Goal: Task Accomplishment & Management: Manage account settings

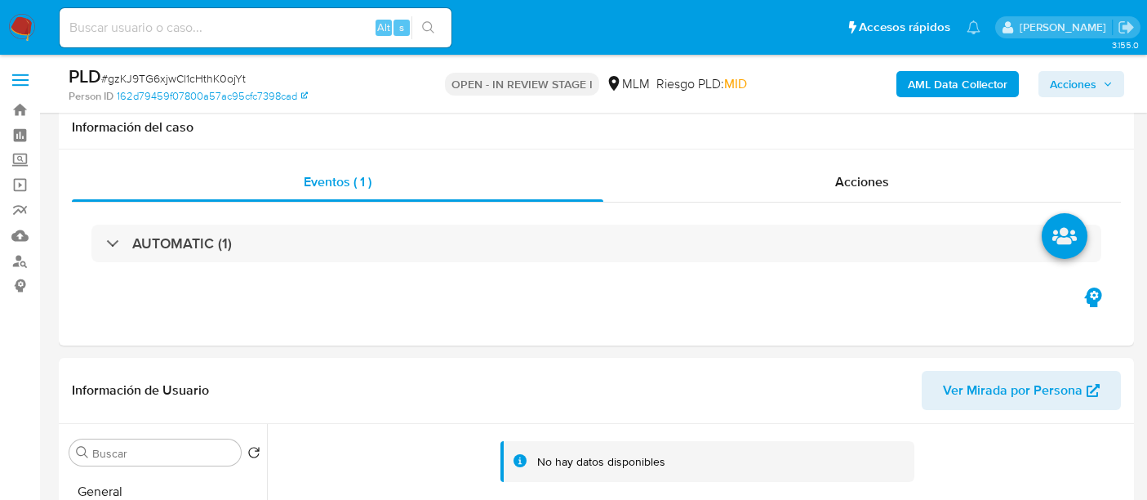
select select "10"
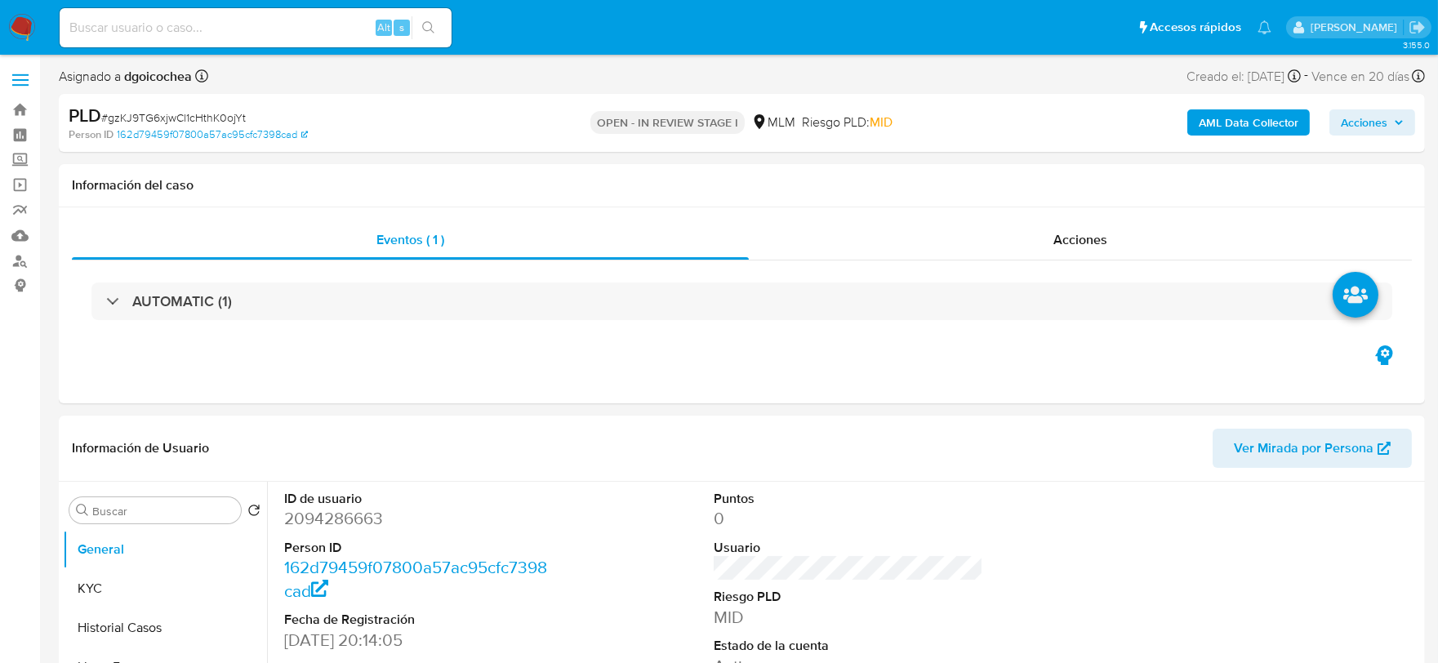
select select "10"
click at [986, 458] on header "Información de Usuario Ver Mirada por Persona" at bounding box center [742, 448] width 1340 height 39
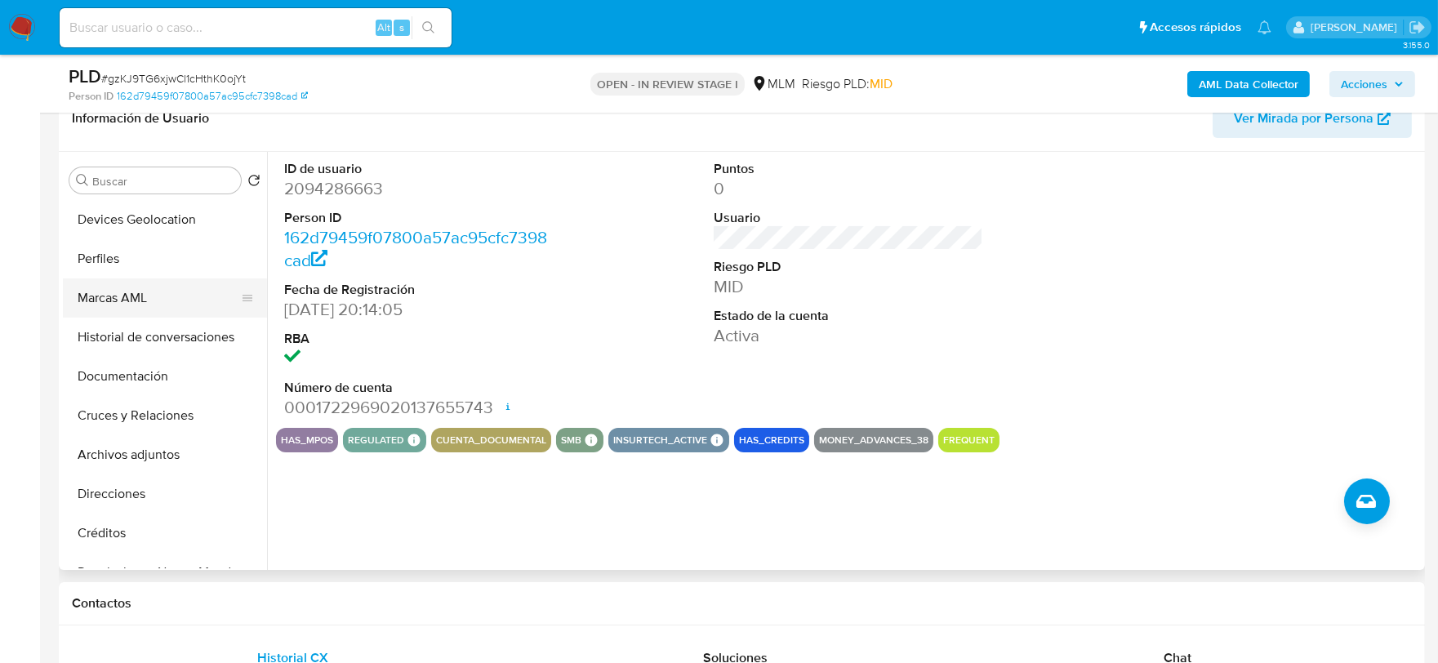
scroll to position [181, 0]
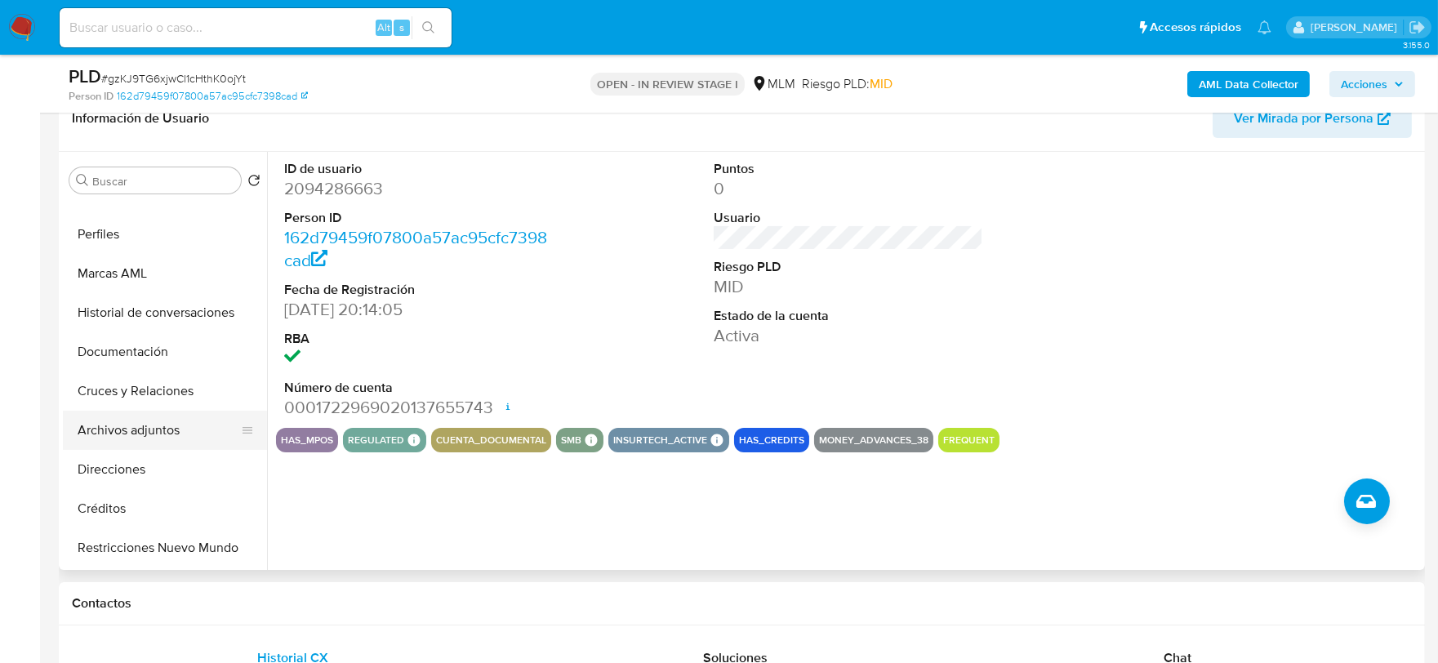
click at [160, 426] on button "Archivos adjuntos" at bounding box center [158, 430] width 191 height 39
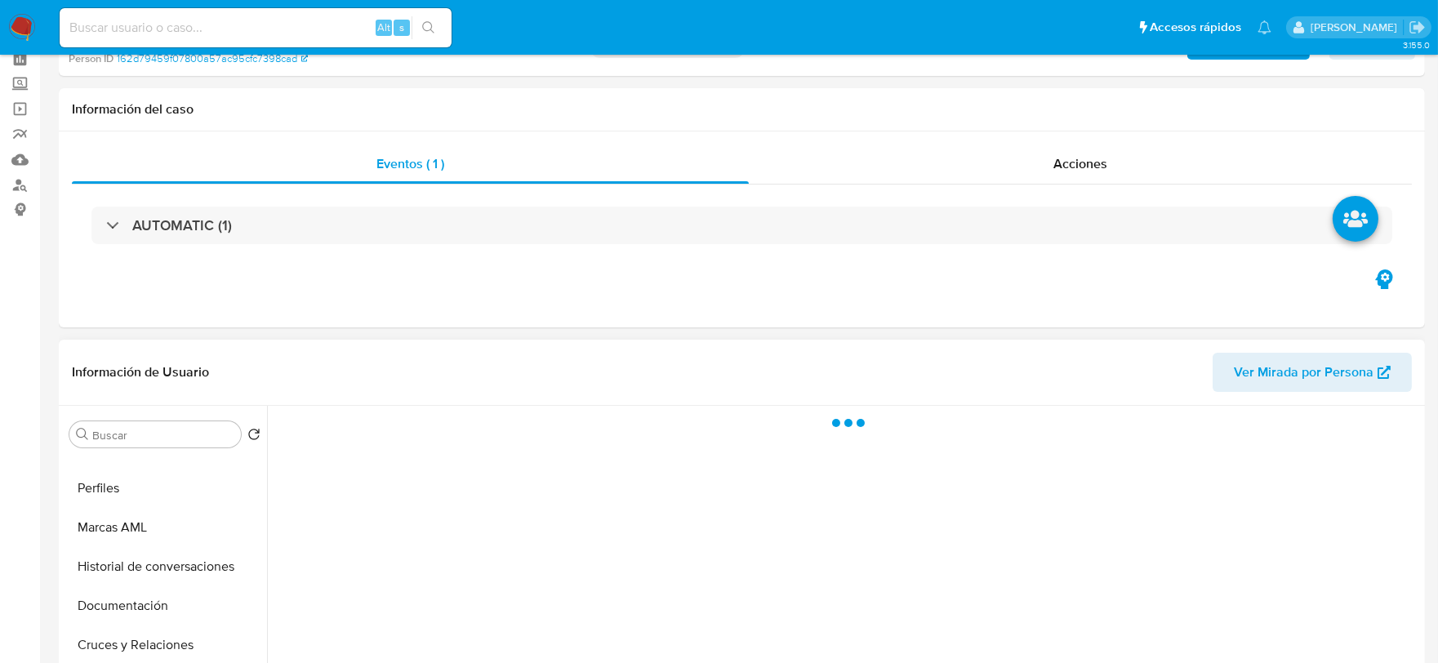
scroll to position [0, 0]
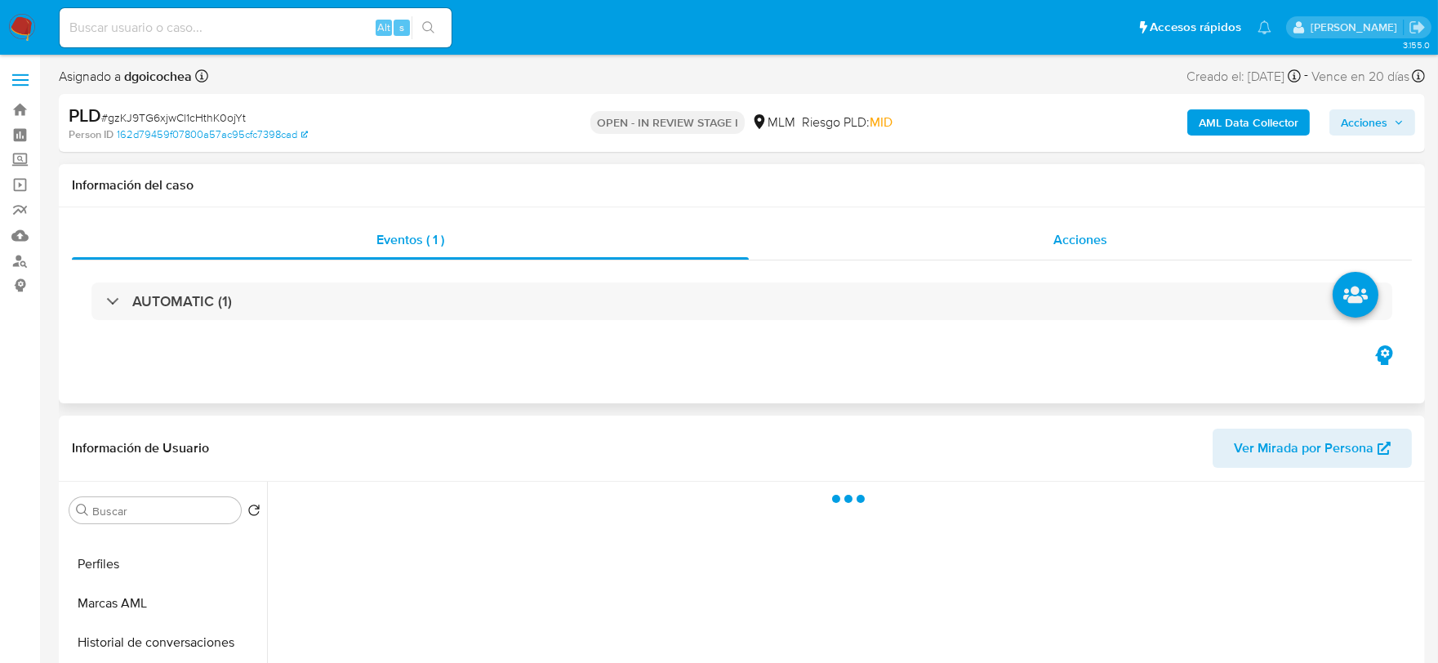
click at [1075, 232] on span "Acciones" at bounding box center [1080, 239] width 54 height 19
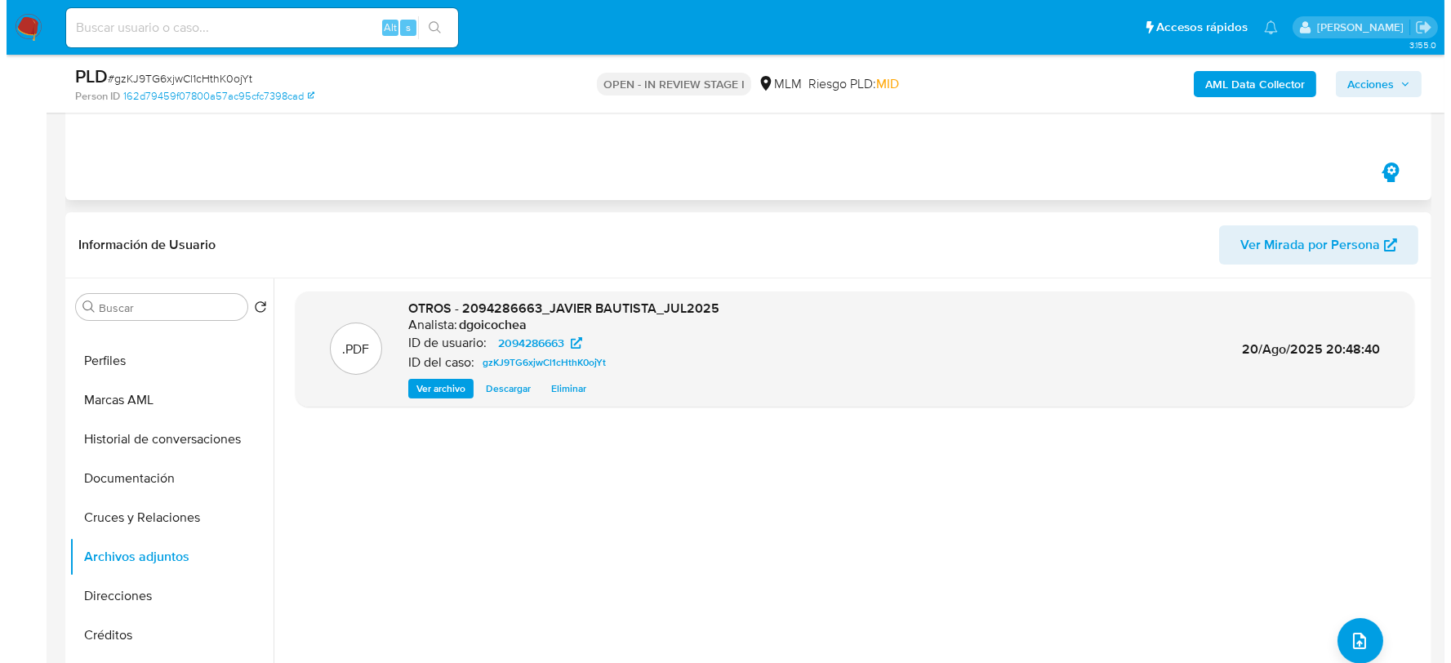
scroll to position [272, 0]
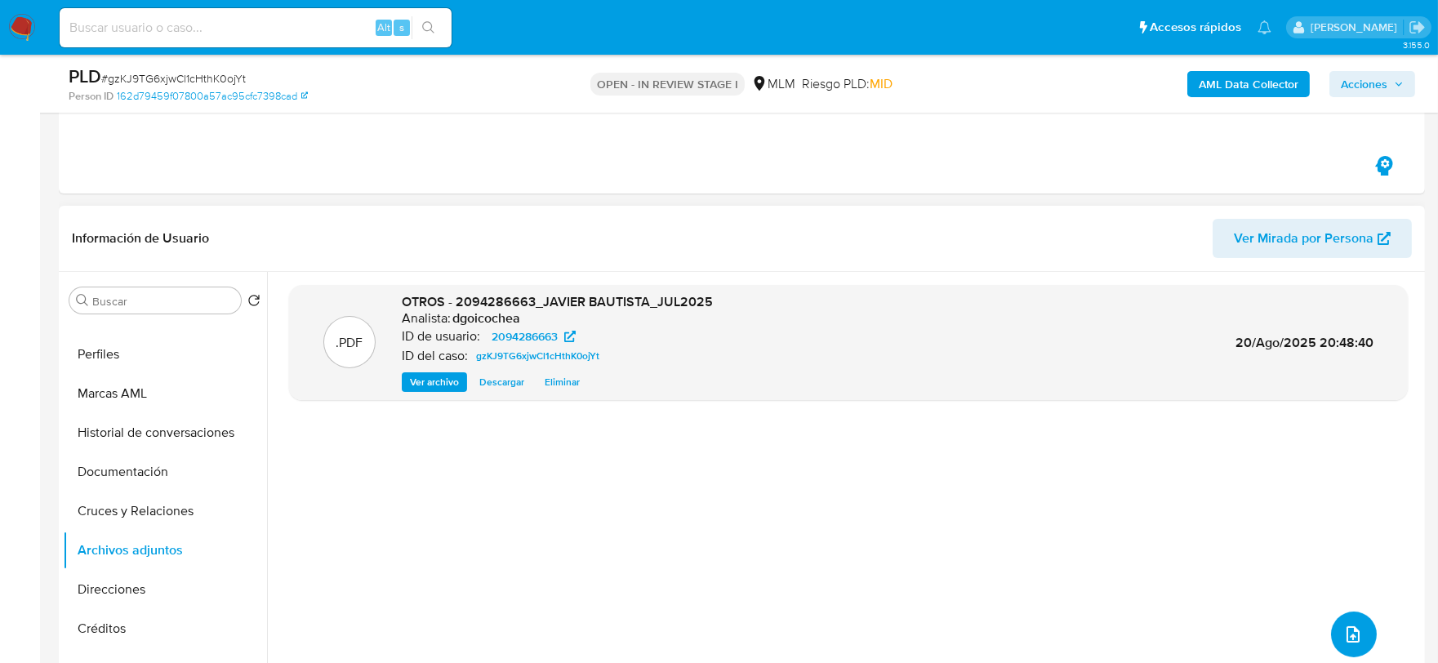
click at [1358, 635] on button "upload-file" at bounding box center [1354, 635] width 46 height 46
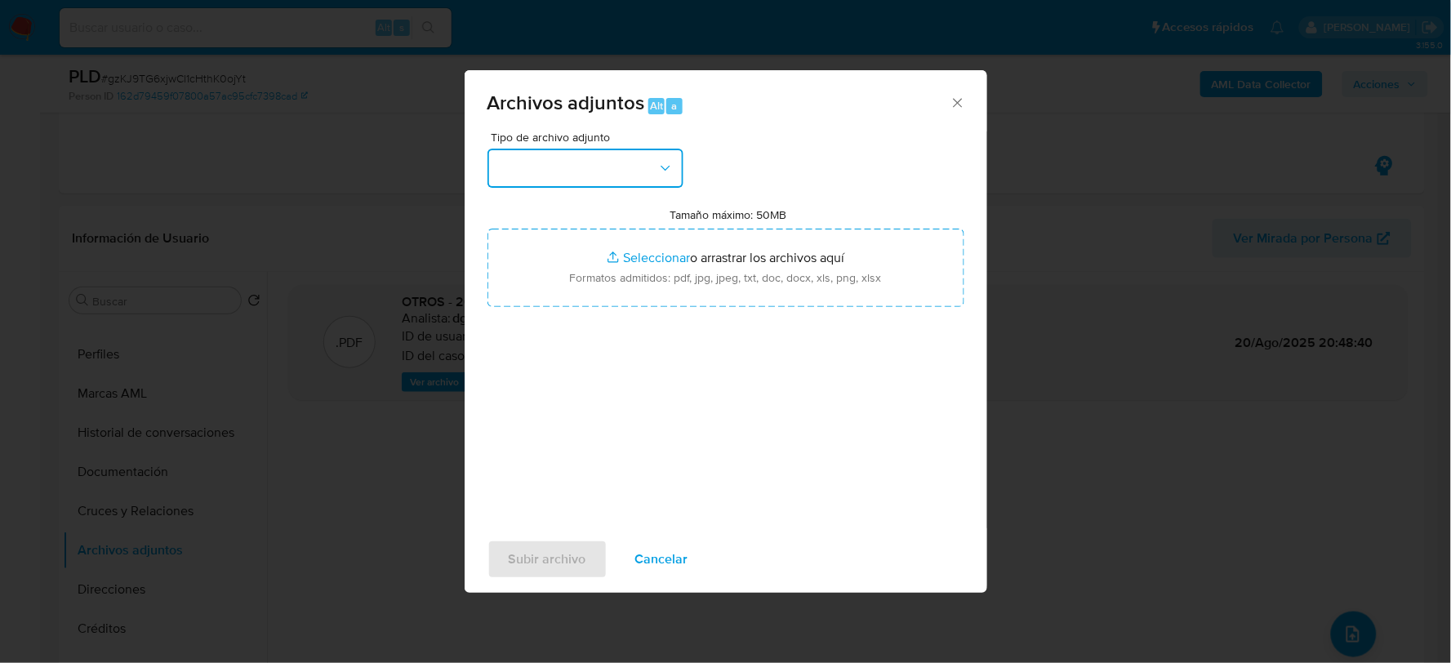
click at [617, 162] on button "button" at bounding box center [586, 168] width 196 height 39
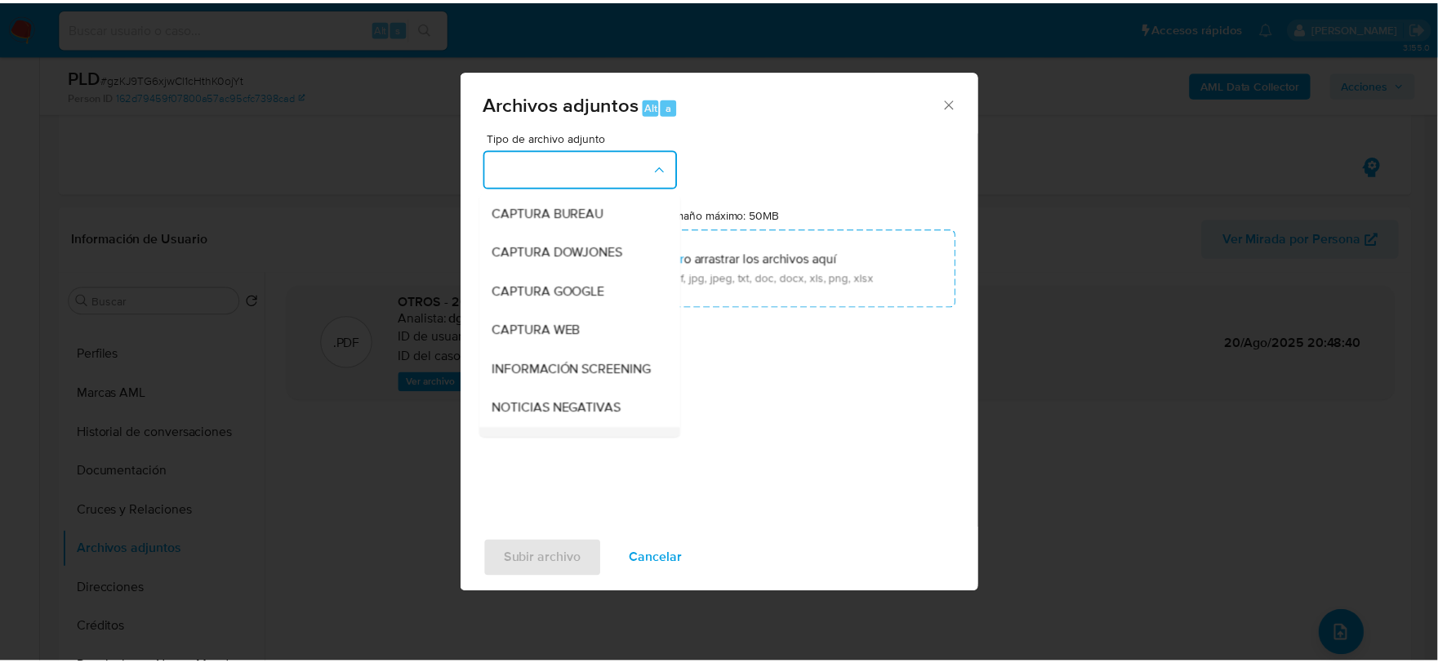
scroll to position [124, 0]
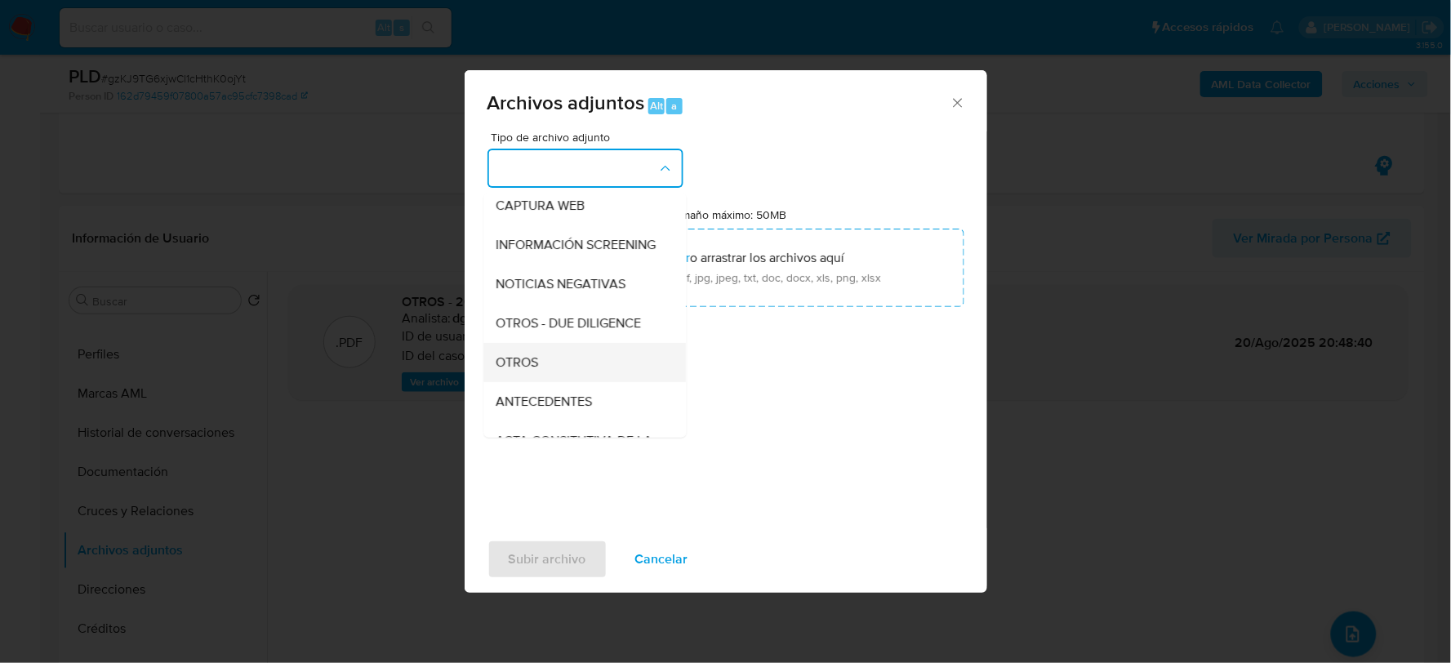
click at [559, 367] on div "OTROS" at bounding box center [579, 361] width 167 height 39
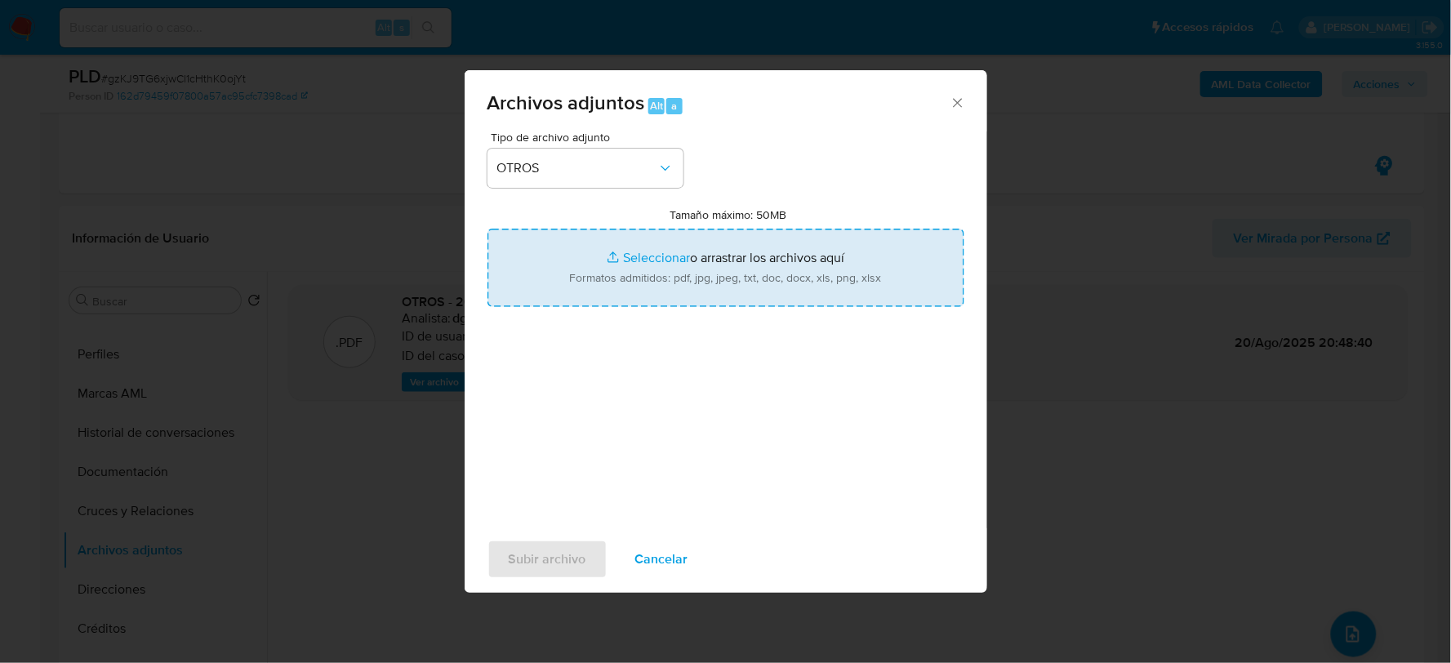
type input "C:\fakepath\2094286663_JAVIER BAUTISTA_JUL2025.xlsx"
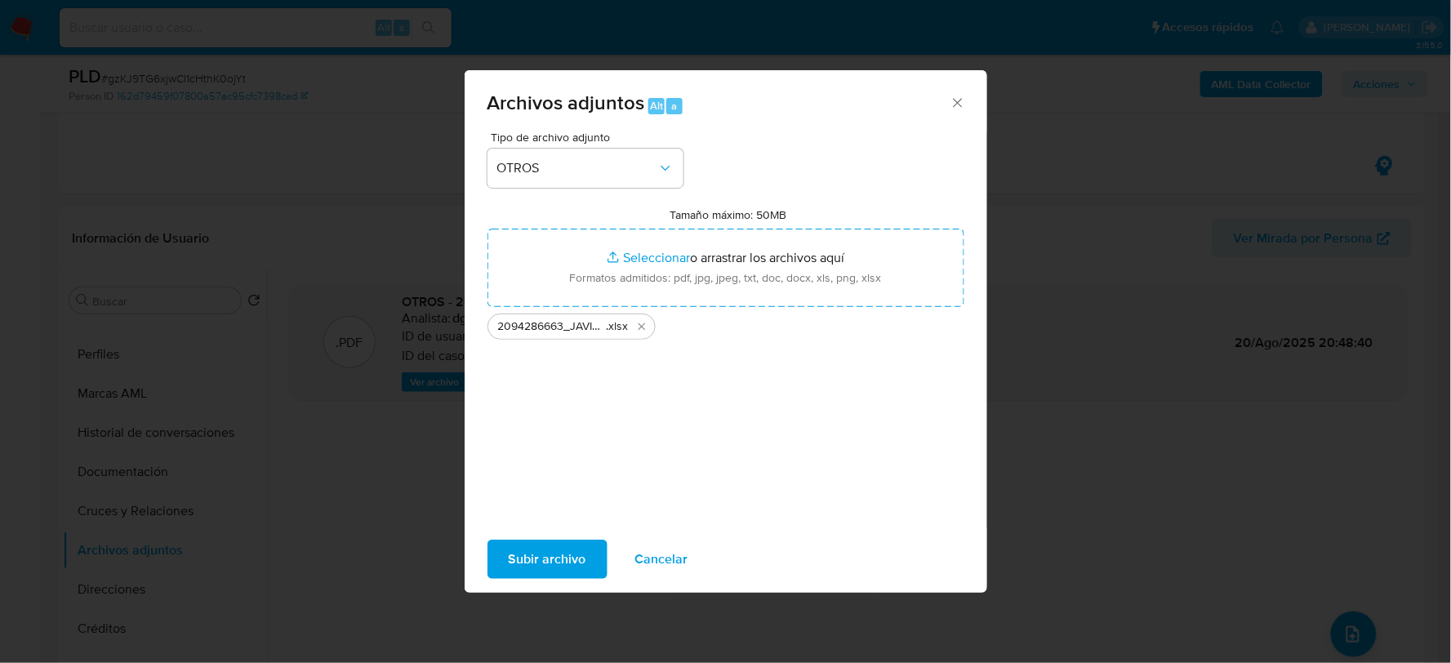
click at [533, 560] on span "Subir archivo" at bounding box center [548, 559] width 78 height 36
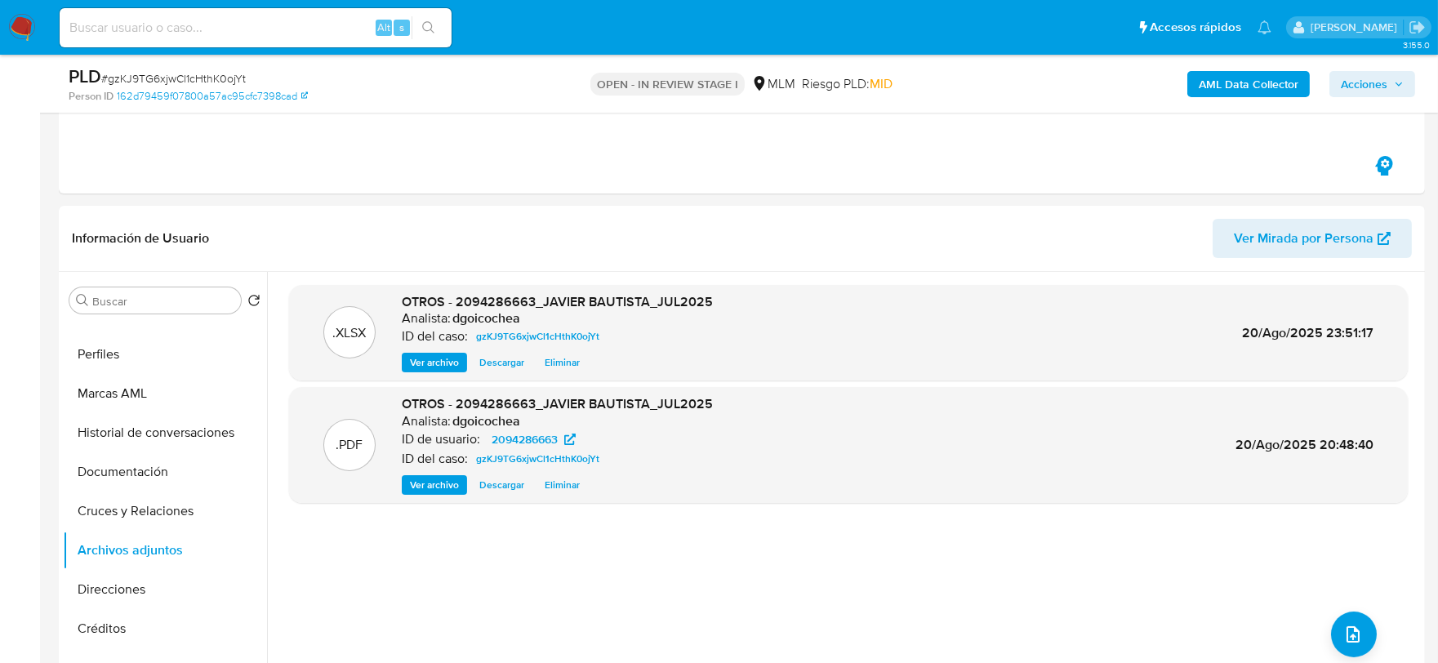
click at [1375, 82] on span "Acciones" at bounding box center [1364, 84] width 47 height 26
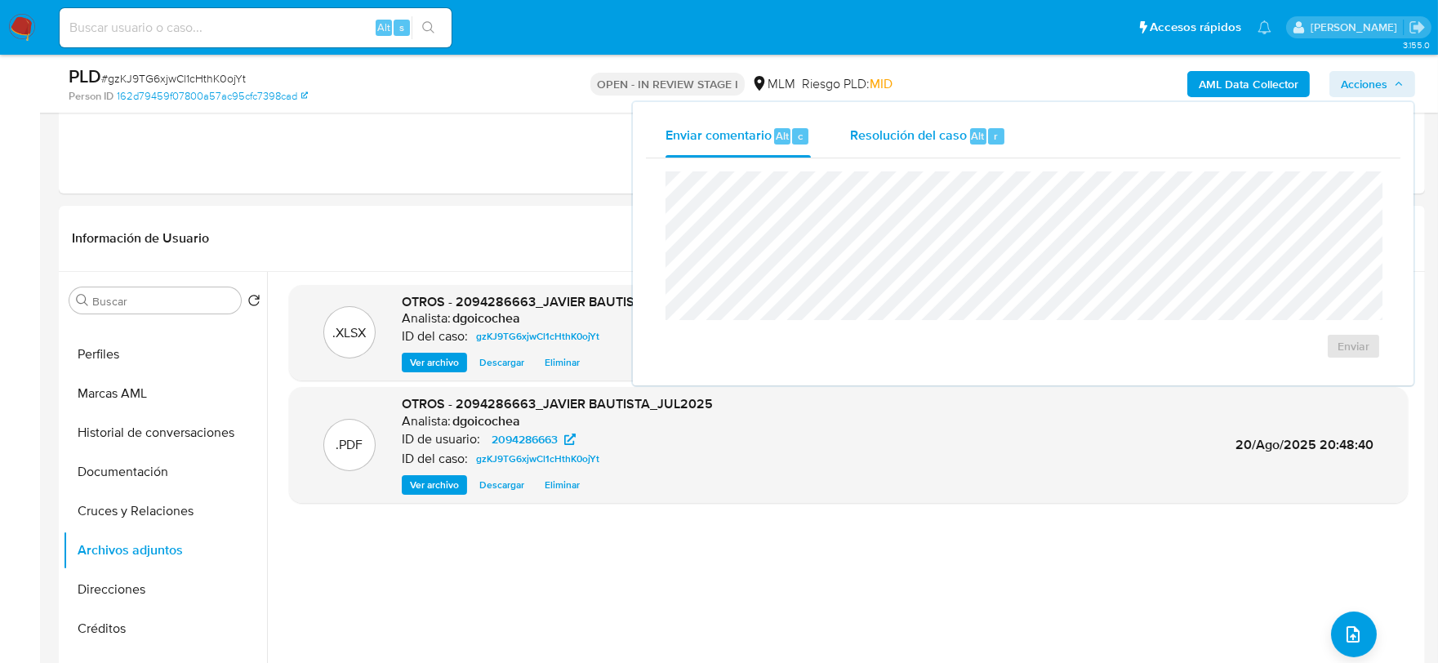
click at [897, 142] on span "Resolución del caso" at bounding box center [908, 135] width 117 height 19
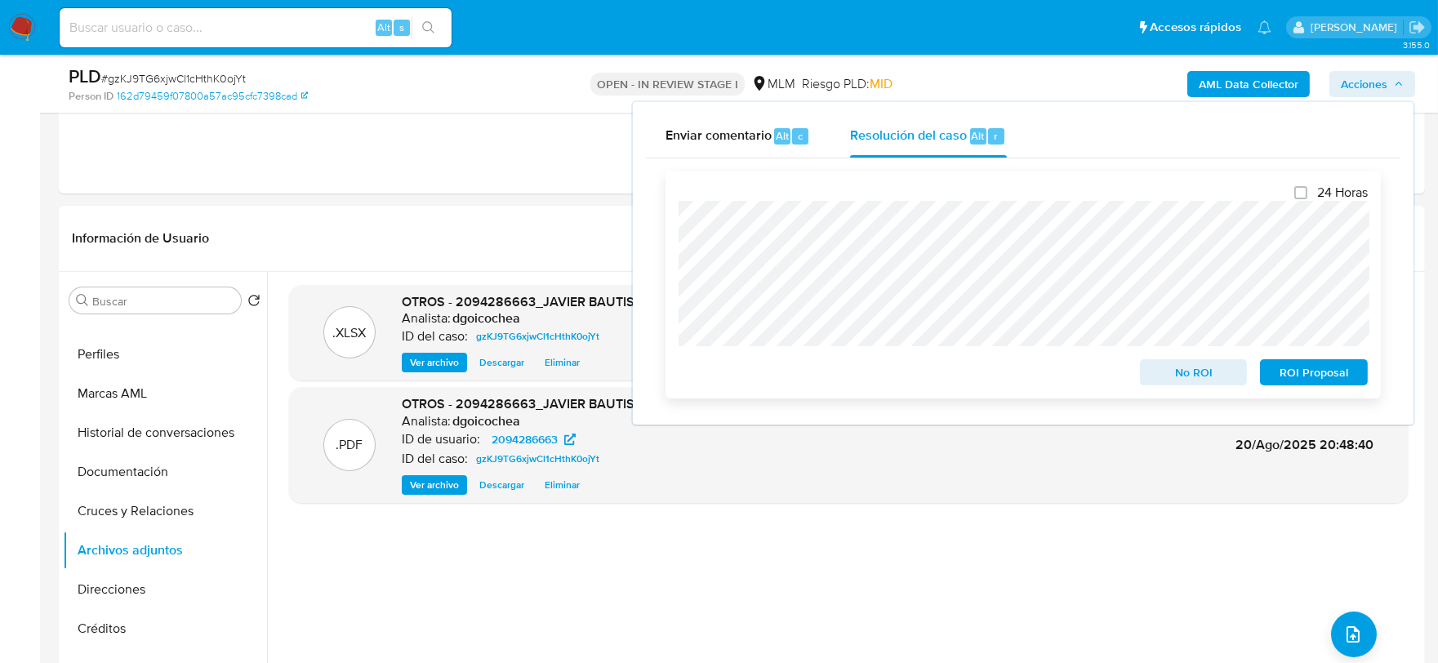
click at [1192, 363] on span "No ROI" at bounding box center [1193, 372] width 85 height 23
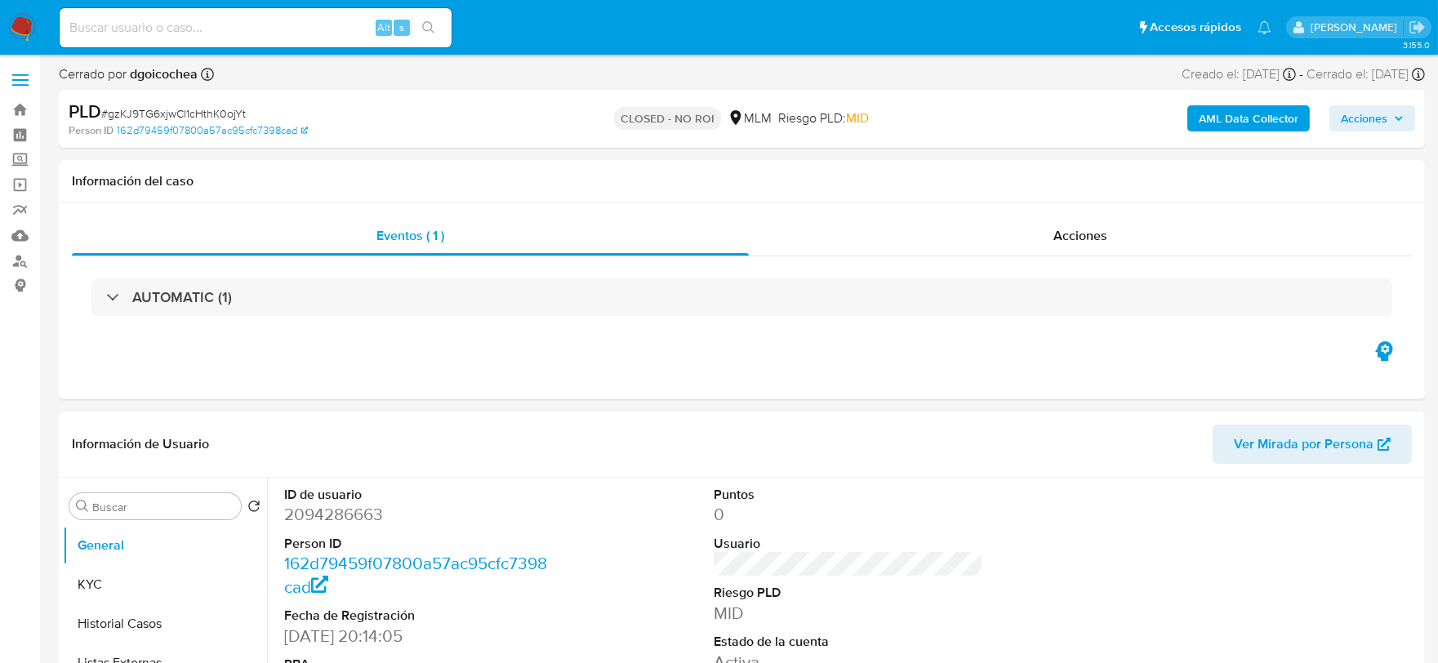
select select "10"
click at [23, 19] on img at bounding box center [22, 28] width 28 height 28
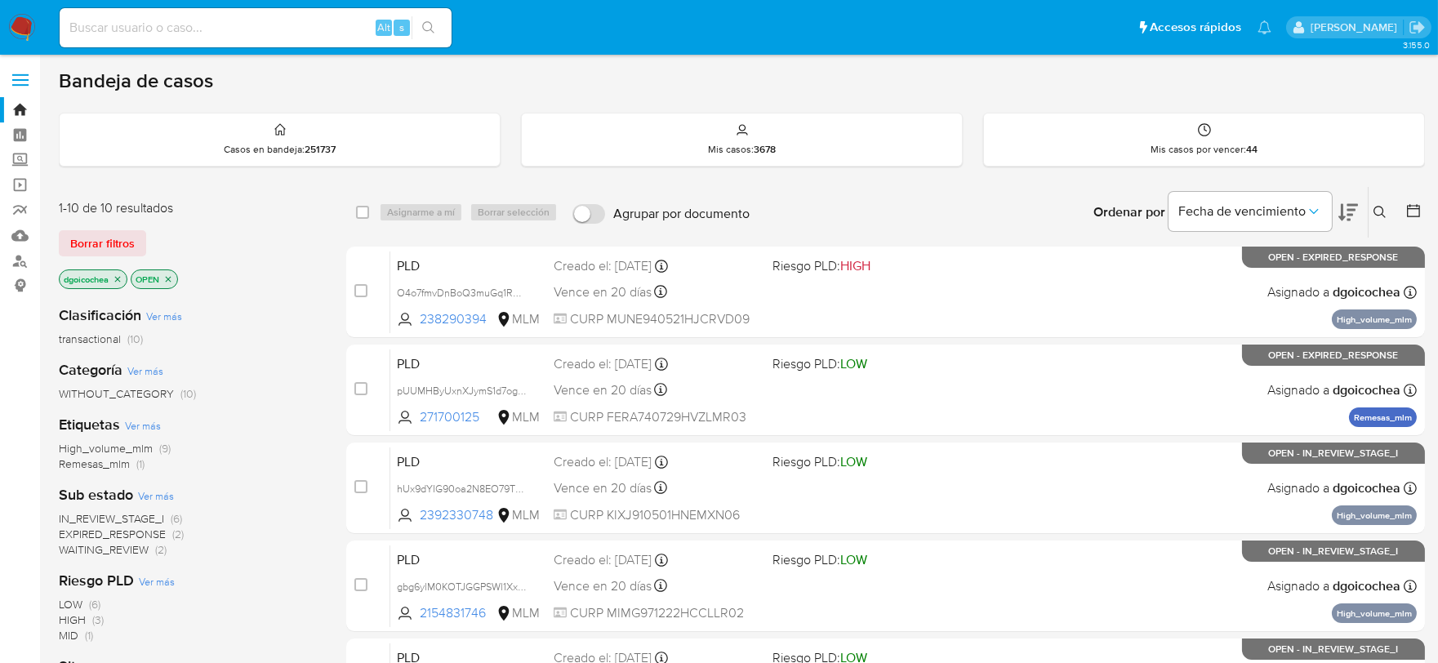
click at [127, 511] on span "IN_REVIEW_STAGE_I" at bounding box center [111, 518] width 105 height 16
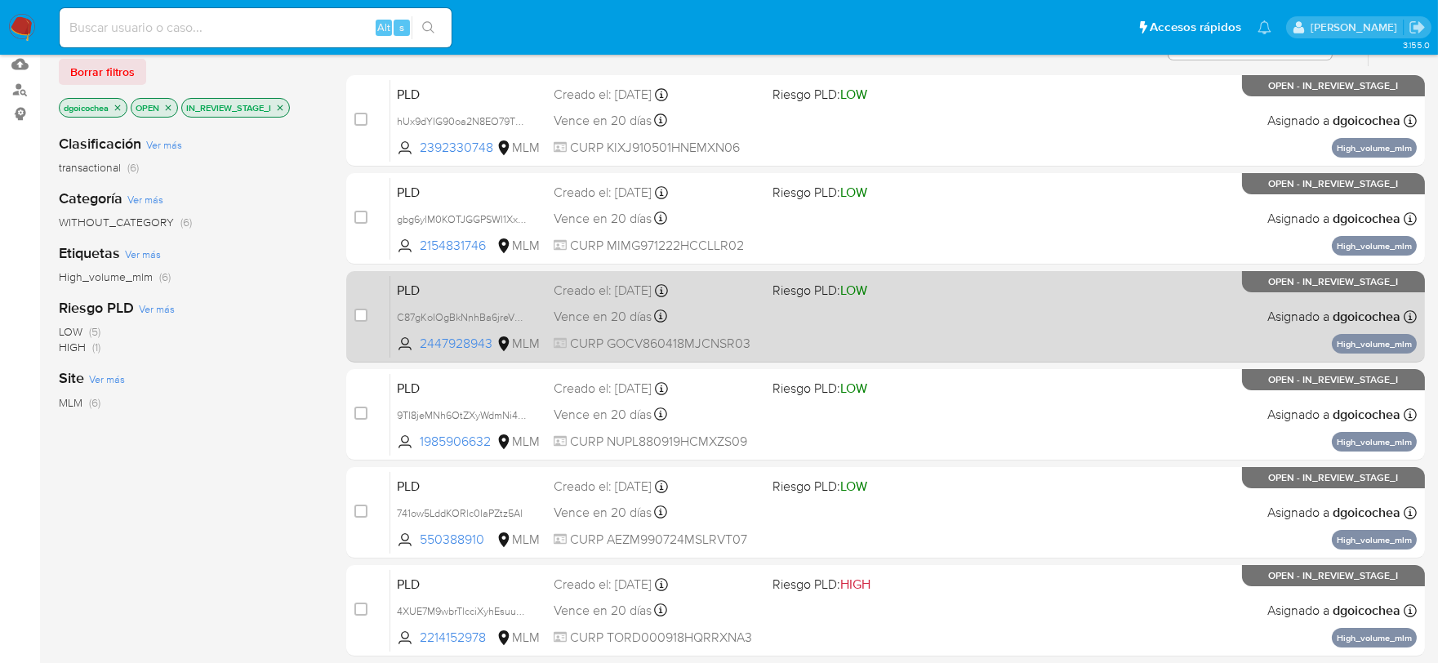
scroll to position [181, 0]
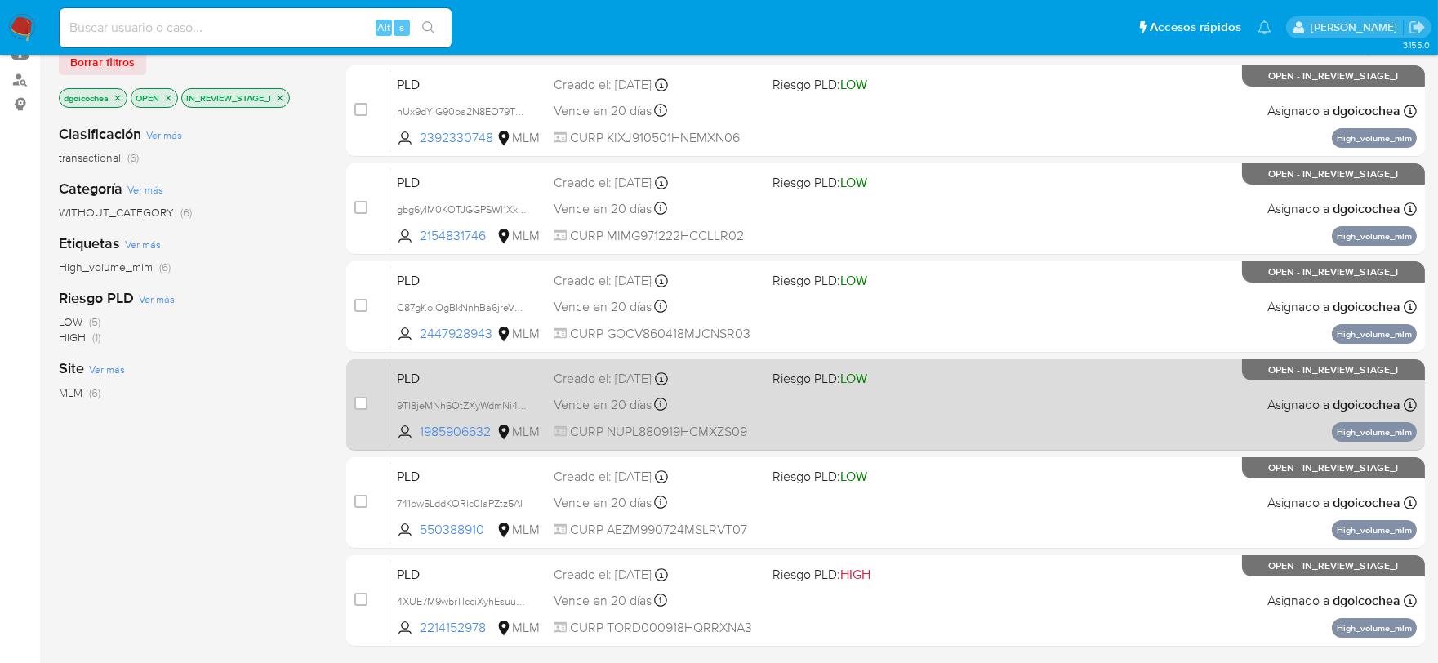
click at [405, 377] on span "PLD" at bounding box center [469, 377] width 144 height 21
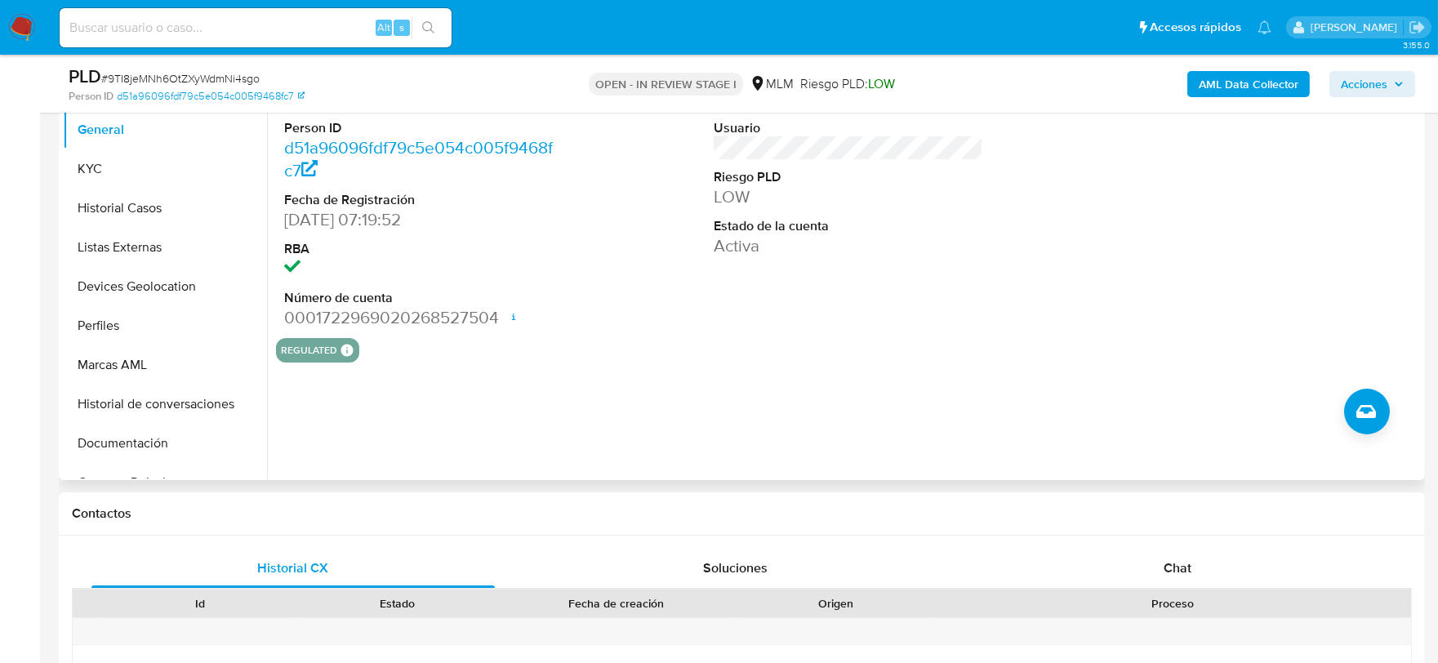
scroll to position [363, 0]
select select "10"
click at [829, 394] on div "ID de usuario 1985906632 Person ID d51a96096fdf79c5e054c005f9468fc7 Fecha de Re…" at bounding box center [844, 270] width 1154 height 418
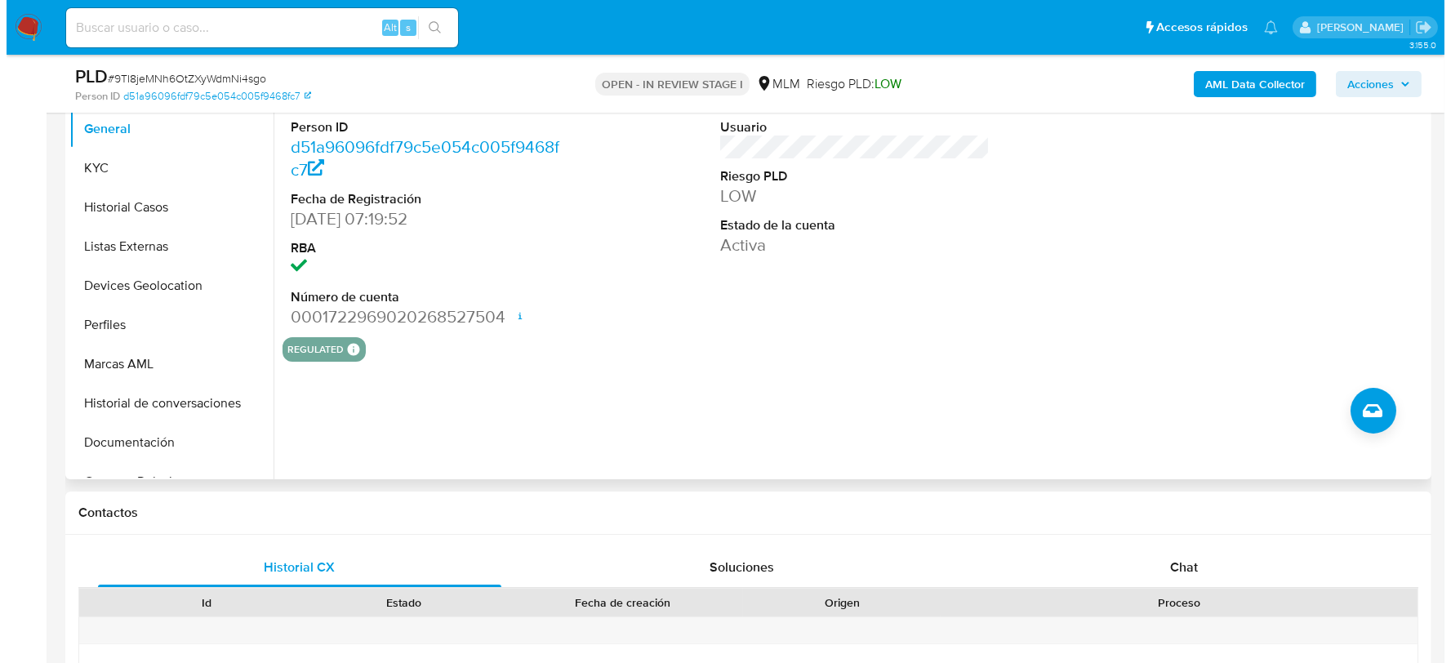
scroll to position [267, 0]
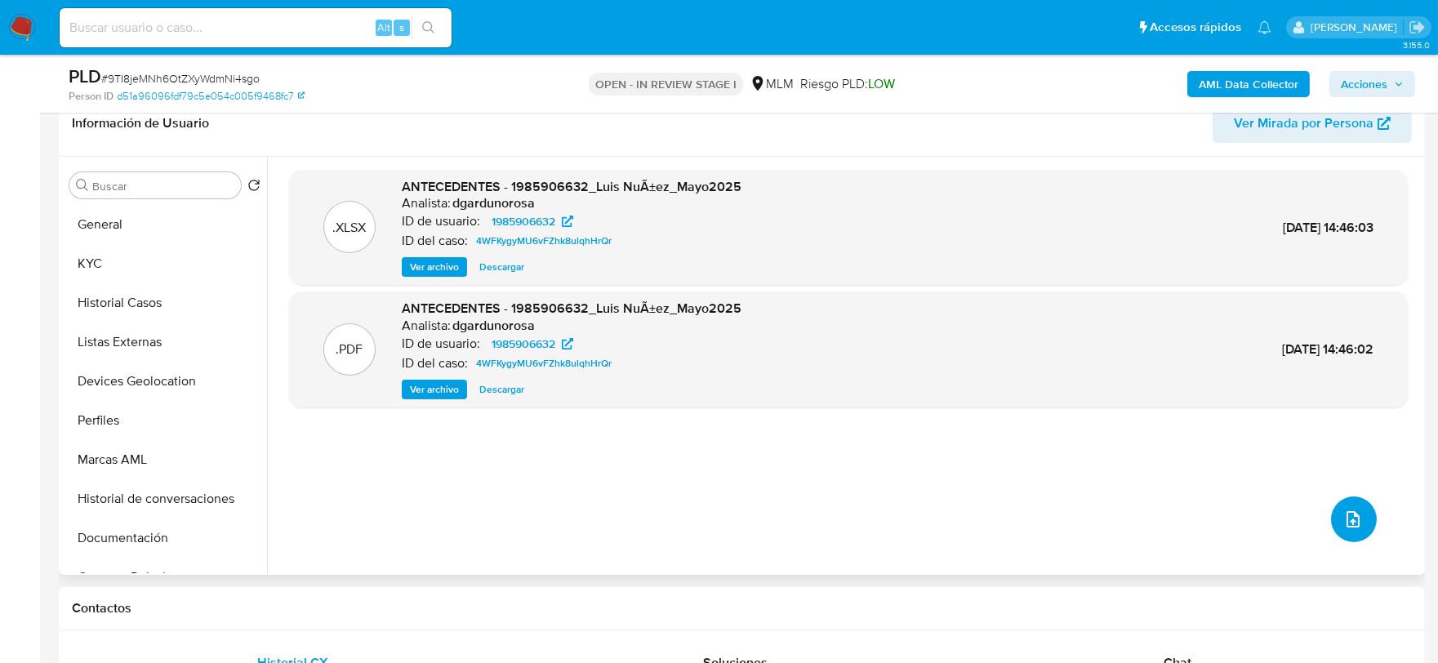
click at [1353, 501] on button "upload-file" at bounding box center [1354, 519] width 46 height 46
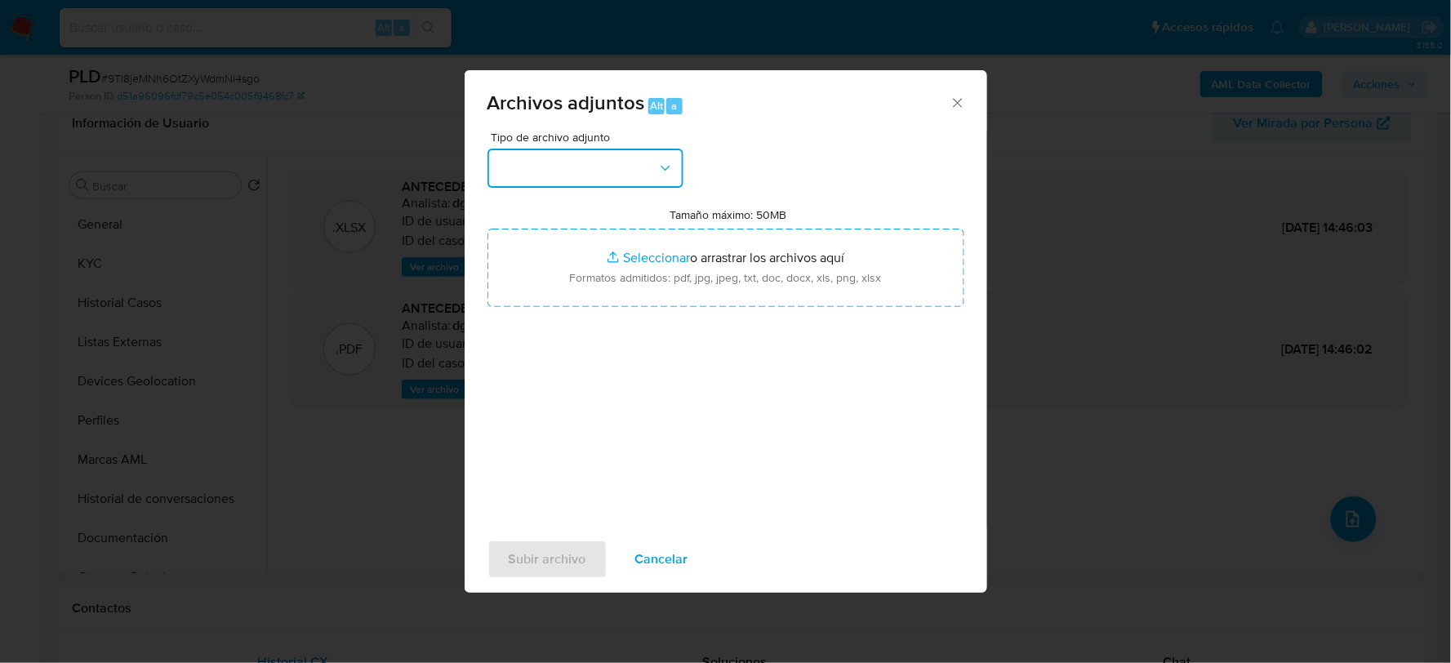
click at [584, 165] on button "button" at bounding box center [586, 168] width 196 height 39
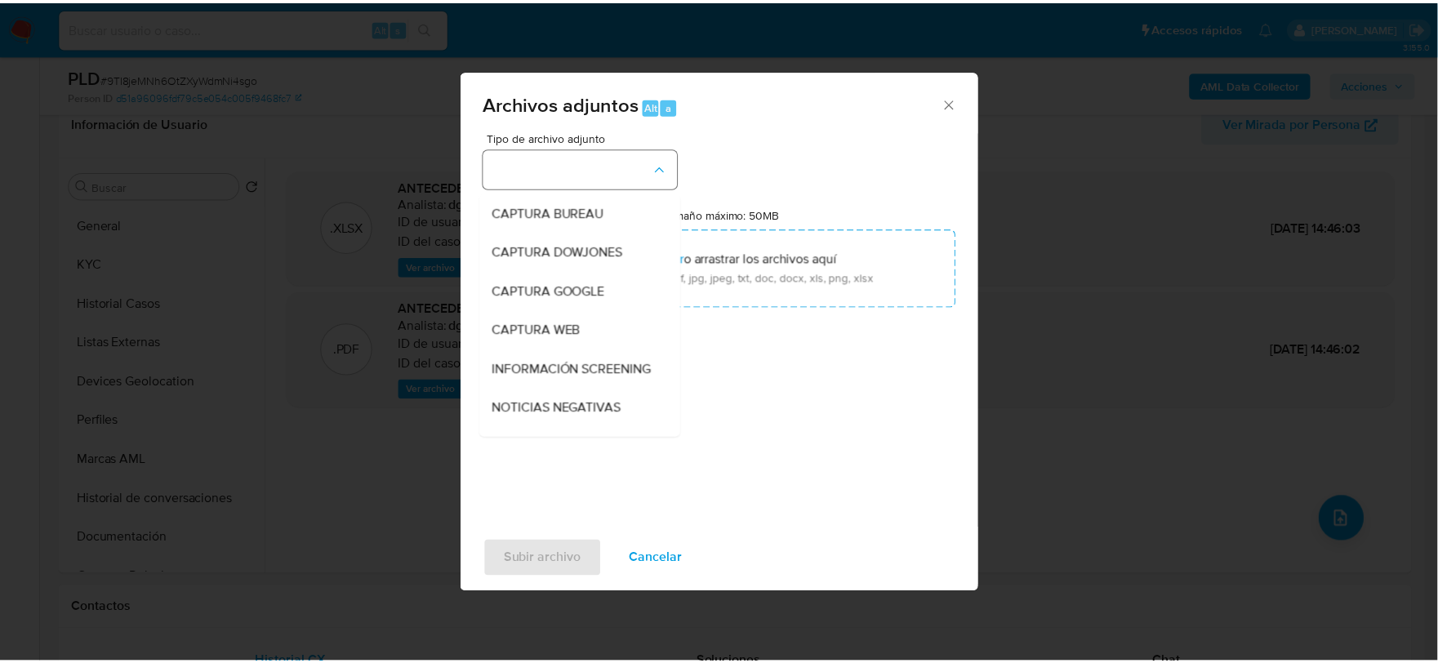
scroll to position [124, 0]
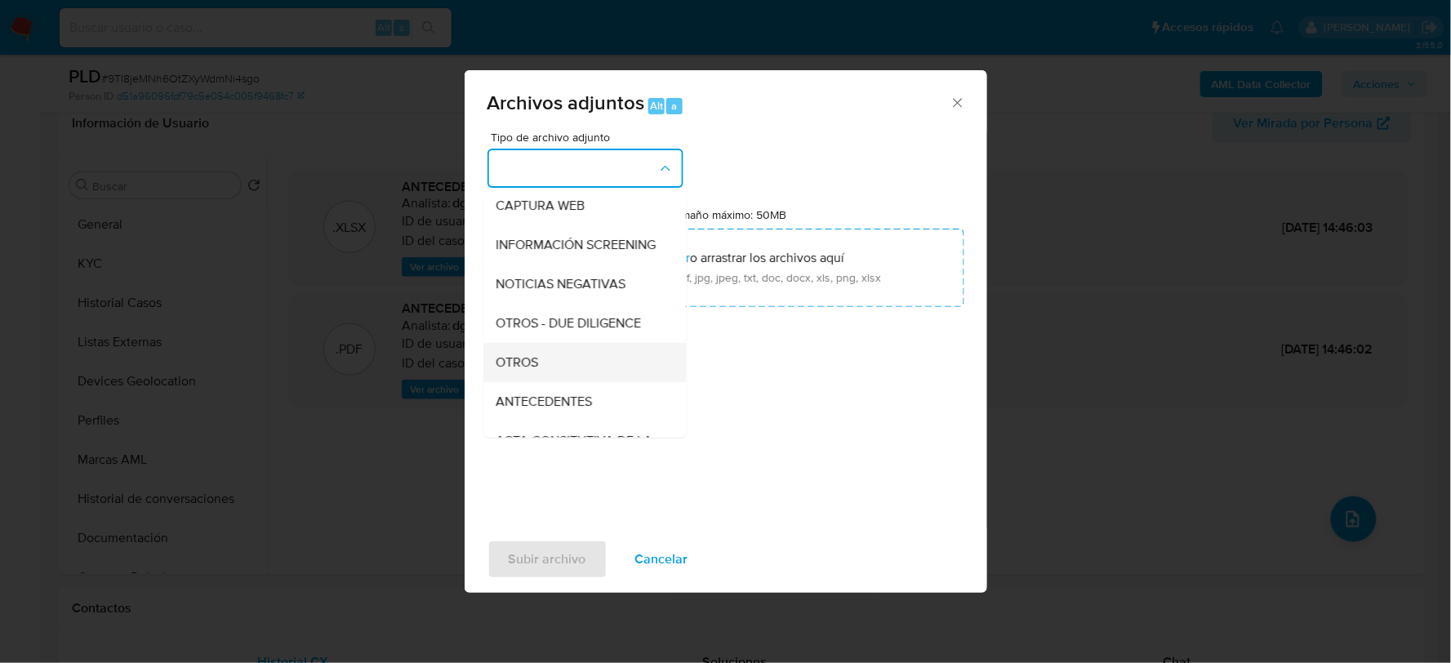
click at [501, 370] on span "OTROS" at bounding box center [517, 362] width 42 height 16
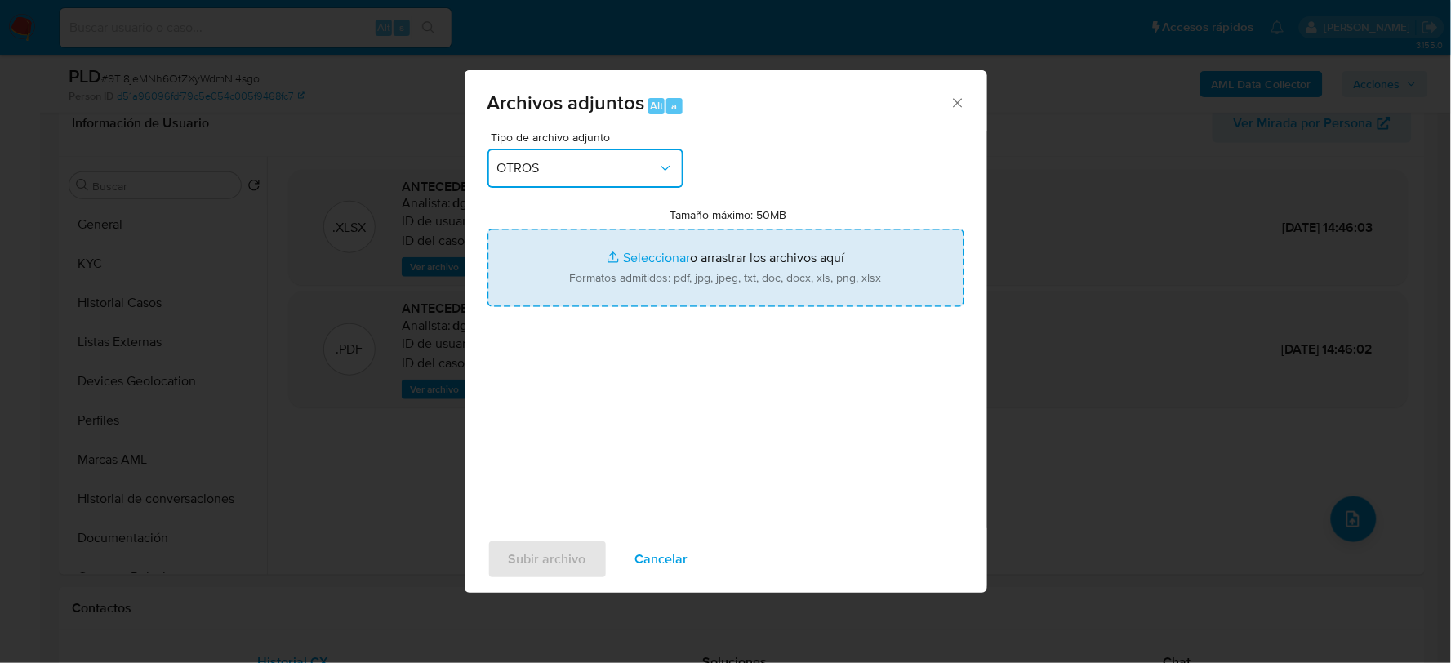
type input "C:\fakepath\1985906632_LUIS NUÑEZ_JUL2025.xlsx"
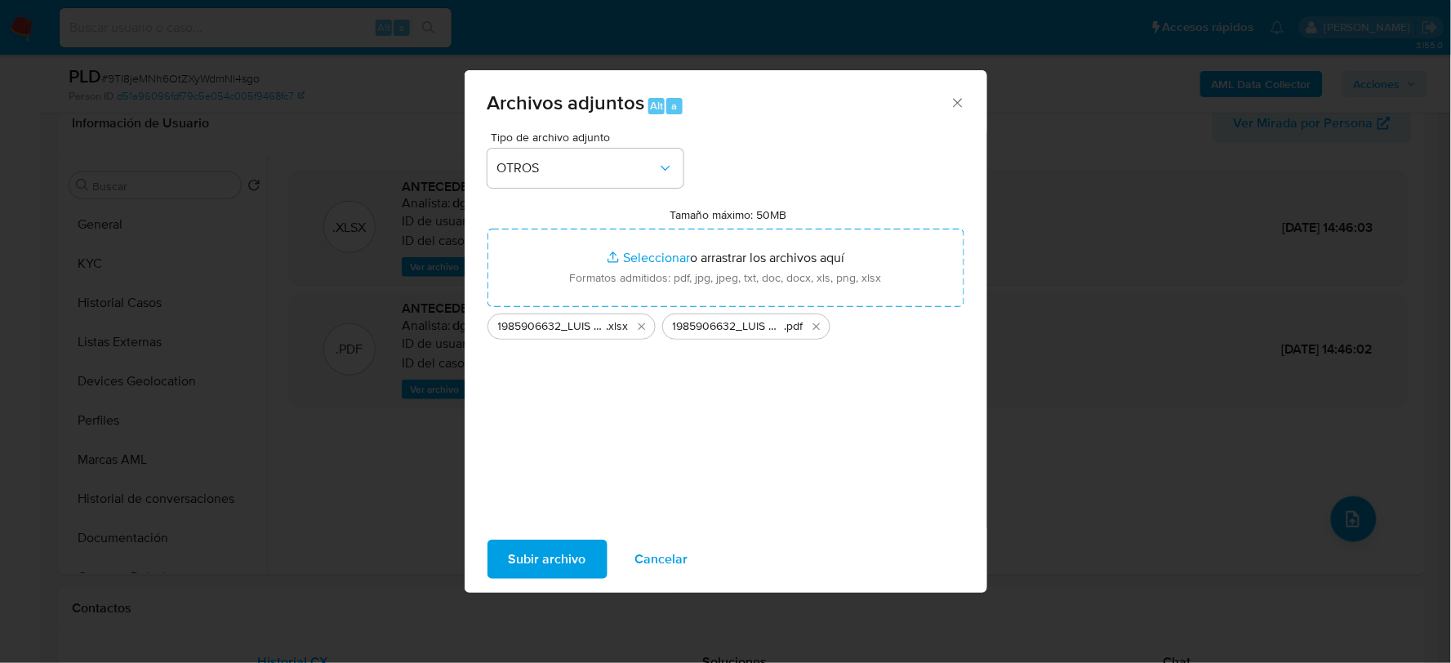
click at [518, 559] on span "Subir archivo" at bounding box center [548, 559] width 78 height 36
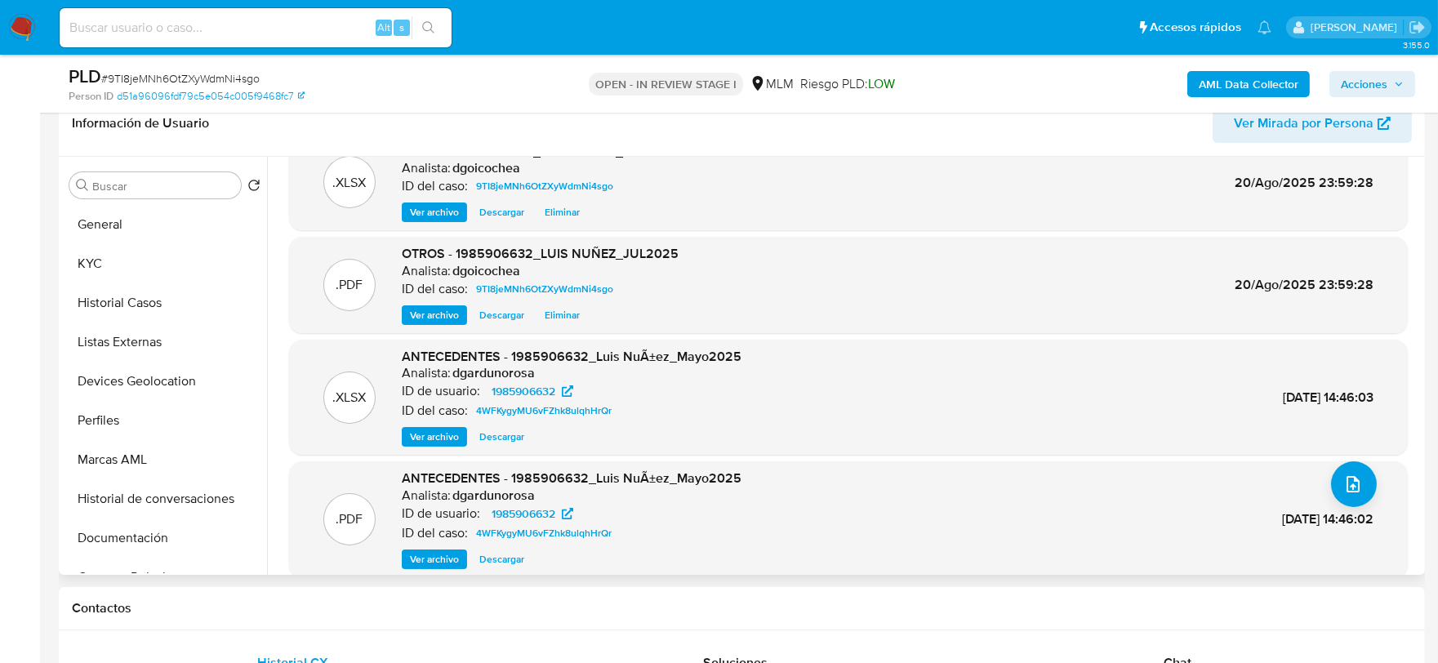
scroll to position [51, 0]
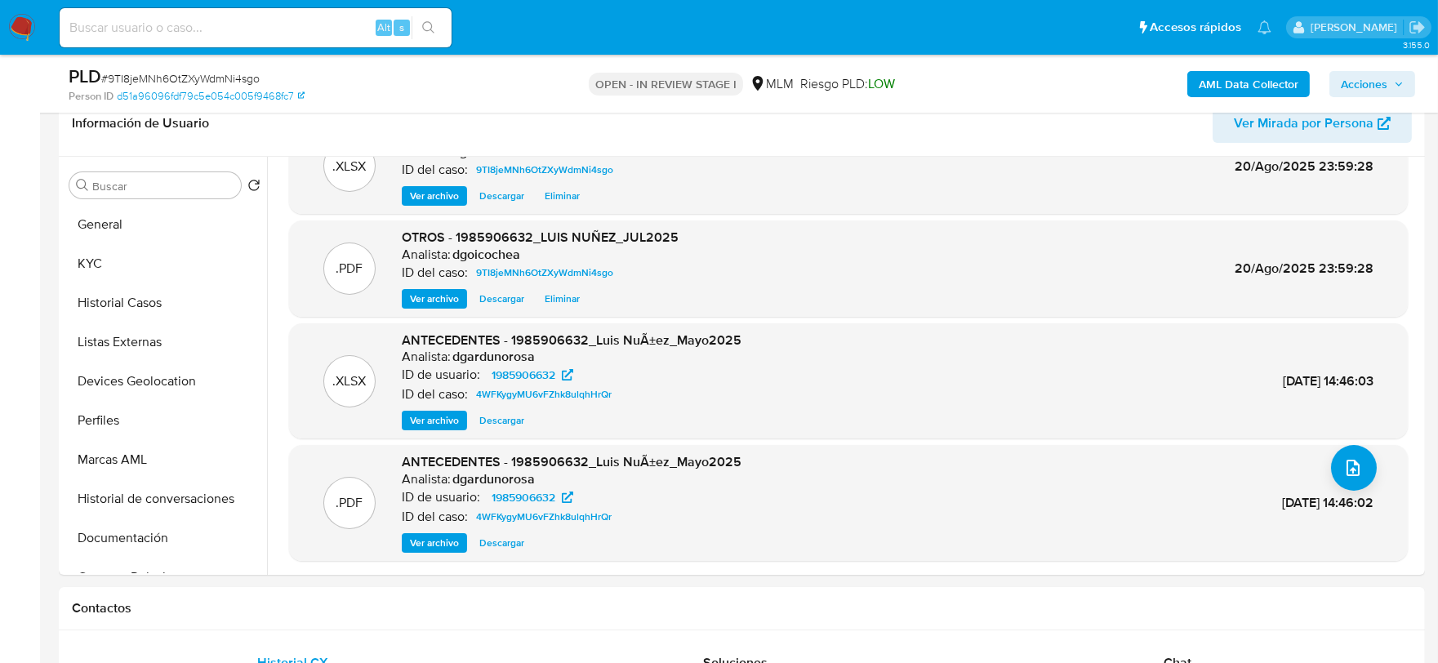
click at [1360, 91] on span "Acciones" at bounding box center [1364, 84] width 47 height 26
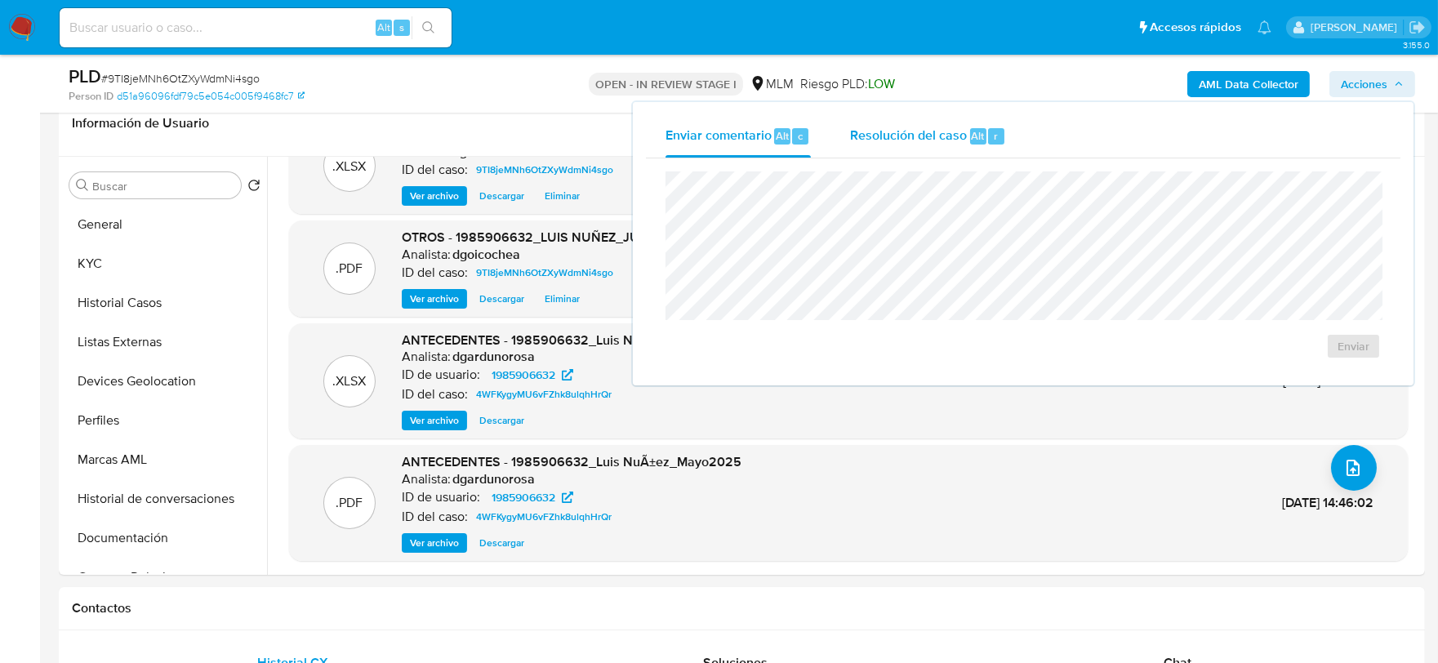
click at [972, 141] on span "Alt" at bounding box center [978, 136] width 13 height 16
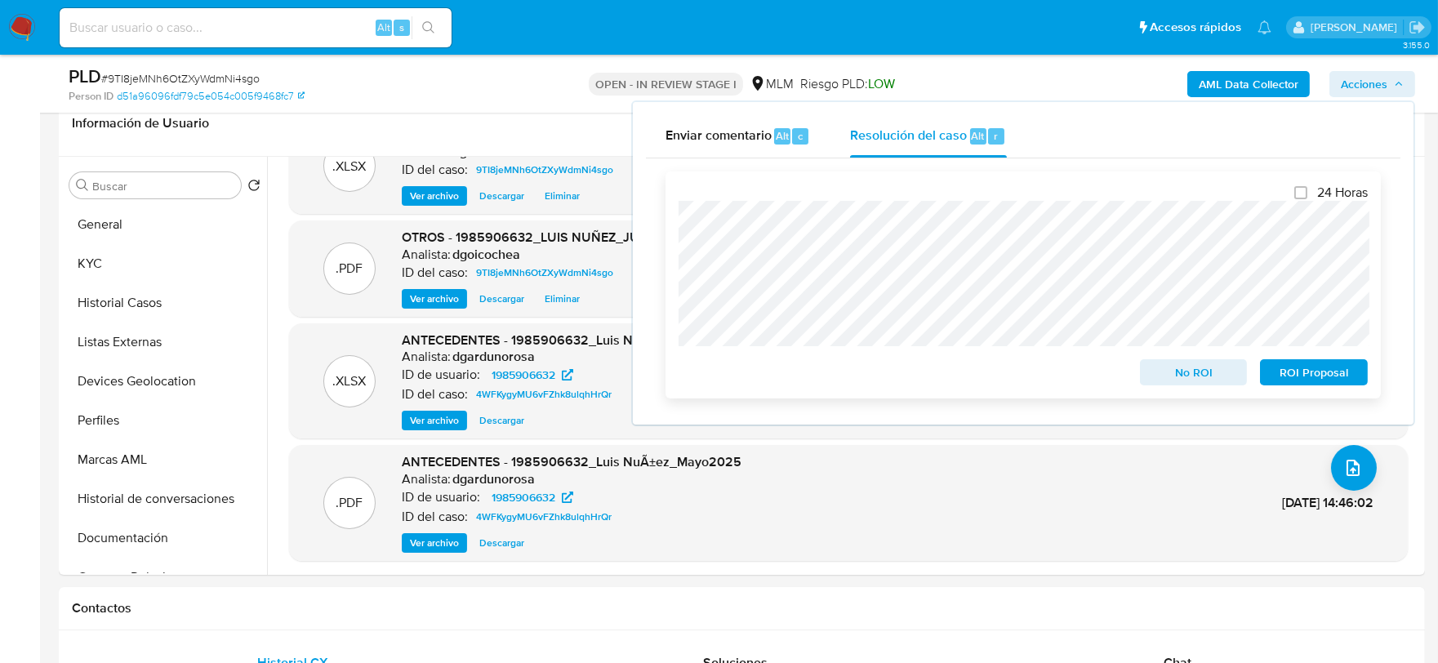
click at [1316, 370] on span "ROI Proposal" at bounding box center [1313, 372] width 85 height 23
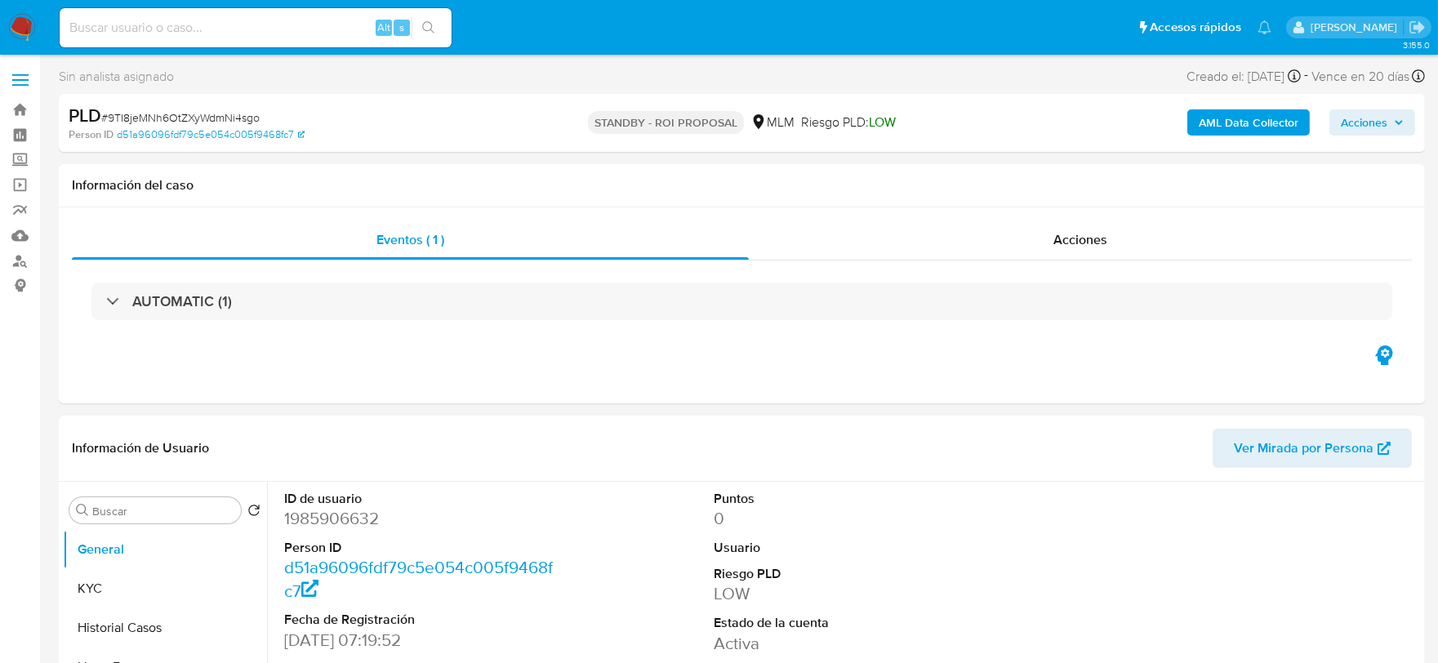
select select "10"
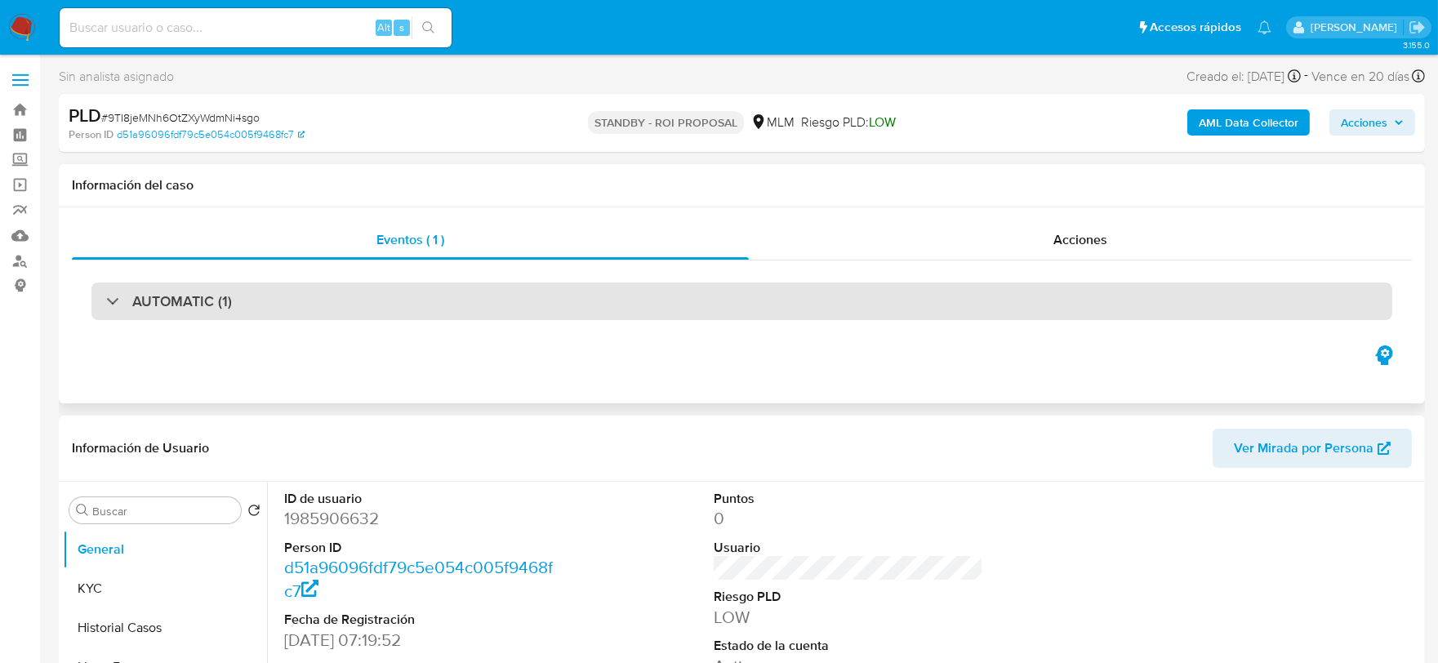
select select "10"
click at [234, 308] on div "AUTOMATIC (1)" at bounding box center [741, 302] width 1301 height 38
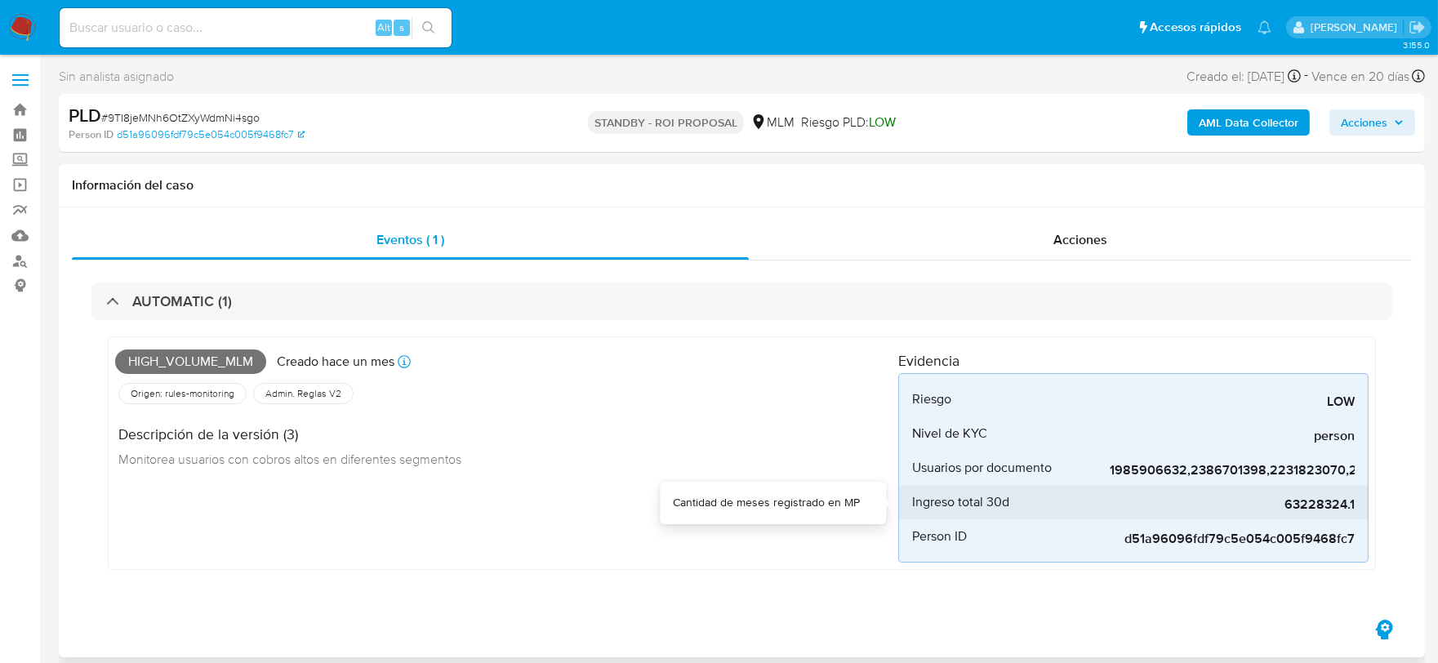
click at [1293, 507] on span "63228324.1" at bounding box center [1232, 504] width 245 height 16
copy span "63228324.1"
click at [641, 492] on div "High_volume_mlm Creado [DATE] Creado: [DATE] 03:04:41 Origen: rules-monitoring …" at bounding box center [506, 453] width 783 height 219
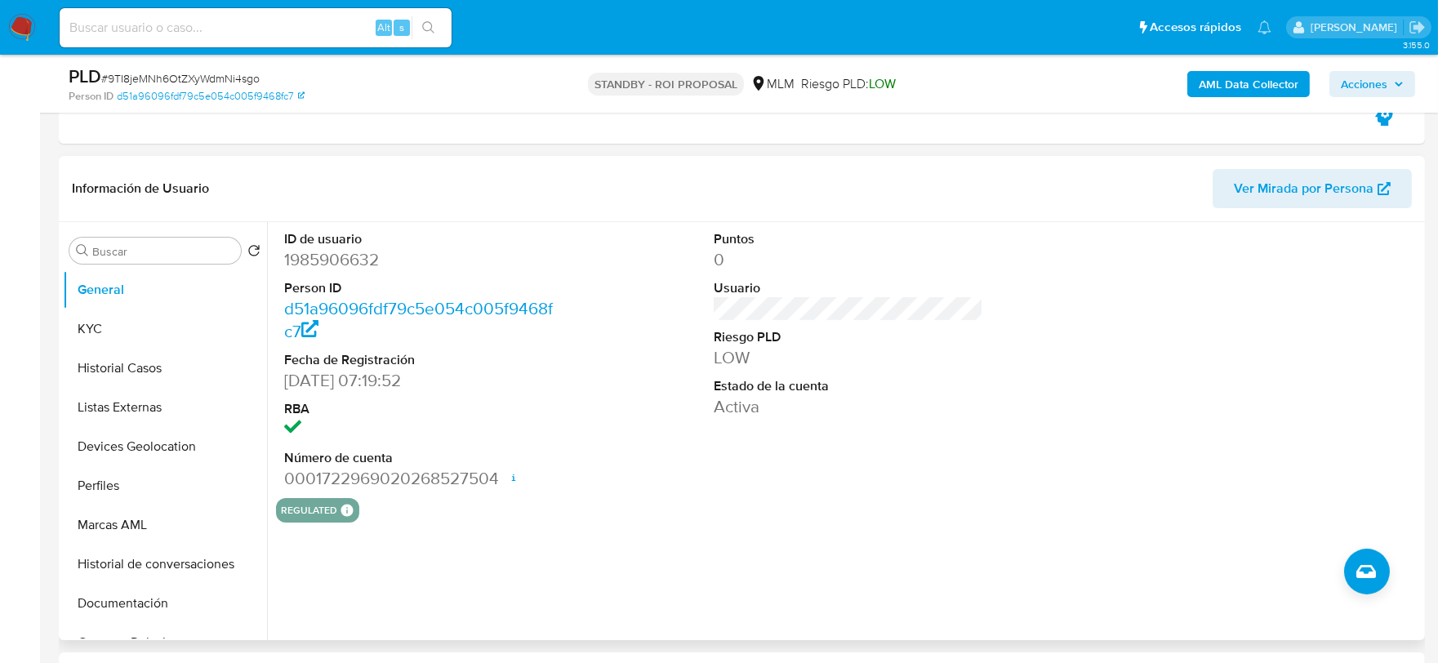
scroll to position [453, 0]
click at [675, 488] on div "ID de usuario 1985906632 Person ID d51a96096fdf79c5e054c005f9468fc7 Fecha de Re…" at bounding box center [848, 363] width 1145 height 276
click at [180, 337] on button "KYC" at bounding box center [158, 331] width 191 height 39
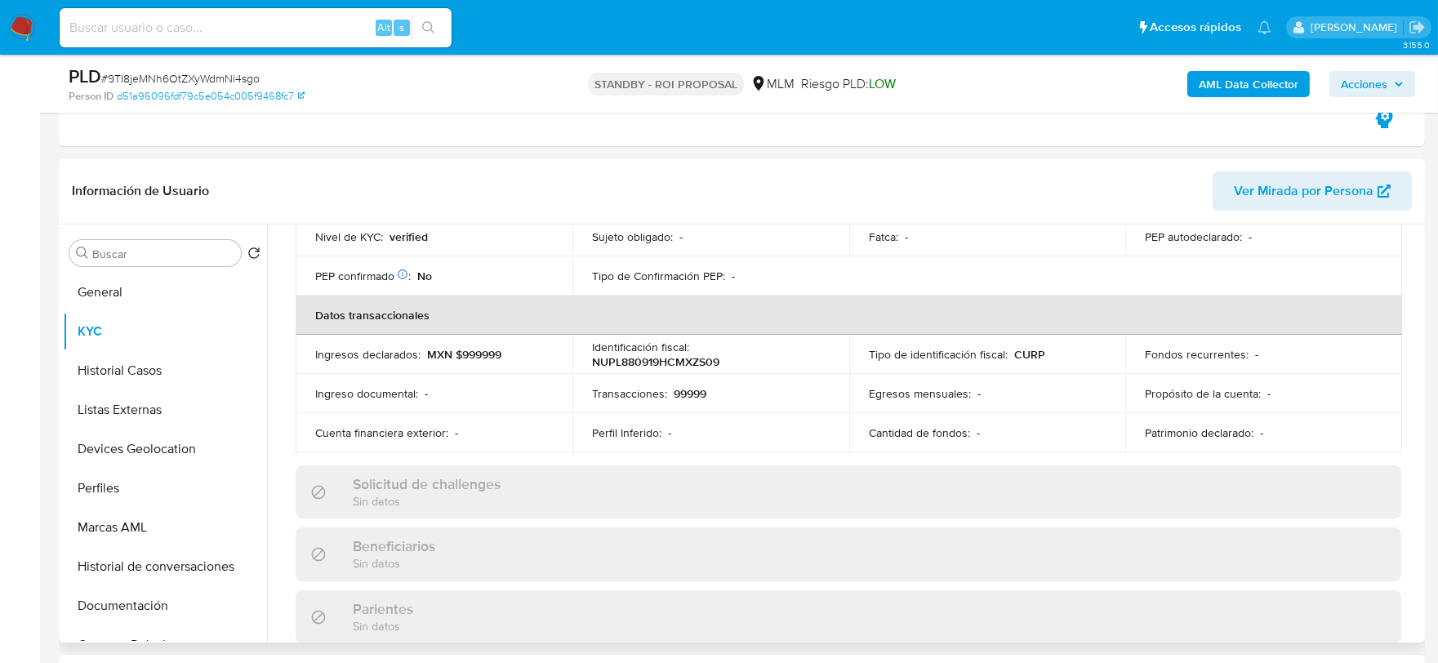
click at [279, 385] on div "Actualizado hace 10 días Creado: 10/09/2024 06:19:59 Actualizado: 11/08/2025 06…" at bounding box center [848, 520] width 1145 height 1419
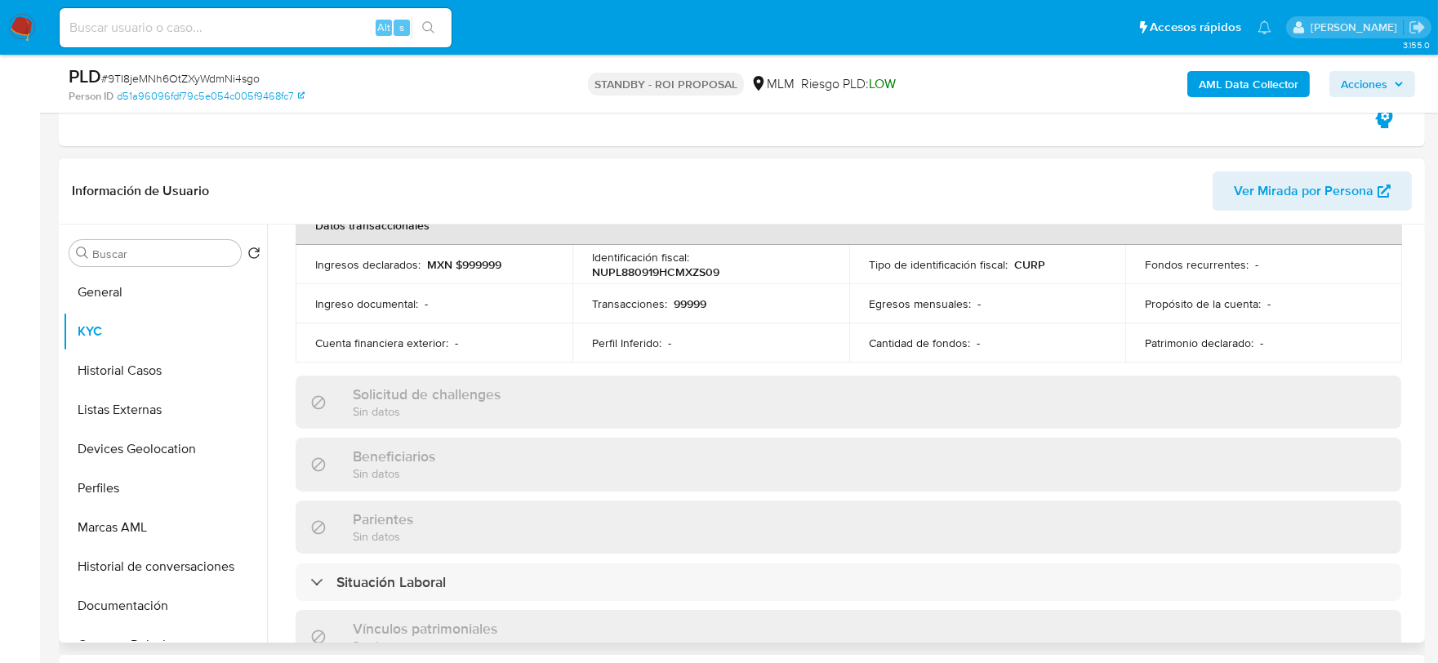
scroll to position [482, 0]
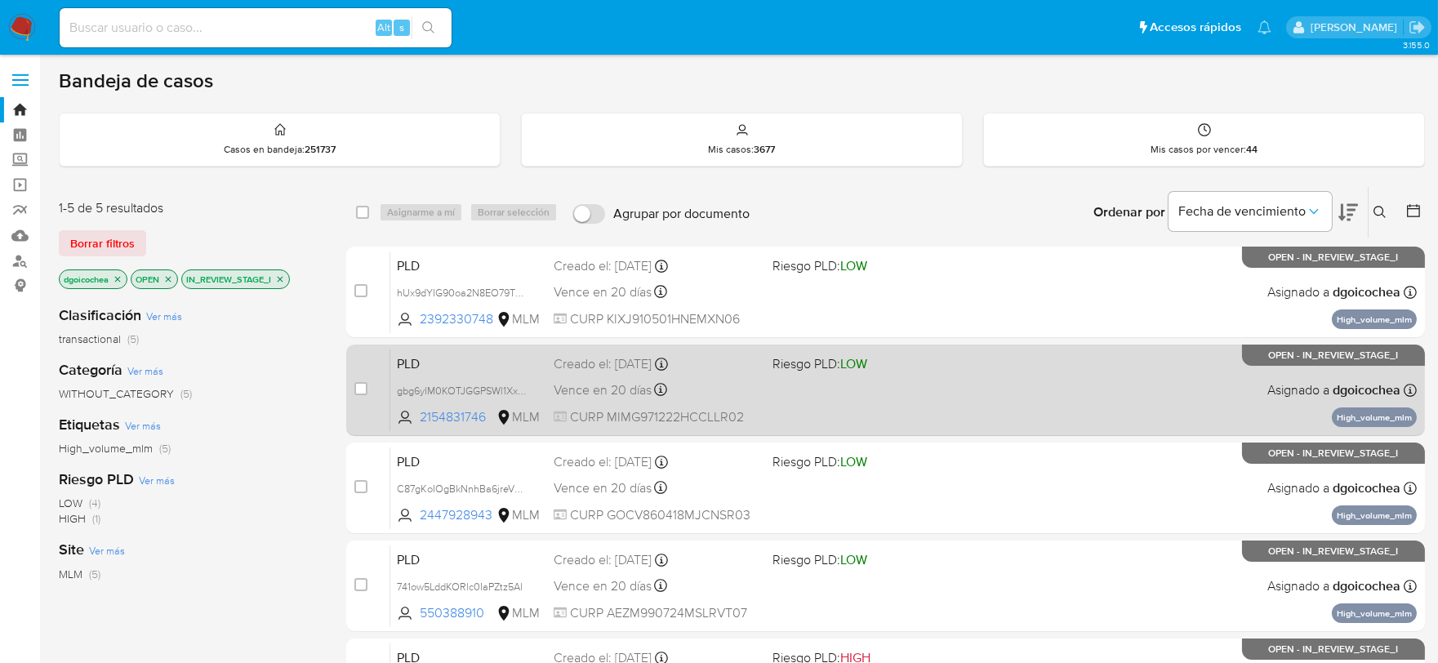
click at [422, 359] on span "PLD" at bounding box center [469, 362] width 144 height 21
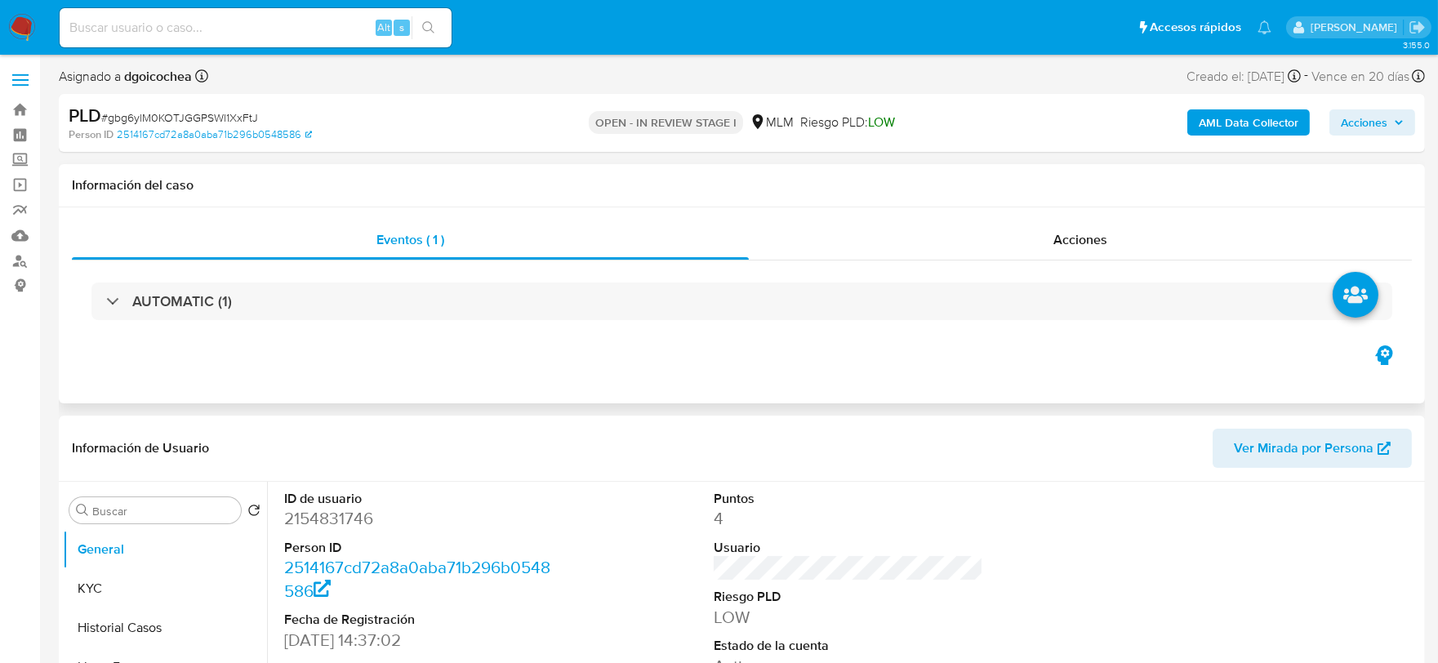
select select "10"
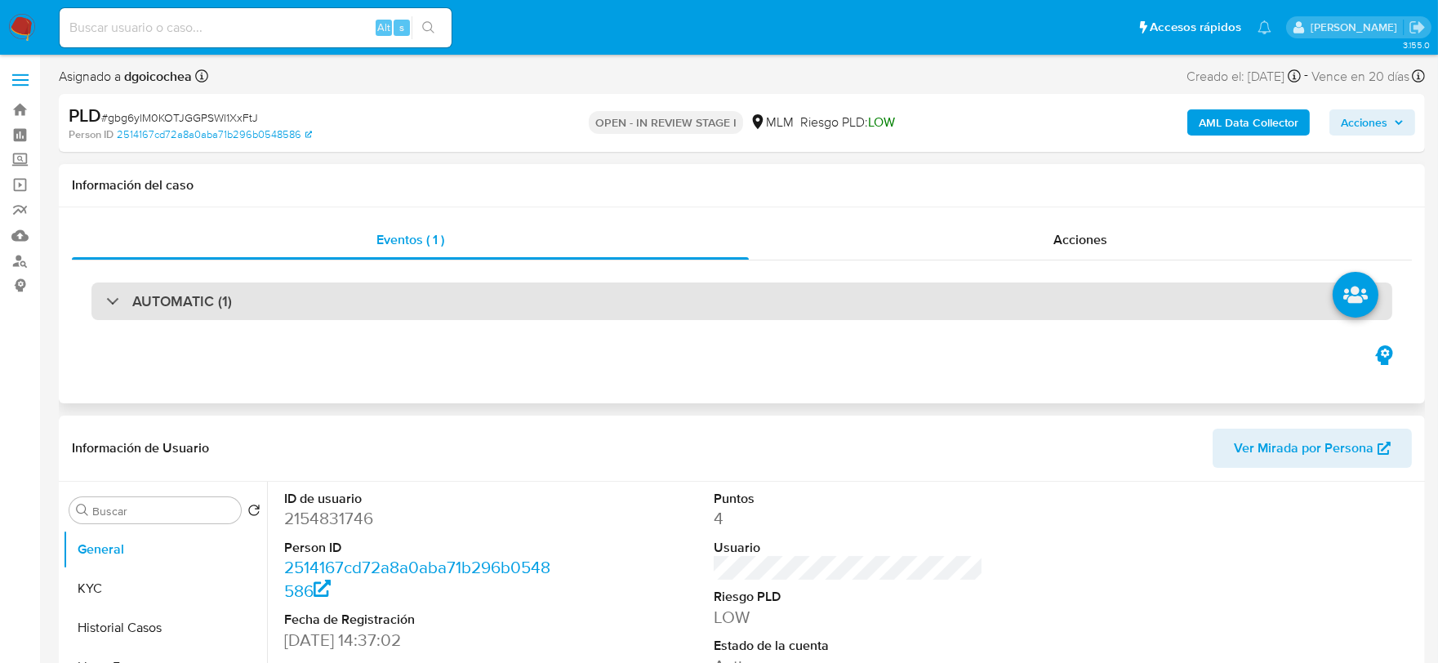
click at [201, 288] on div "AUTOMATIC (1)" at bounding box center [741, 302] width 1301 height 38
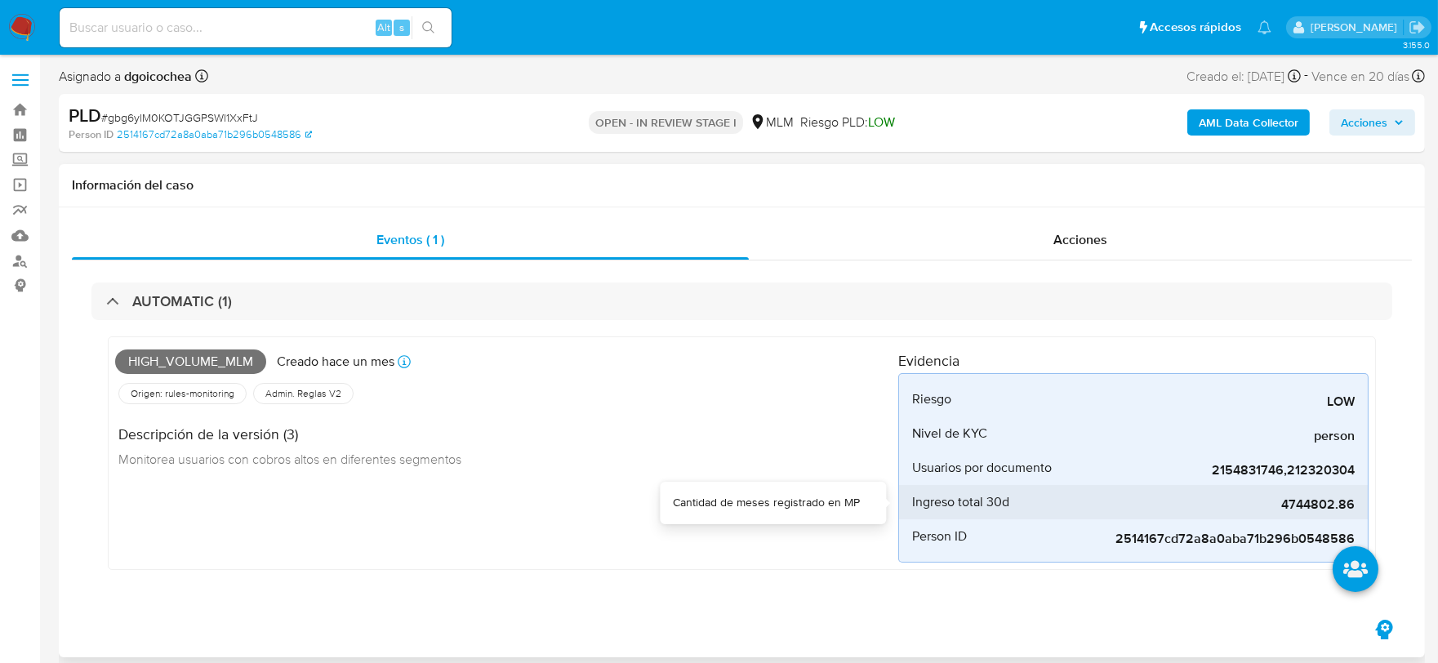
click at [1319, 510] on span "4744802.86" at bounding box center [1232, 504] width 245 height 16
copy span "4744802.86"
click at [764, 396] on div "Origen: rules-monitoring Referencia al id de la tabla rule-result en rules-moni…" at bounding box center [506, 394] width 783 height 28
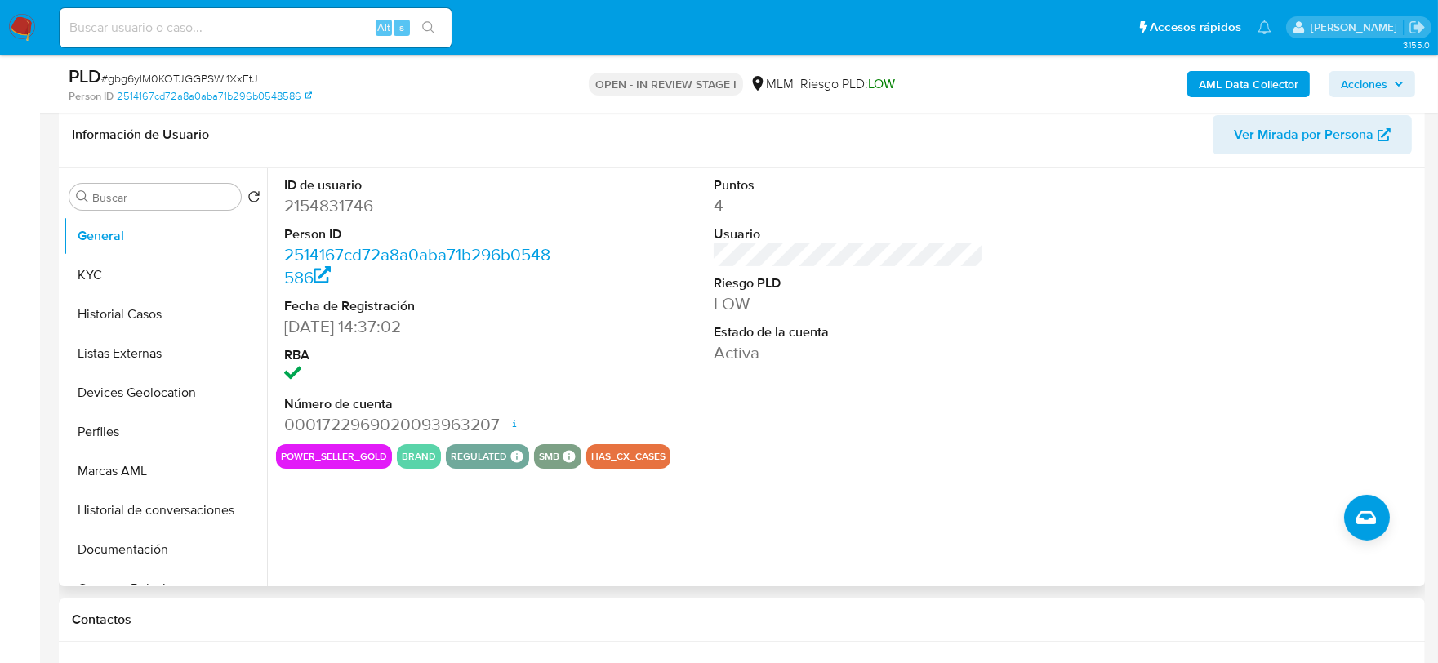
scroll to position [453, 0]
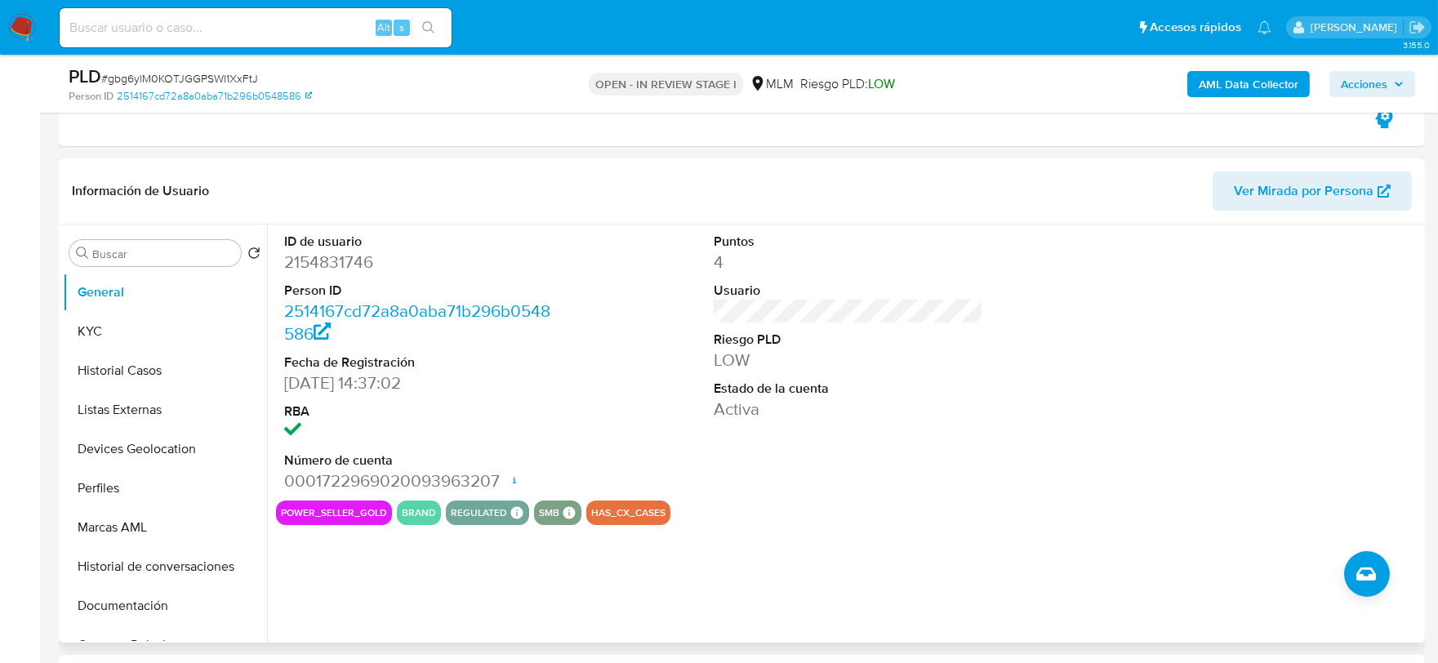
click at [810, 514] on div "power_seller_gold brand regulated Regulated MLM IFPE Evaluation Result COMPLIES…" at bounding box center [848, 513] width 1145 height 24
click at [95, 331] on button "KYC" at bounding box center [158, 331] width 191 height 39
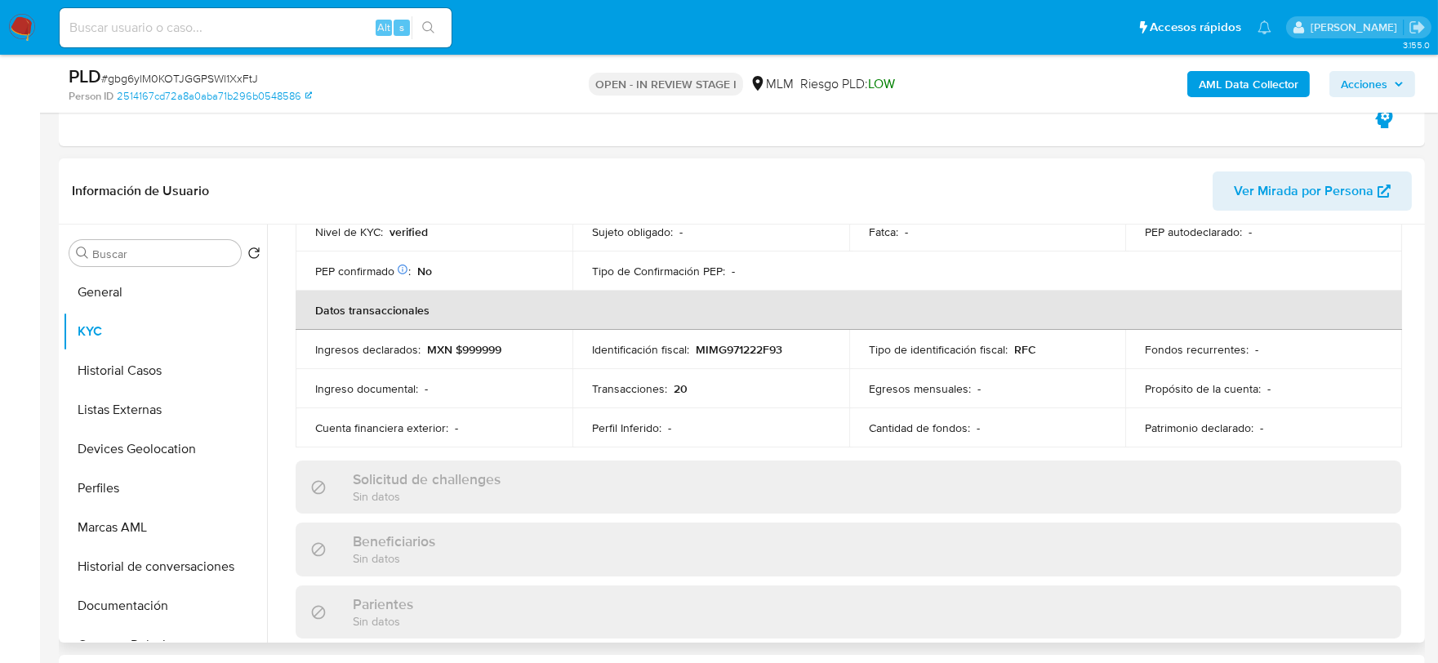
click at [279, 404] on div "Actualizado hace 2 meses Creado: 12/12/2024 12:37:19 Actualizado: 23/06/2025 18…" at bounding box center [848, 518] width 1145 height 1414
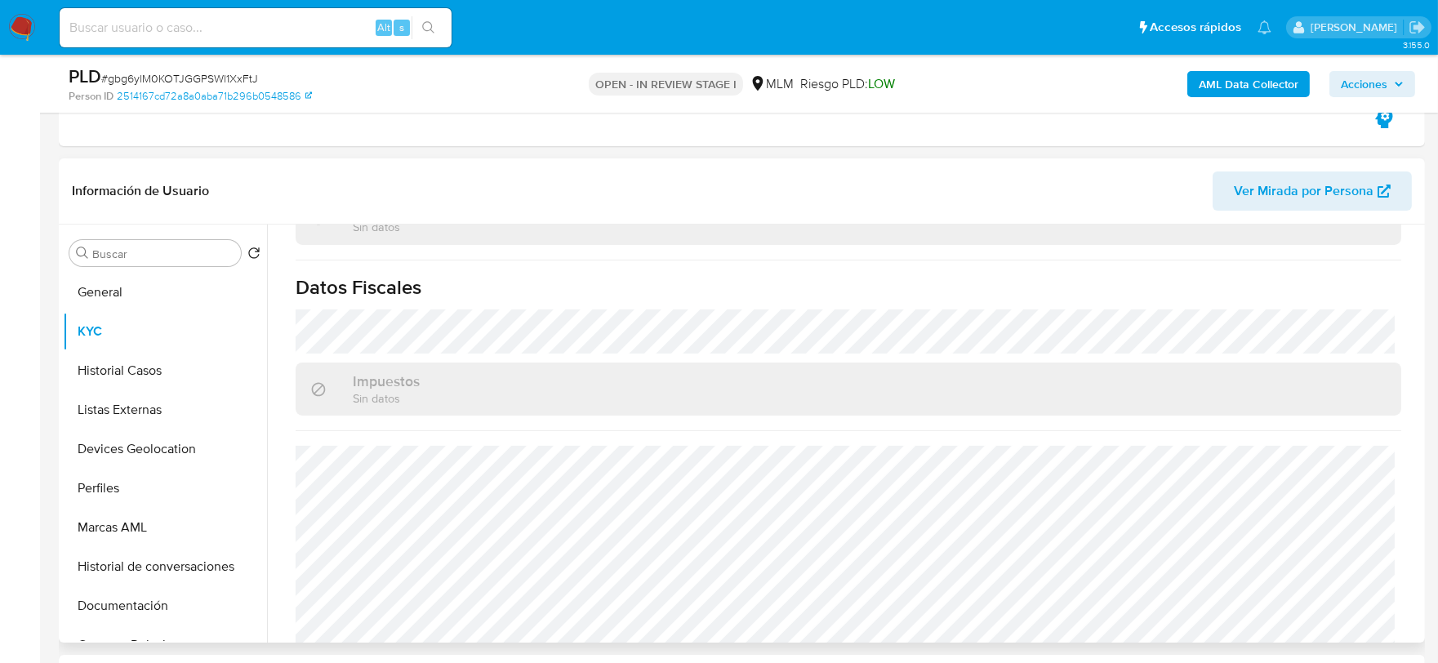
scroll to position [1026, 0]
click at [118, 372] on button "Historial Casos" at bounding box center [158, 370] width 191 height 39
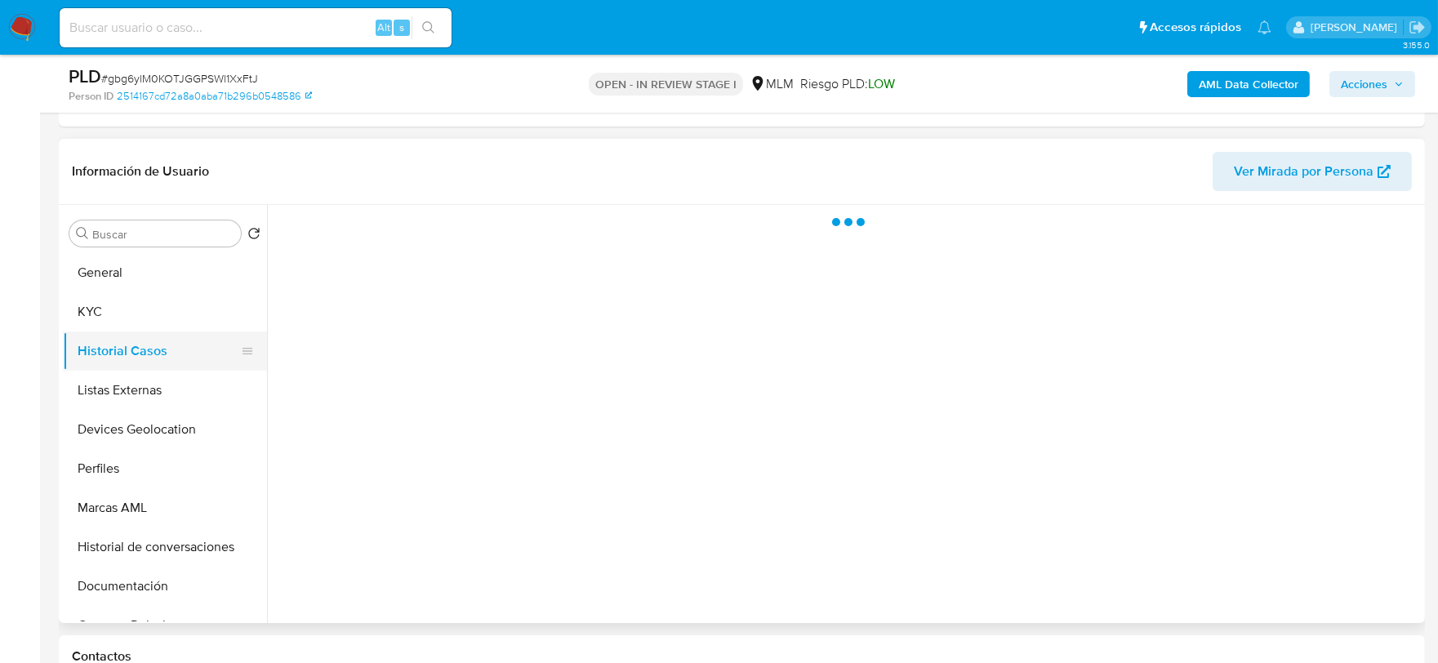
scroll to position [0, 0]
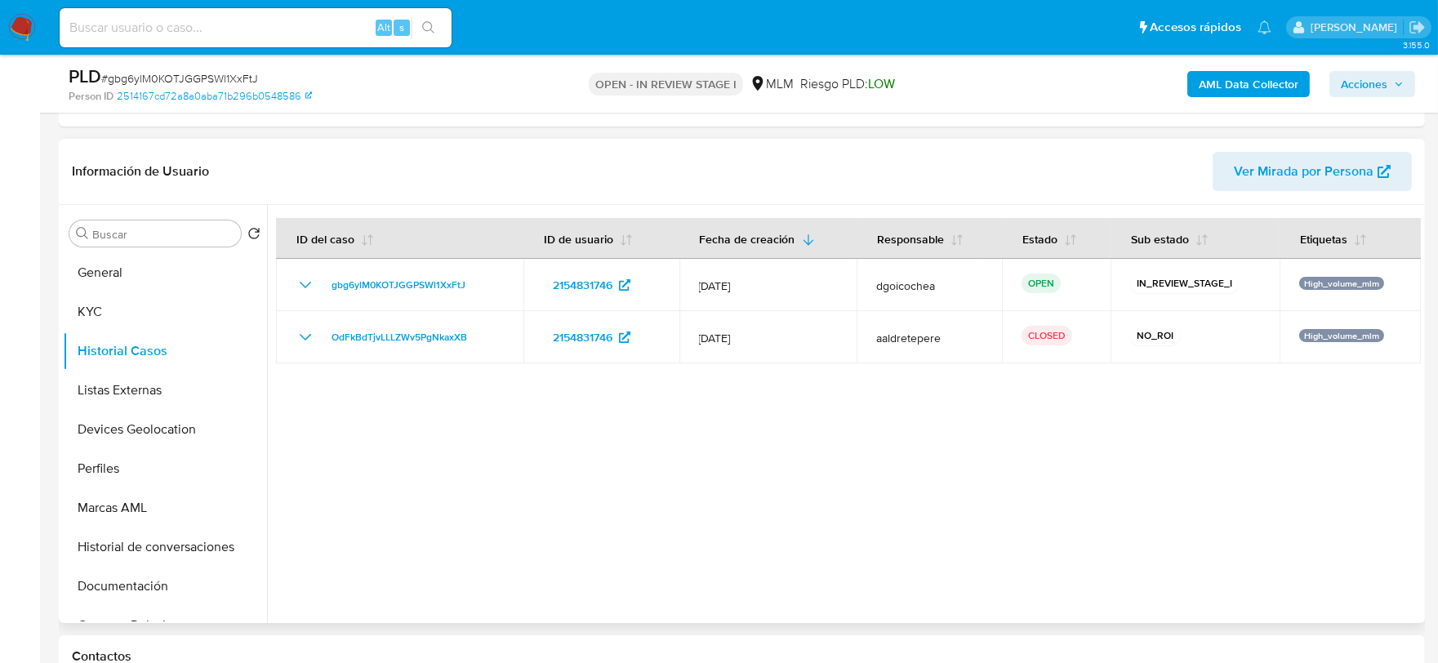
click at [626, 402] on div at bounding box center [844, 414] width 1154 height 418
click at [150, 390] on button "Listas Externas" at bounding box center [158, 390] width 191 height 39
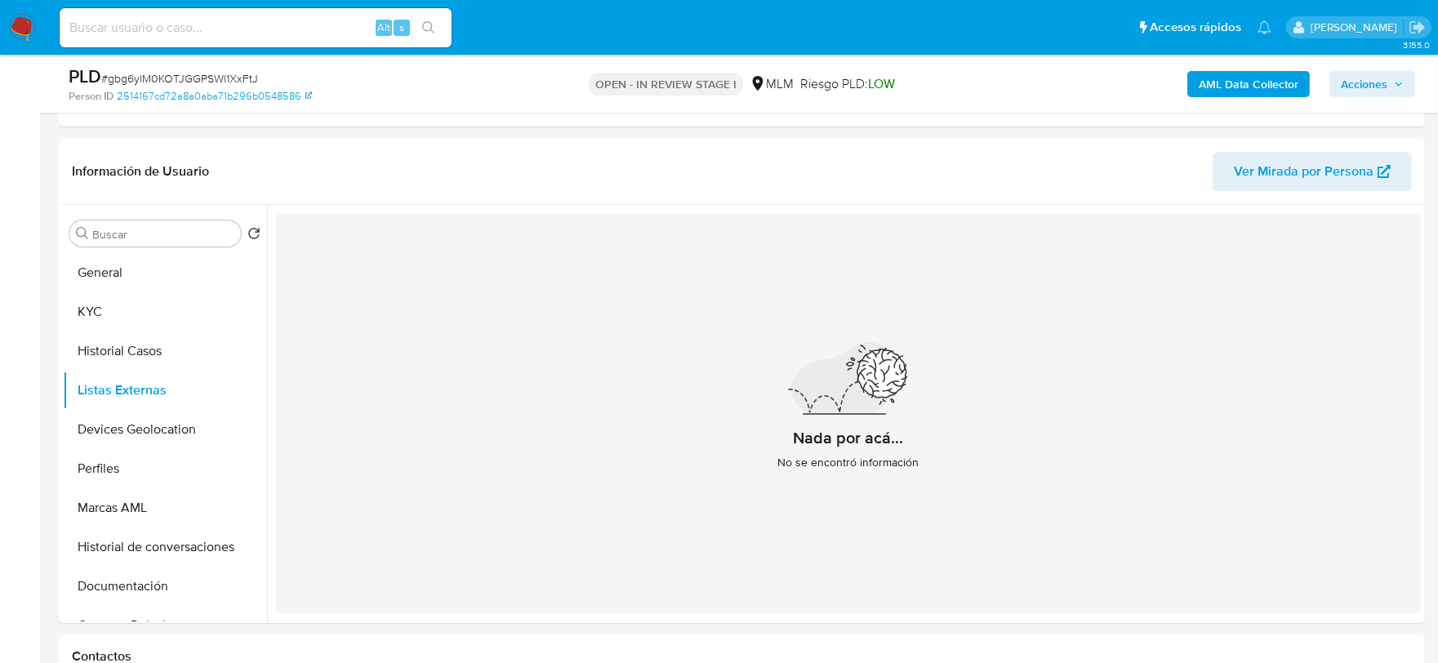
click at [539, 516] on div "Nada por acá... No se encontró información" at bounding box center [848, 413] width 1145 height 400
click at [139, 427] on button "Devices Geolocation" at bounding box center [158, 429] width 191 height 39
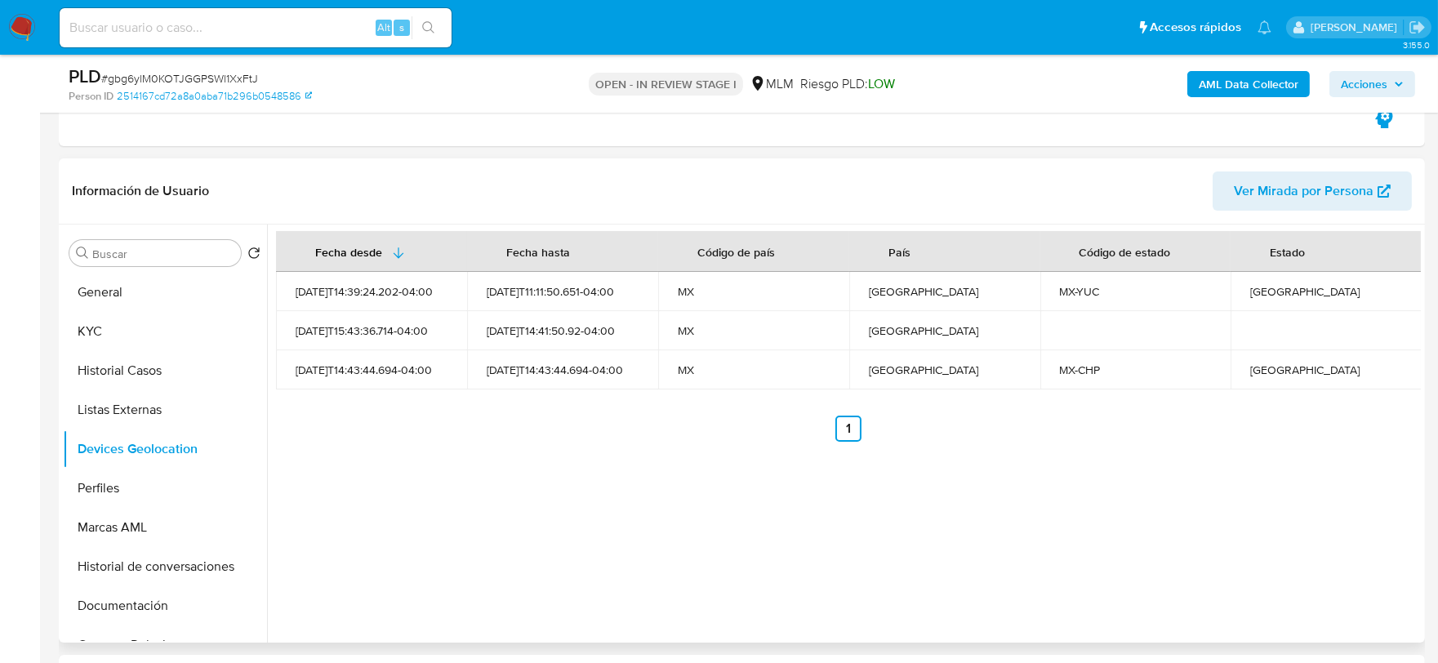
click at [336, 501] on div "Fecha desde Fecha hasta Código de país País Código de estado Estado 2024-12-12T…" at bounding box center [844, 434] width 1154 height 418
click at [116, 492] on button "Perfiles" at bounding box center [158, 488] width 191 height 39
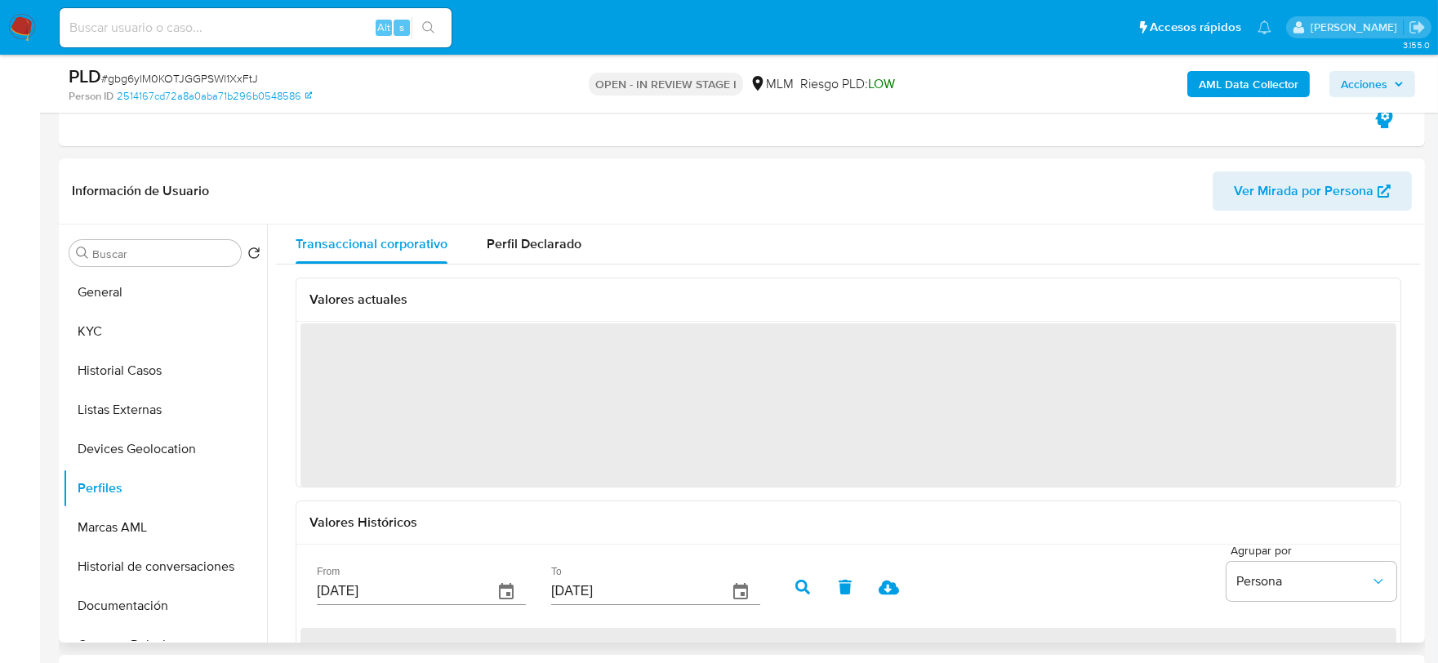
scroll to position [91, 0]
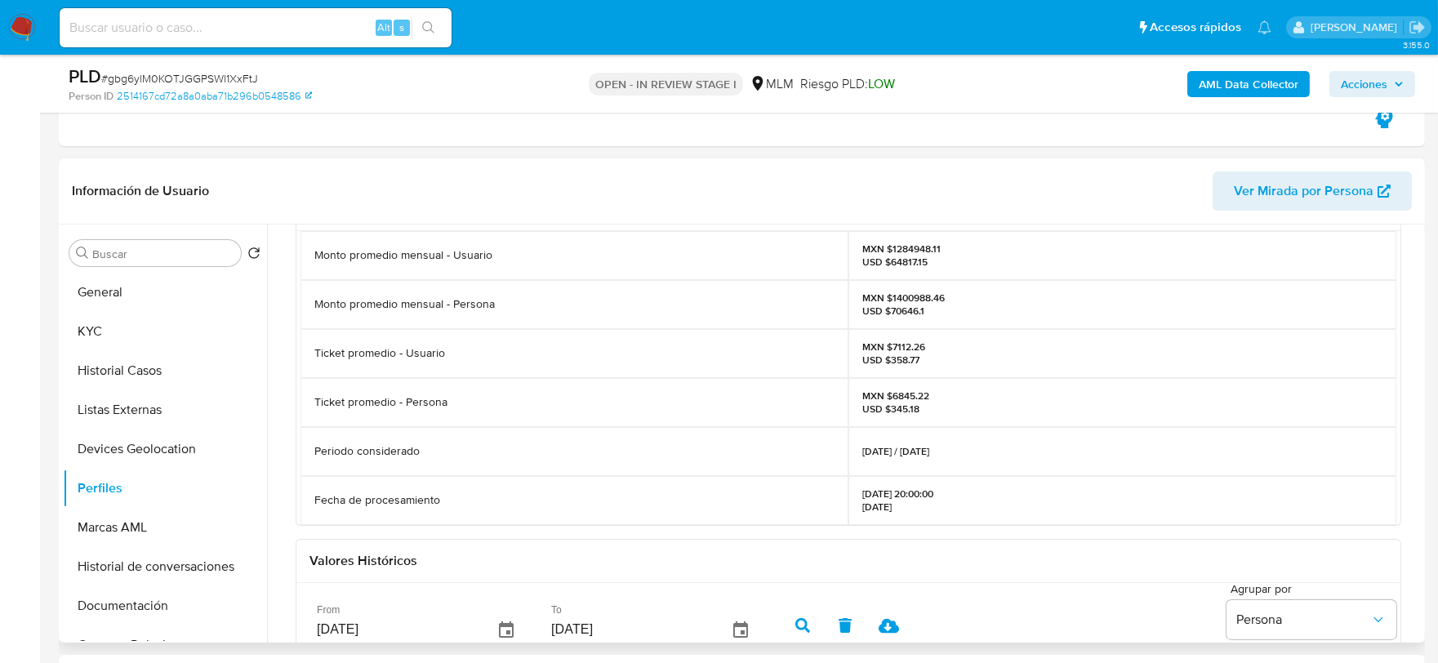
click at [287, 453] on div "Valores actuales Monto promedio mensual - Usuario MXN $1284948.11 USD $64817.15…" at bounding box center [848, 554] width 1145 height 761
click at [154, 602] on button "Documentación" at bounding box center [158, 605] width 191 height 39
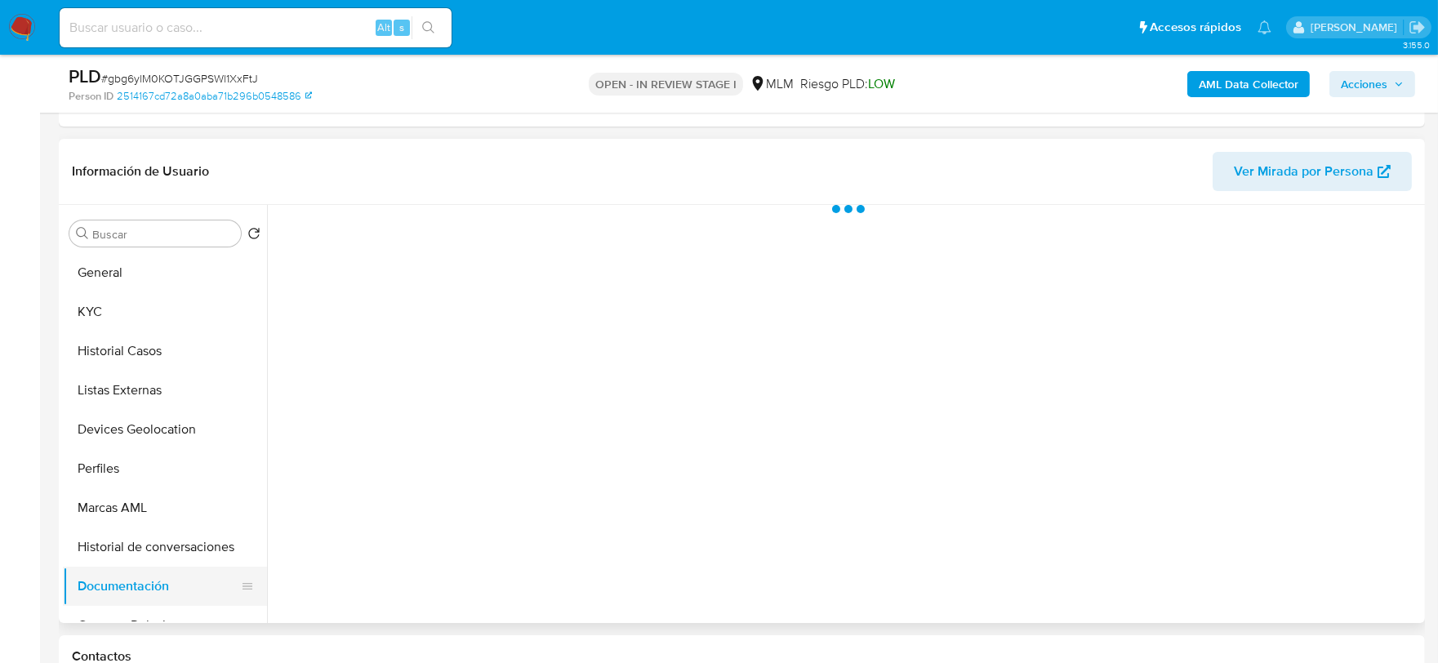
scroll to position [0, 0]
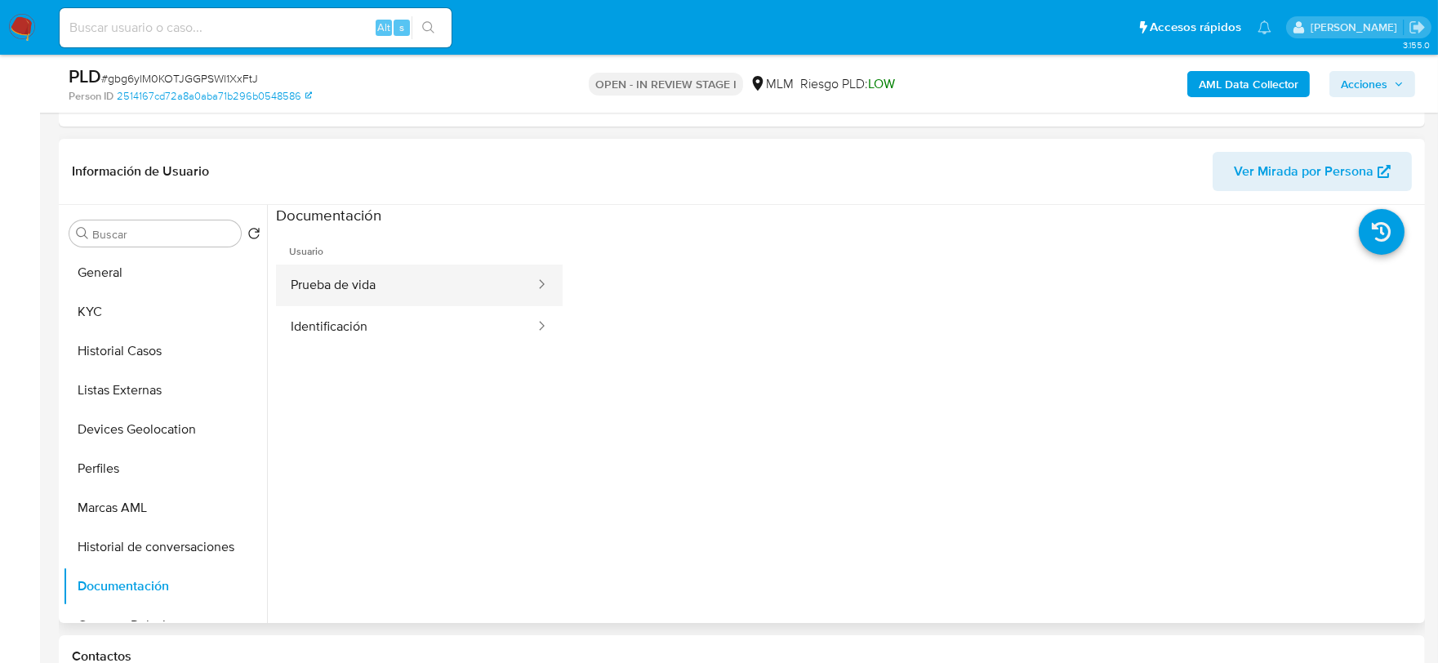
click at [421, 291] on button "Prueba de vida" at bounding box center [406, 286] width 260 height 42
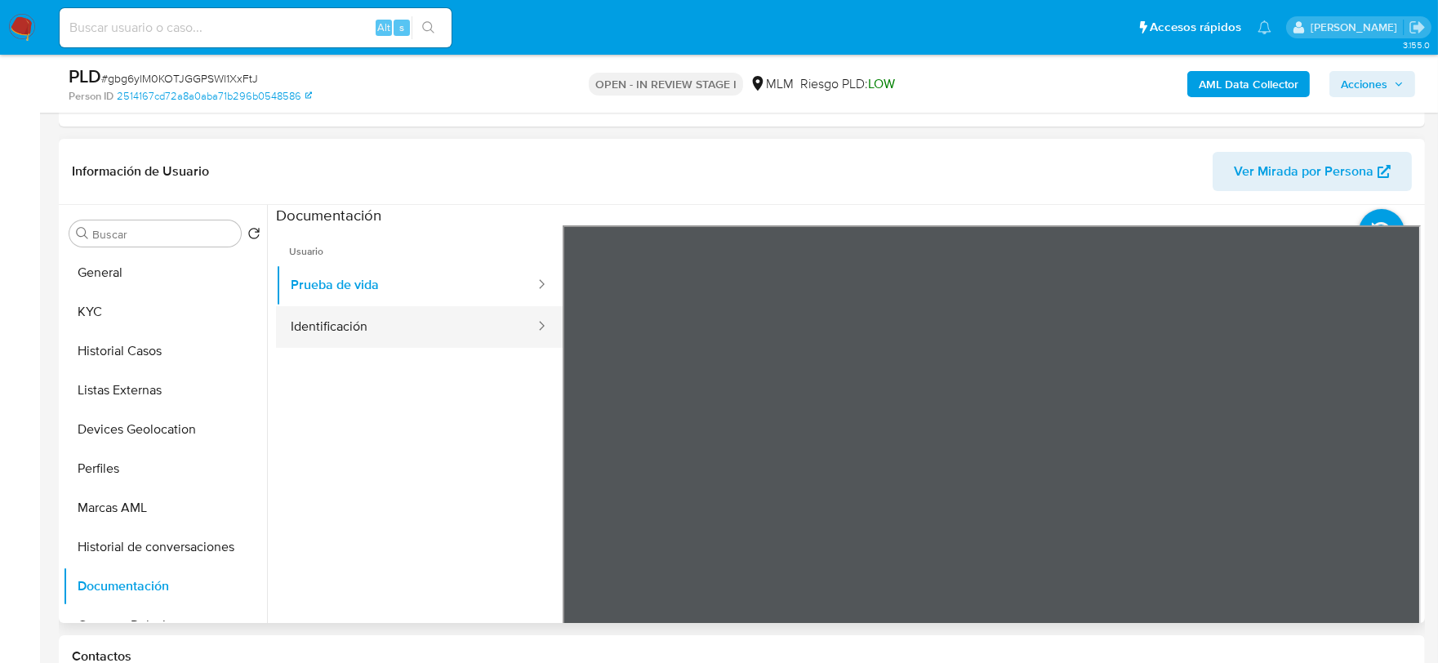
click at [435, 327] on button "Identificación" at bounding box center [406, 327] width 260 height 42
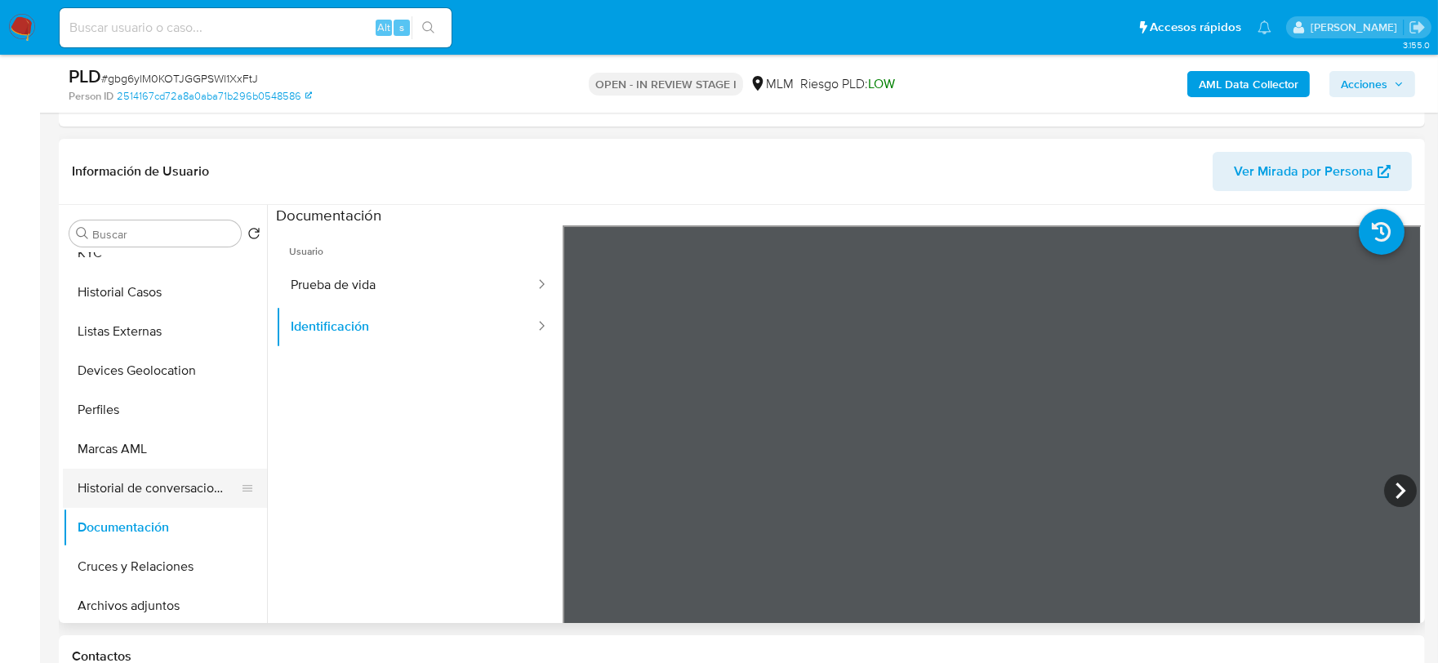
scroll to position [181, 0]
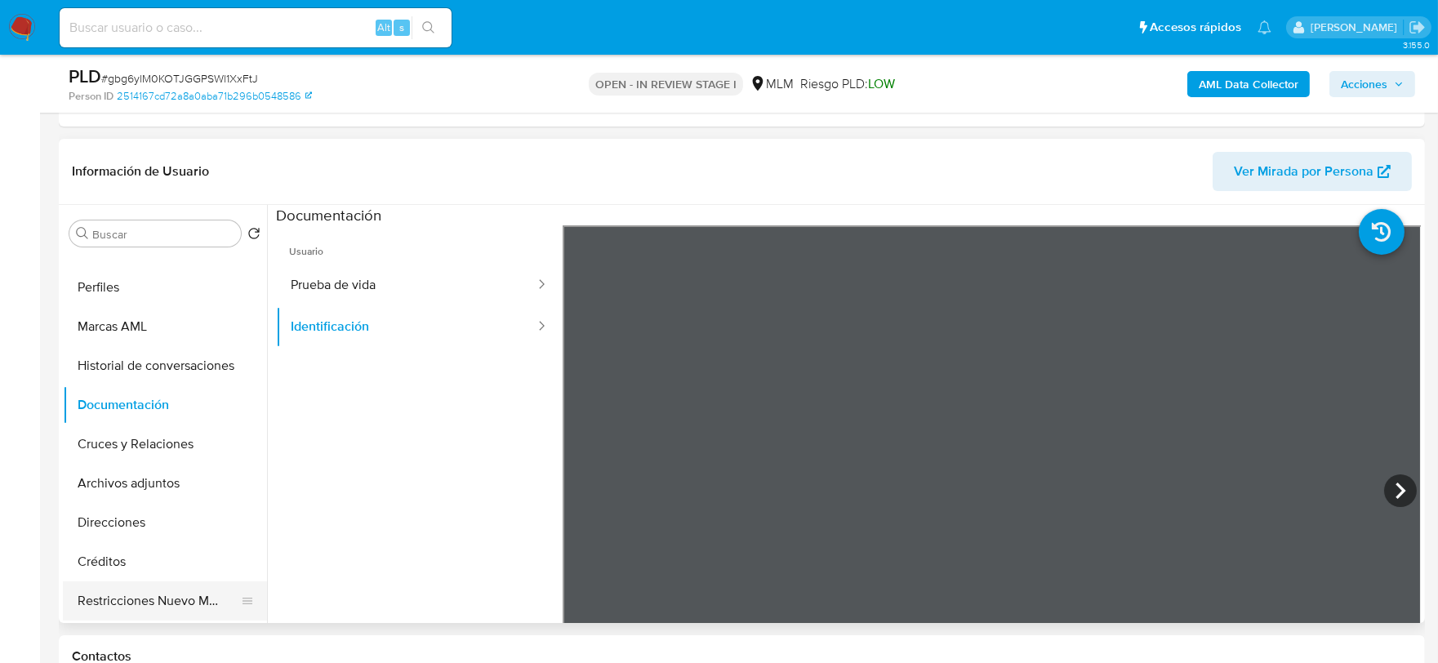
click at [172, 604] on button "Restricciones Nuevo Mundo" at bounding box center [158, 600] width 191 height 39
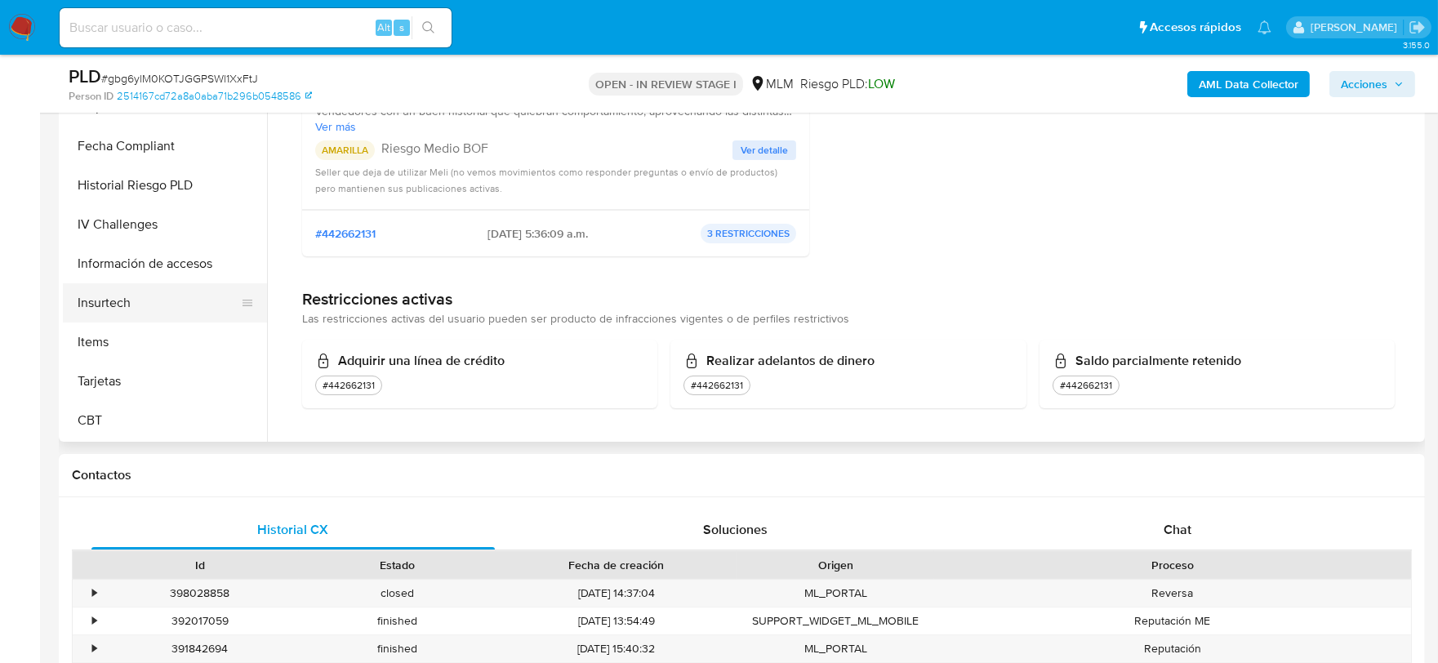
scroll to position [689, 0]
click at [142, 340] on button "Items" at bounding box center [158, 342] width 191 height 39
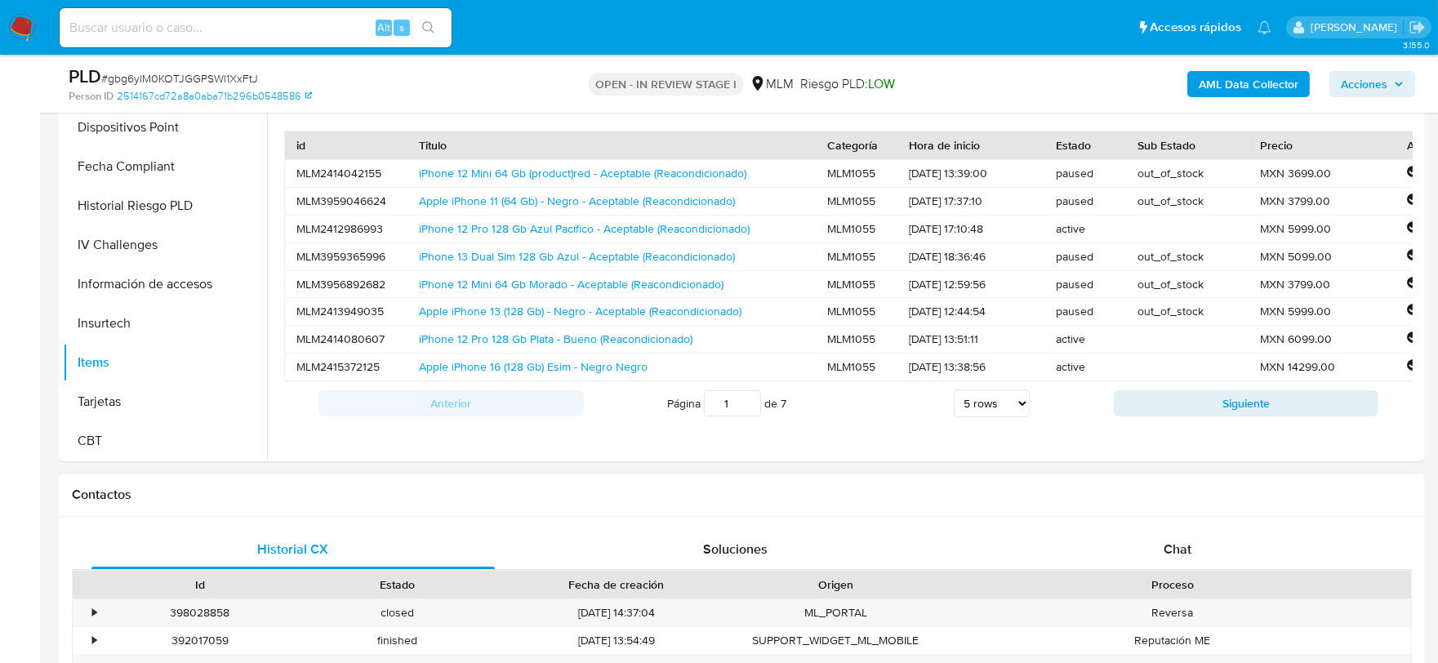
click at [777, 474] on div "Contactos" at bounding box center [742, 495] width 1366 height 43
click at [504, 507] on div "Contactos" at bounding box center [742, 495] width 1366 height 43
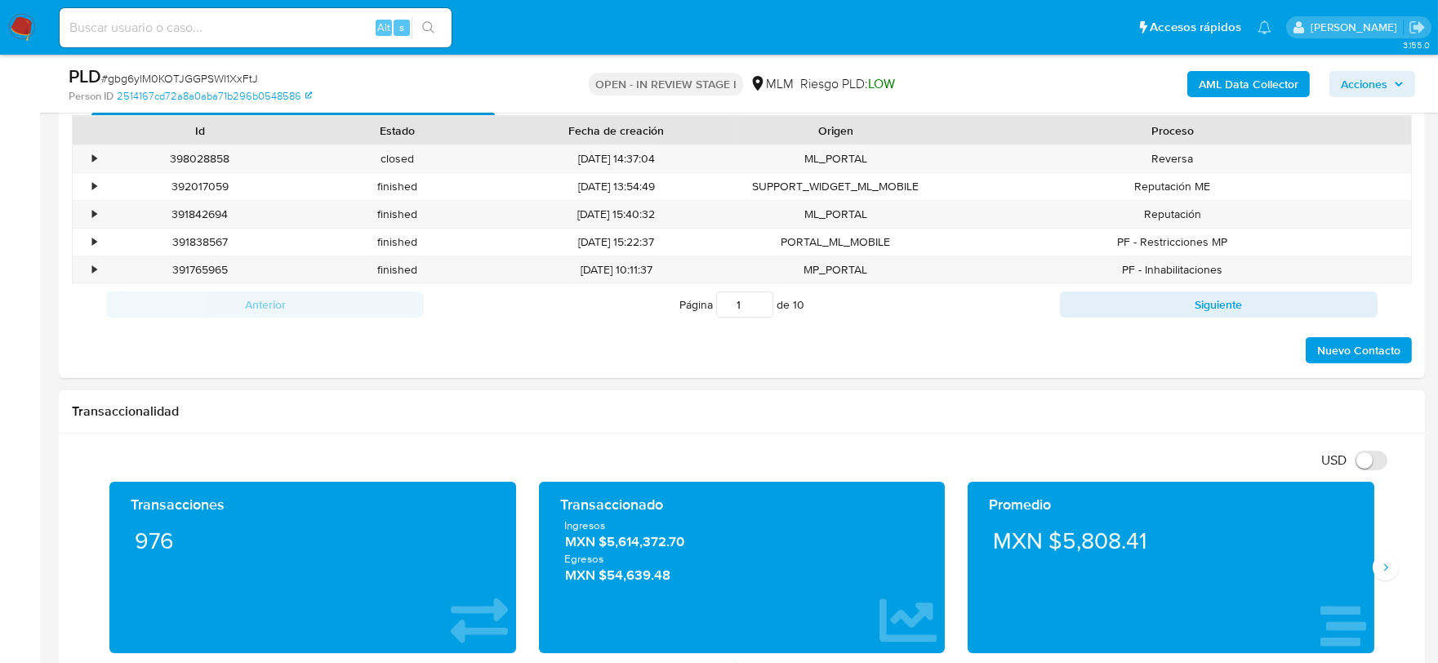
scroll to position [1360, 0]
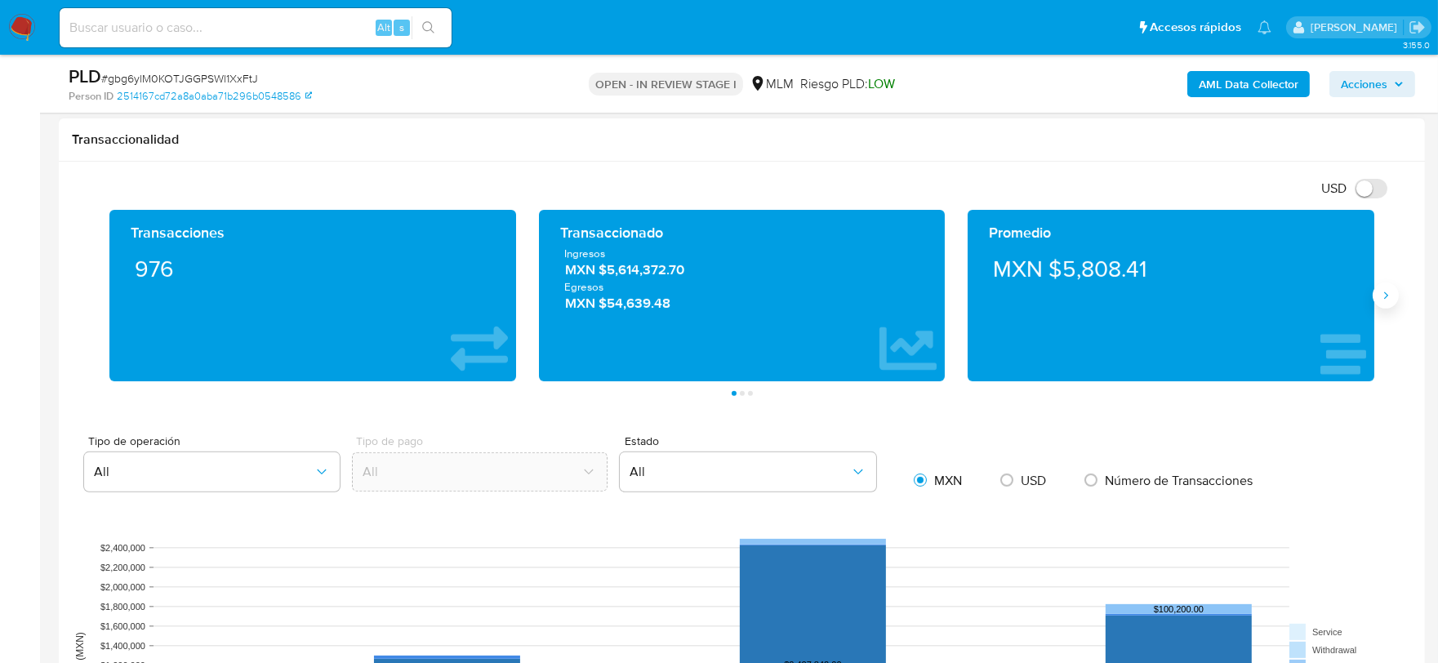
click at [1391, 284] on button "Siguiente" at bounding box center [1386, 296] width 26 height 26
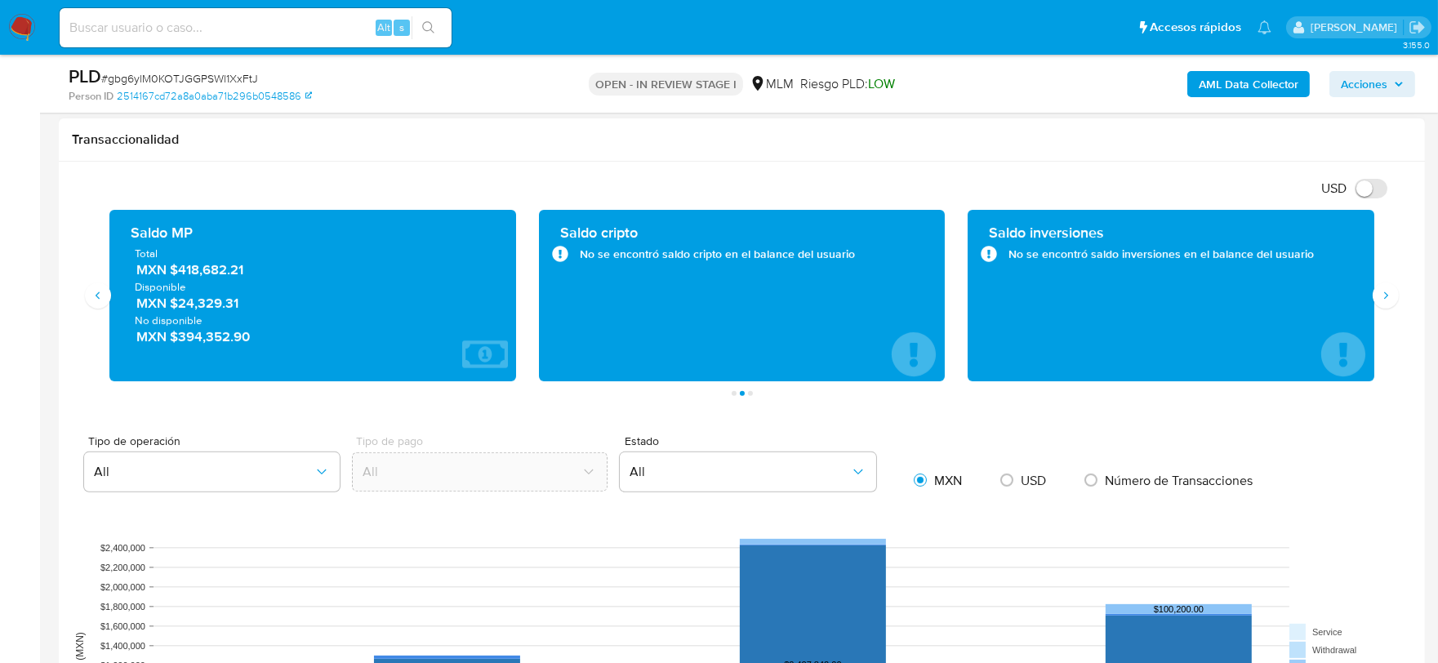
click at [472, 152] on div "Transaccionalidad" at bounding box center [742, 139] width 1366 height 43
drag, startPoint x: 264, startPoint y: 268, endPoint x: 178, endPoint y: 274, distance: 85.9
click at [178, 274] on span "MXN $418,682.21" at bounding box center [313, 269] width 354 height 19
click at [214, 286] on span "Disponible" at bounding box center [313, 286] width 356 height 15
drag, startPoint x: 256, startPoint y: 273, endPoint x: 177, endPoint y: 274, distance: 78.4
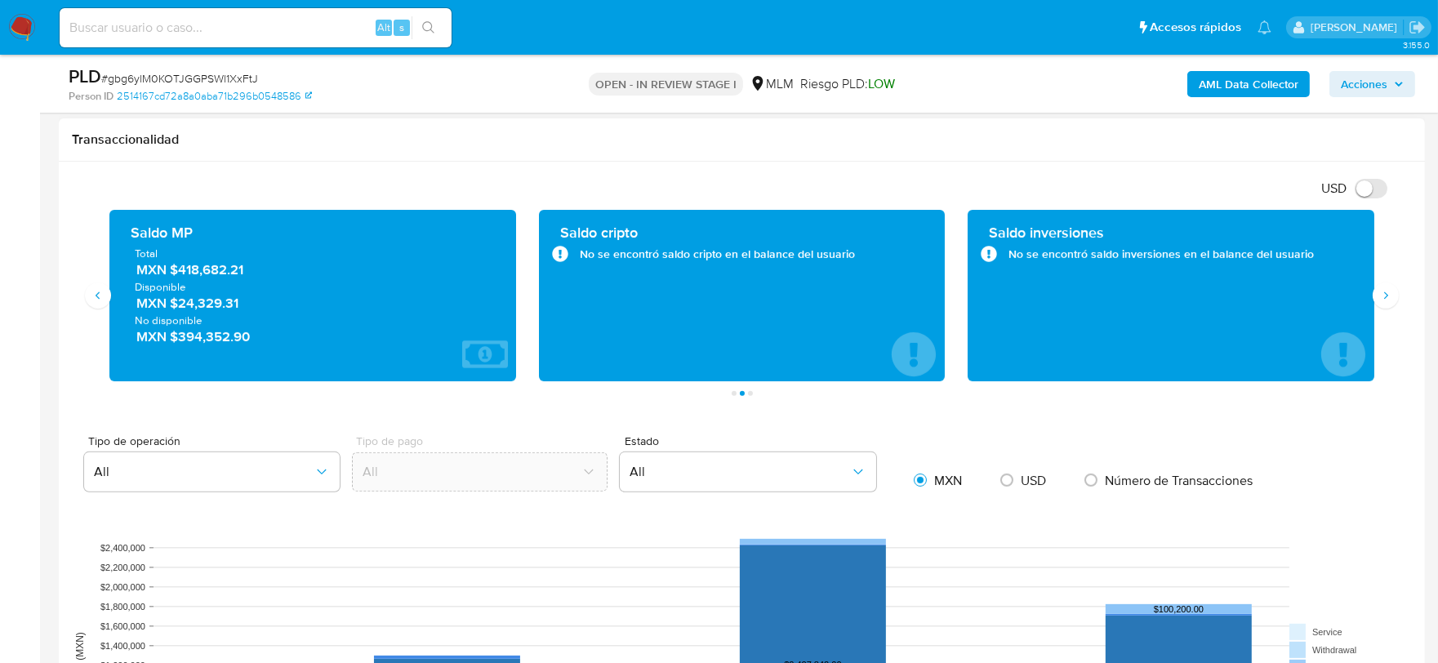
click at [177, 274] on span "MXN $418,682.21" at bounding box center [313, 269] width 354 height 19
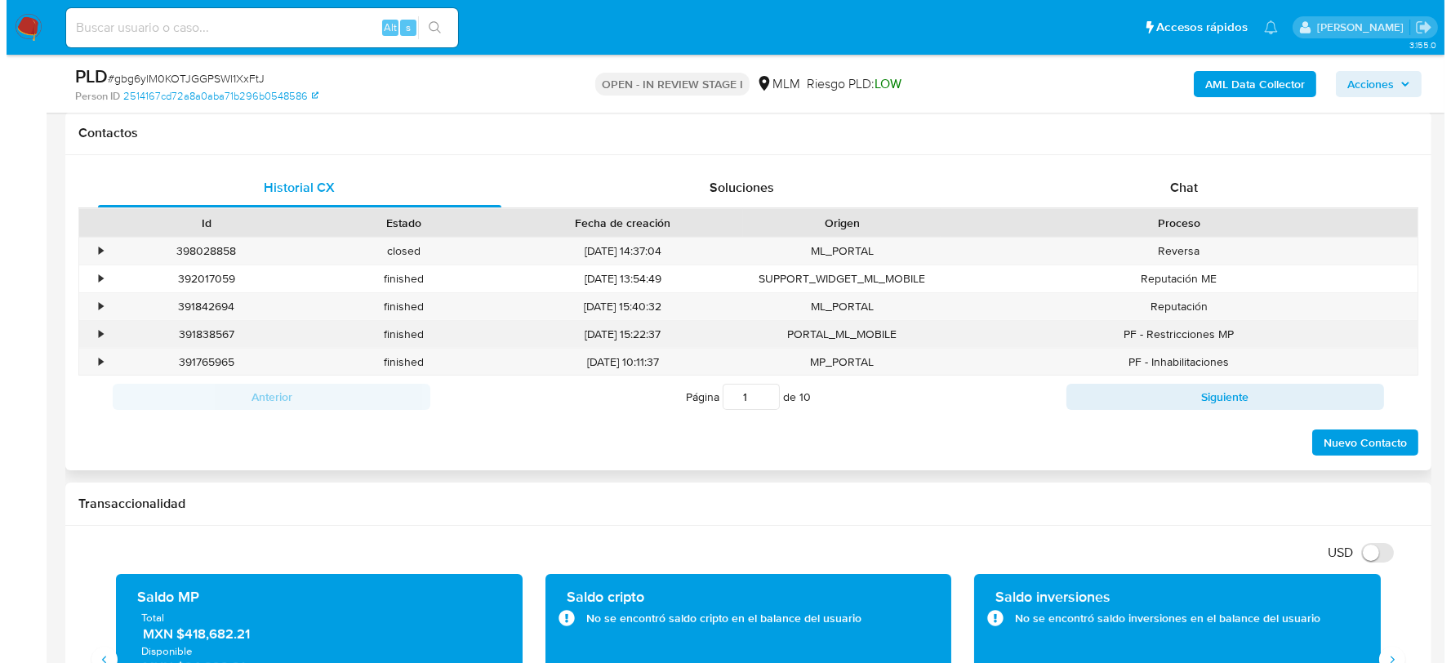
scroll to position [1089, 0]
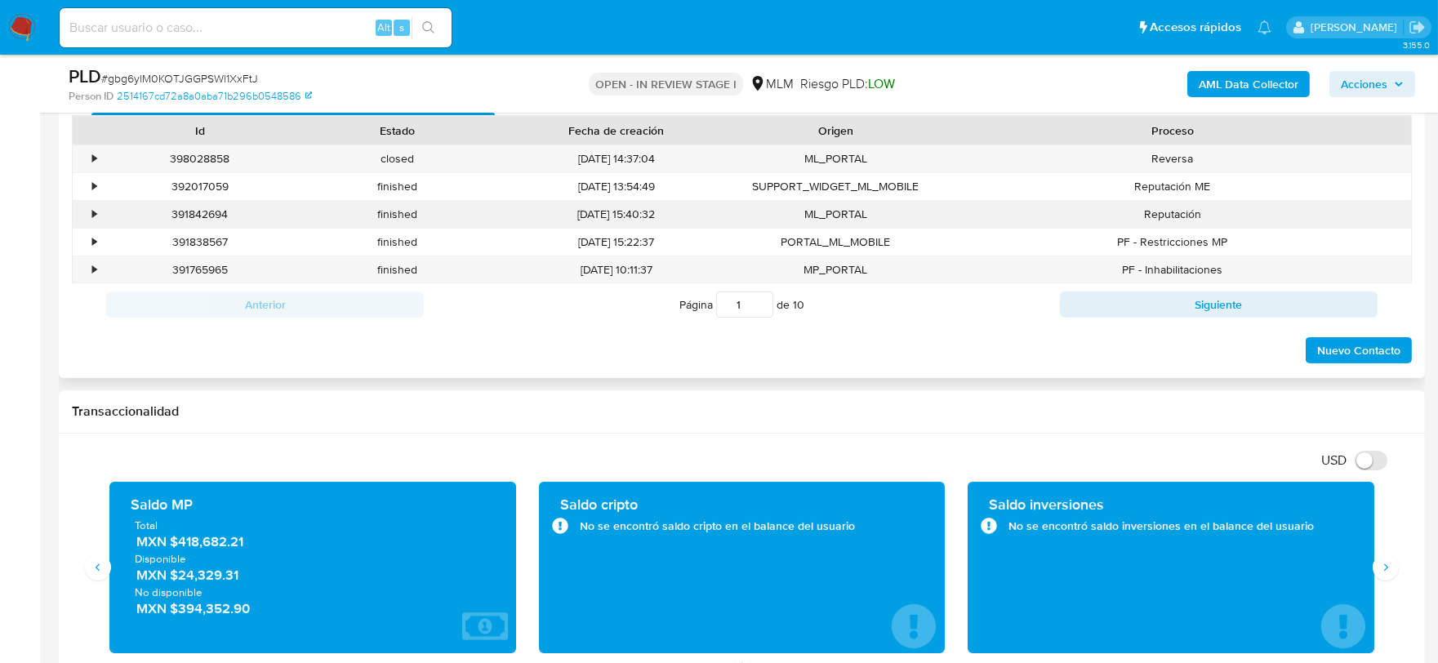
click at [94, 212] on div "•" at bounding box center [94, 215] width 4 height 16
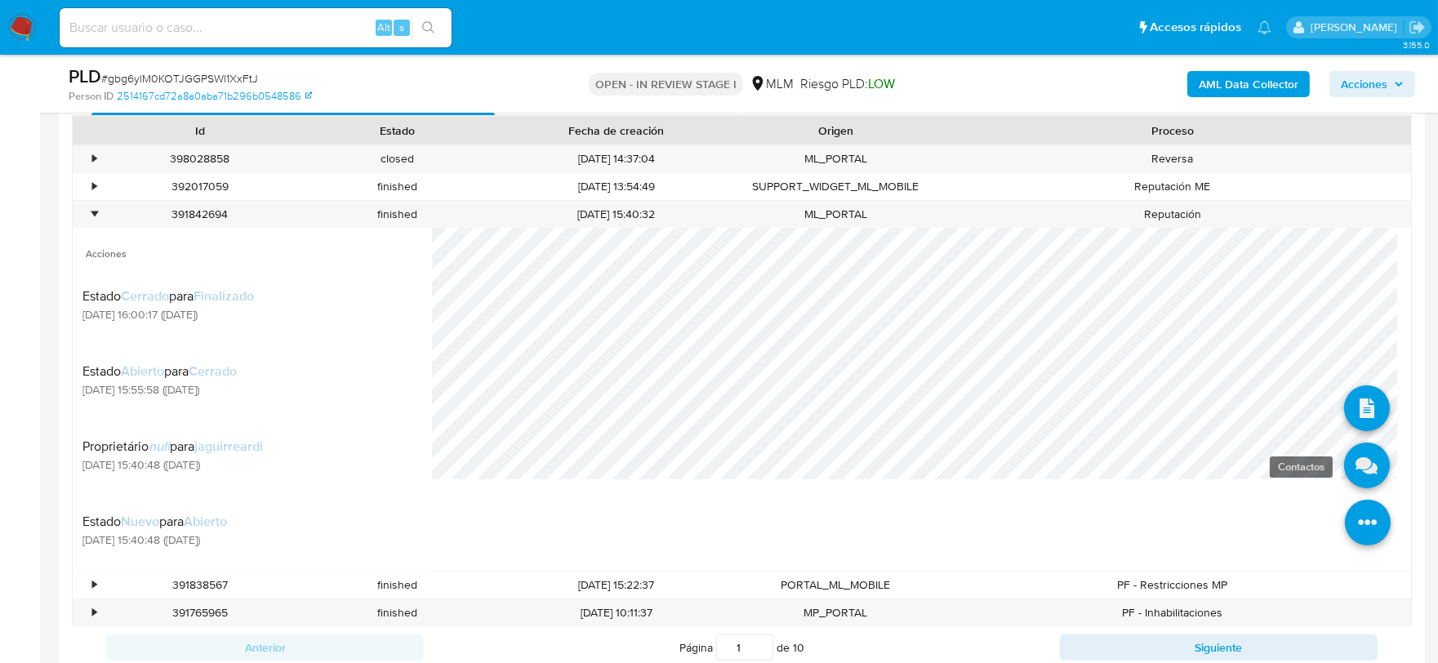
click at [1350, 461] on icon at bounding box center [1367, 466] width 46 height 46
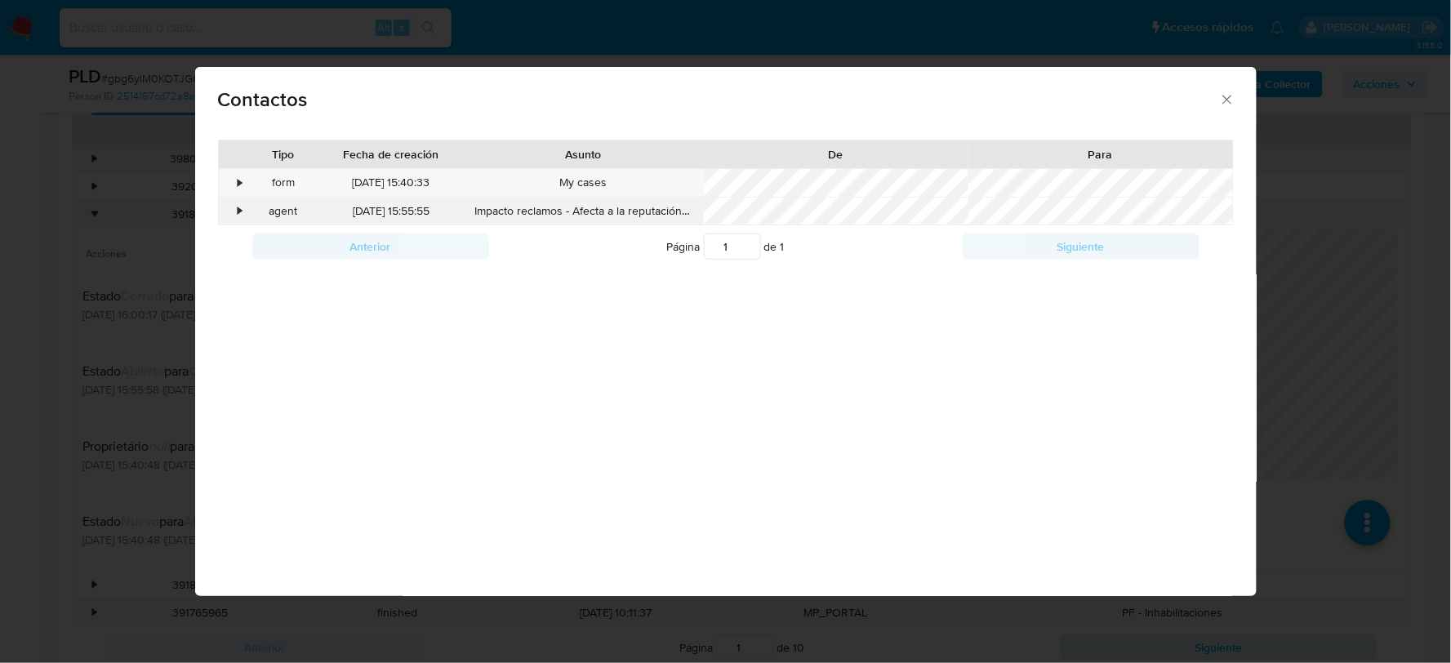
click at [238, 211] on div "•" at bounding box center [240, 211] width 4 height 16
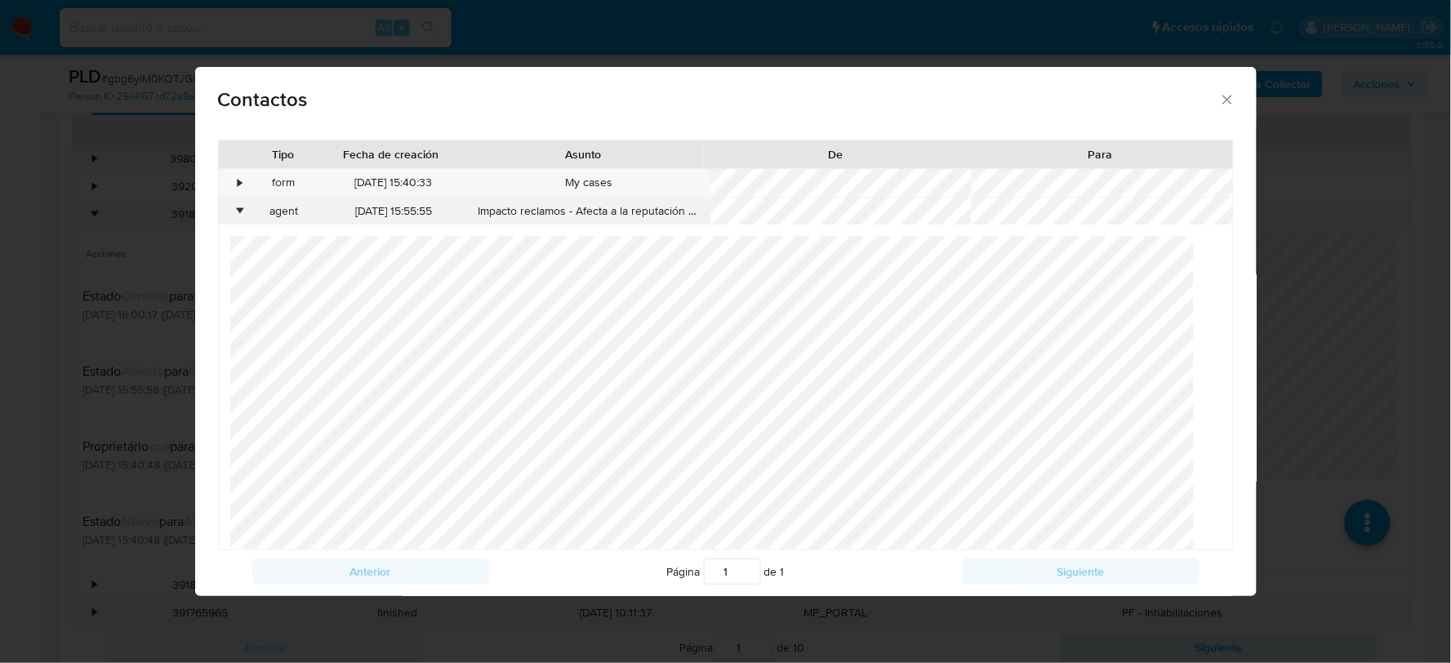
scroll to position [20, 0]
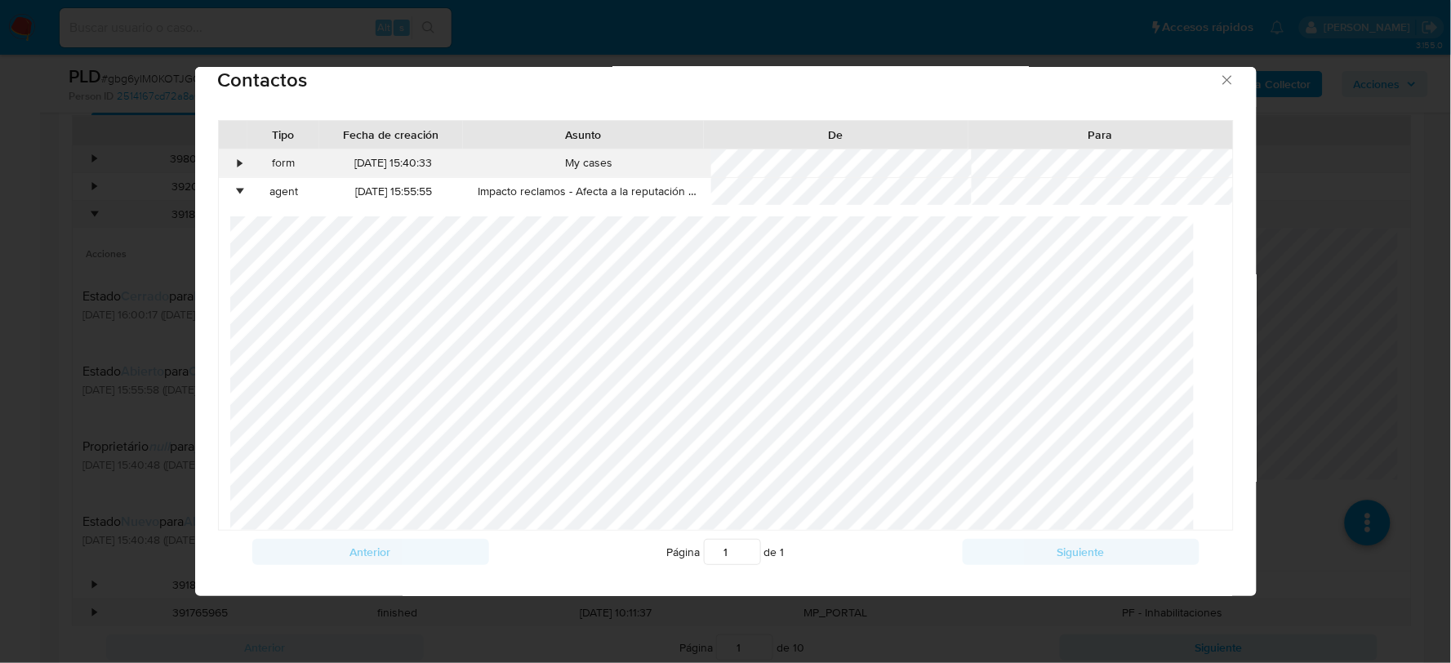
click at [239, 157] on div "•" at bounding box center [240, 163] width 4 height 16
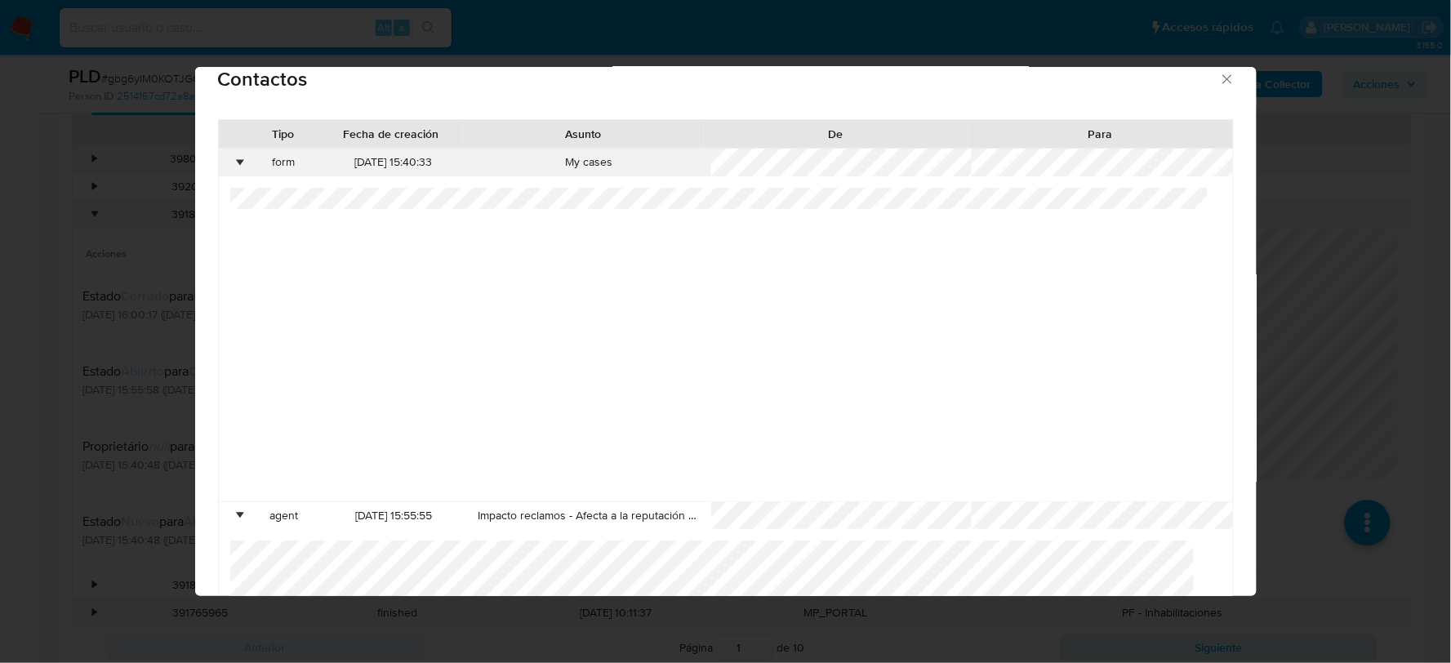
click at [239, 157] on div "•" at bounding box center [240, 162] width 4 height 16
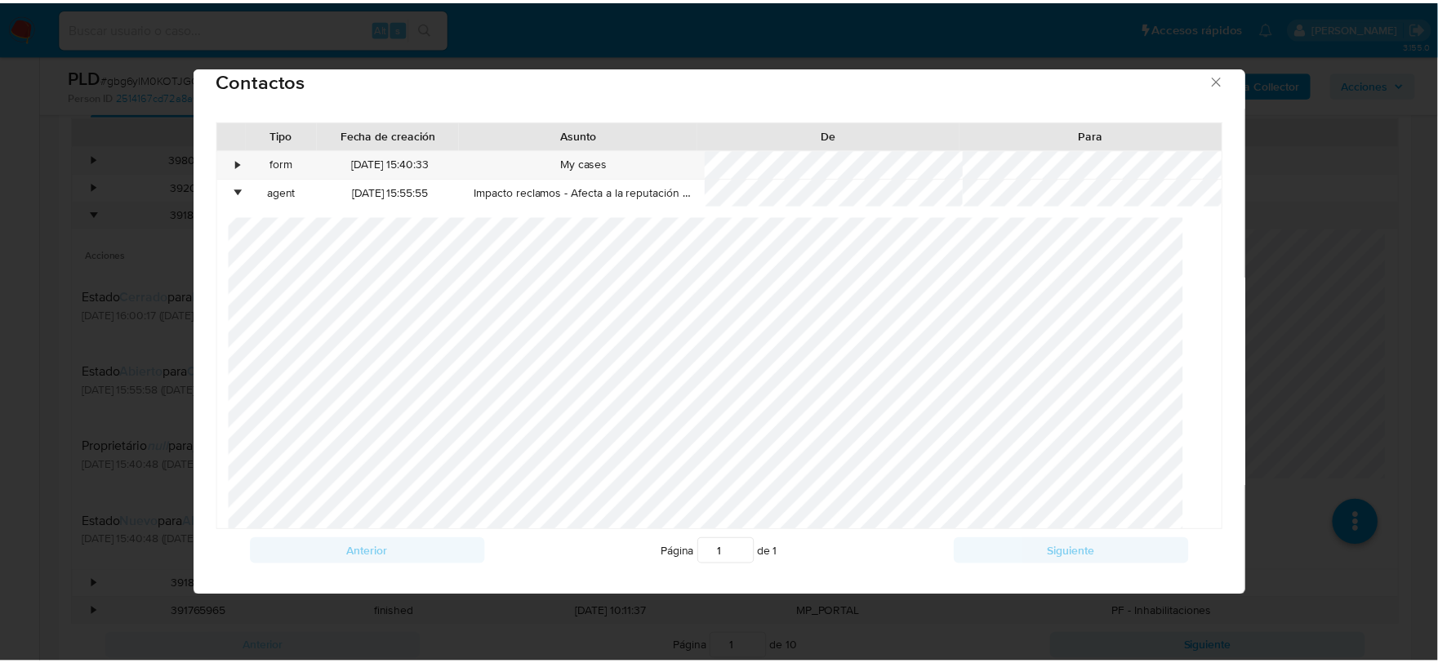
scroll to position [278, 0]
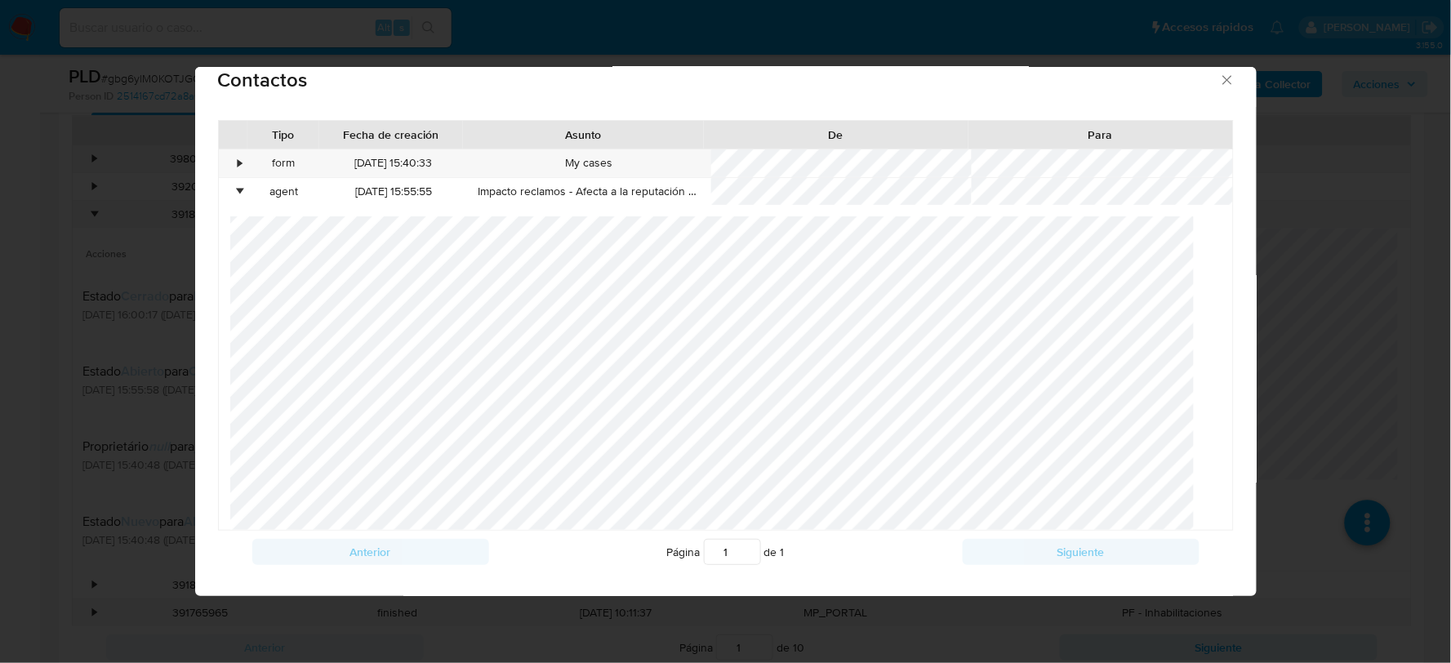
click at [1222, 76] on icon "close" at bounding box center [1226, 79] width 9 height 9
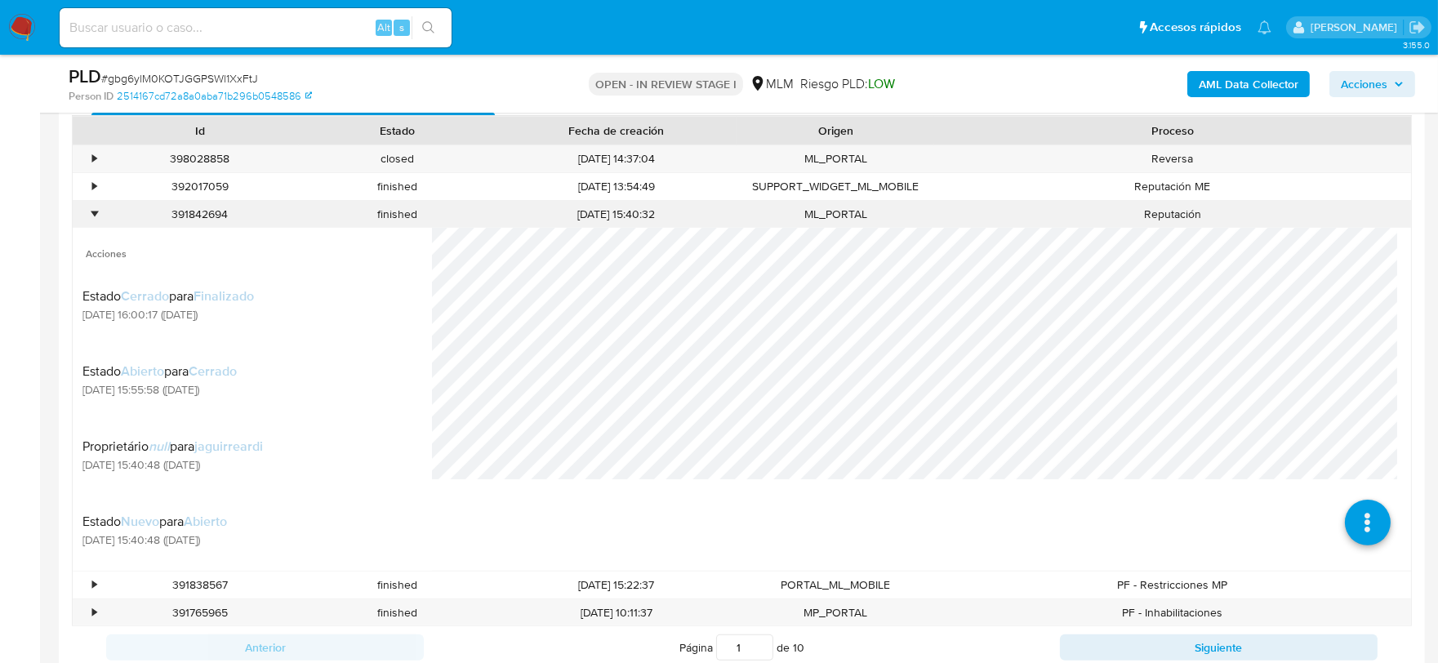
click at [91, 218] on div "•" at bounding box center [87, 214] width 29 height 27
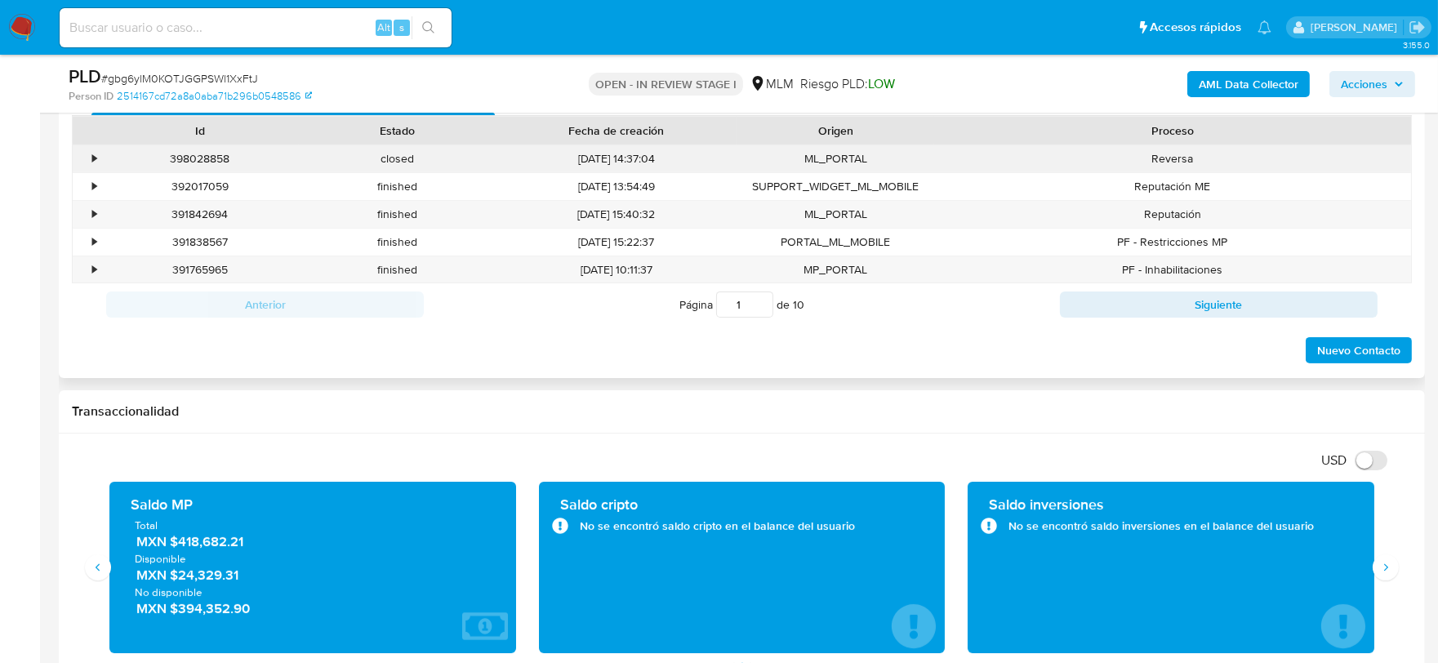
click at [98, 162] on div "•" at bounding box center [87, 158] width 29 height 27
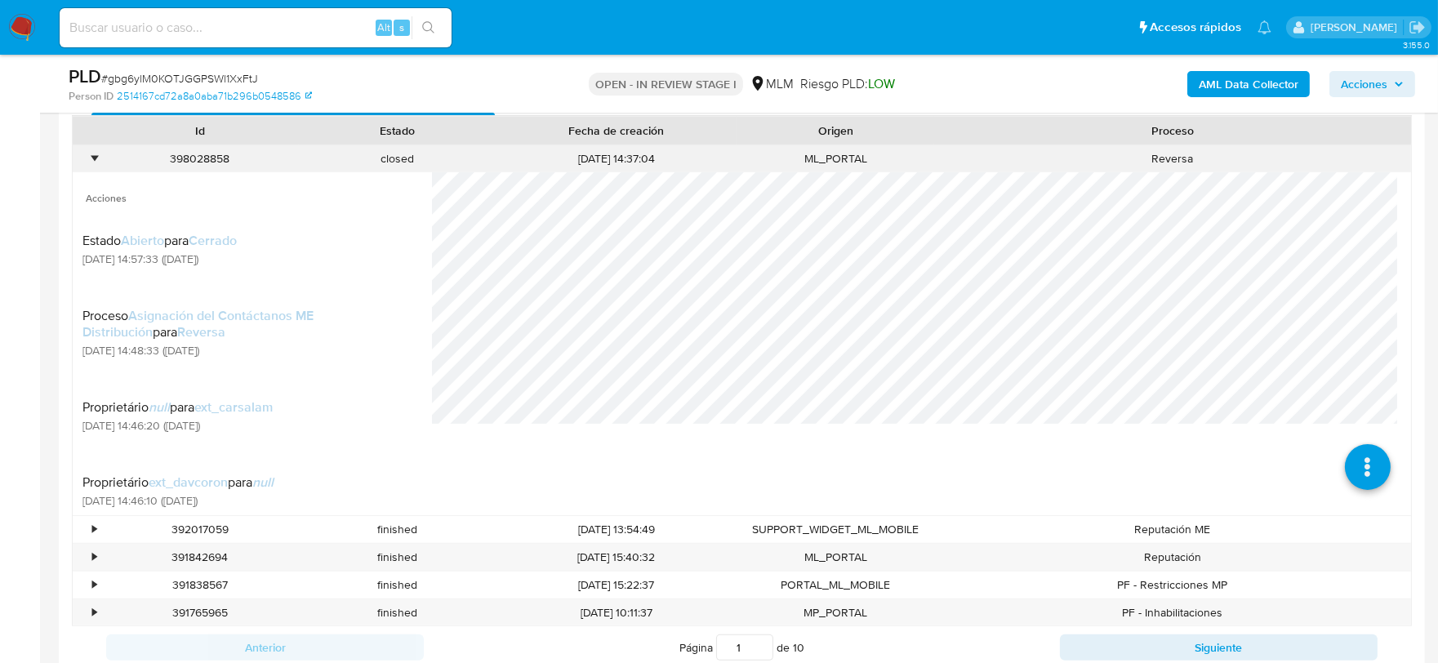
click at [90, 156] on div "•" at bounding box center [87, 158] width 29 height 27
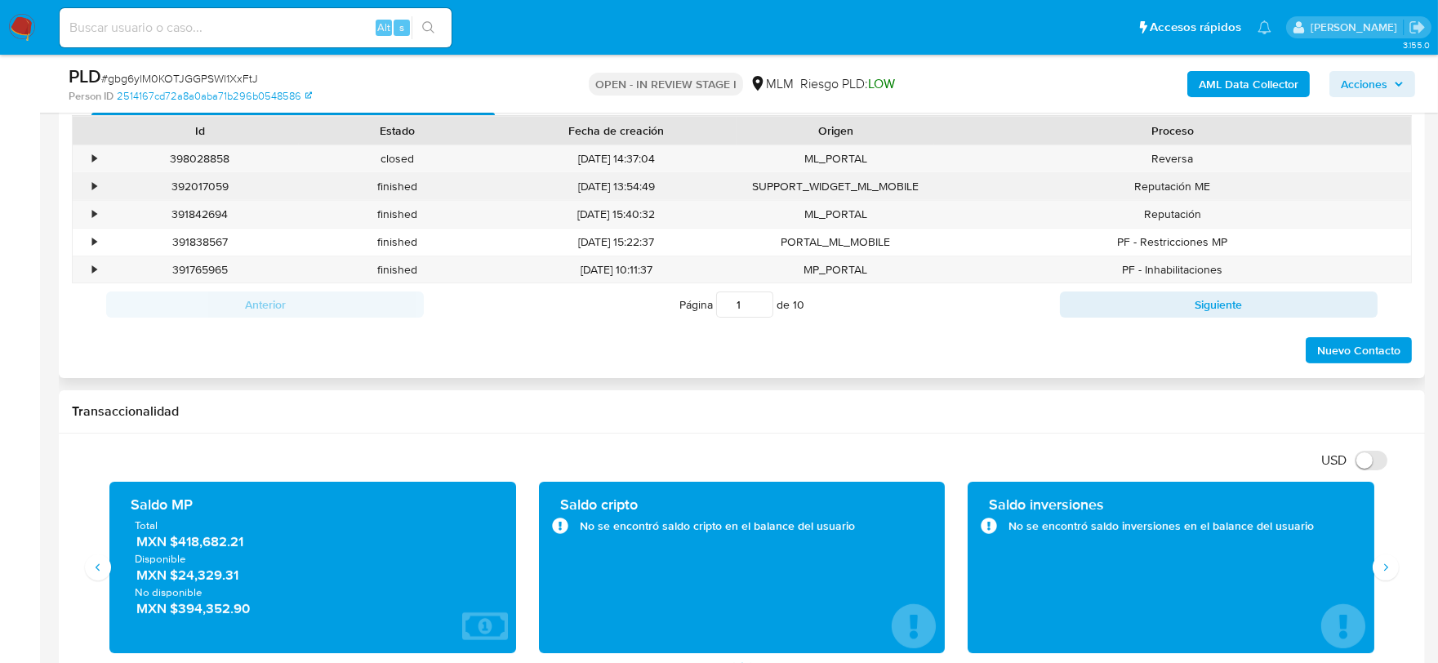
click at [93, 189] on div "•" at bounding box center [94, 187] width 4 height 16
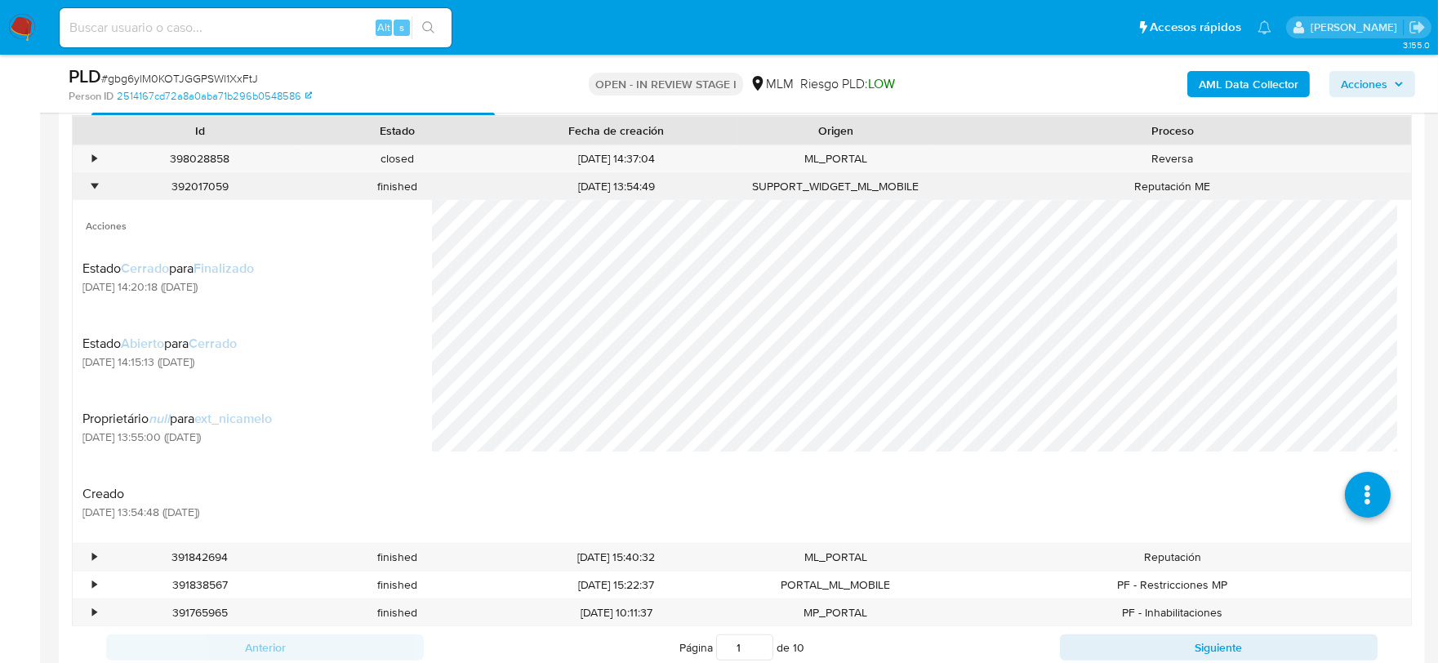
click at [95, 189] on div "•" at bounding box center [94, 187] width 4 height 16
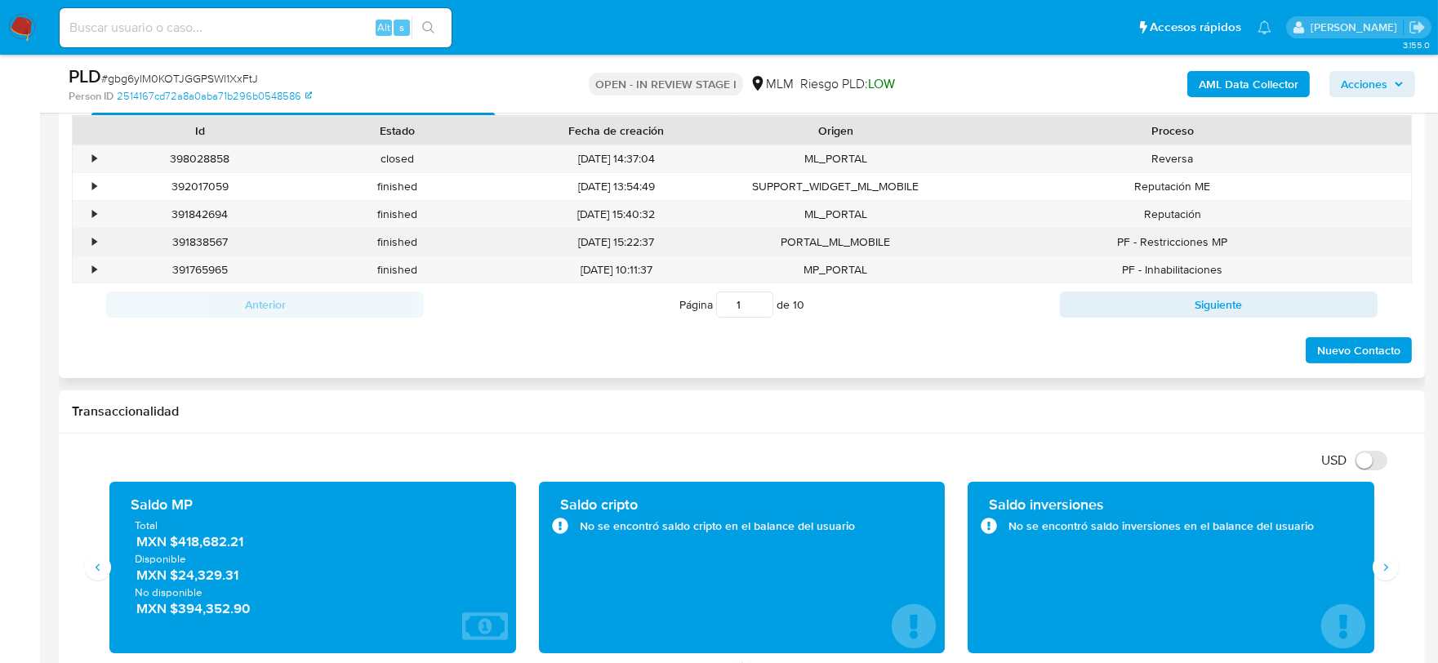
click at [96, 237] on div "•" at bounding box center [94, 242] width 4 height 16
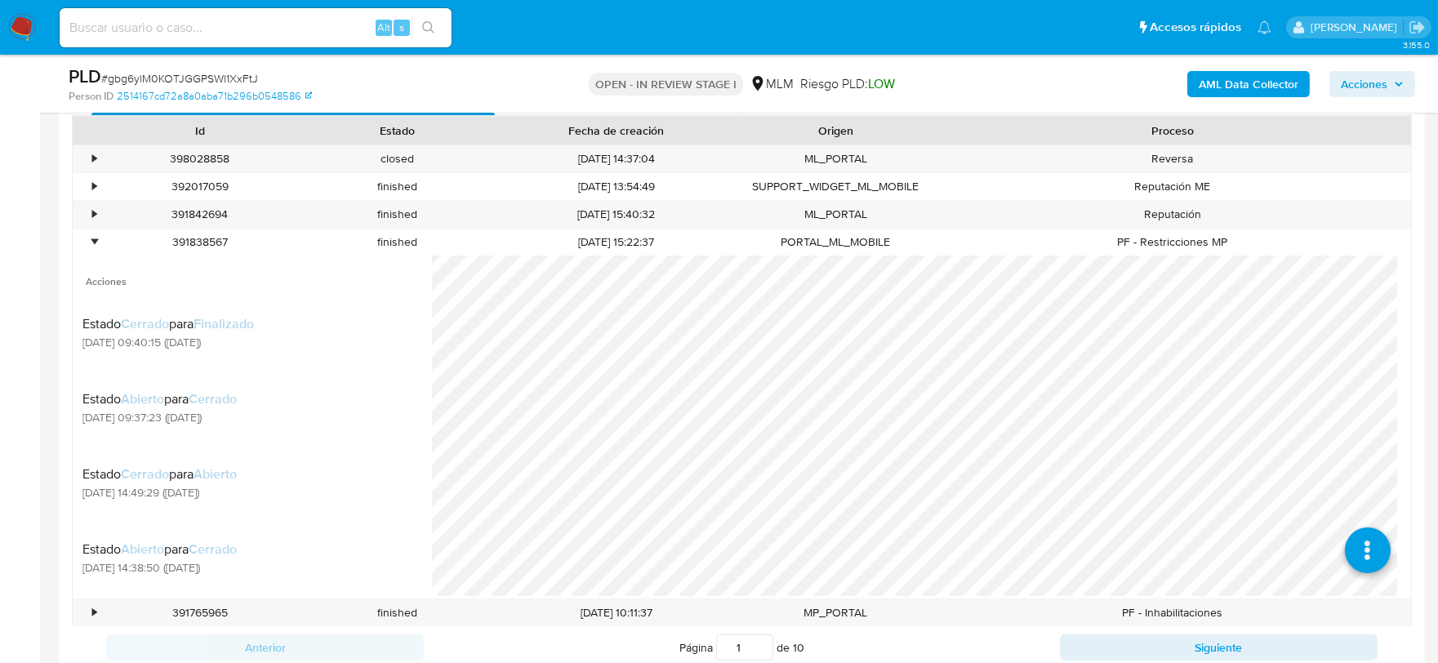
scroll to position [91, 0]
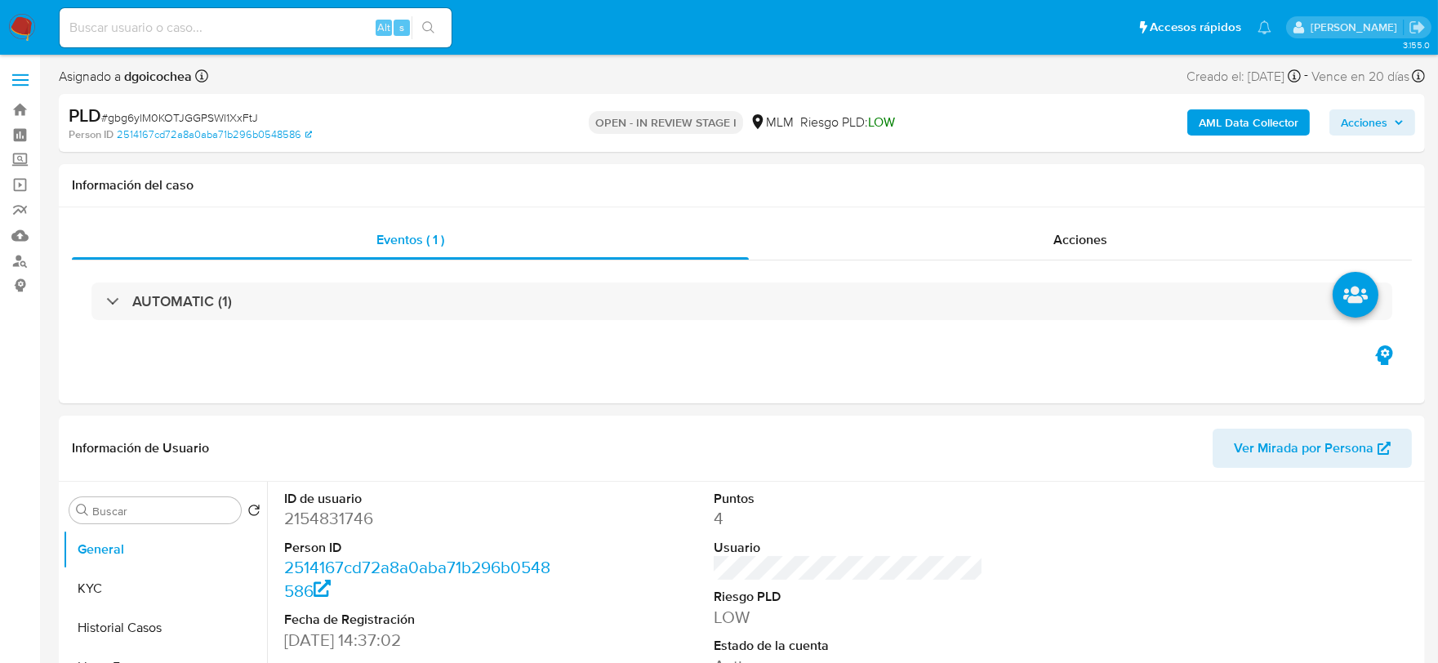
select select "10"
click at [551, 512] on dd "2154831746" at bounding box center [419, 518] width 270 height 23
click at [879, 452] on header "Información de Usuario Ver Mirada por Persona" at bounding box center [742, 448] width 1340 height 39
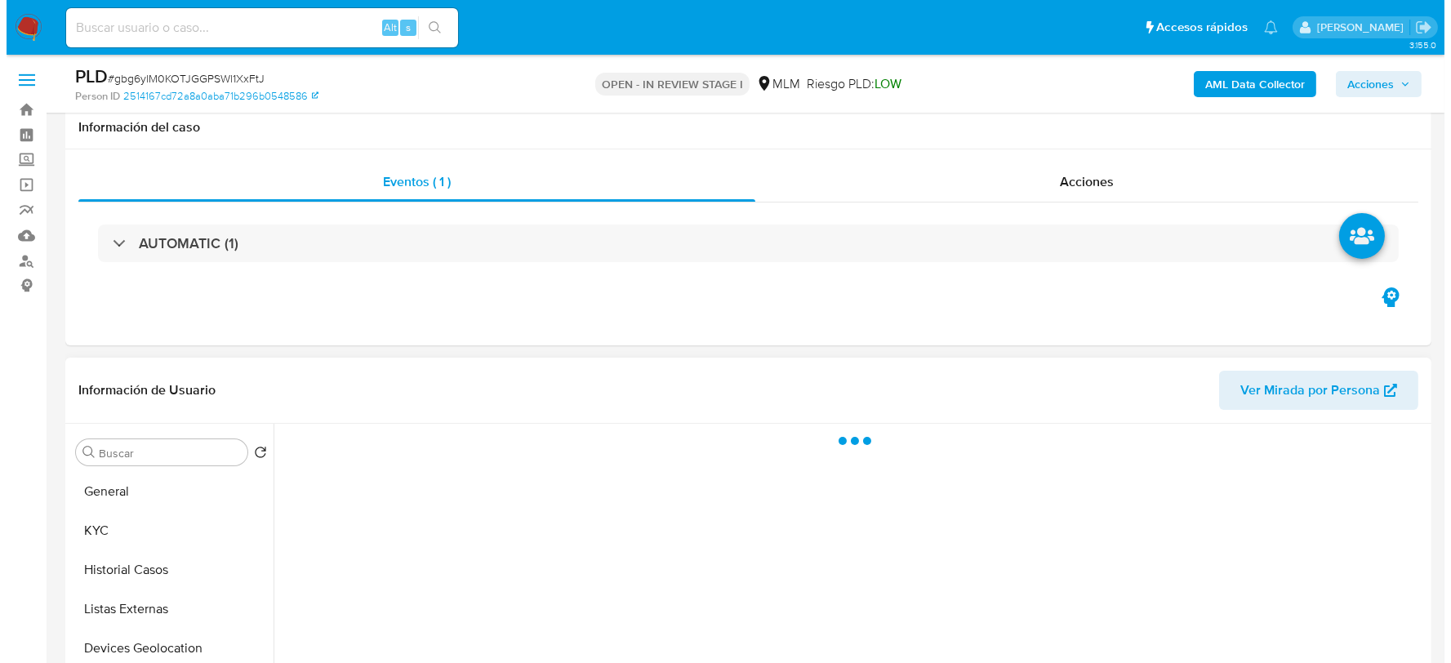
scroll to position [325, 0]
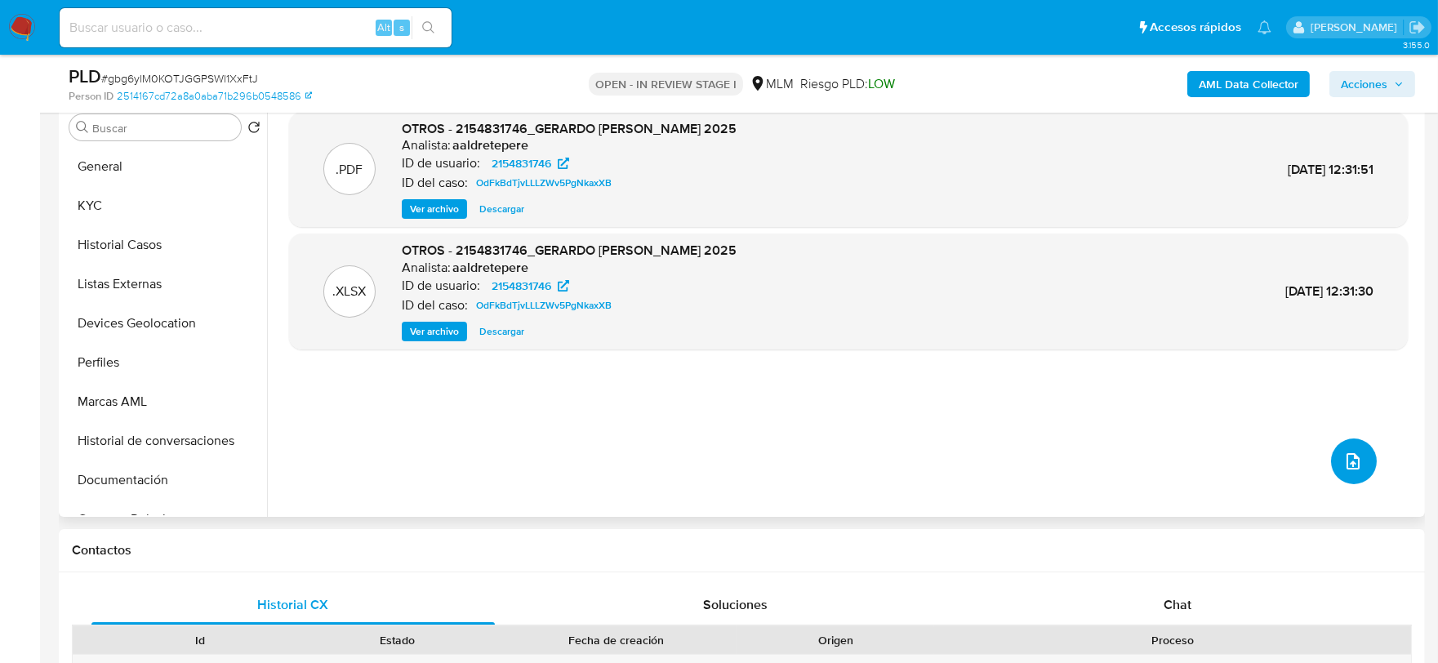
click at [1354, 462] on icon "upload-file" at bounding box center [1353, 462] width 20 height 20
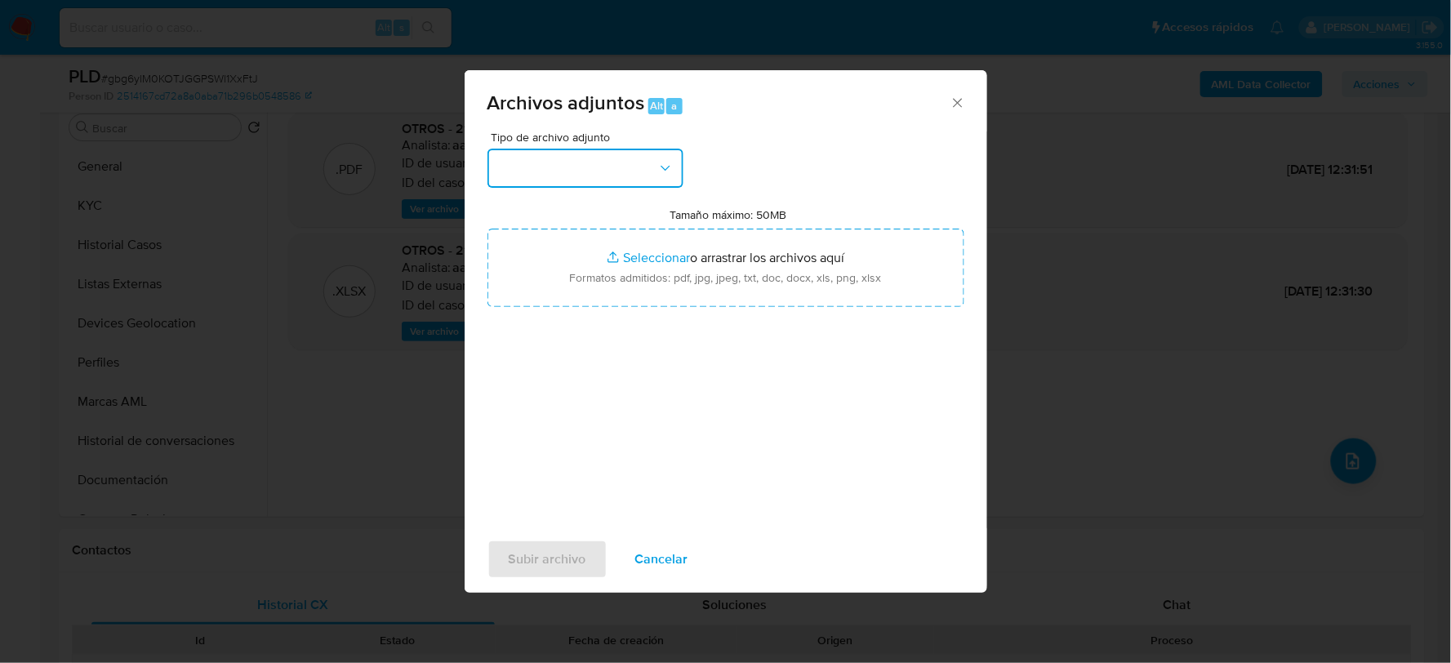
click at [608, 157] on button "button" at bounding box center [586, 168] width 196 height 39
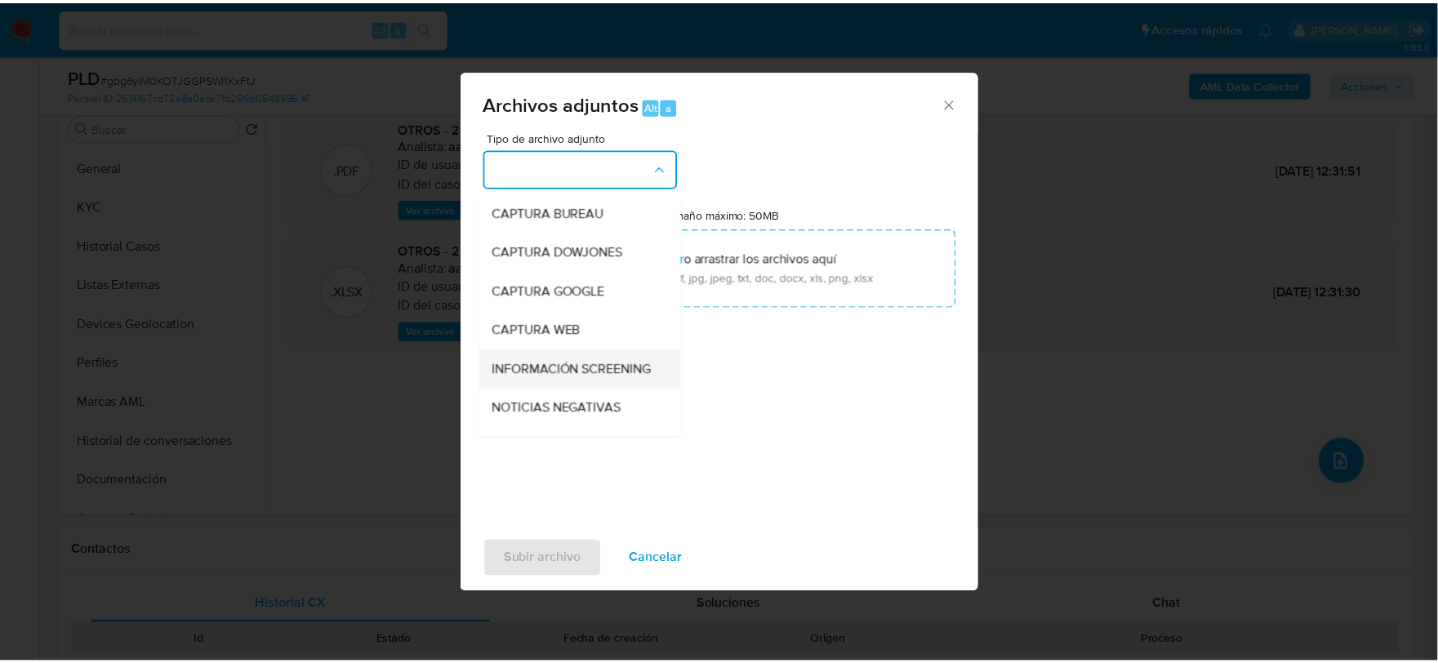
scroll to position [124, 0]
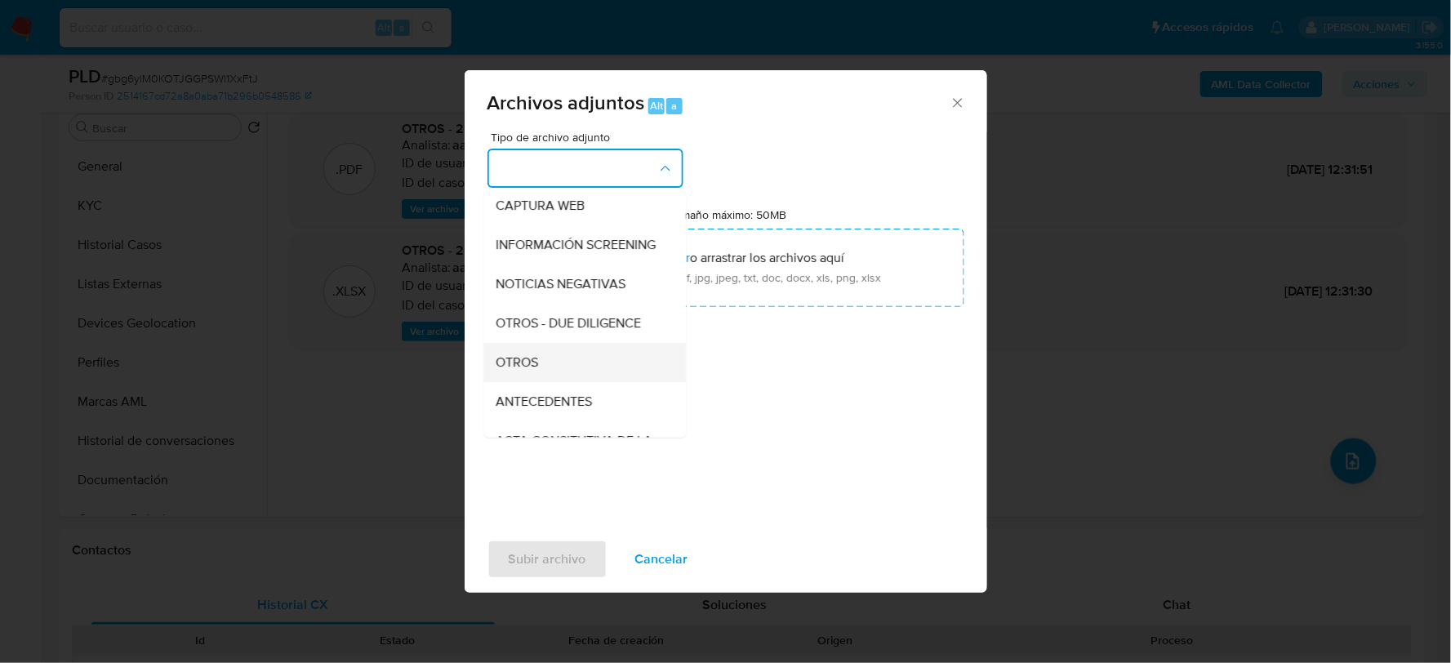
click at [519, 365] on div "OTROS" at bounding box center [579, 361] width 167 height 39
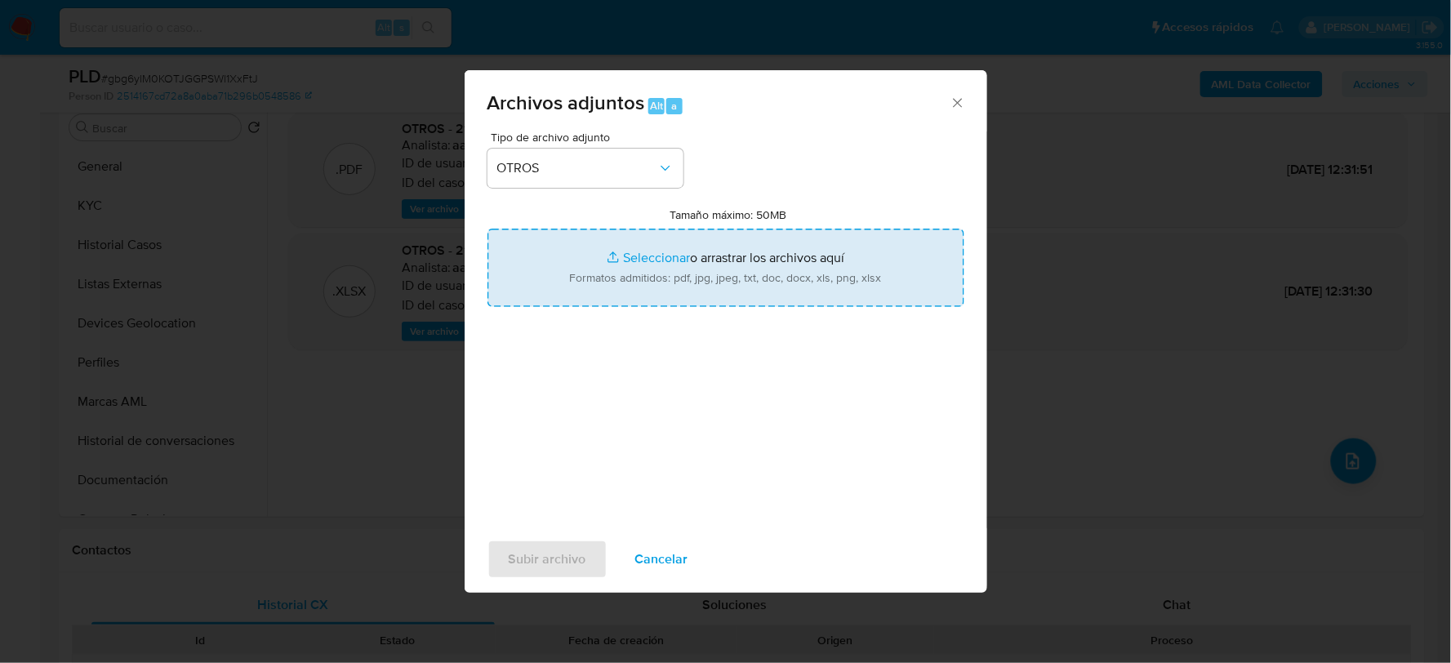
type input "C:\fakepath\2154831746_GERARDO MILLAN_JUL2025.pdf"
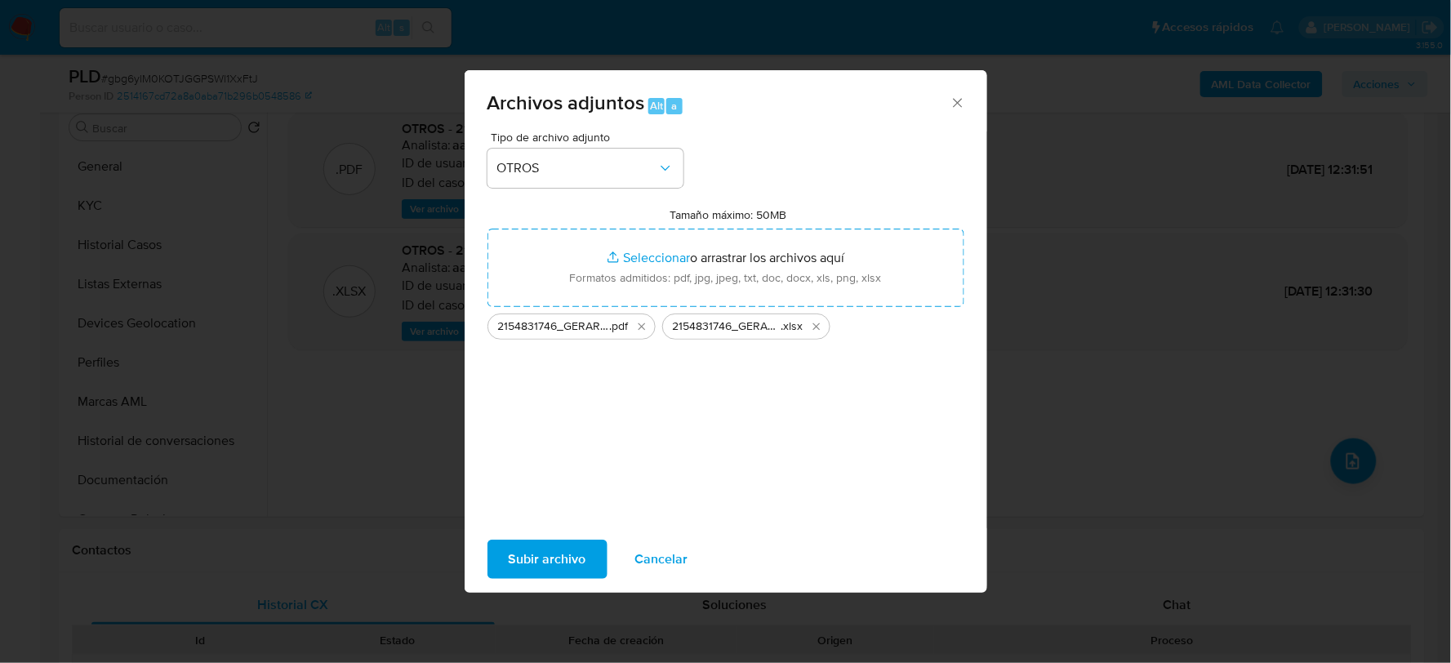
click at [519, 544] on span "Subir archivo" at bounding box center [548, 559] width 78 height 36
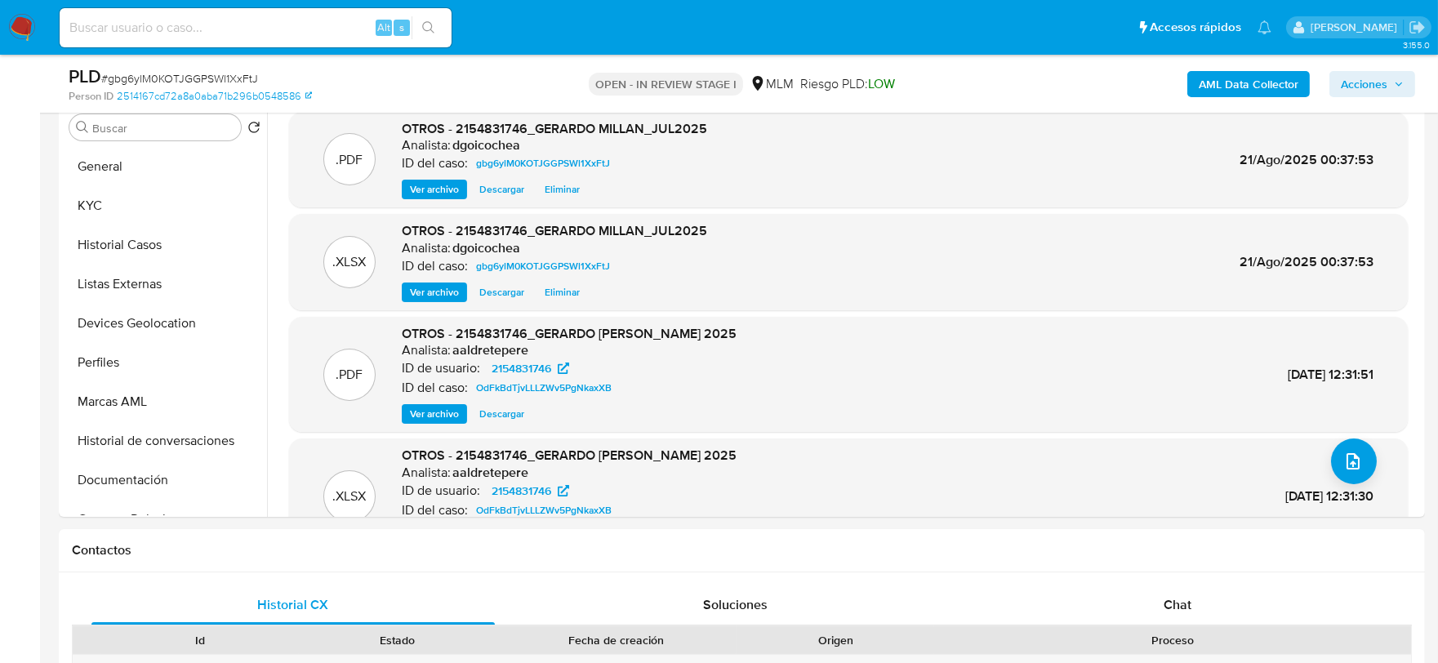
click at [1380, 83] on span "Acciones" at bounding box center [1364, 84] width 47 height 26
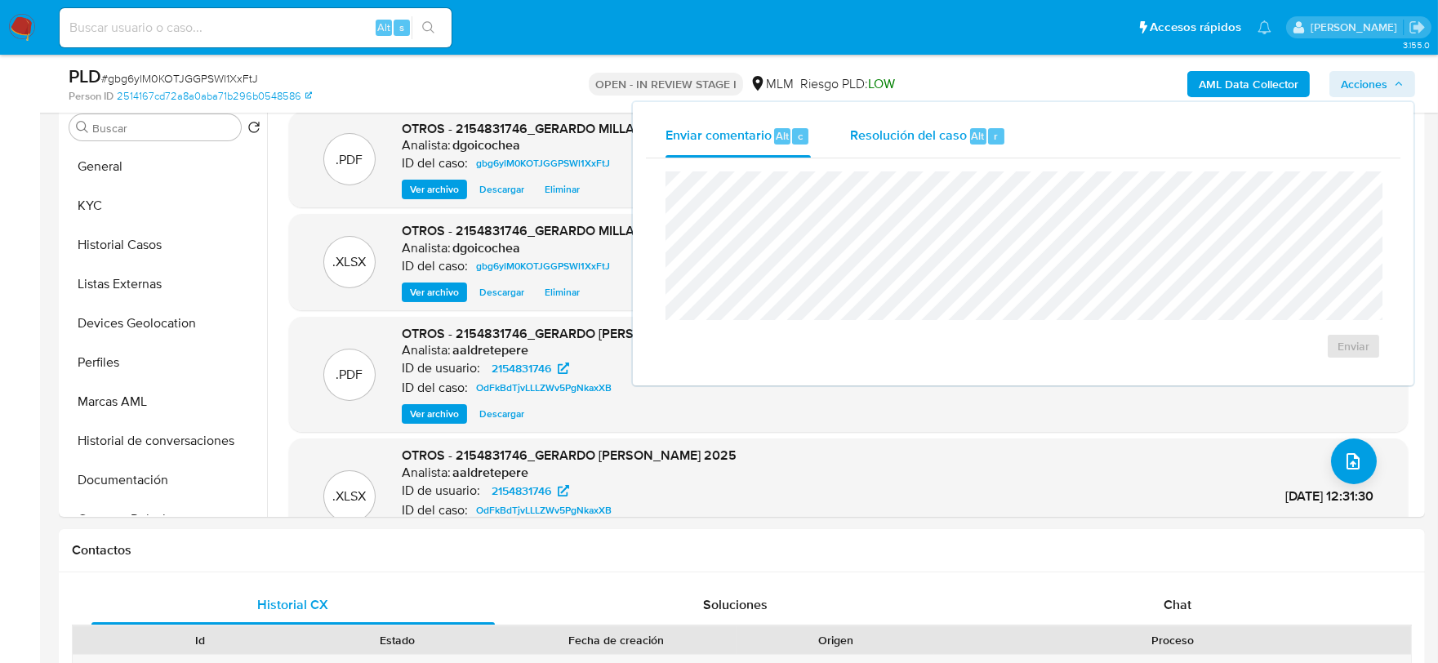
click at [924, 137] on span "Resolución del caso" at bounding box center [908, 135] width 117 height 19
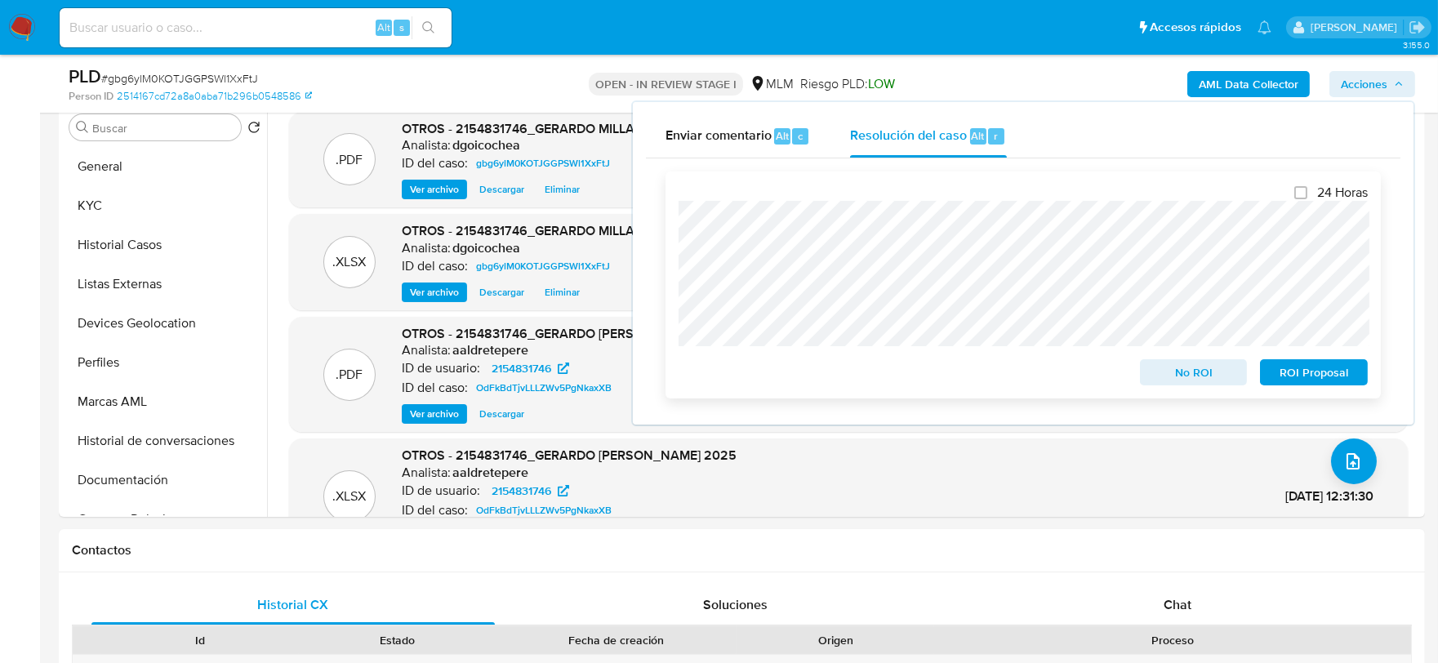
click at [1187, 384] on span "No ROI" at bounding box center [1193, 372] width 85 height 23
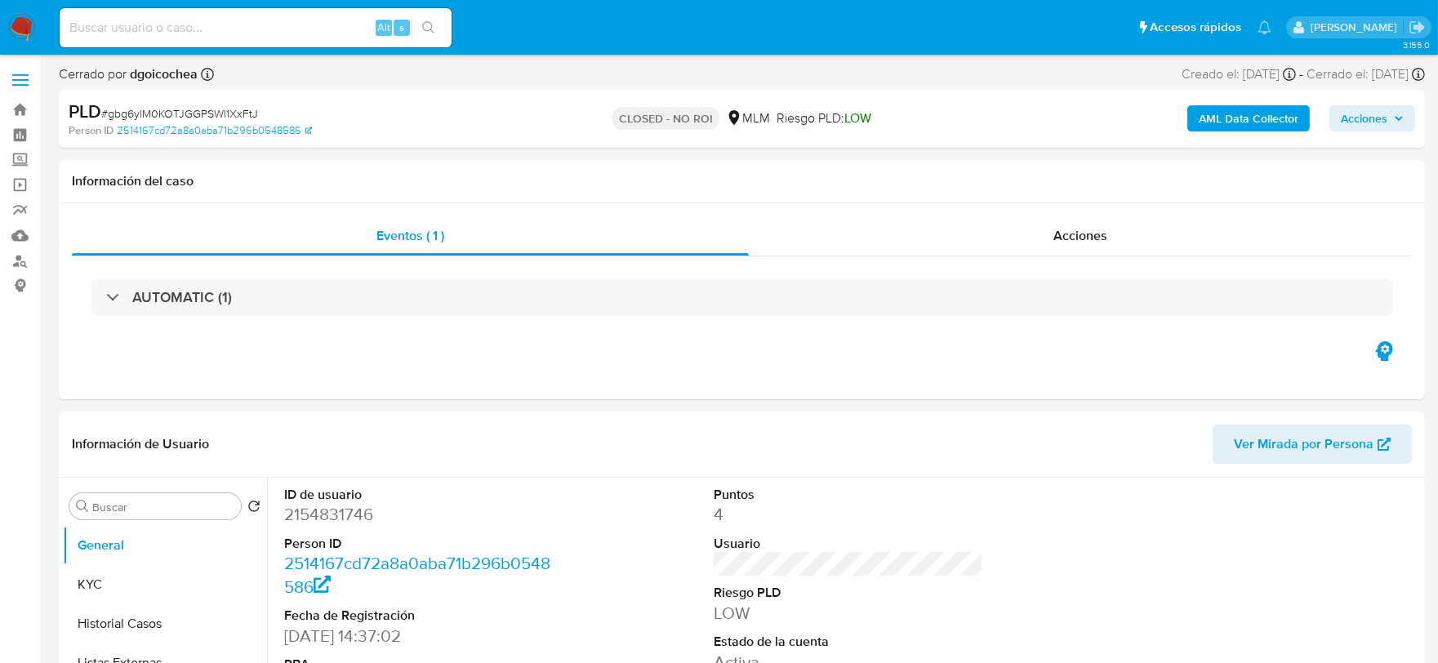
select select "10"
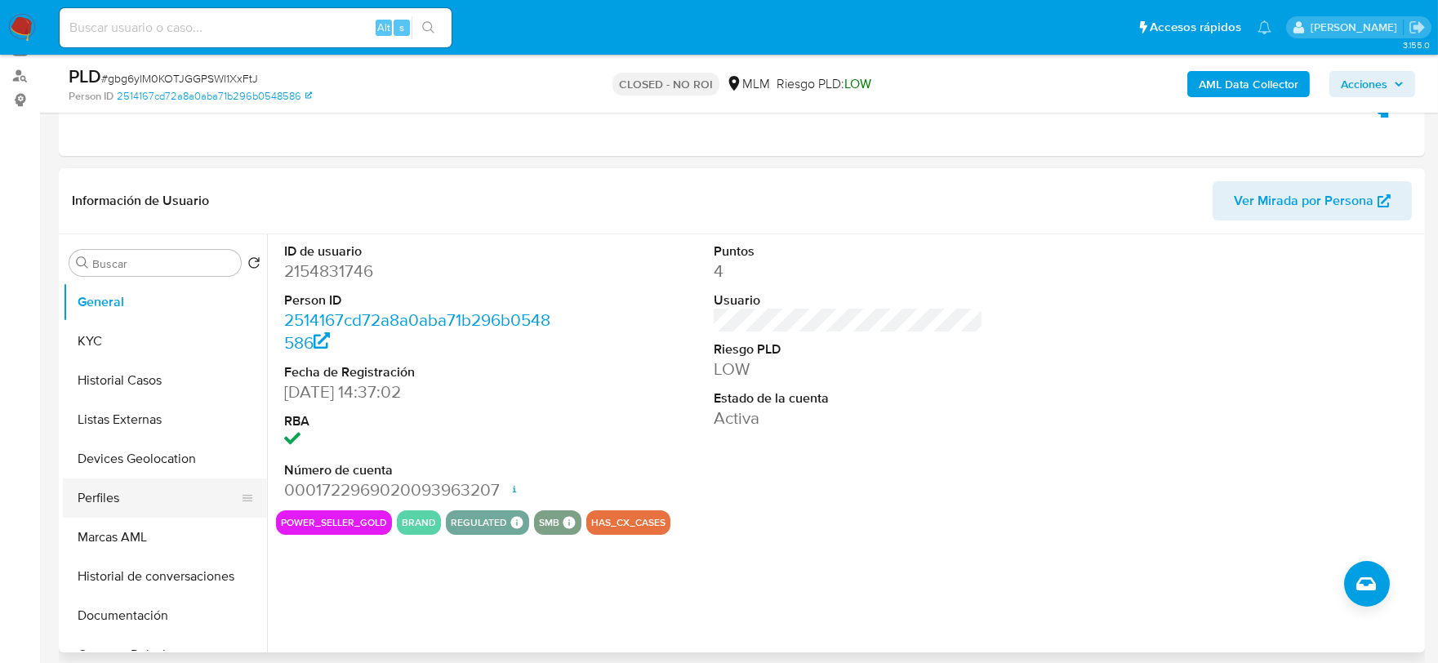
scroll to position [272, 0]
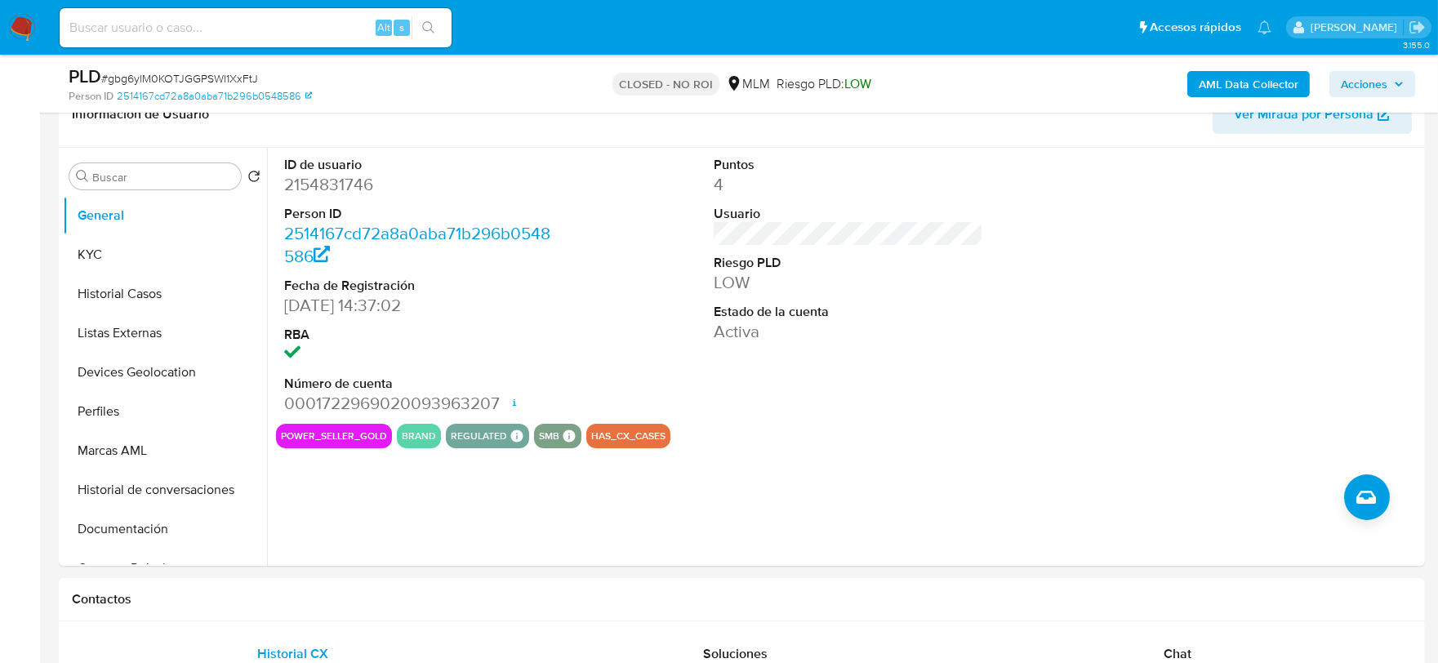
click at [12, 26] on img at bounding box center [22, 28] width 28 height 28
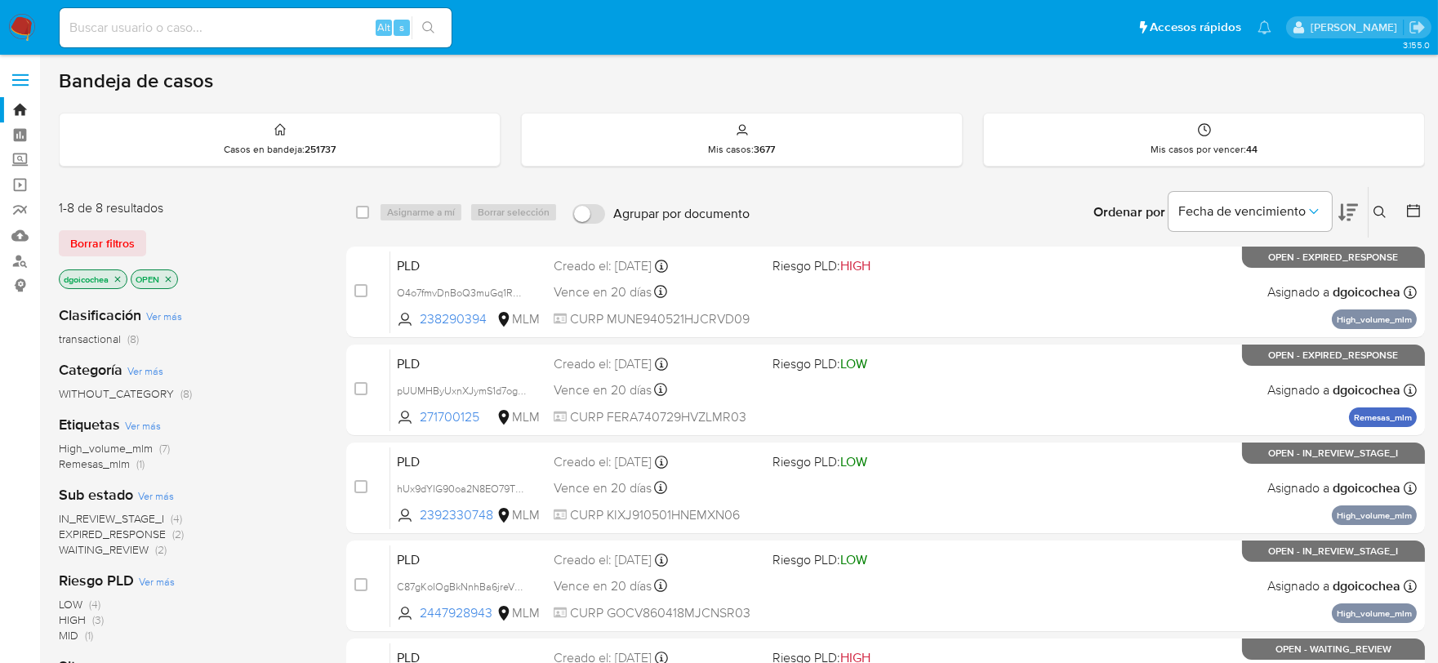
click at [155, 512] on span "IN_REVIEW_STAGE_I" at bounding box center [111, 518] width 105 height 16
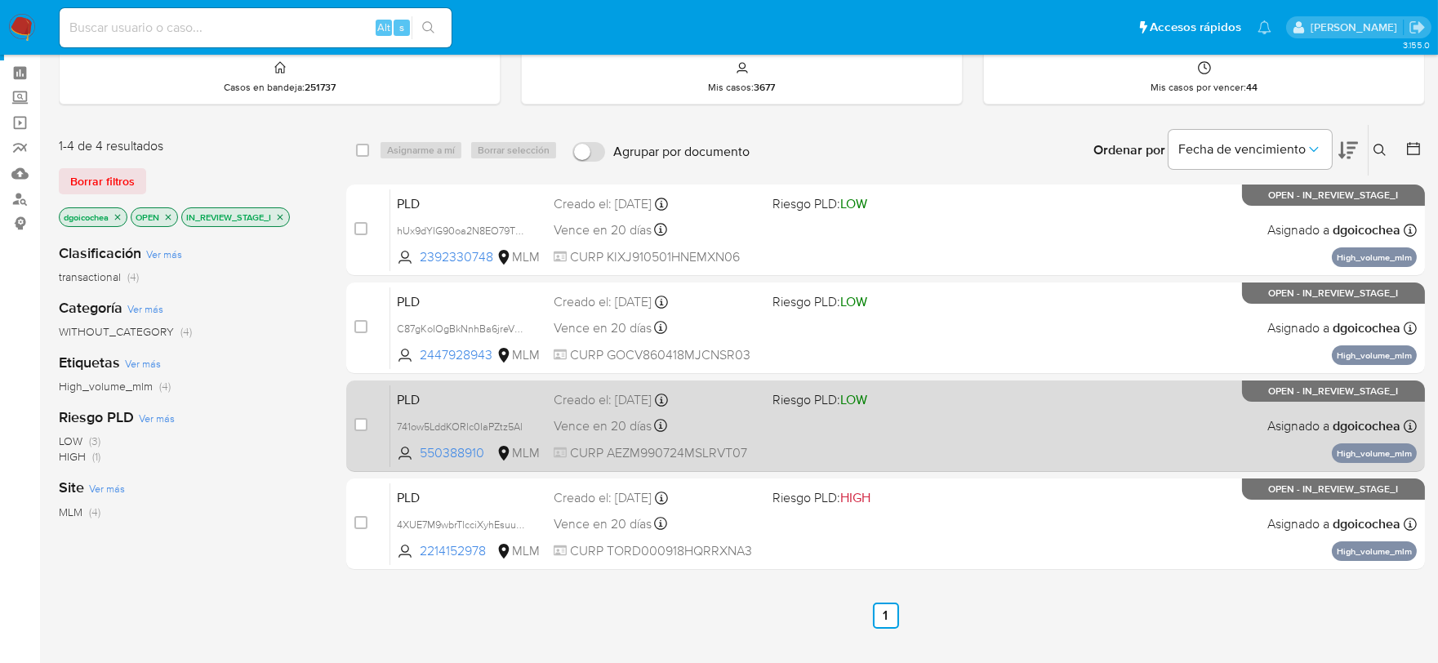
scroll to position [91, 0]
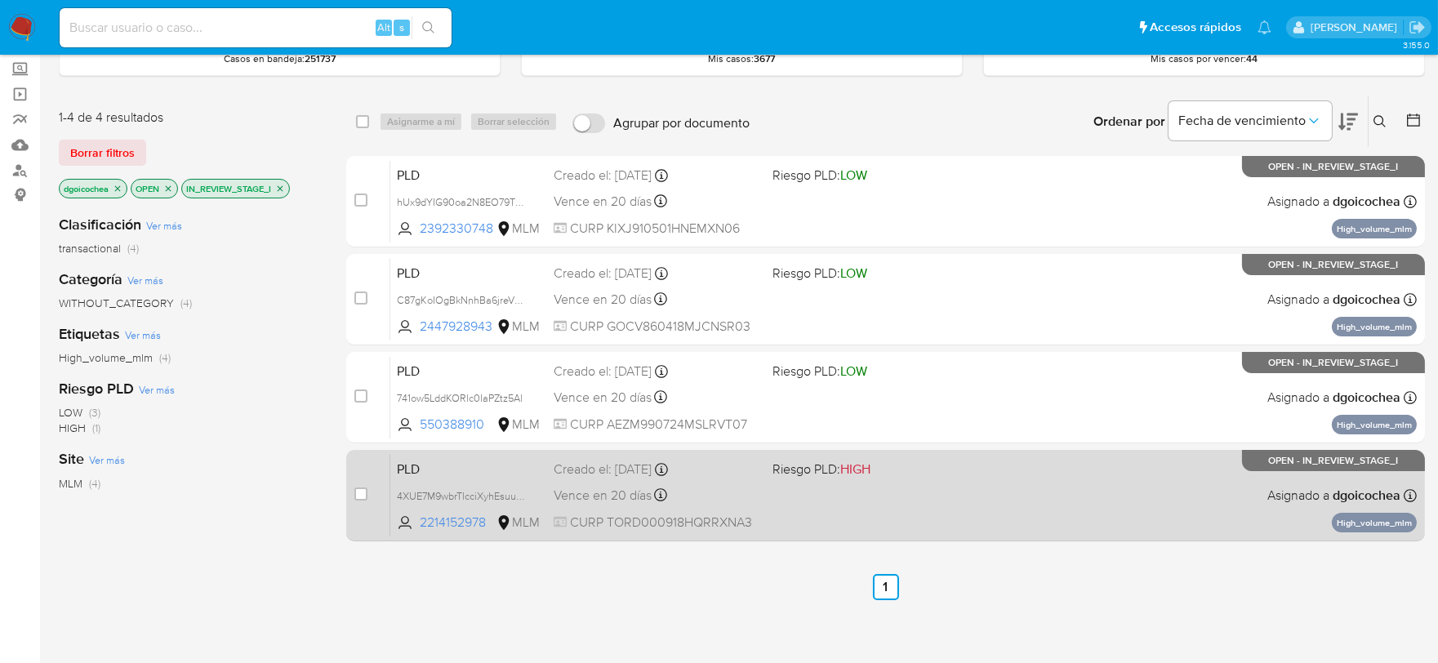
click at [415, 470] on span "PLD" at bounding box center [469, 467] width 144 height 21
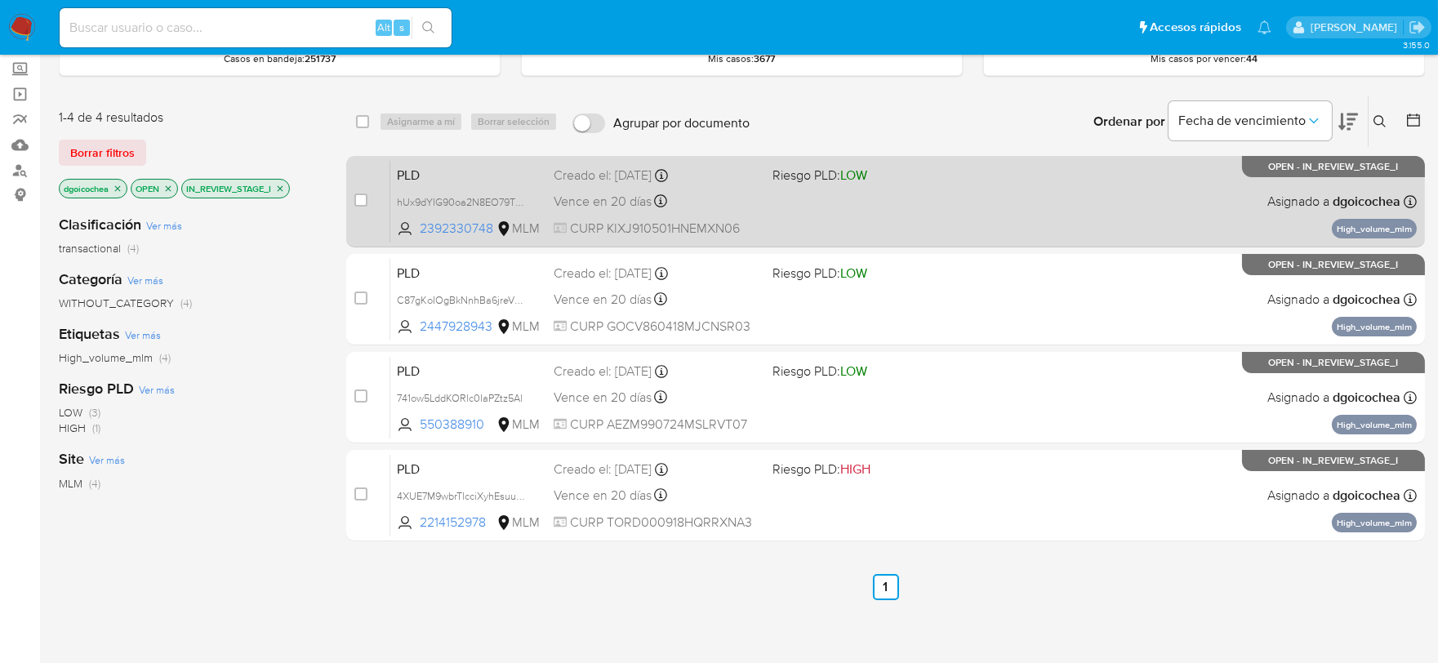
click at [401, 167] on span "PLD" at bounding box center [469, 173] width 144 height 21
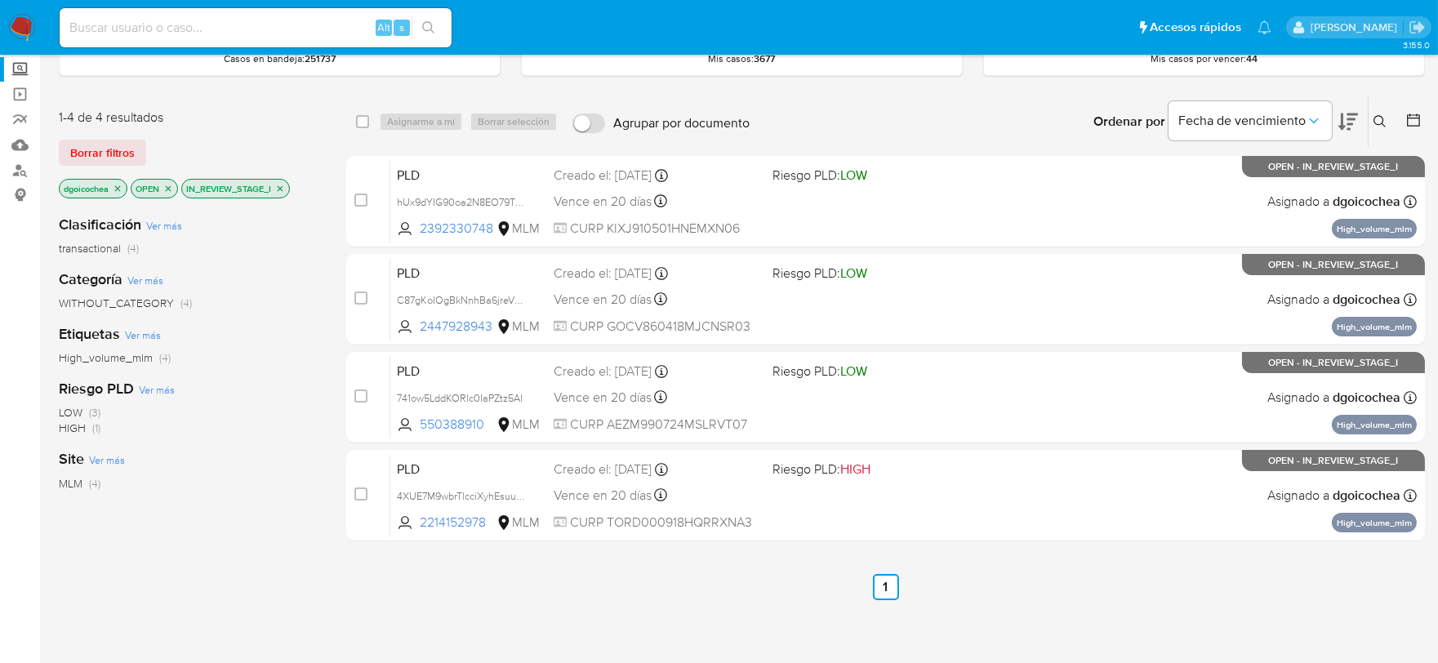
click at [29, 70] on label "Screening" at bounding box center [97, 69] width 194 height 25
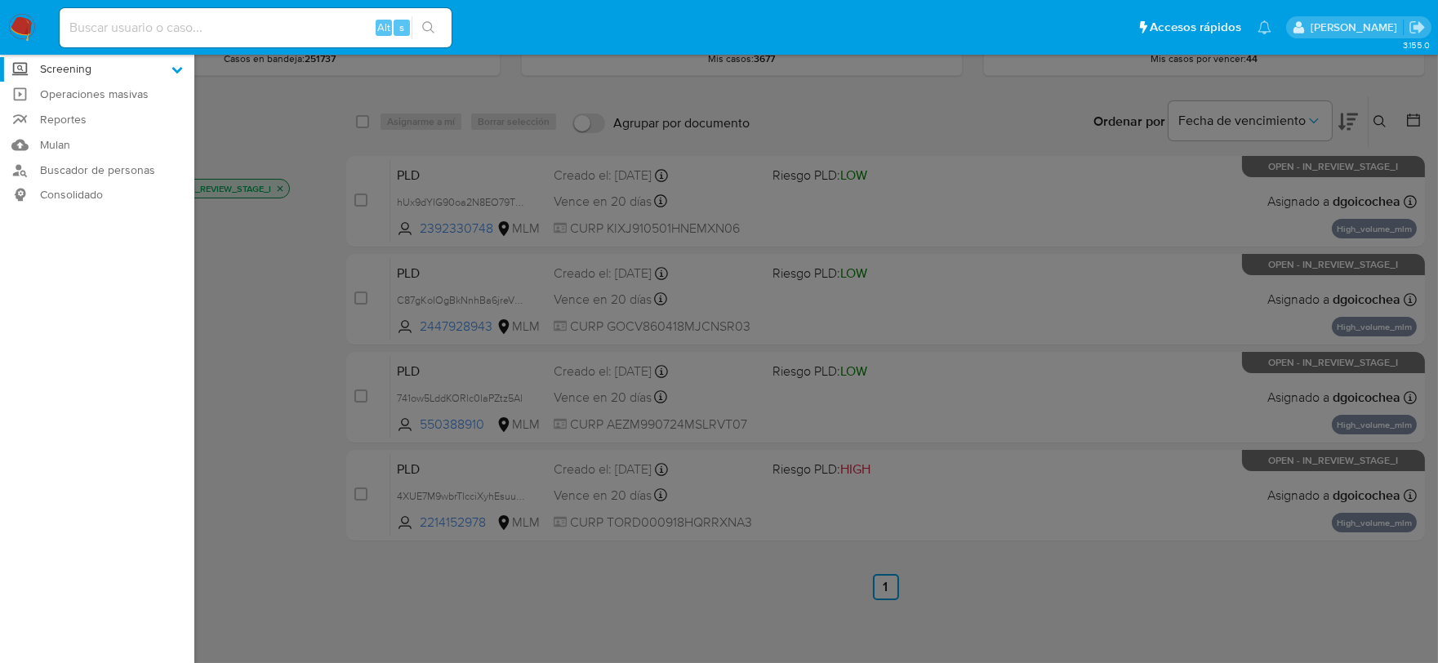
click at [0, 0] on input "Screening" at bounding box center [0, 0] width 0 height 0
click at [88, 132] on link "Herramientas" at bounding box center [97, 133] width 194 height 20
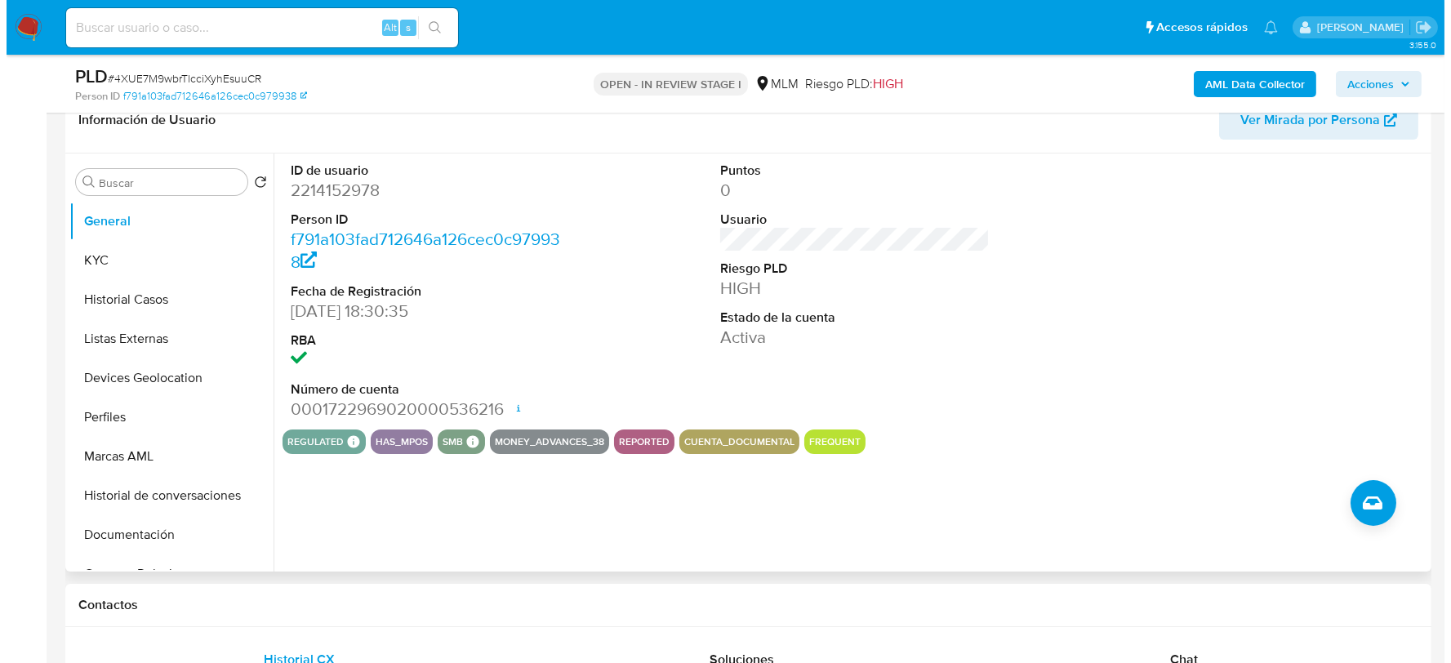
scroll to position [272, 0]
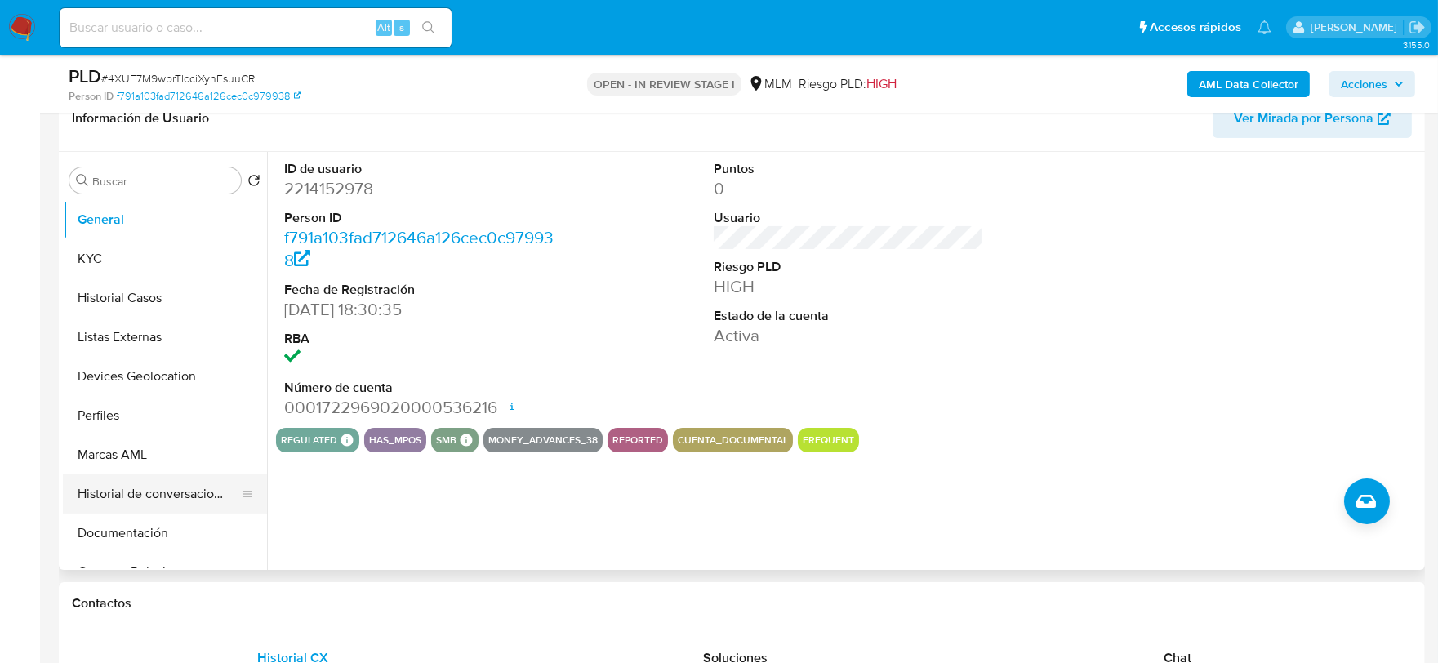
click at [197, 500] on button "Historial de conversaciones" at bounding box center [158, 493] width 191 height 39
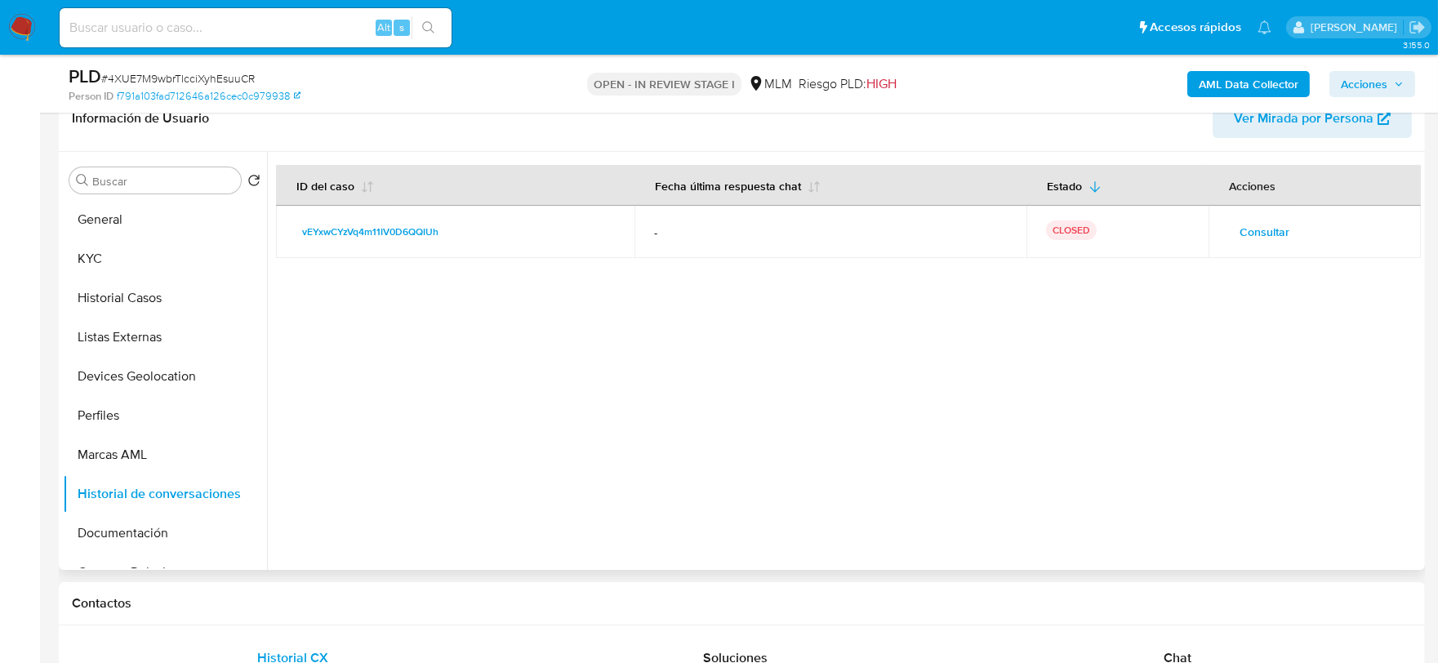
select select "10"
click at [1276, 224] on span "Consultar" at bounding box center [1265, 231] width 50 height 23
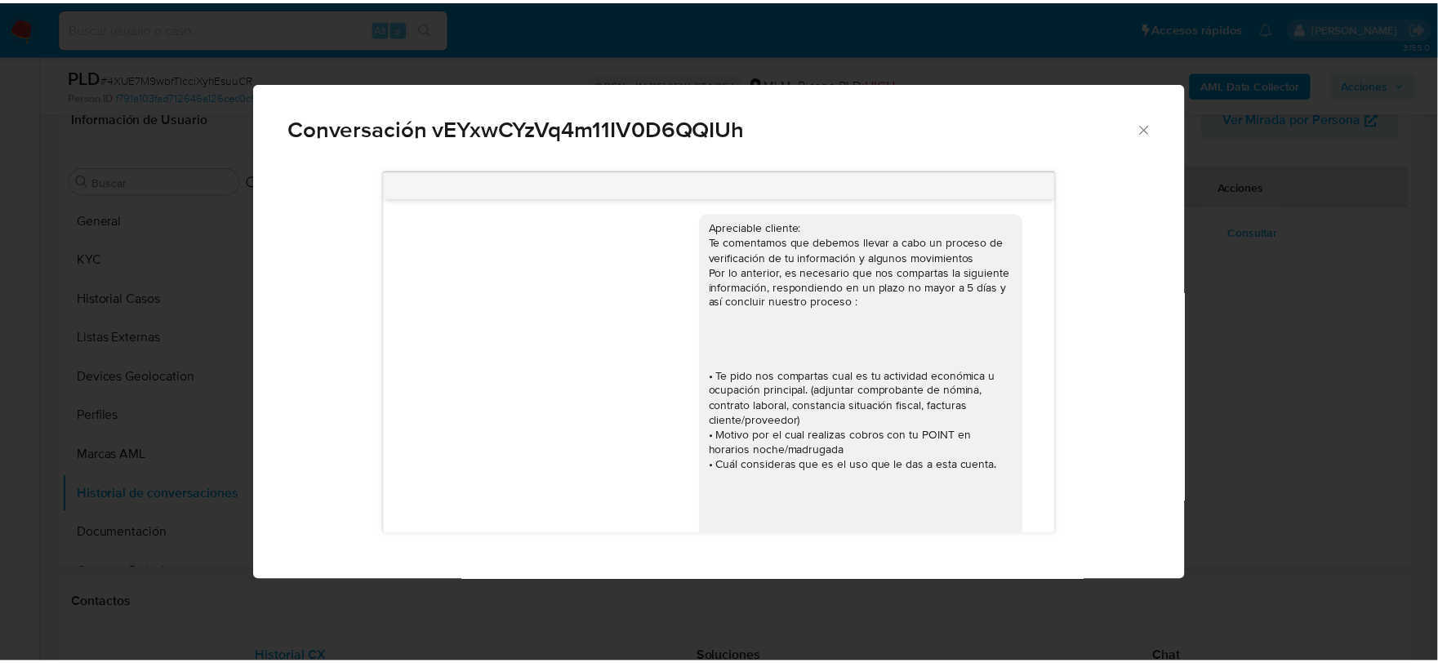
scroll to position [0, 0]
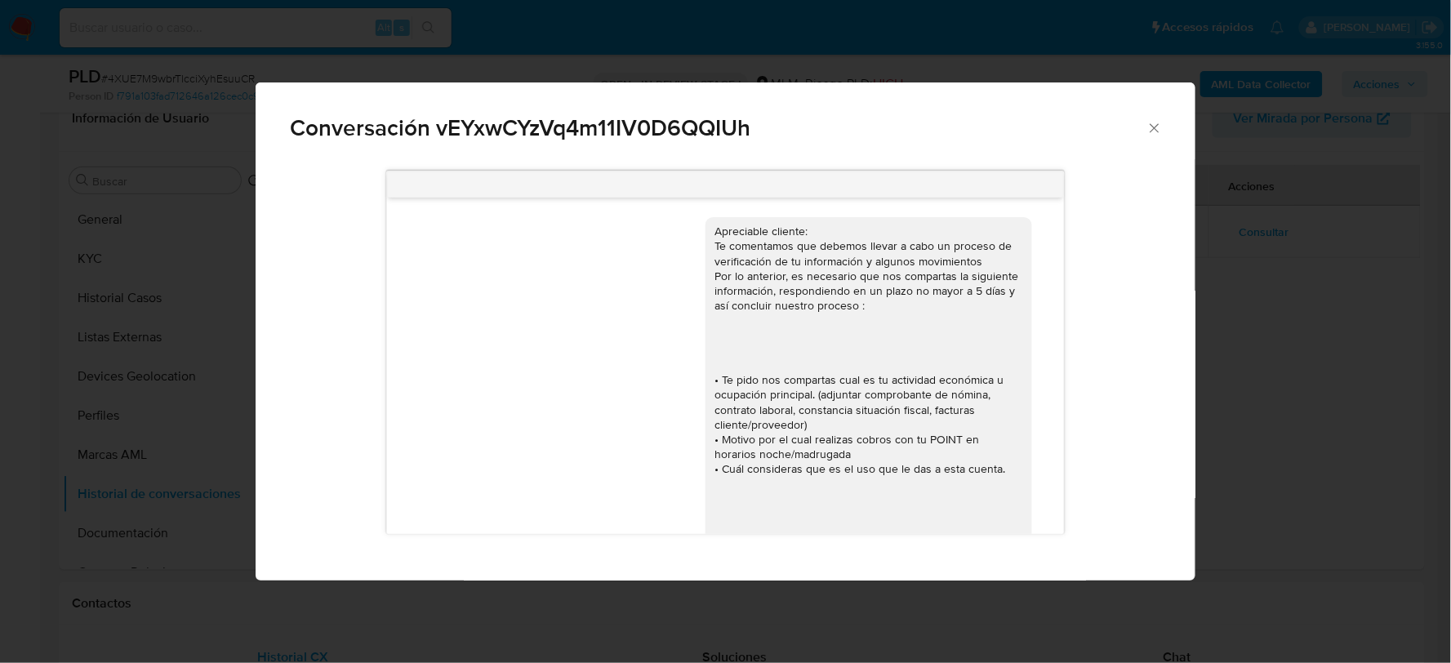
click at [1155, 122] on icon "Cerrar" at bounding box center [1154, 128] width 16 height 16
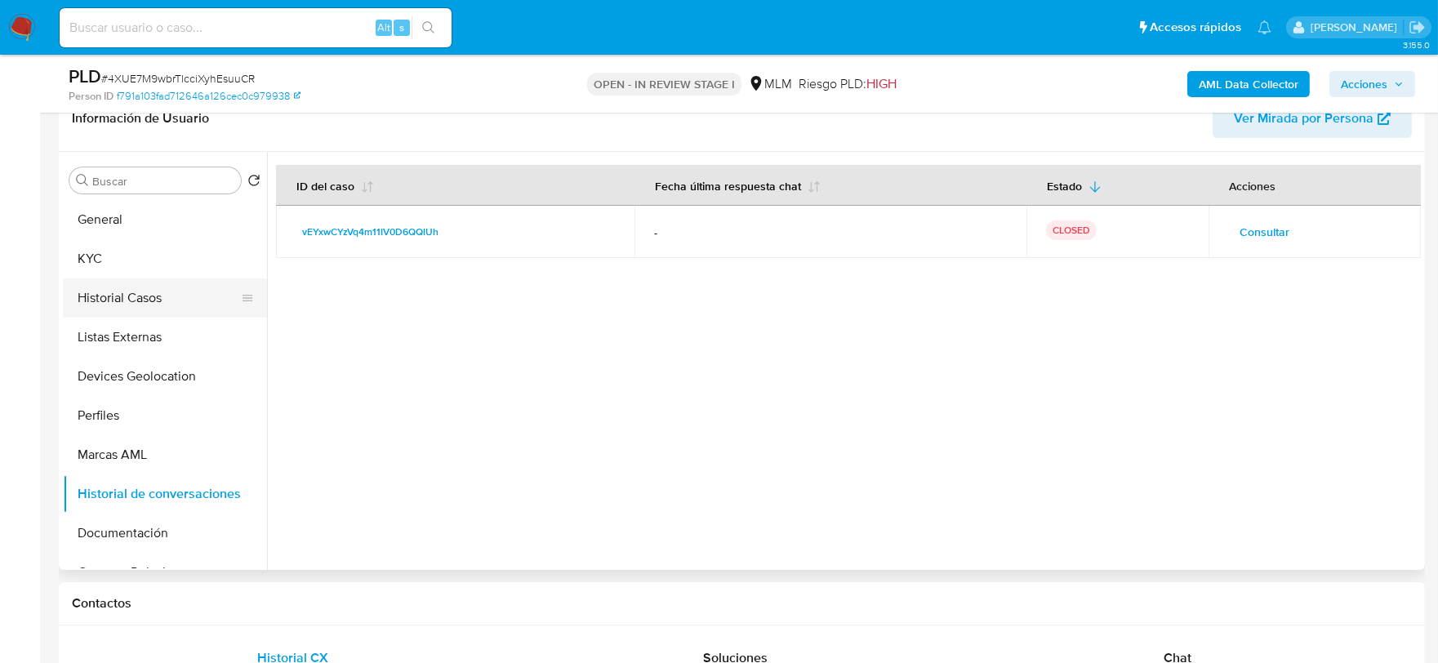
click at [145, 301] on button "Historial Casos" at bounding box center [158, 297] width 191 height 39
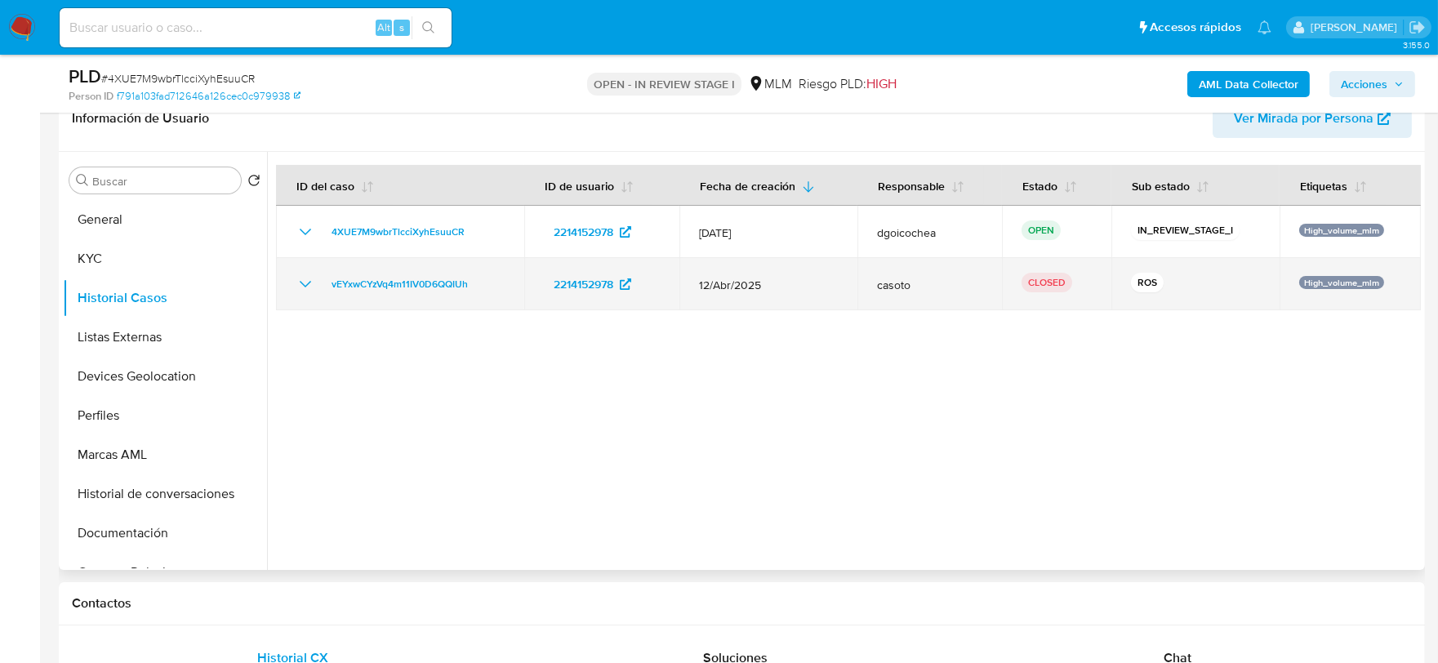
click at [304, 283] on icon "Mostrar/Ocultar" at bounding box center [306, 284] width 20 height 20
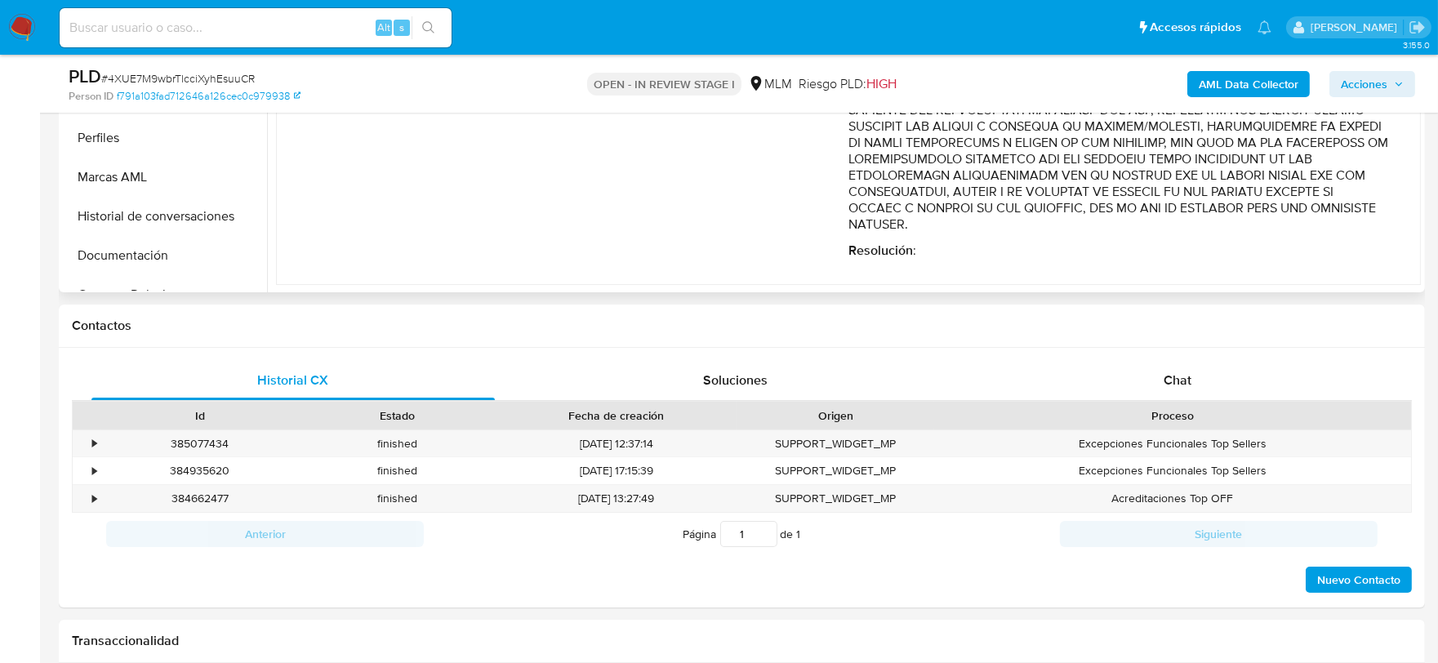
scroll to position [272, 0]
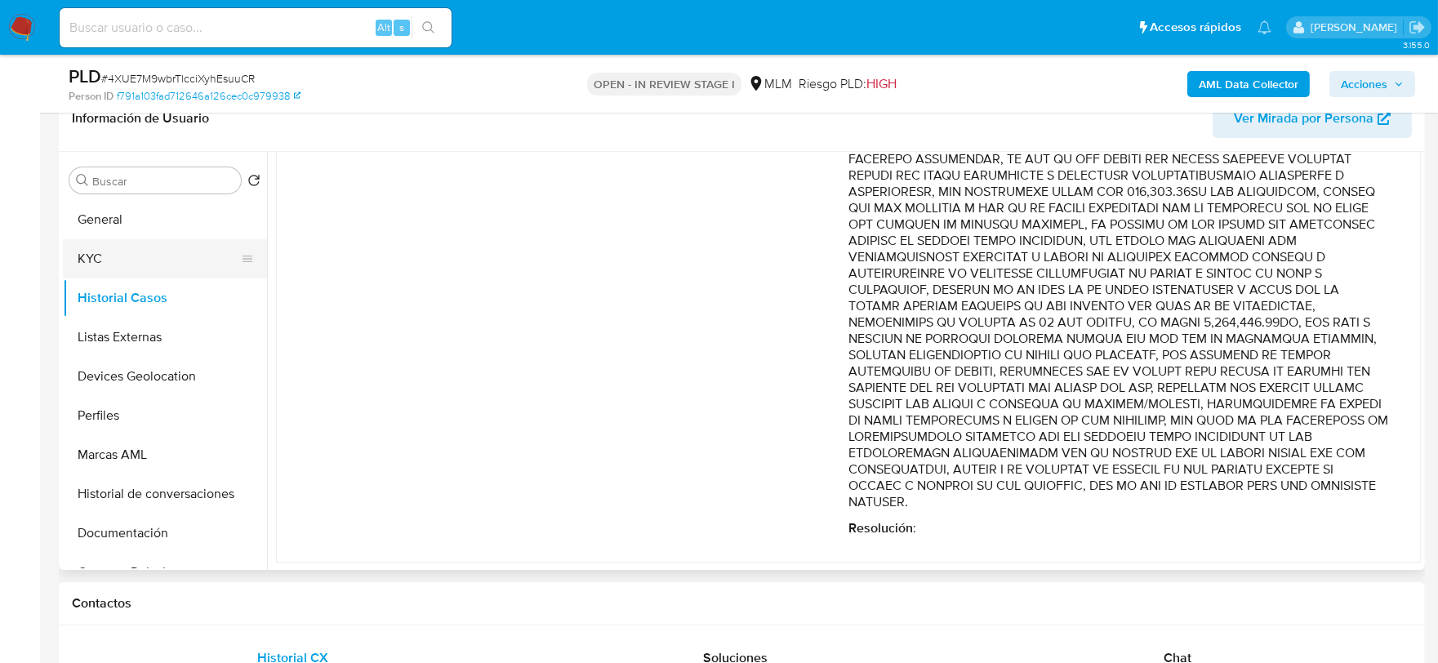
click at [124, 247] on button "KYC" at bounding box center [158, 258] width 191 height 39
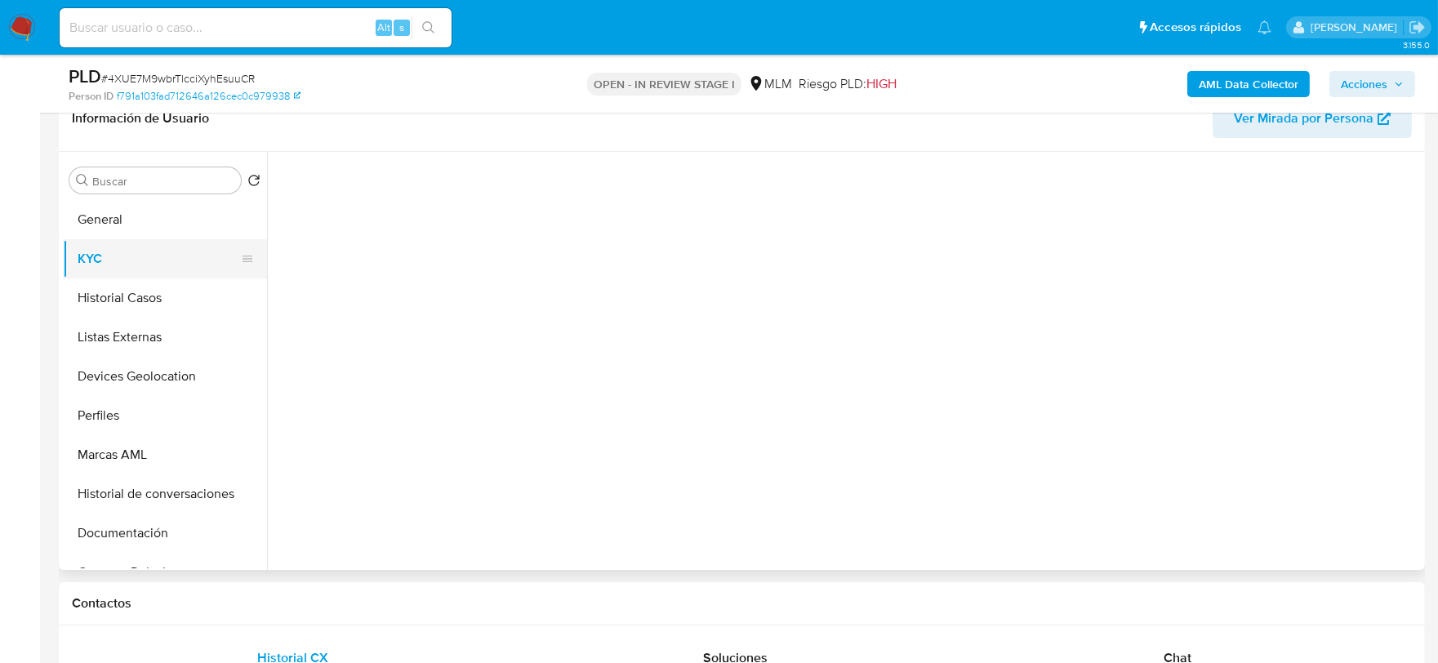
scroll to position [0, 0]
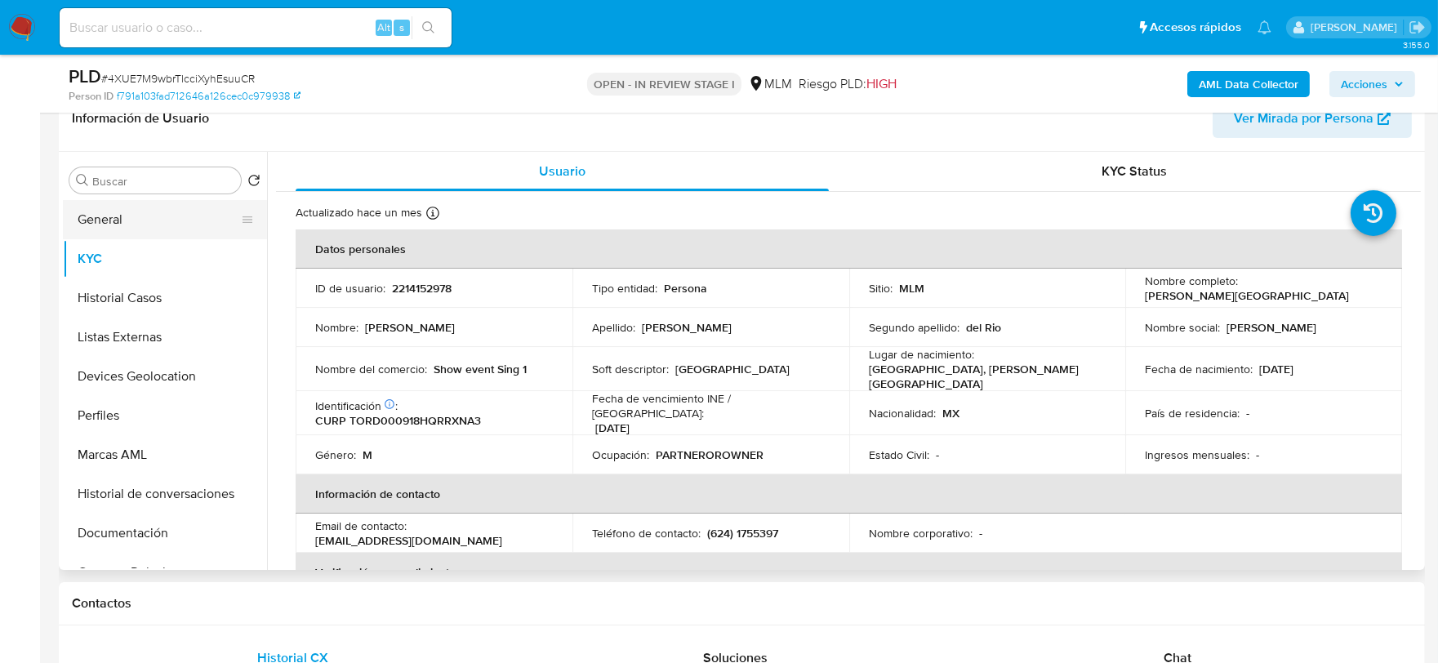
click at [143, 217] on button "General" at bounding box center [158, 219] width 191 height 39
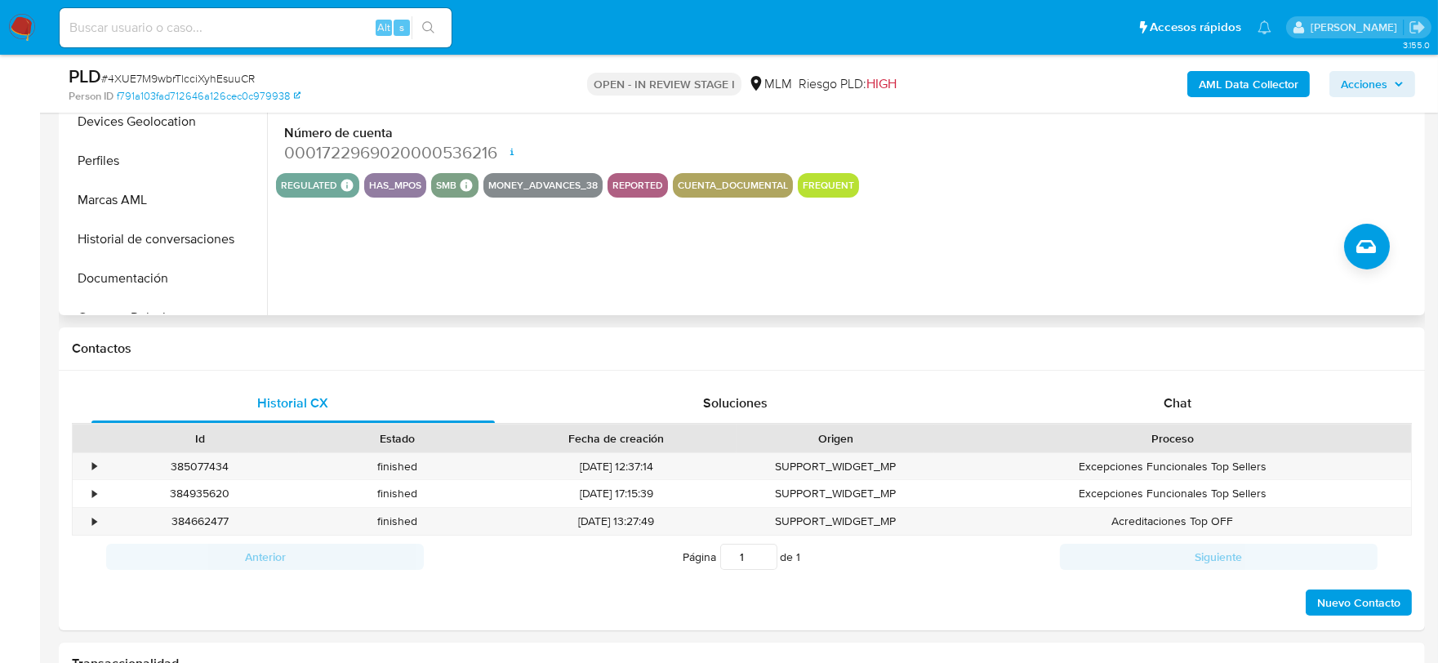
scroll to position [544, 0]
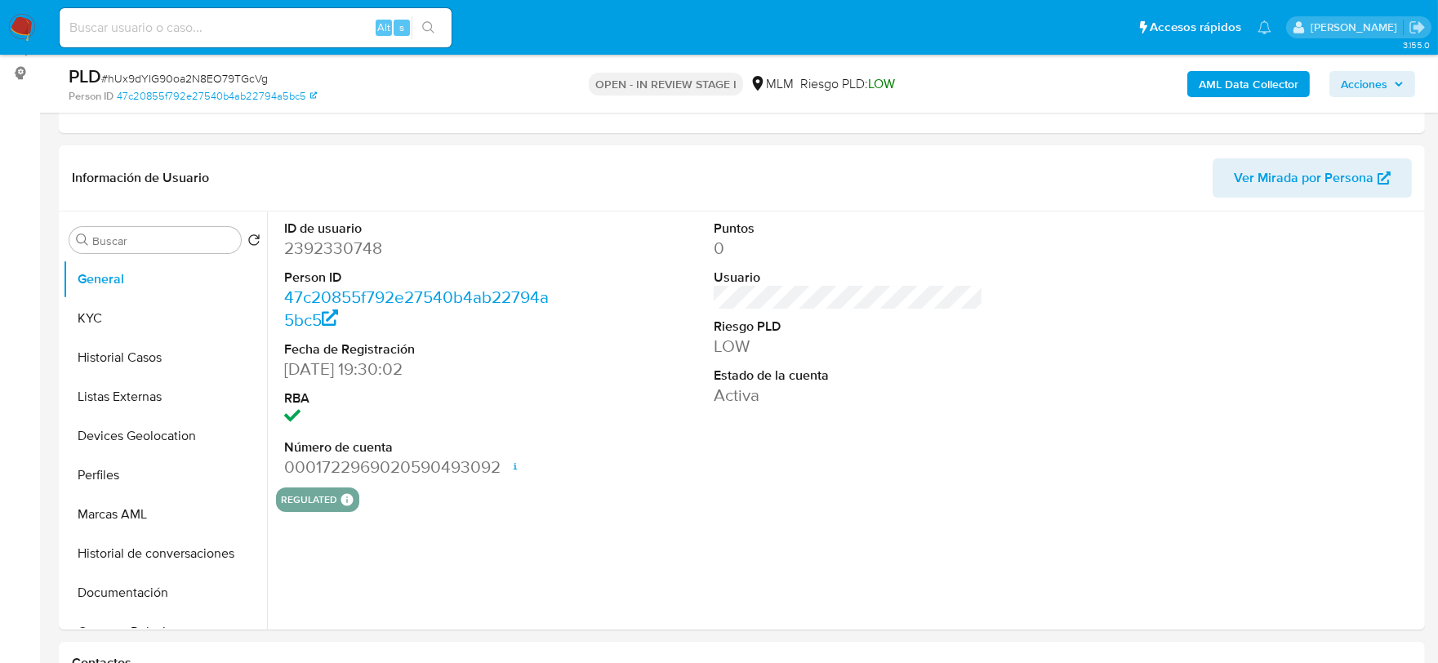
scroll to position [272, 0]
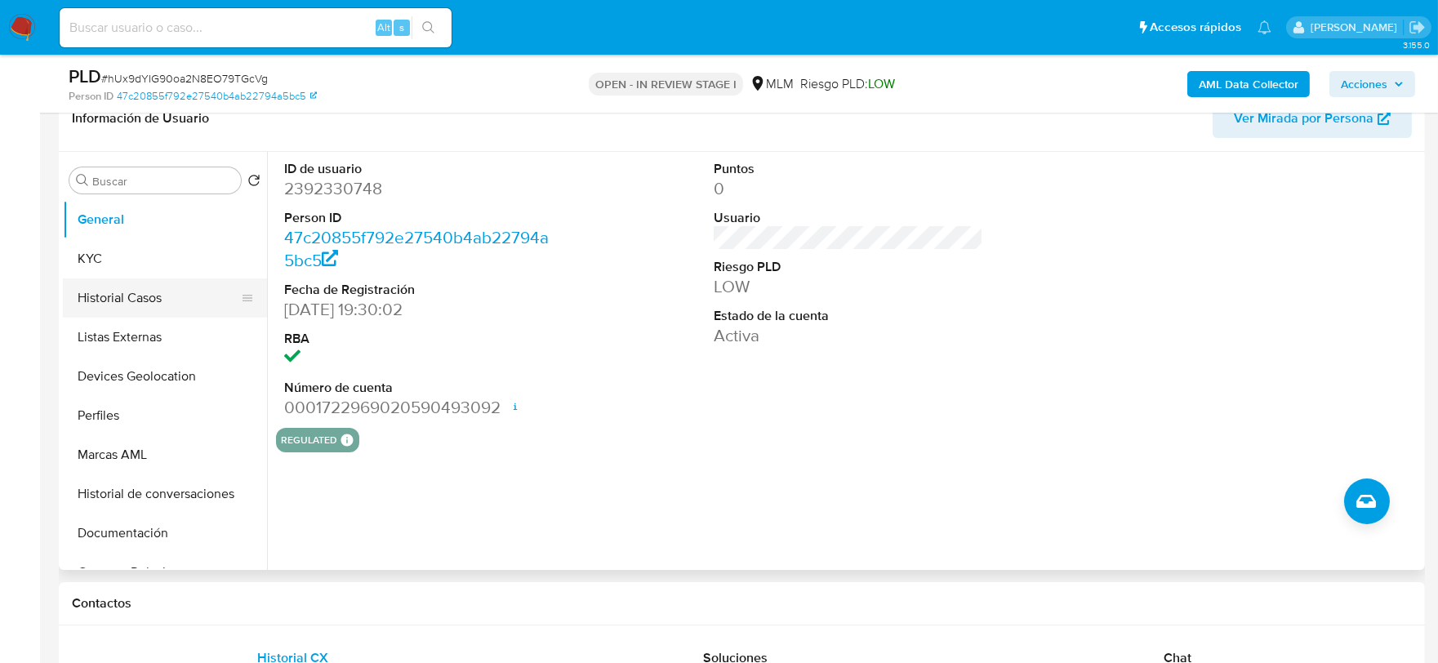
click at [131, 284] on button "Historial Casos" at bounding box center [158, 297] width 191 height 39
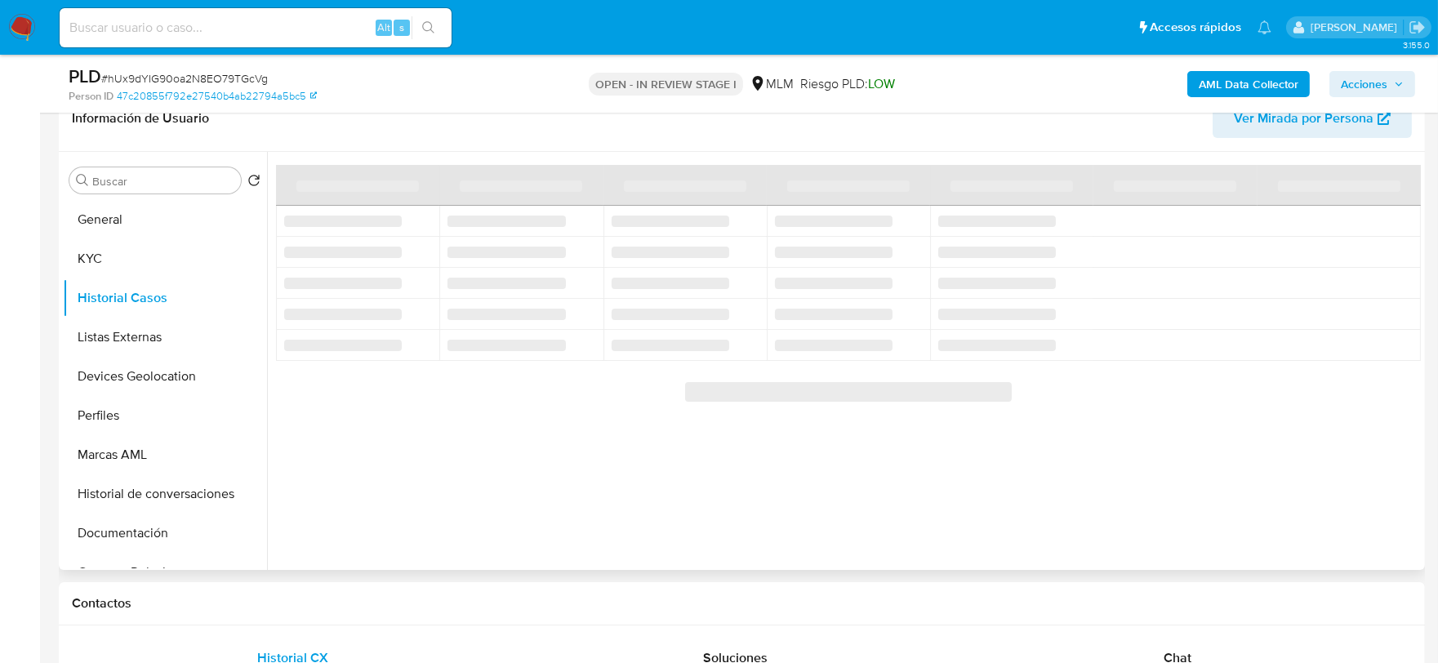
select select "10"
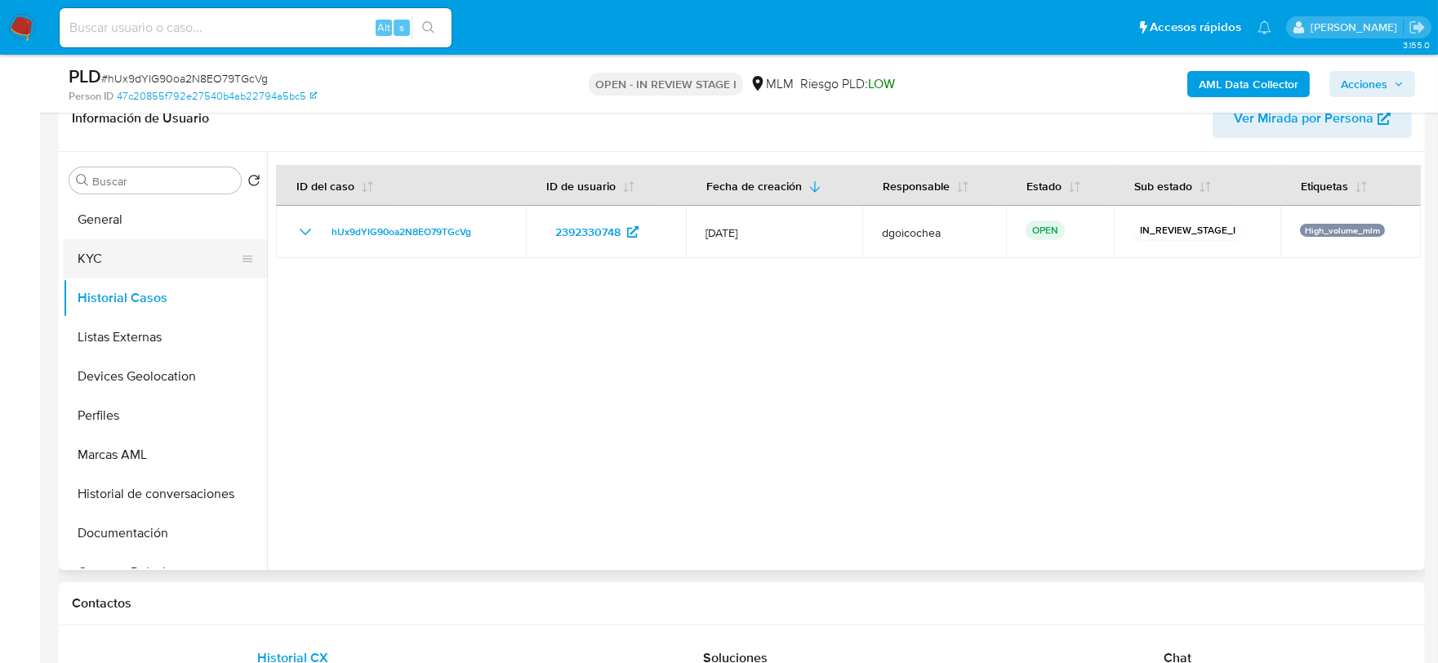
click at [96, 268] on button "KYC" at bounding box center [158, 258] width 191 height 39
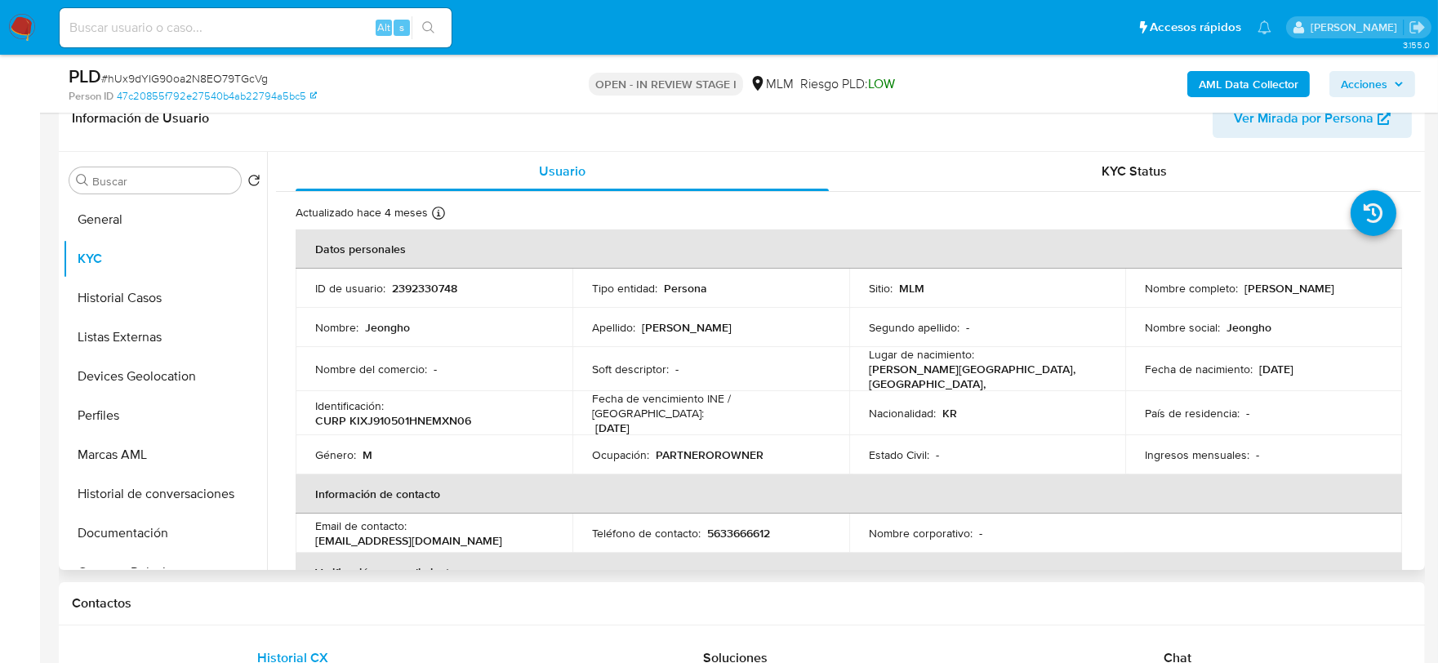
click at [1146, 215] on div "Actualizado hace 4 meses Creado: 14/04/2025 18:30:03 Actualizado: 14/04/2025 23…" at bounding box center [828, 215] width 1065 height 21
drag, startPoint x: 1307, startPoint y: 287, endPoint x: 1240, endPoint y: 287, distance: 67.0
click at [1240, 287] on div "Nombre completo : Jeongho Kim" at bounding box center [1264, 288] width 238 height 15
copy p "Jeongho Kim"
click at [166, 531] on button "Documentación" at bounding box center [158, 533] width 191 height 39
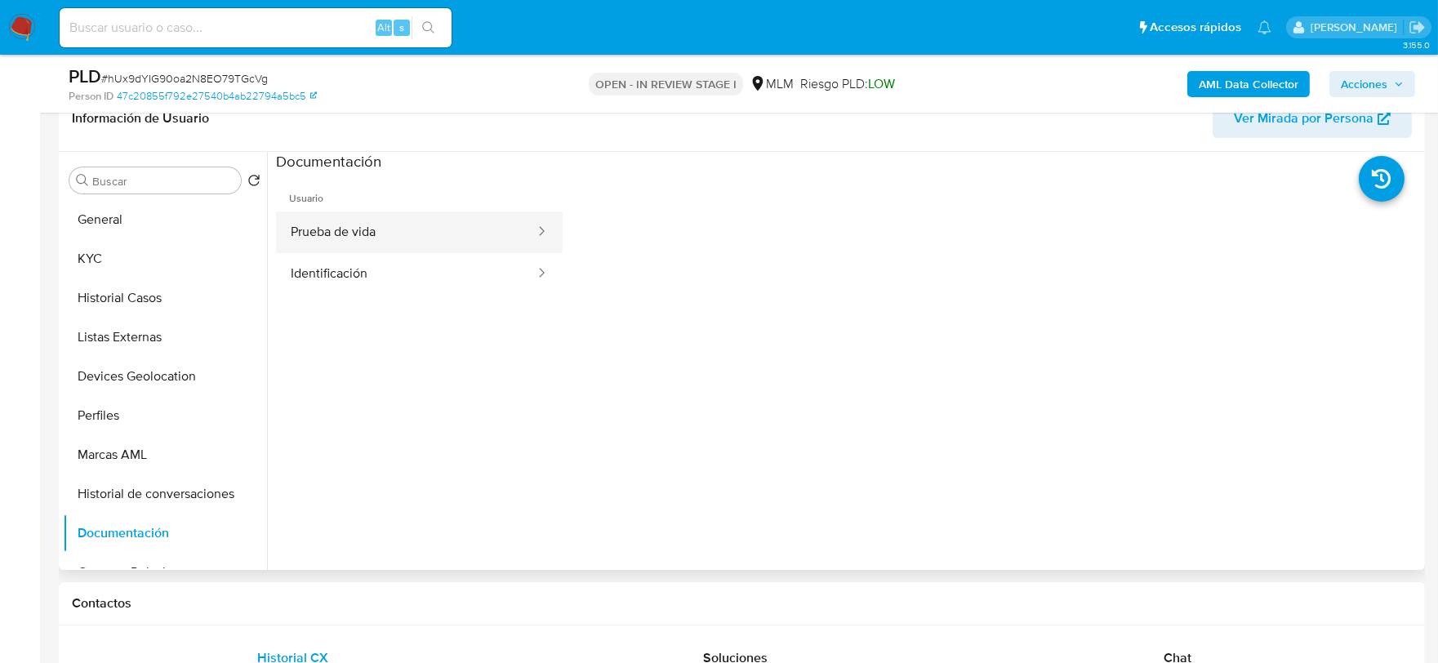
click at [392, 238] on button "Prueba de vida" at bounding box center [406, 232] width 260 height 42
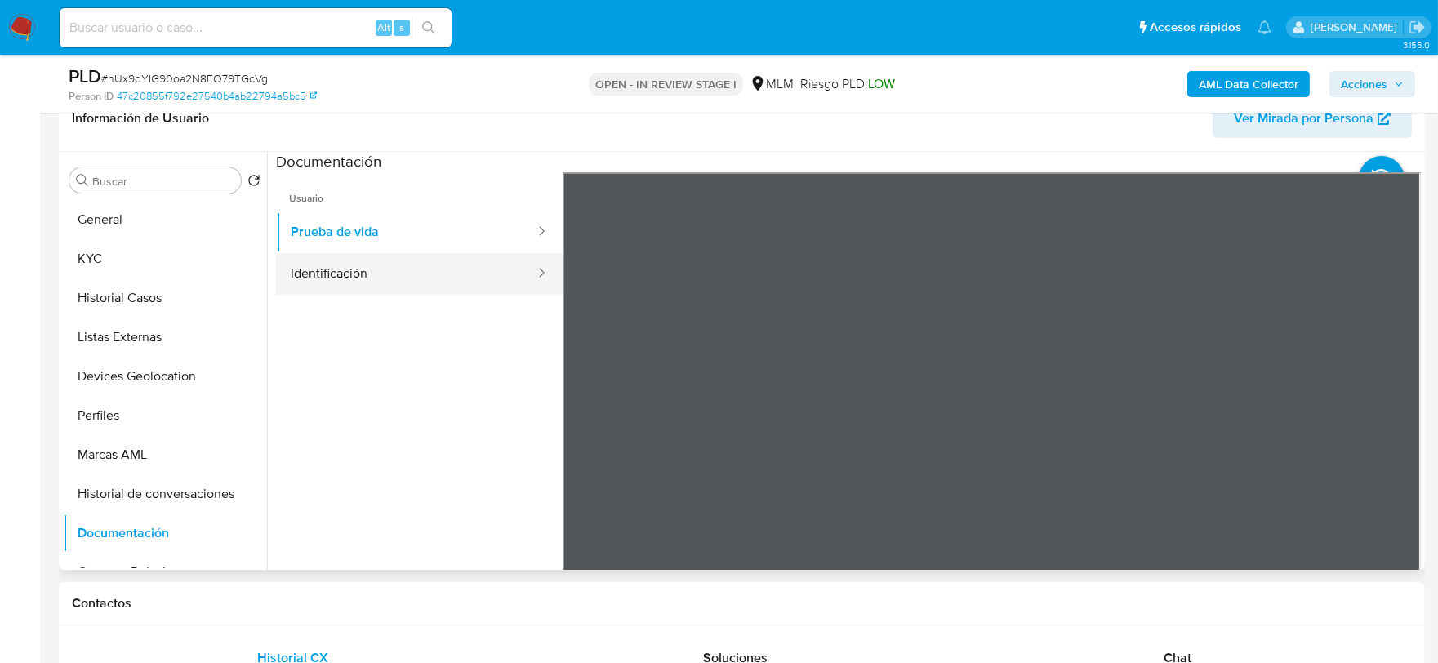
click at [396, 259] on button "Identificación" at bounding box center [406, 274] width 260 height 42
click at [128, 213] on button "General" at bounding box center [158, 219] width 191 height 39
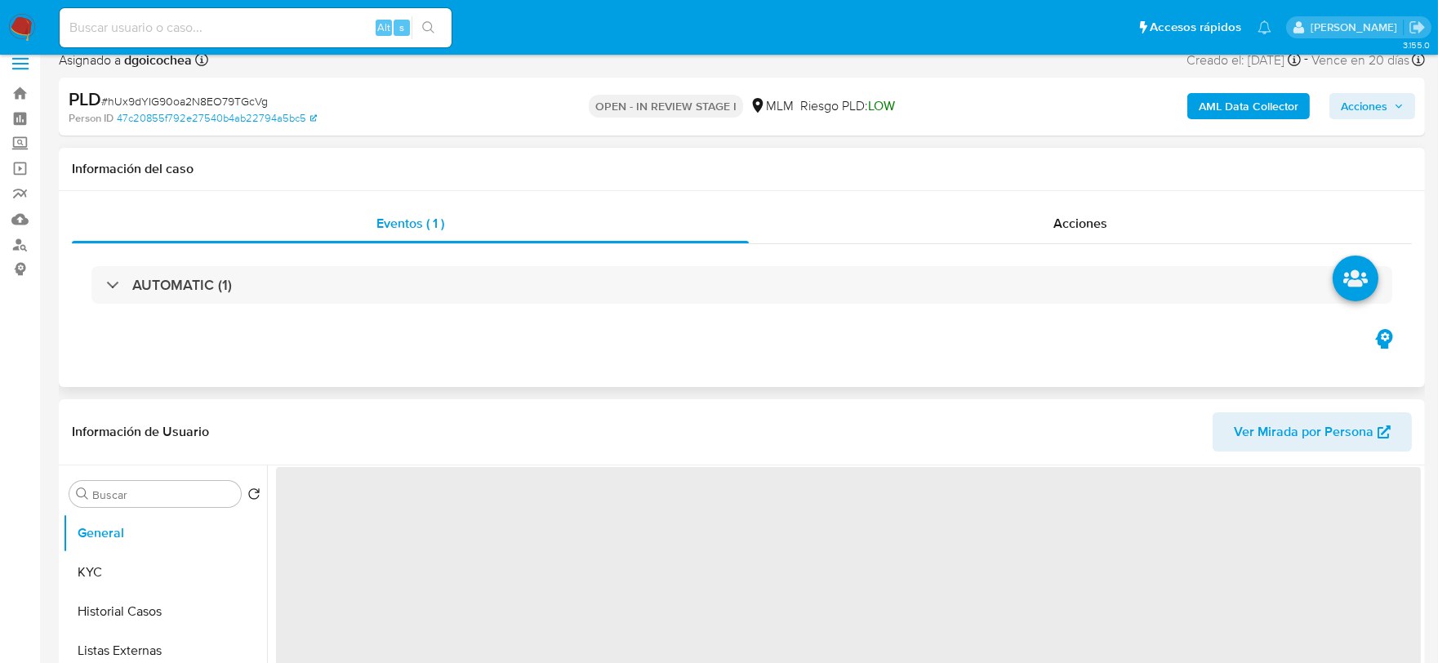
scroll to position [0, 0]
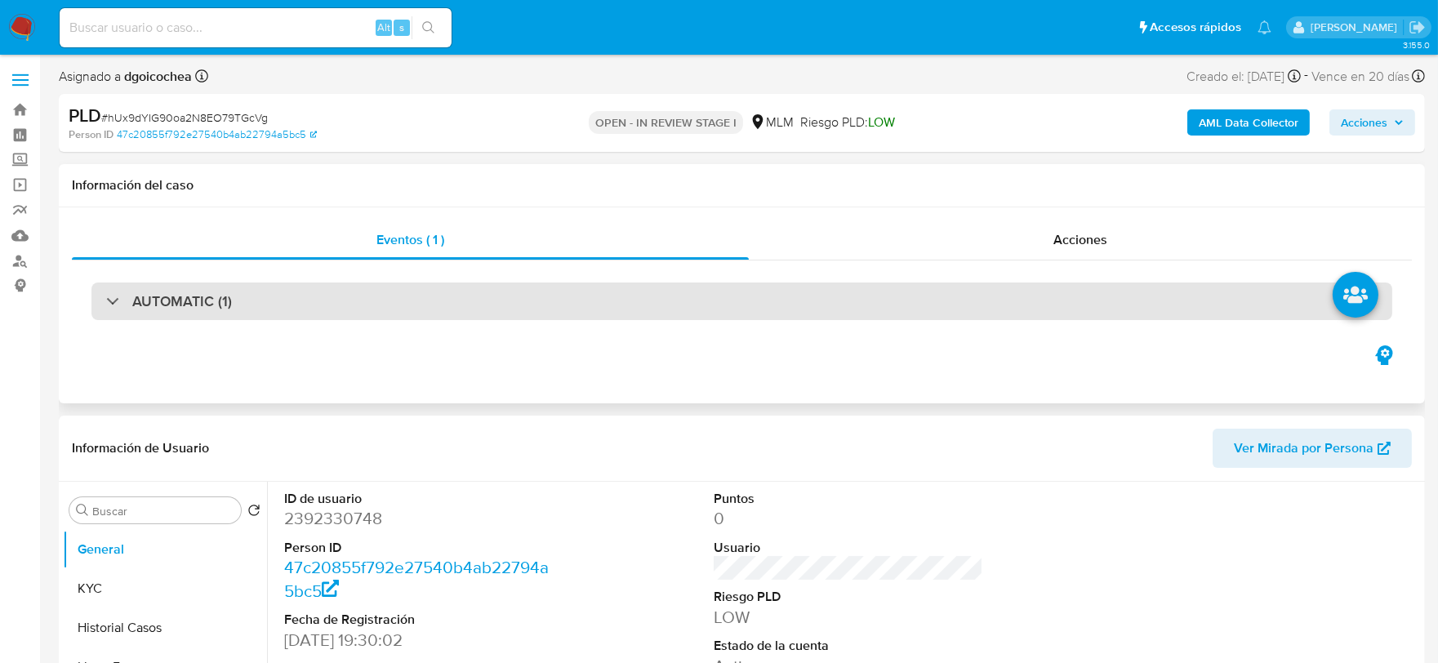
drag, startPoint x: 173, startPoint y: 299, endPoint x: 207, endPoint y: 305, distance: 34.9
click at [174, 299] on h3 "AUTOMATIC (1)" at bounding box center [182, 301] width 100 height 18
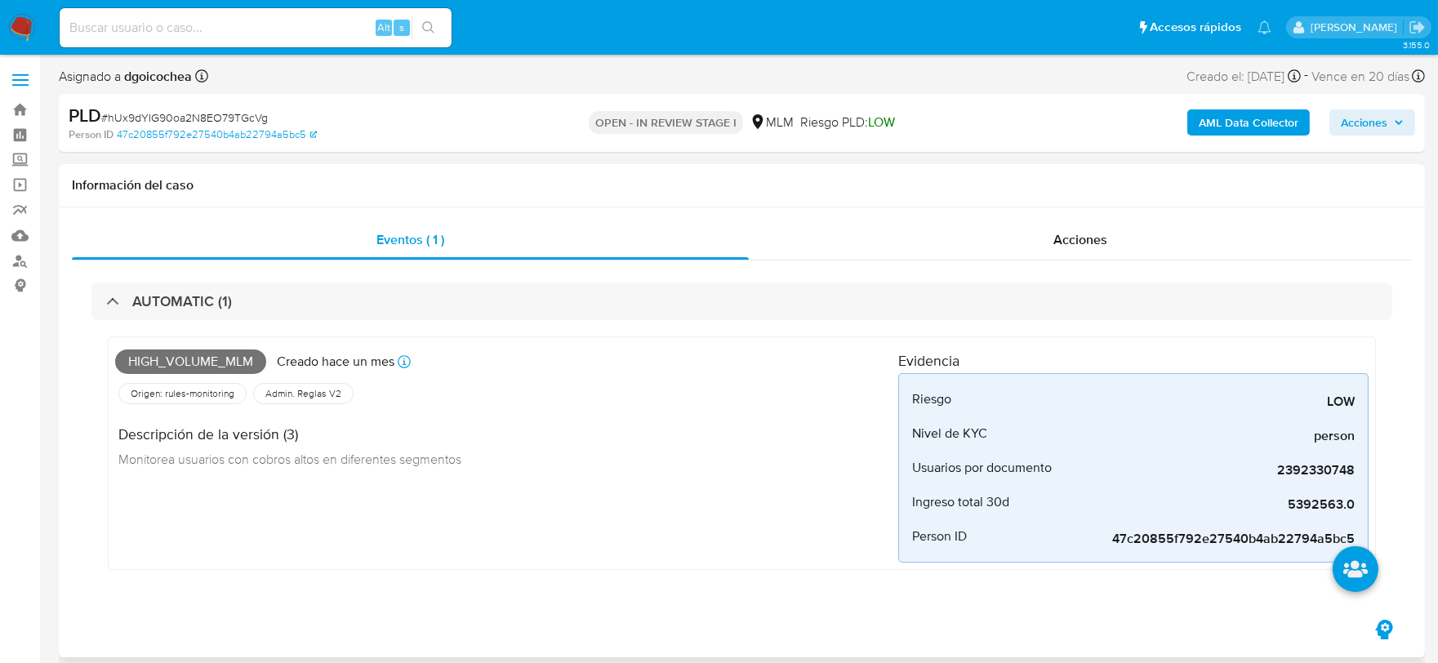
click at [510, 555] on div "High_volume_mlm Creado hace un mes Creado: 12/07/2025 03:07:21 Origen: rules-mo…" at bounding box center [506, 453] width 783 height 219
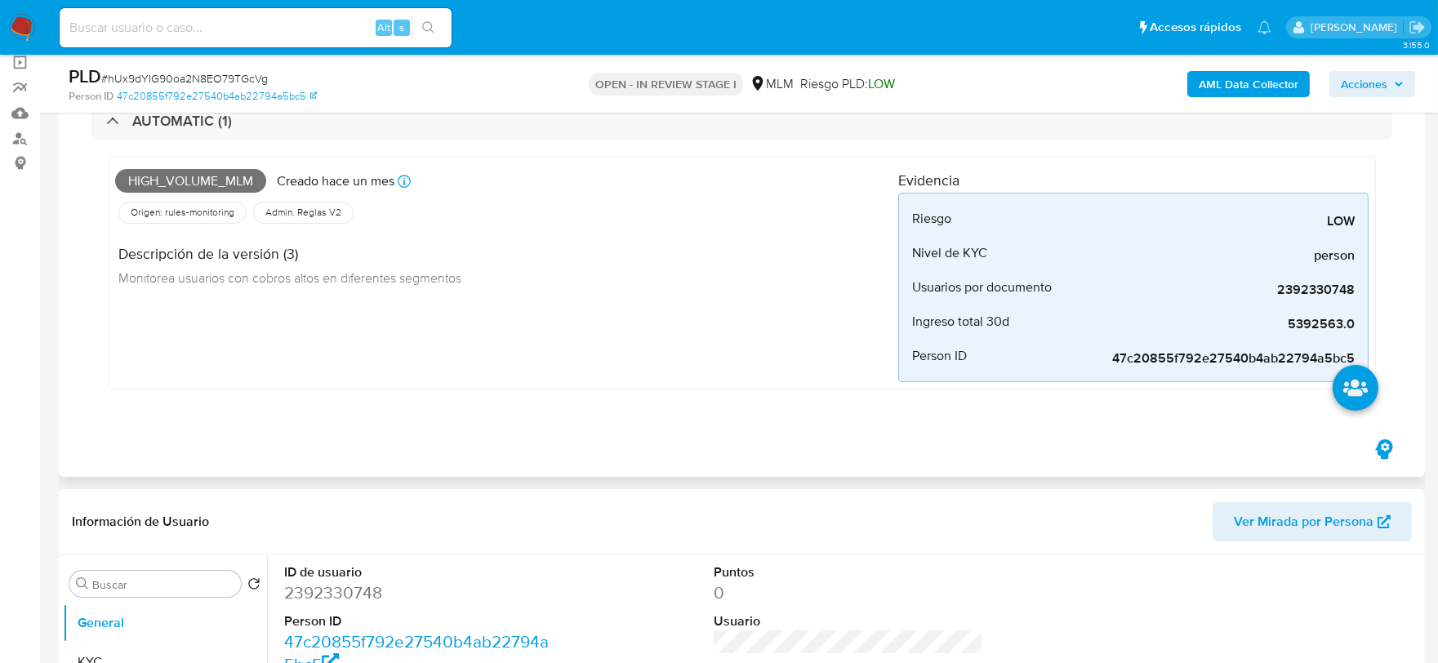
scroll to position [453, 0]
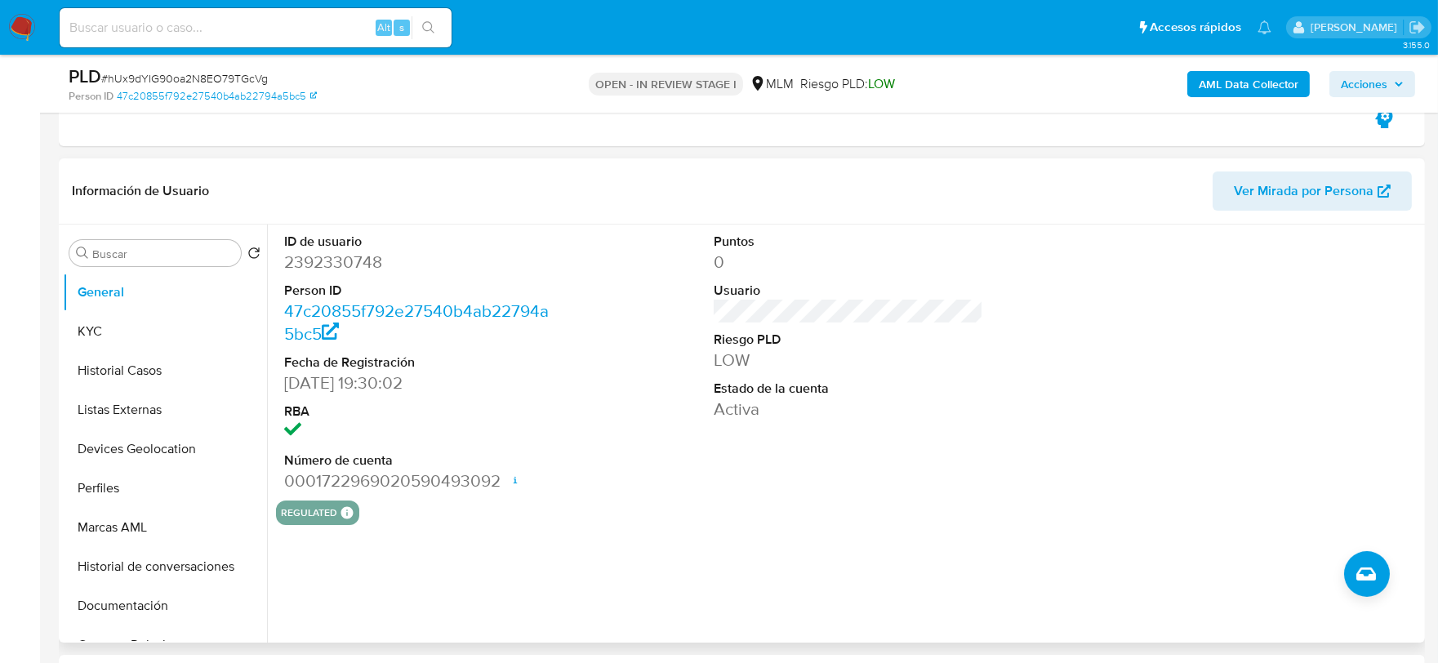
click at [804, 452] on div "Puntos 0 Usuario Riesgo PLD LOW Estado de la cuenta Activa" at bounding box center [849, 363] width 287 height 276
click at [91, 333] on button "KYC" at bounding box center [165, 331] width 204 height 39
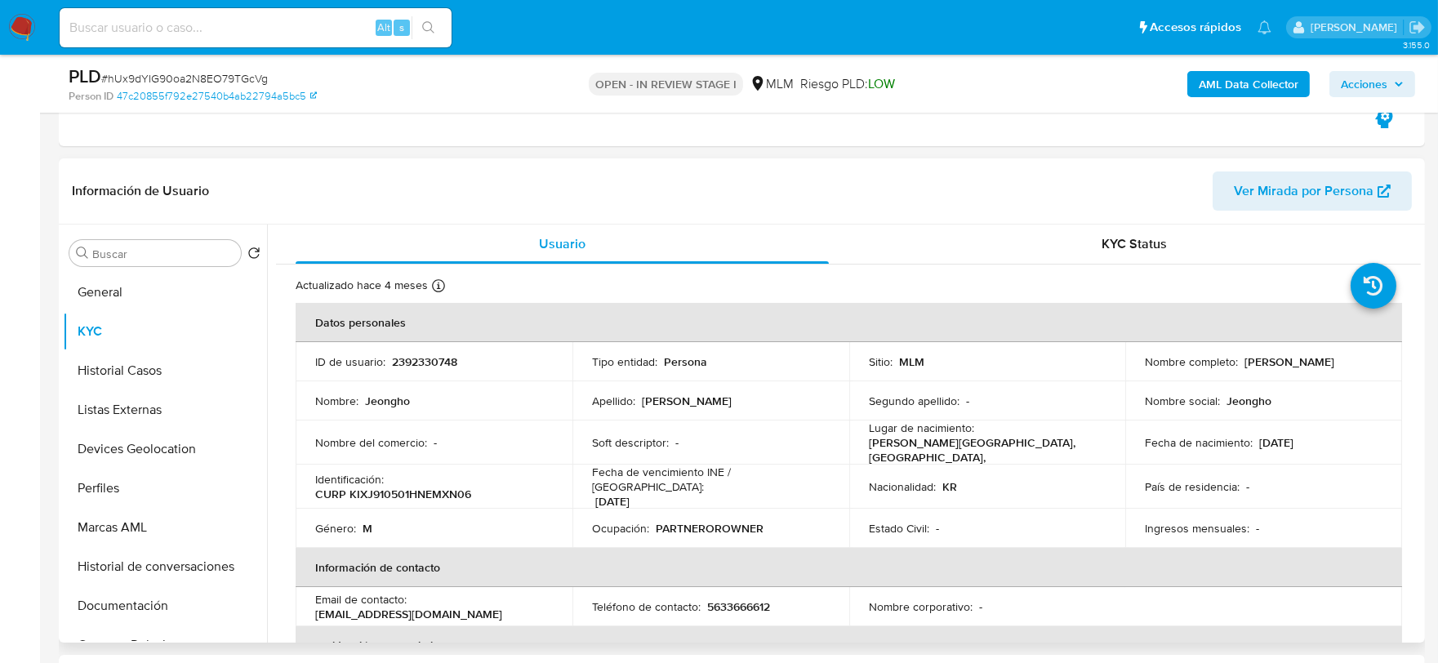
click at [920, 406] on p "Segundo apellido :" at bounding box center [914, 401] width 91 height 15
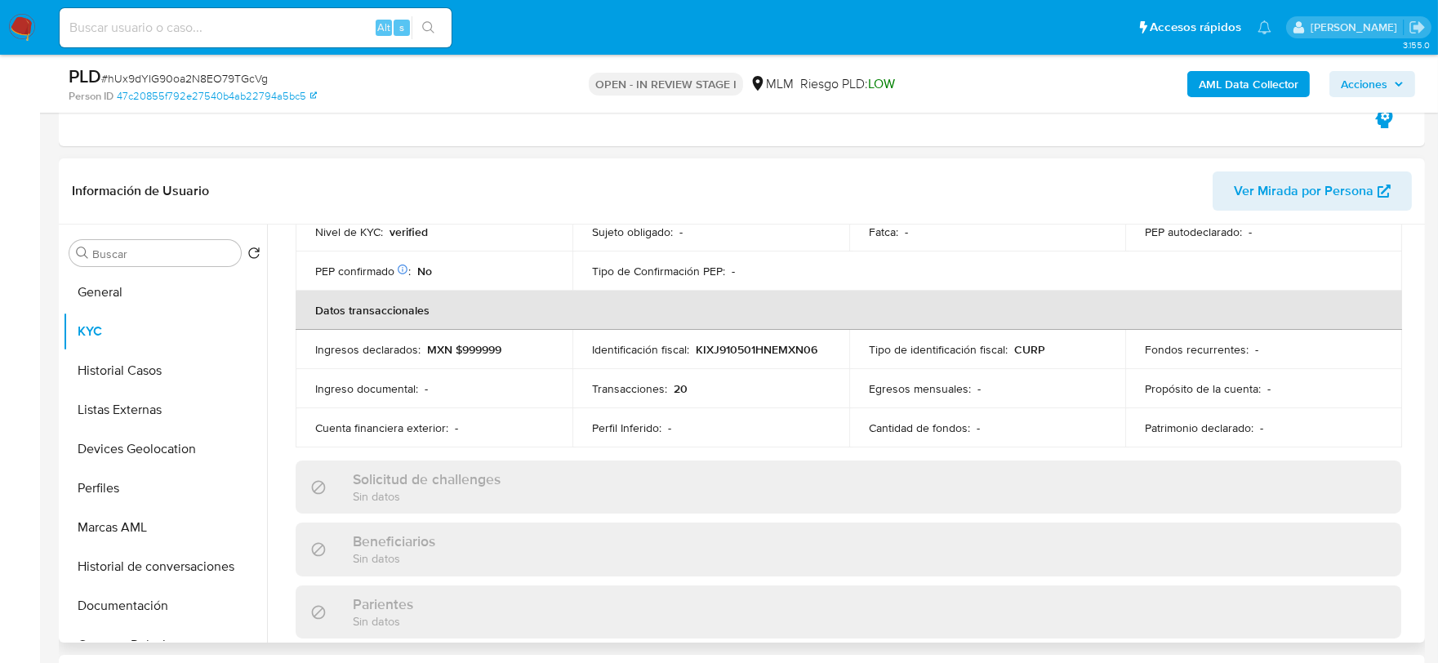
click at [283, 397] on div "Actualizado [DATE] Creado: [DATE] 18:30:03 Actualizado: [DATE] 23:44:23 Datos p…" at bounding box center [848, 518] width 1145 height 1414
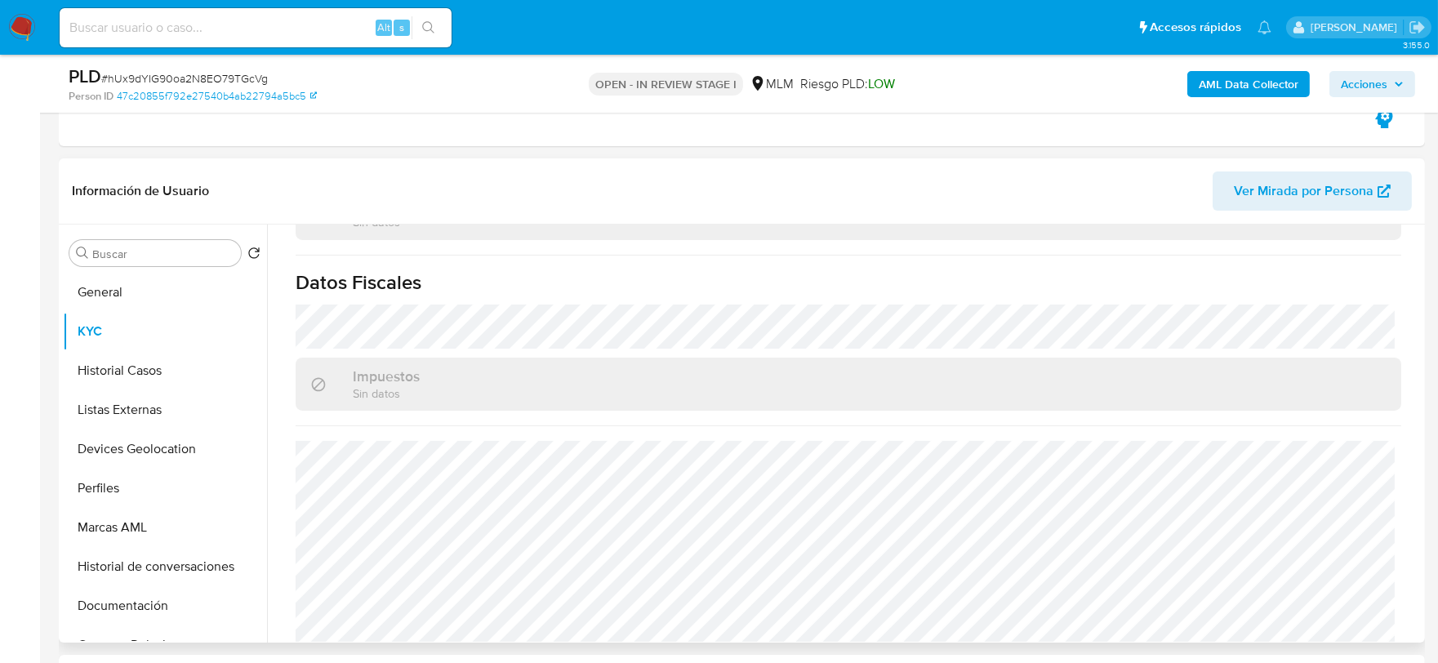
scroll to position [1026, 0]
click at [139, 369] on button "Historial Casos" at bounding box center [158, 370] width 191 height 39
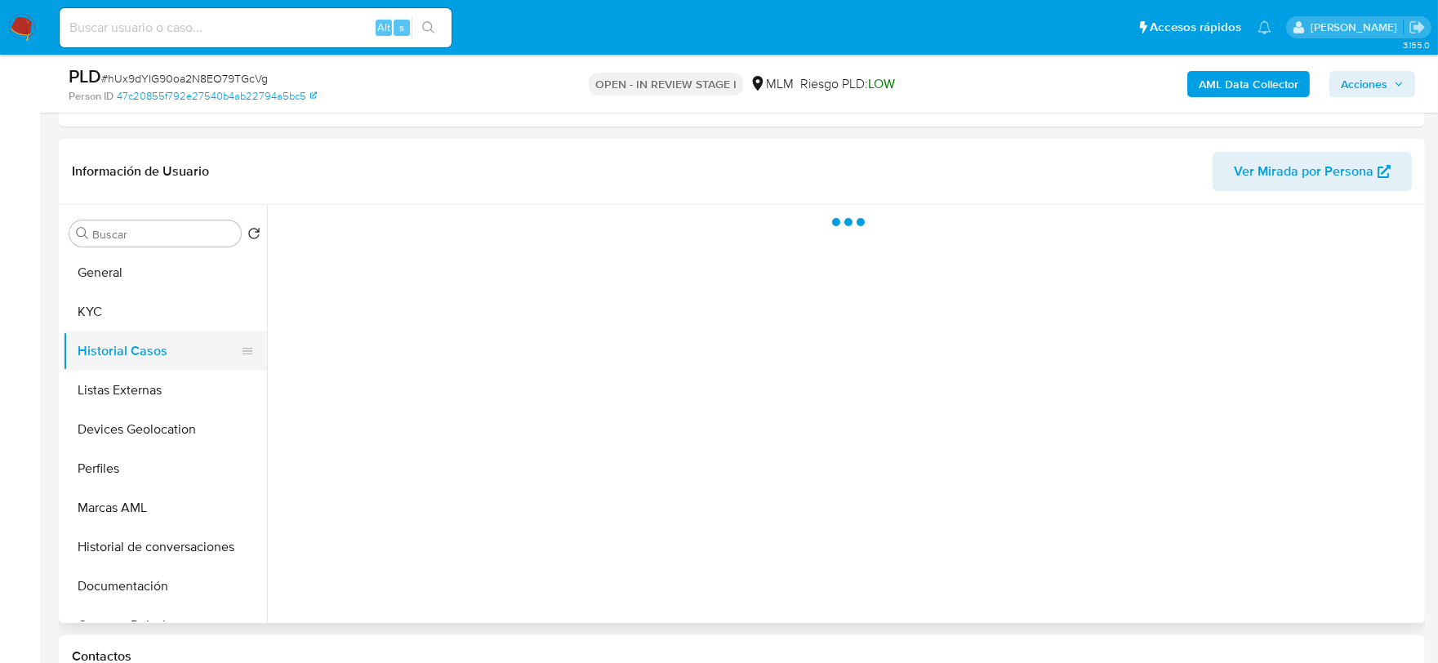
scroll to position [0, 0]
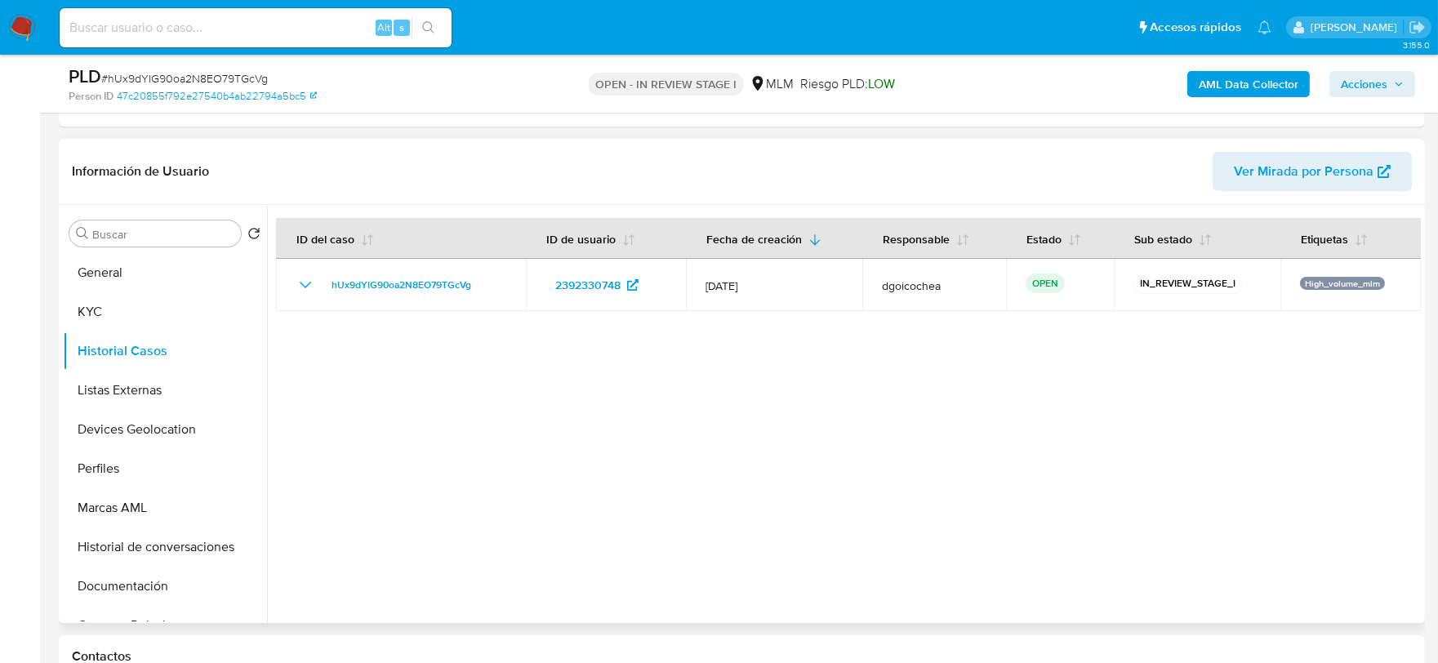
click at [642, 482] on div at bounding box center [844, 414] width 1154 height 418
click at [107, 402] on button "Listas Externas" at bounding box center [158, 390] width 191 height 39
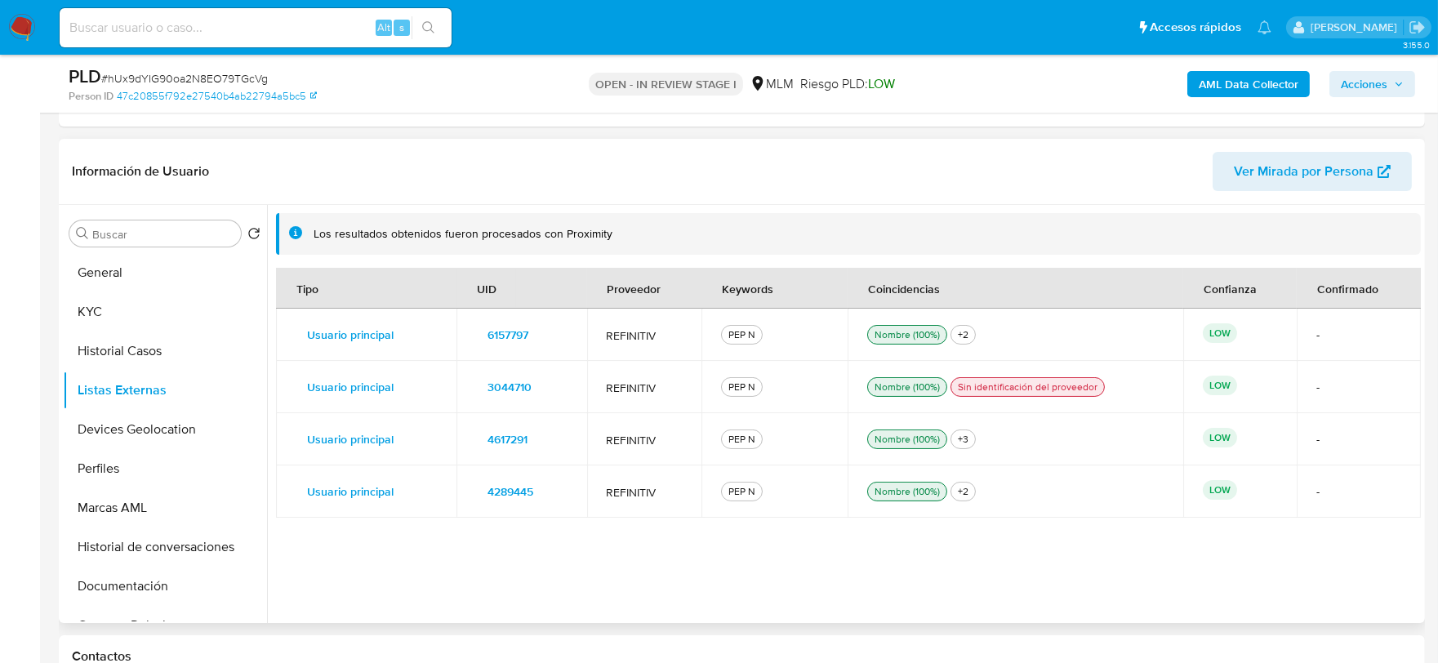
click at [618, 455] on td "REFINITIV" at bounding box center [644, 439] width 115 height 52
click at [621, 567] on div "Tipo UID Proveedor Keywords Coincidencias Confianza Confirmado Usuario principa…" at bounding box center [848, 440] width 1145 height 345
click at [127, 430] on button "Devices Geolocation" at bounding box center [158, 429] width 191 height 39
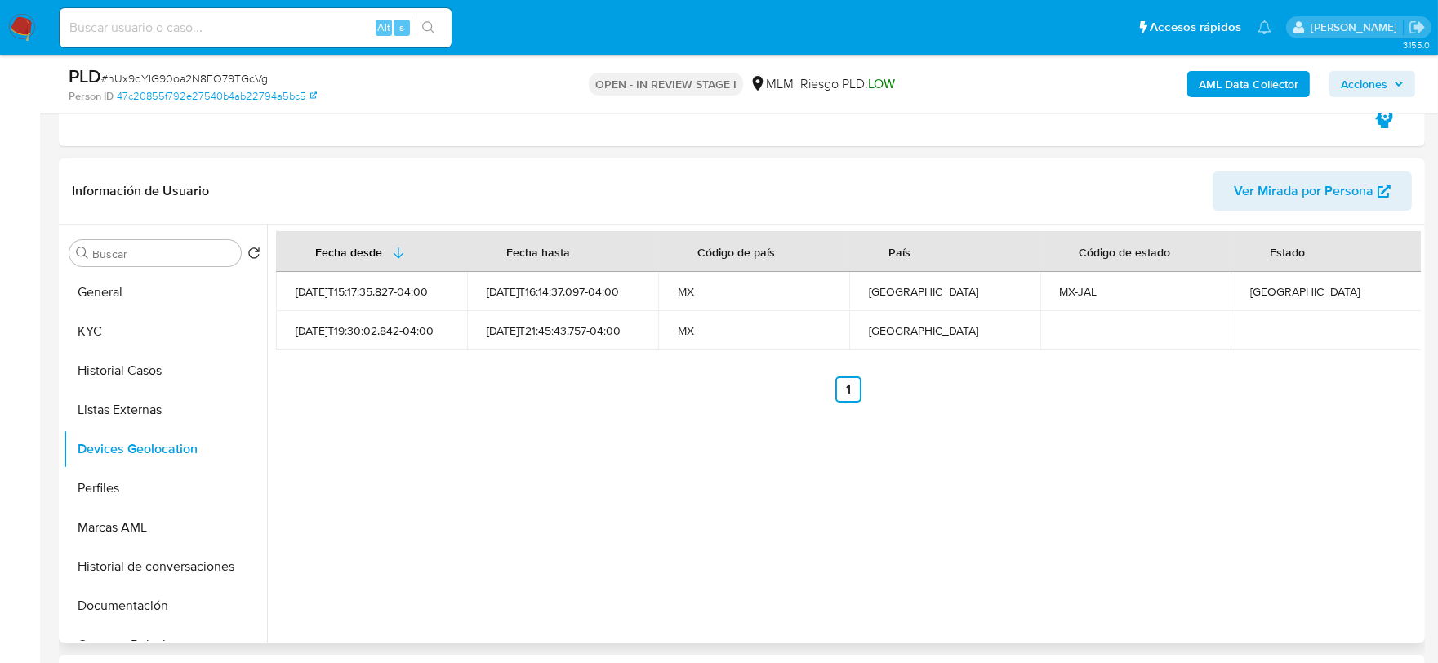
click at [594, 486] on div "Fecha desde Fecha hasta Código de país País Código de estado Estado 2025-07-17T…" at bounding box center [844, 434] width 1154 height 418
click at [125, 492] on button "Perfiles" at bounding box center [158, 488] width 191 height 39
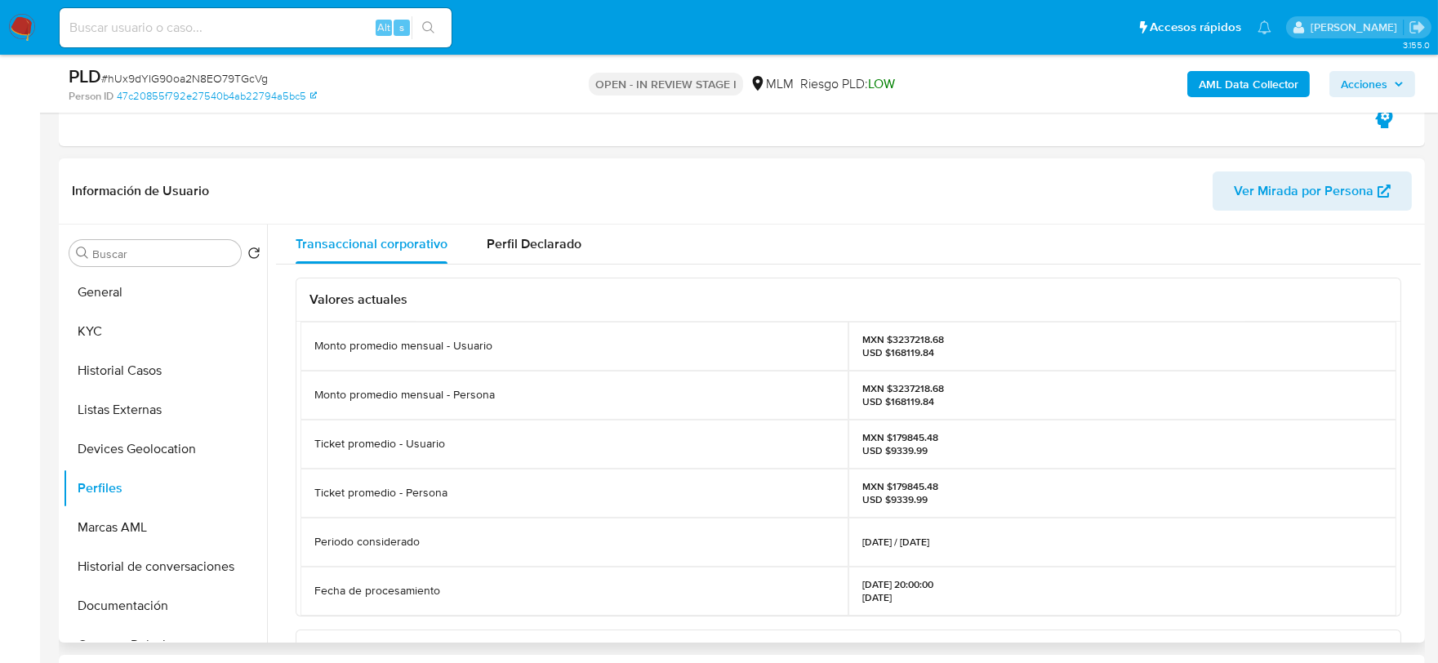
click at [284, 452] on div "Valores actuales Monto promedio mensual - Usuario MXN $3237218.68 USD $168119.8…" at bounding box center [848, 645] width 1145 height 761
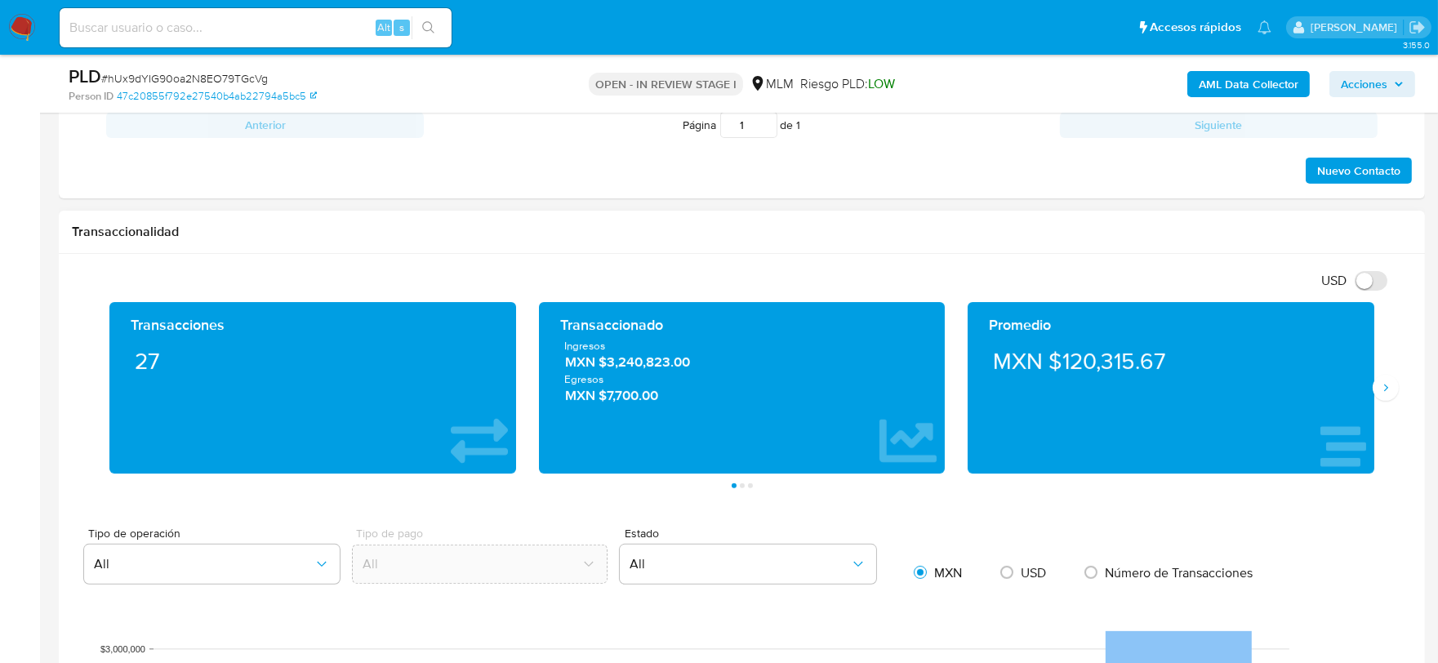
scroll to position [1270, 0]
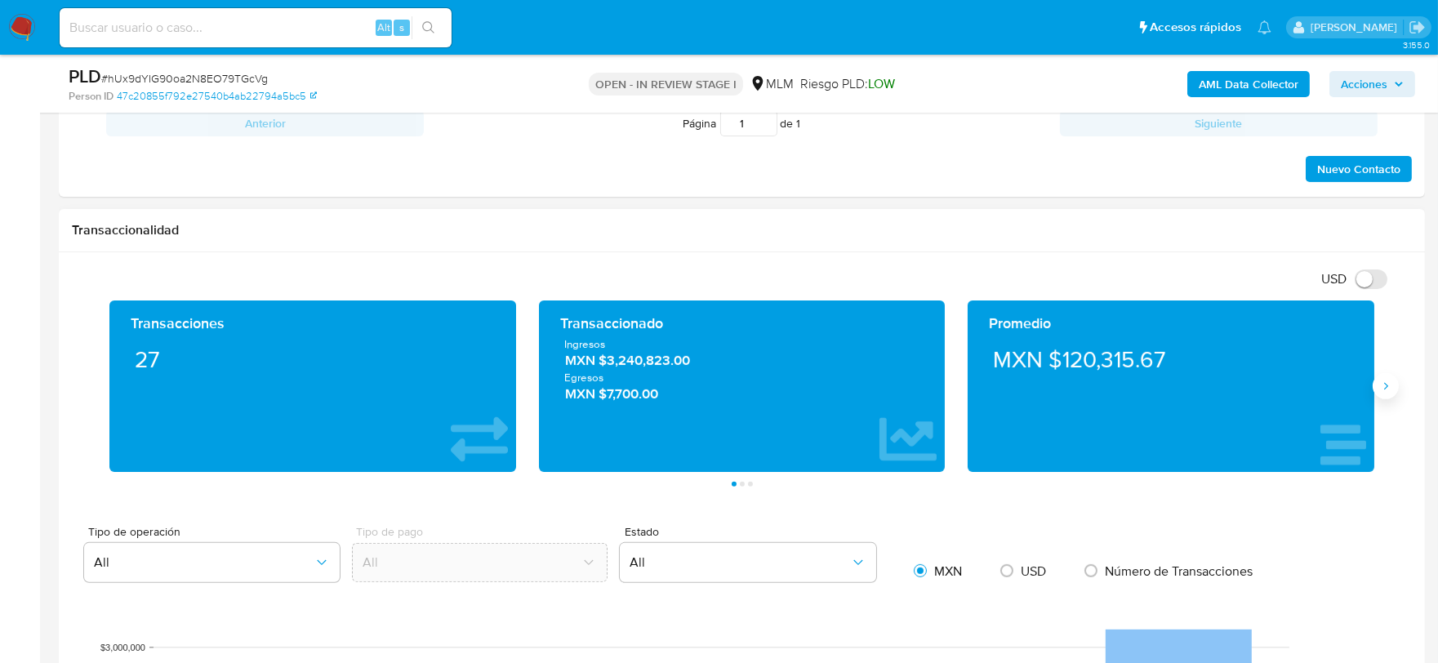
click at [1390, 394] on button "Siguiente" at bounding box center [1386, 386] width 26 height 26
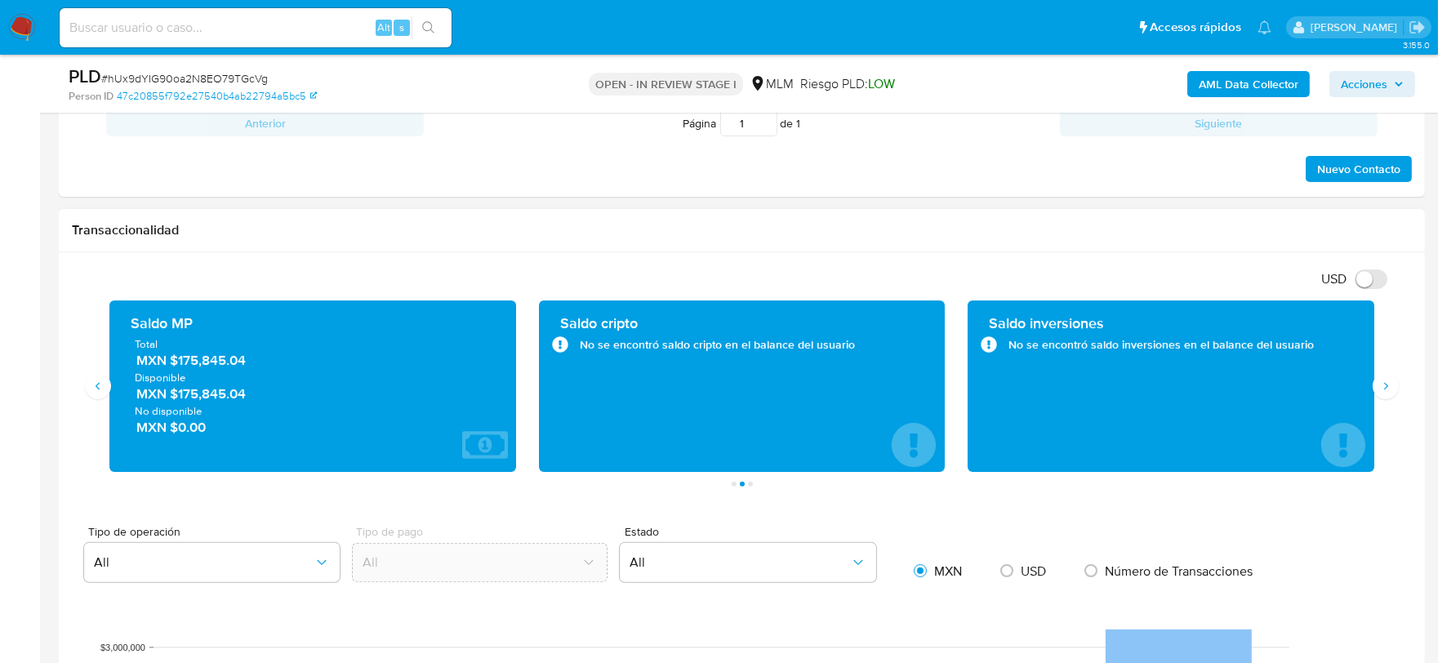
click at [976, 243] on div "Transaccionalidad" at bounding box center [742, 230] width 1366 height 43
drag, startPoint x: 254, startPoint y: 363, endPoint x: 177, endPoint y: 366, distance: 76.8
click at [177, 366] on span "MXN $175,845.04" at bounding box center [313, 360] width 354 height 19
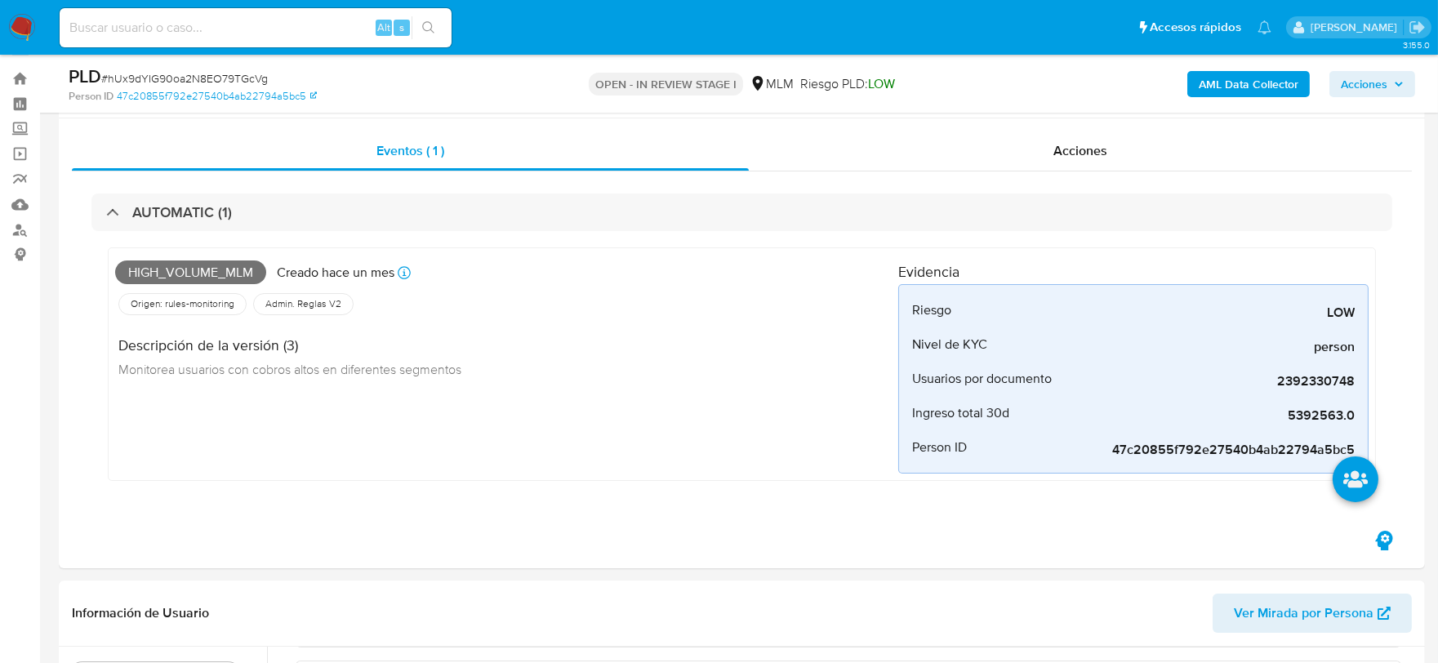
scroll to position [0, 0]
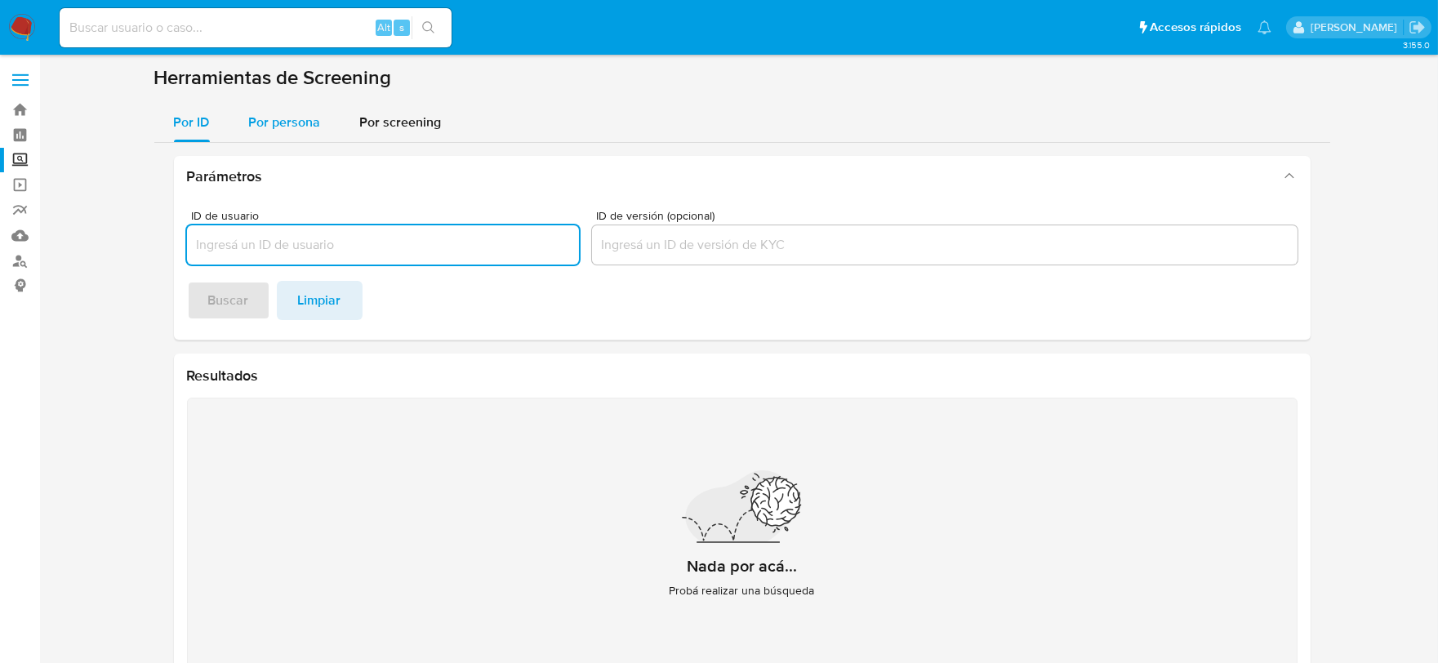
click at [276, 109] on div "Por persona" at bounding box center [285, 122] width 72 height 39
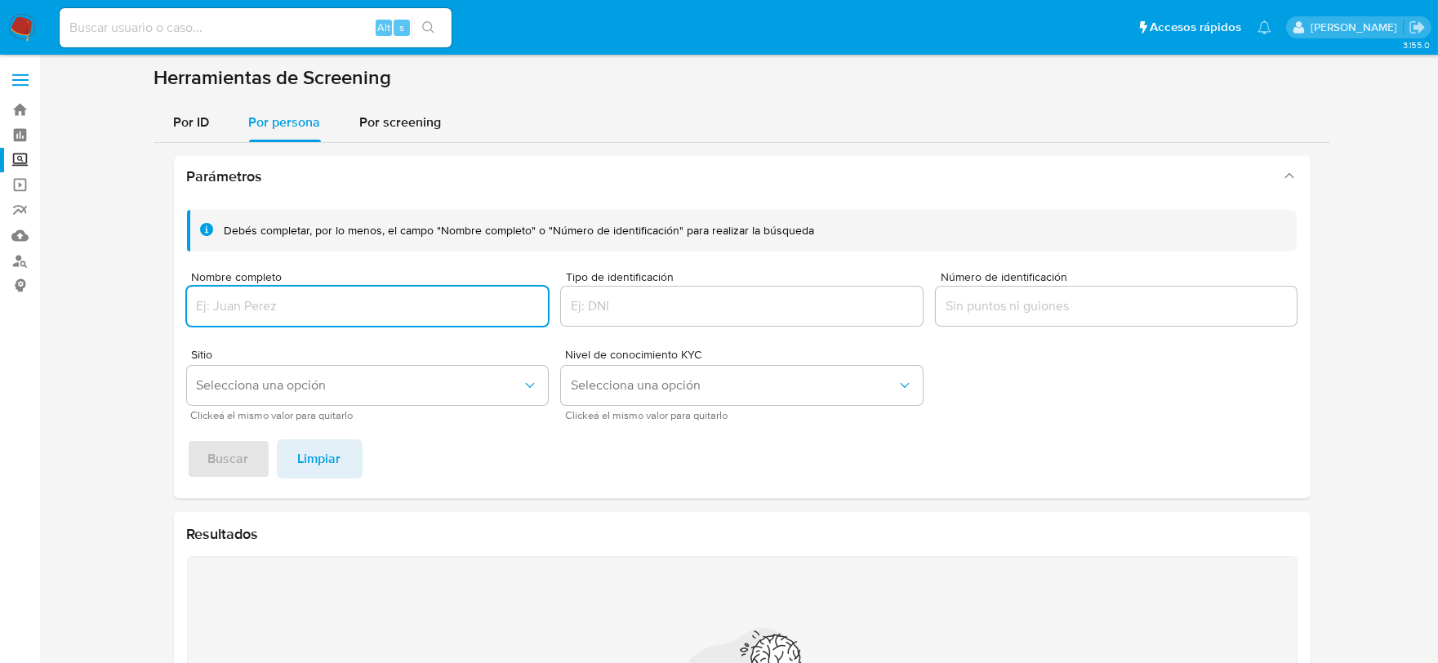
click at [262, 311] on input "Nombre completo" at bounding box center [368, 306] width 362 height 21
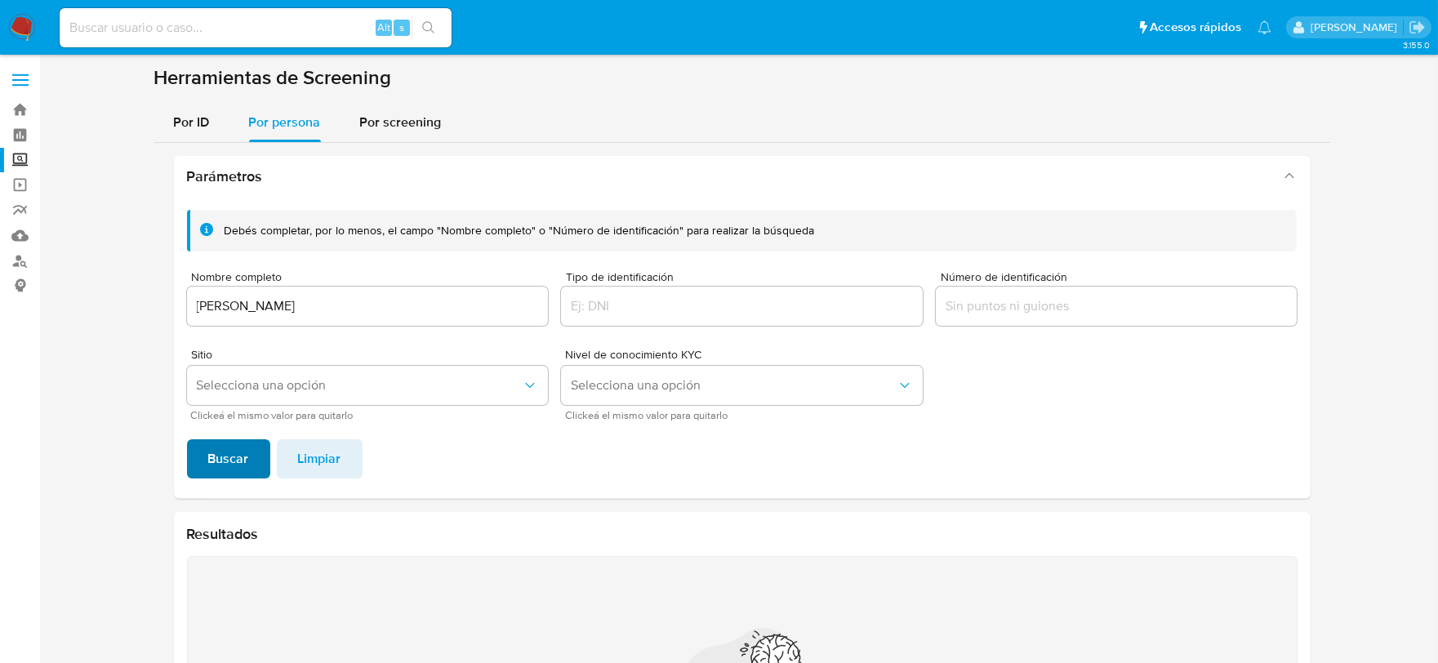
click at [241, 444] on span "Buscar" at bounding box center [228, 459] width 41 height 36
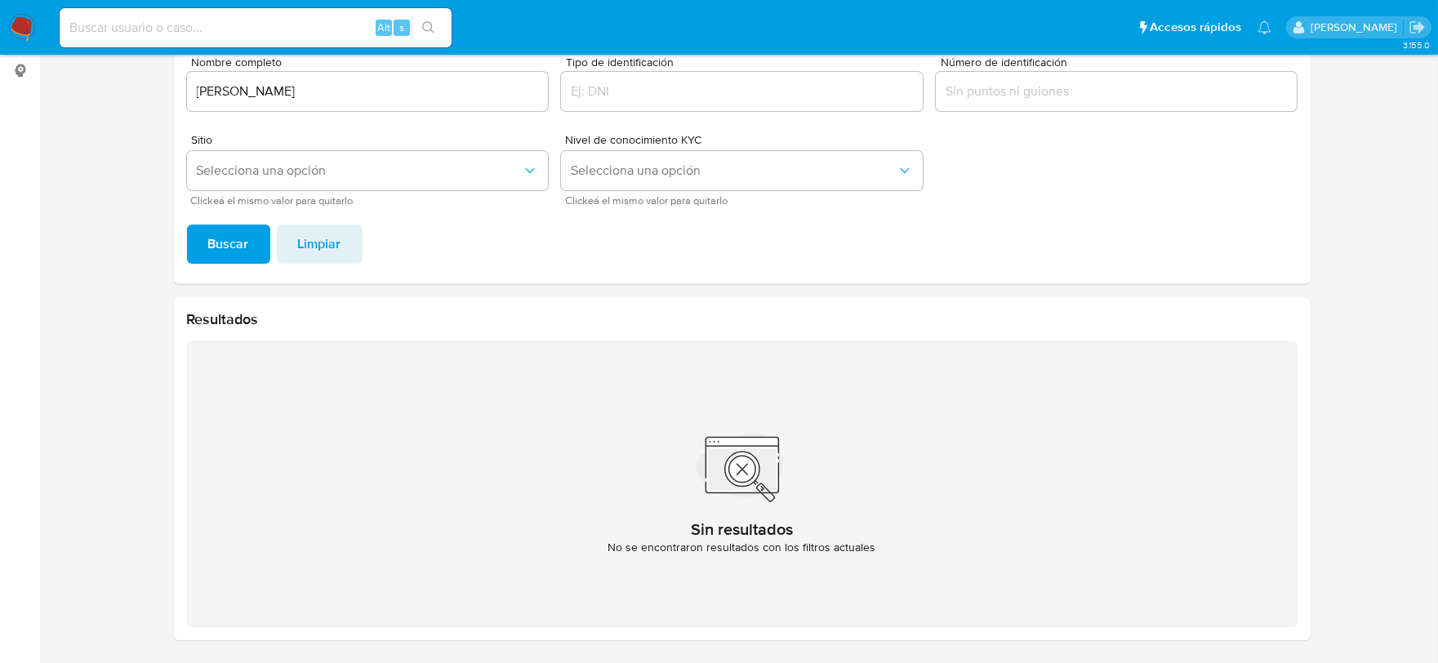
click at [241, 91] on input "[PERSON_NAME]" at bounding box center [368, 91] width 362 height 21
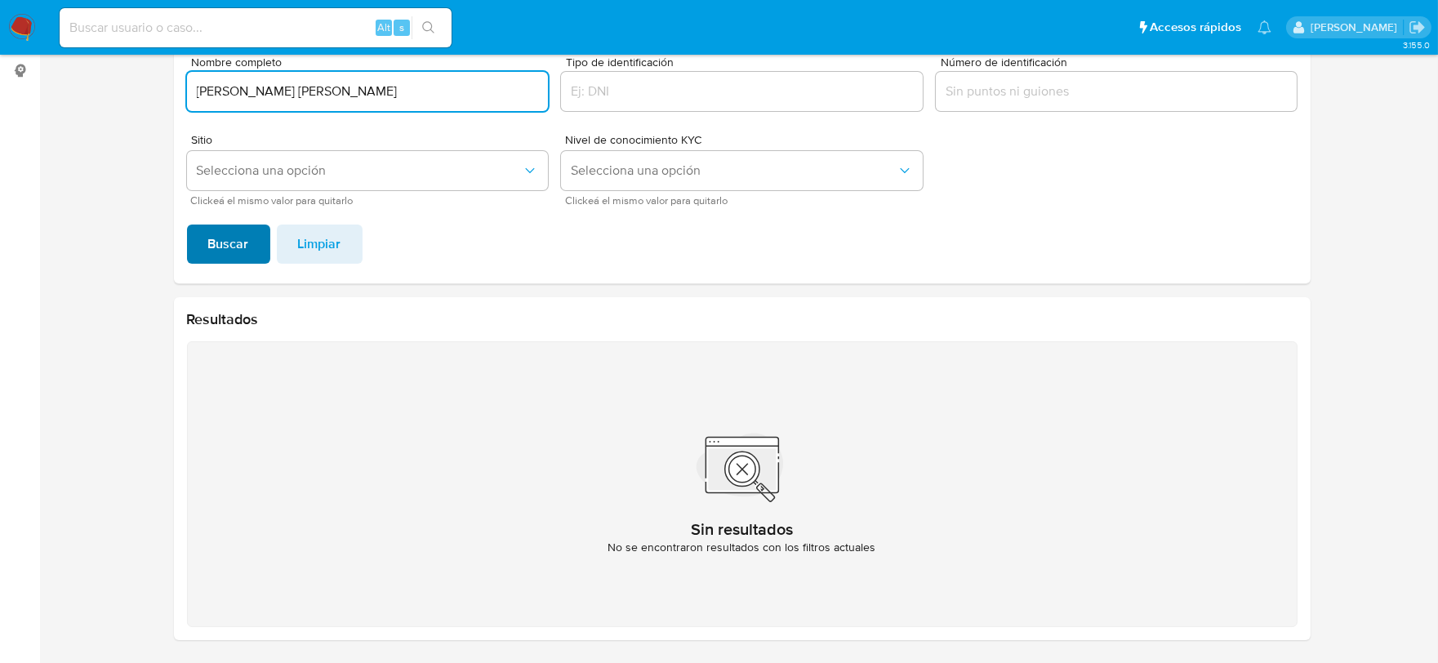
type input "[PERSON_NAME] [PERSON_NAME]"
click at [232, 235] on span "Buscar" at bounding box center [228, 244] width 41 height 36
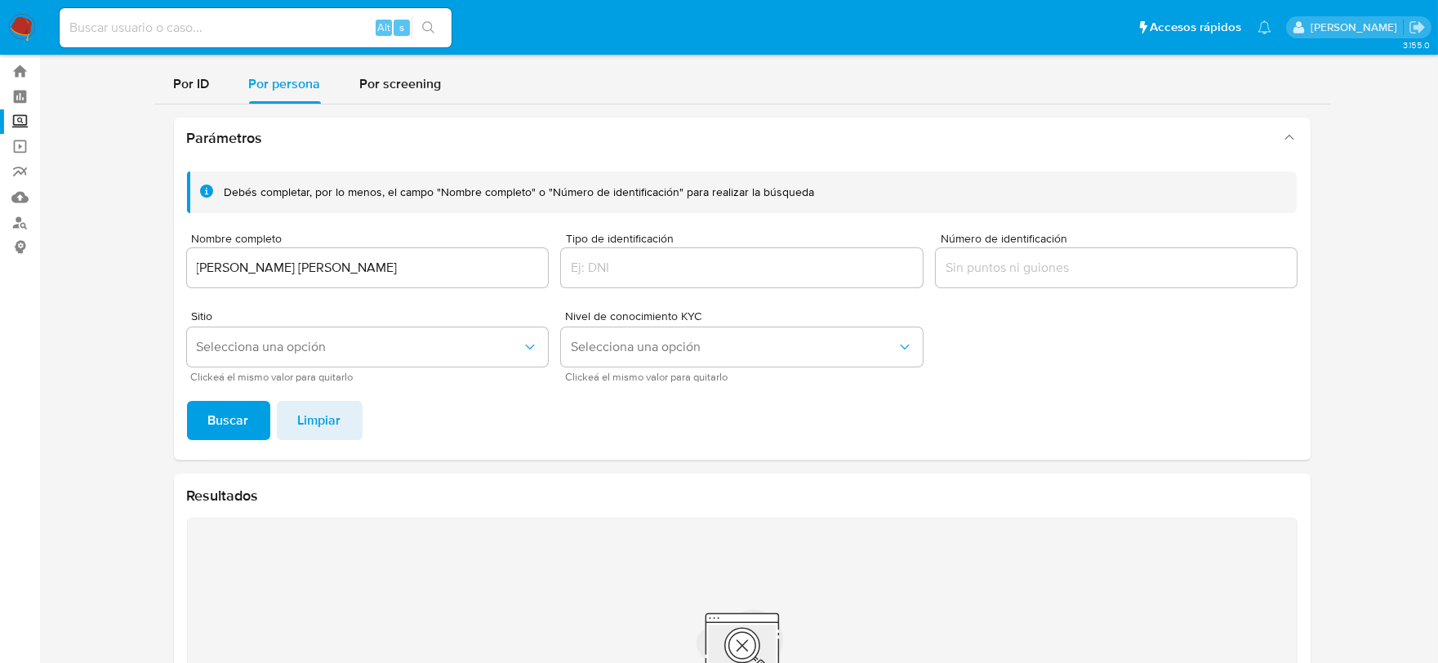
scroll to position [33, 0]
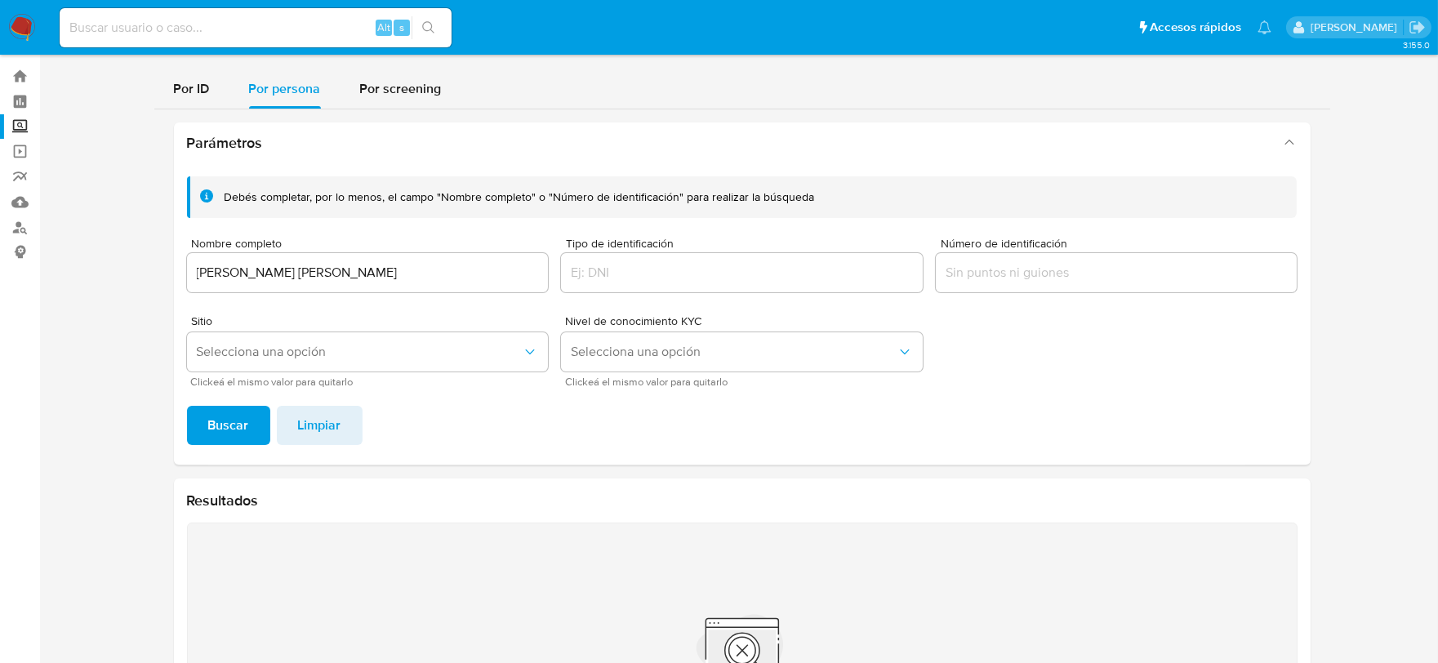
click at [232, 270] on input "[PERSON_NAME] [PERSON_NAME]" at bounding box center [368, 272] width 362 height 21
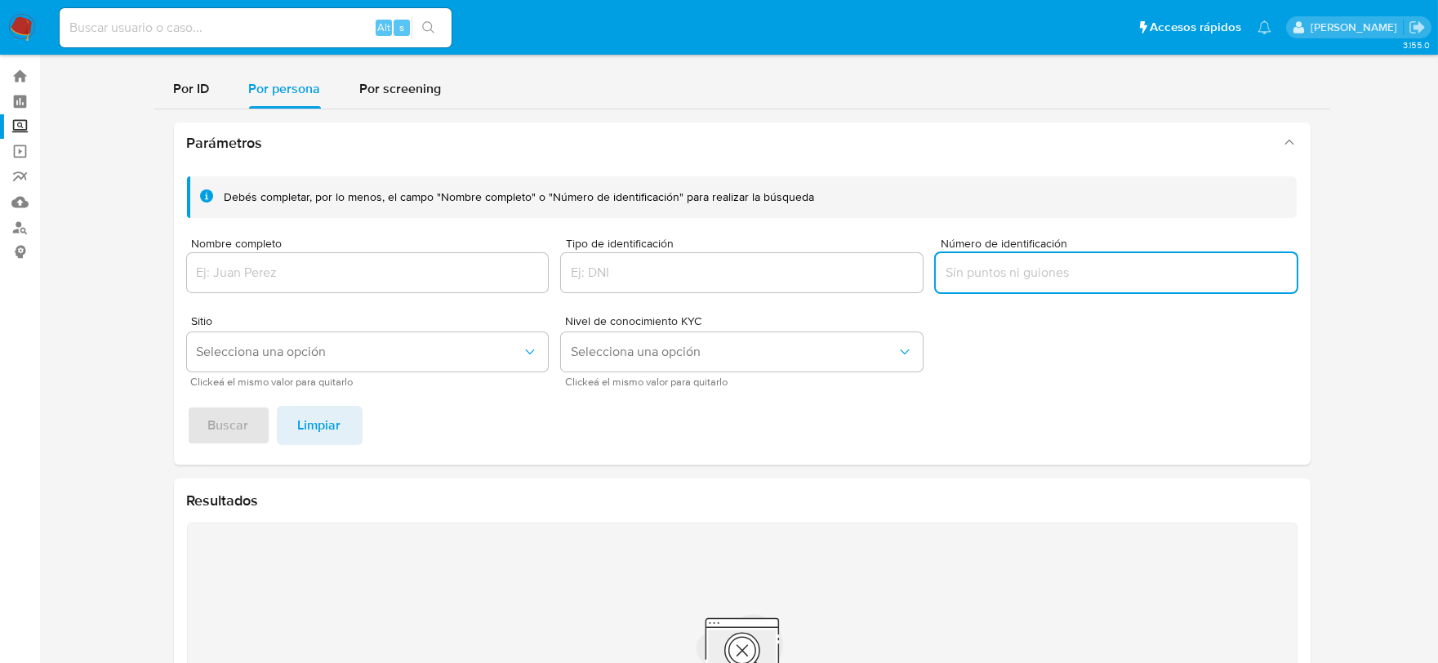
click at [1022, 262] on input "Número de identificación" at bounding box center [1117, 272] width 362 height 21
type input "LESE651027TU8"
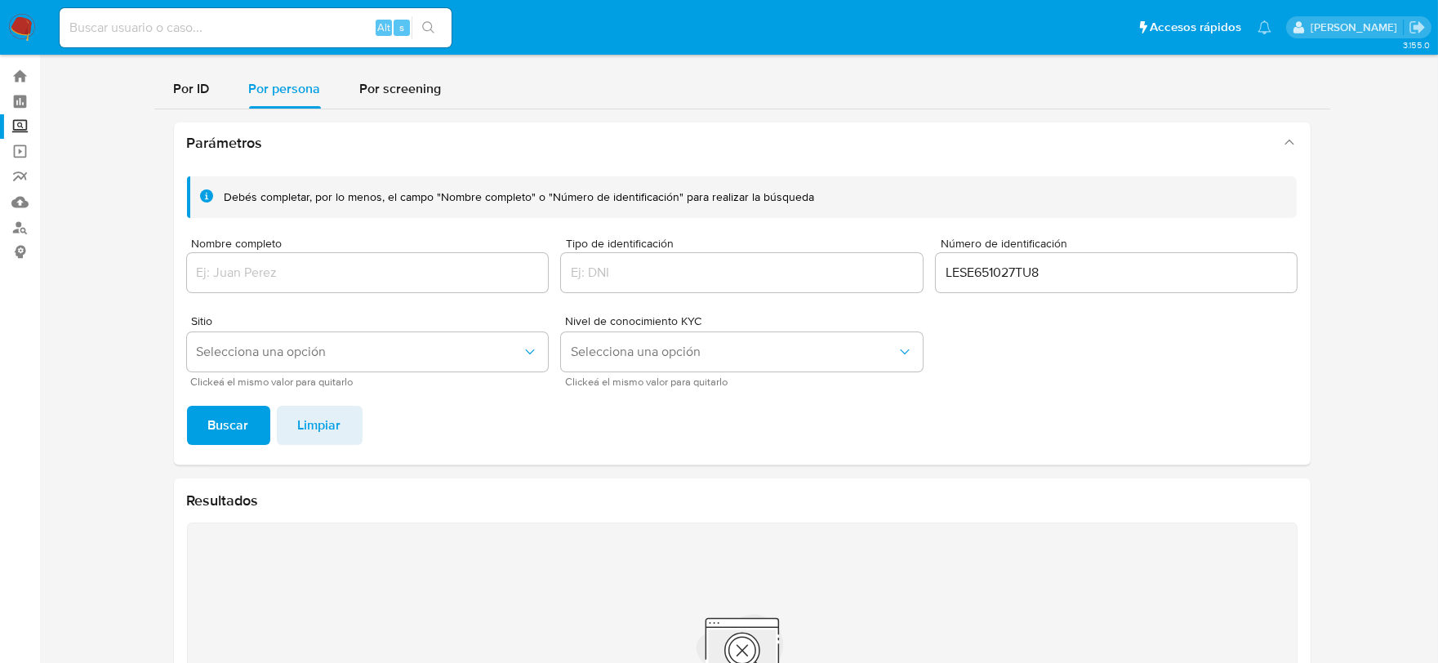
click at [216, 425] on span "Buscar" at bounding box center [228, 425] width 41 height 36
click at [240, 269] on input "Nombre completo" at bounding box center [368, 272] width 362 height 21
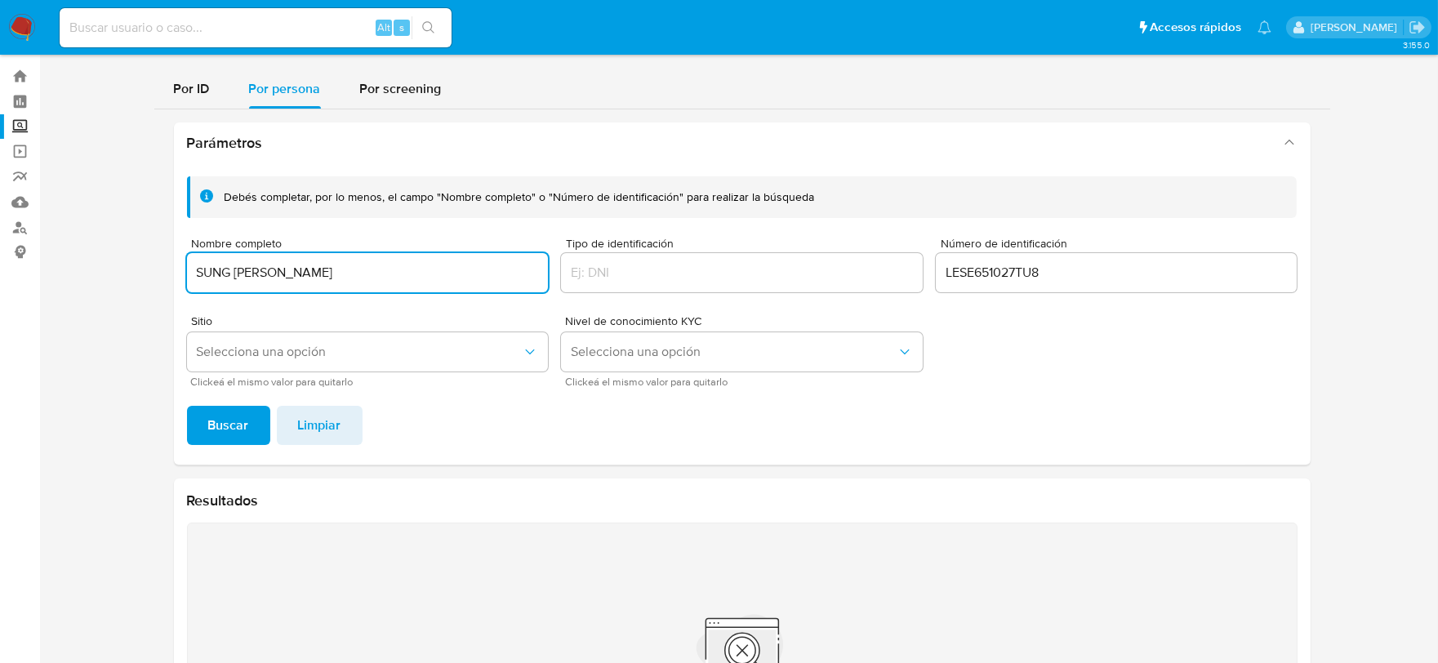
type input "SUNG [PERSON_NAME]"
click at [1009, 281] on input "LESE651027TU8" at bounding box center [1117, 272] width 362 height 21
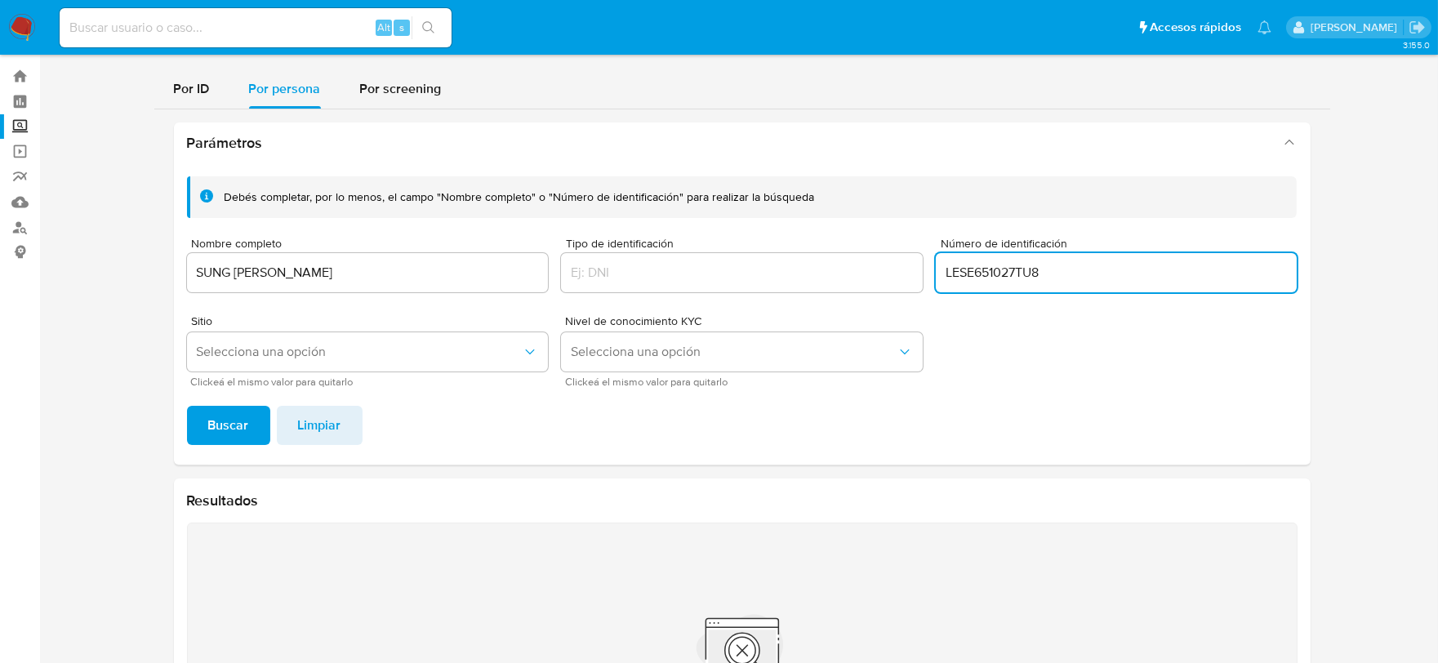
click at [1009, 281] on input "LESE651027TU8" at bounding box center [1117, 272] width 362 height 21
click at [208, 410] on span "Buscar" at bounding box center [228, 425] width 41 height 36
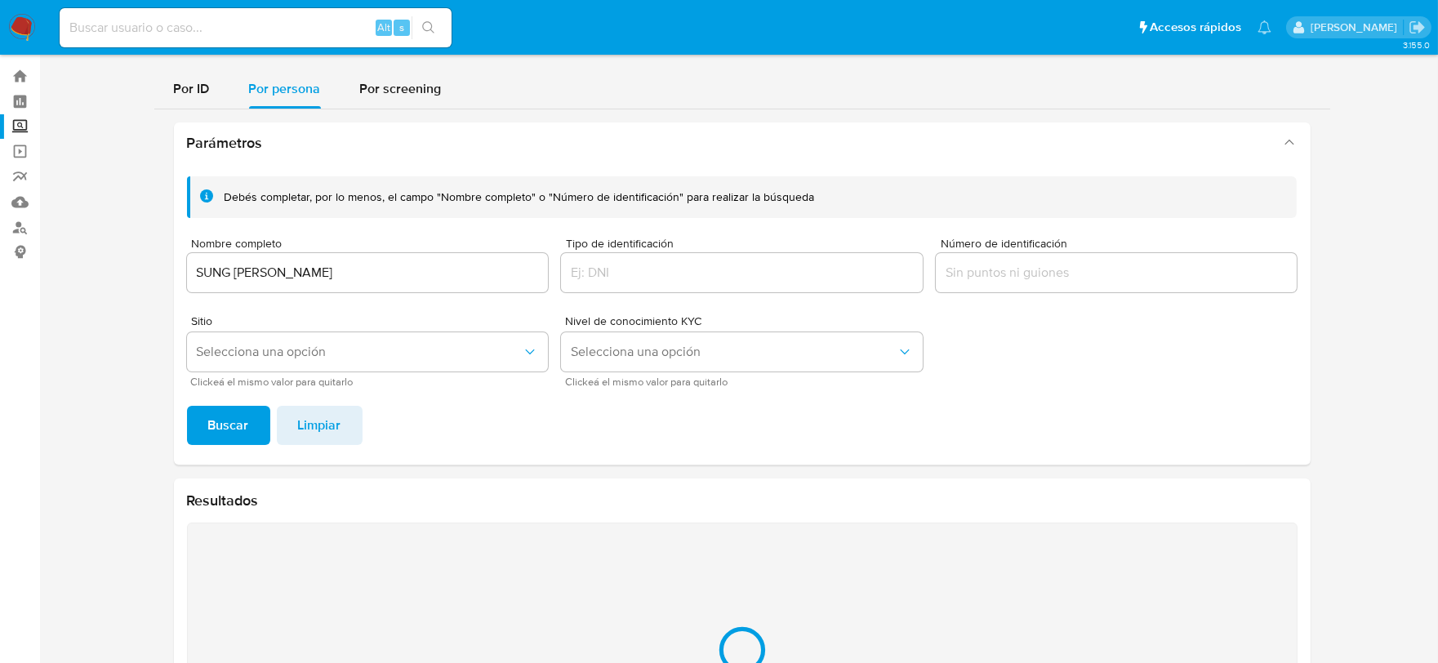
scroll to position [215, 0]
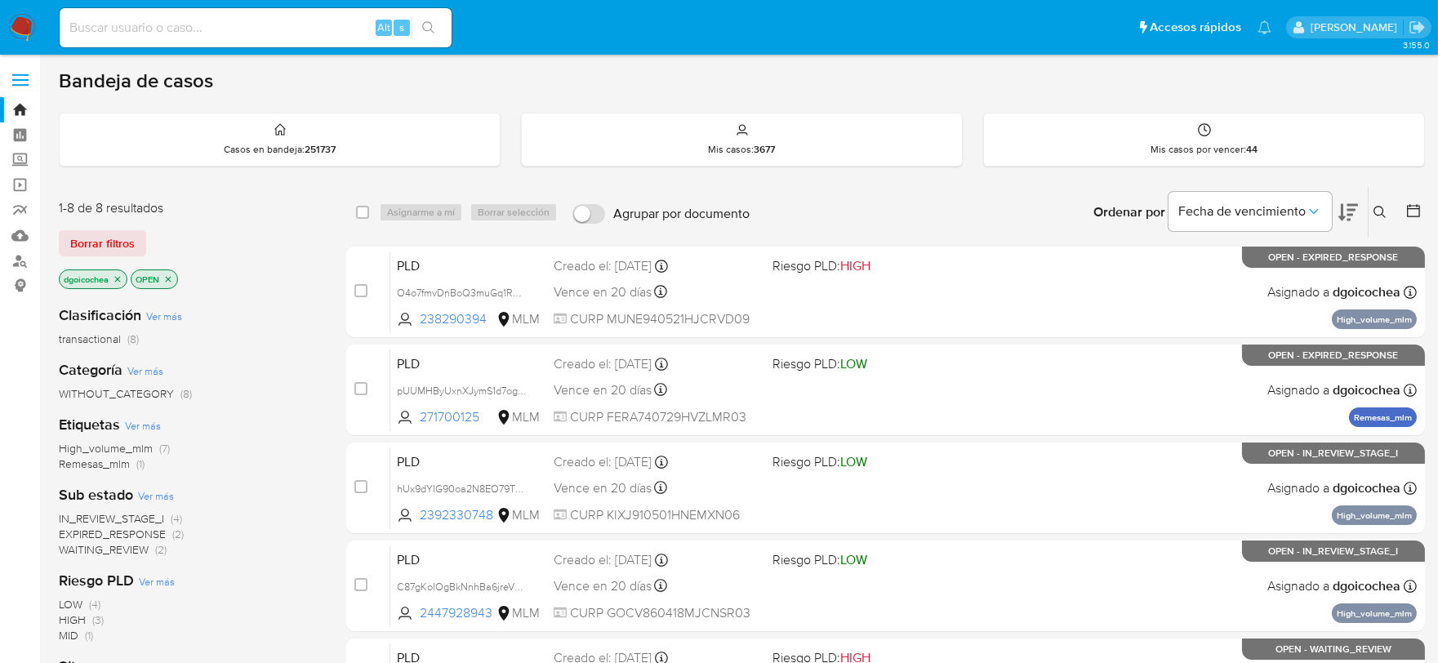
click at [139, 516] on span "IN_REVIEW_STAGE_I" at bounding box center [111, 518] width 105 height 16
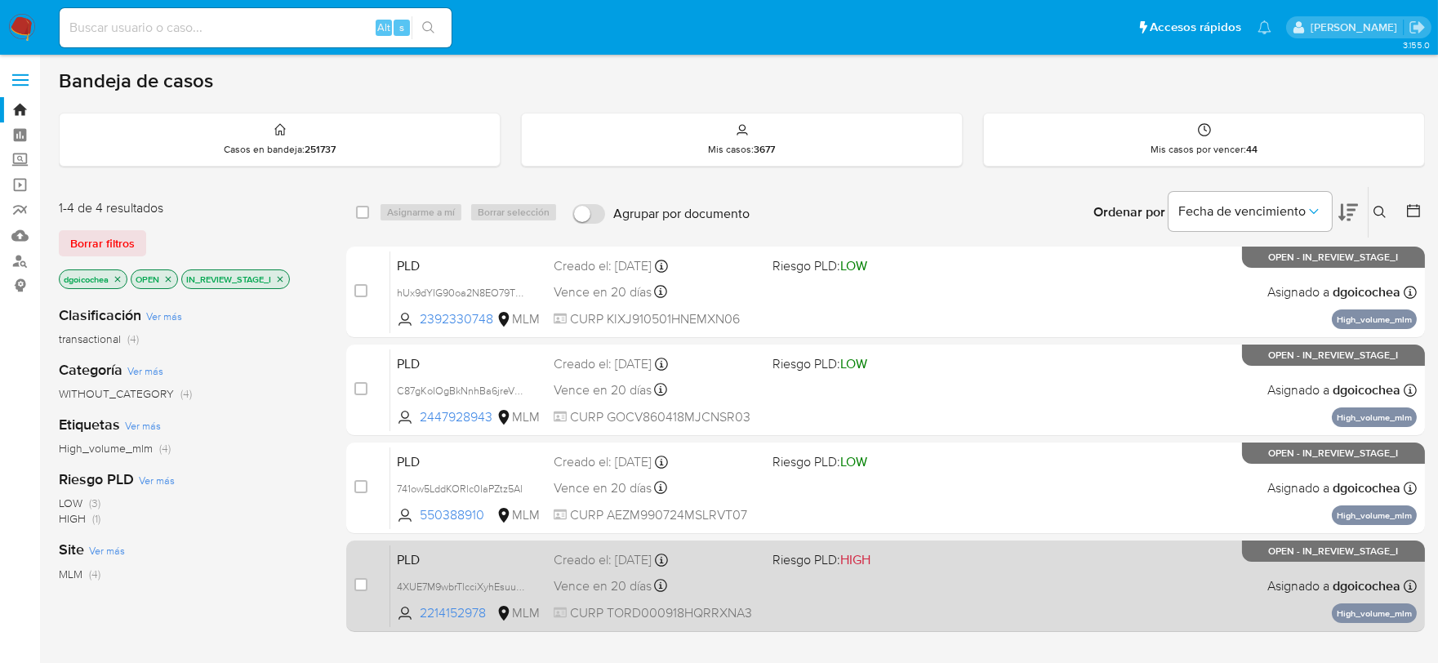
click at [418, 558] on span "PLD" at bounding box center [469, 558] width 144 height 21
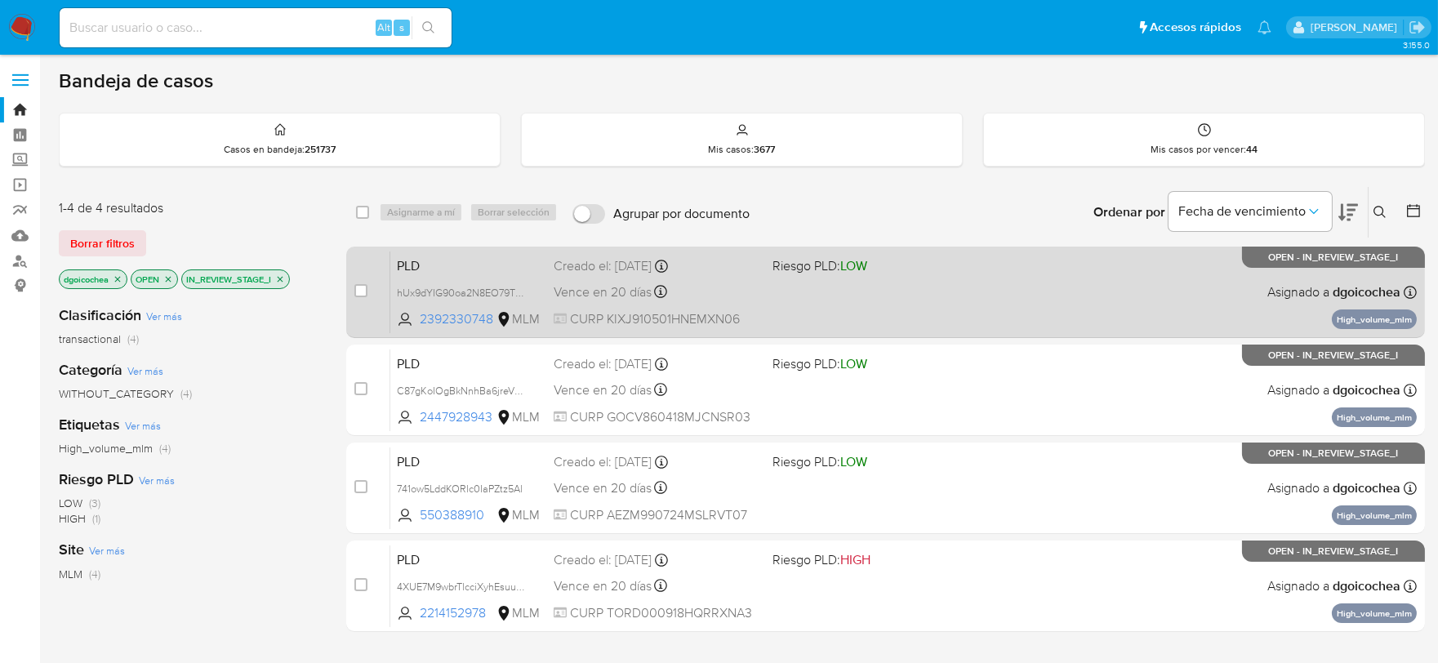
click at [421, 267] on span "PLD" at bounding box center [469, 264] width 144 height 21
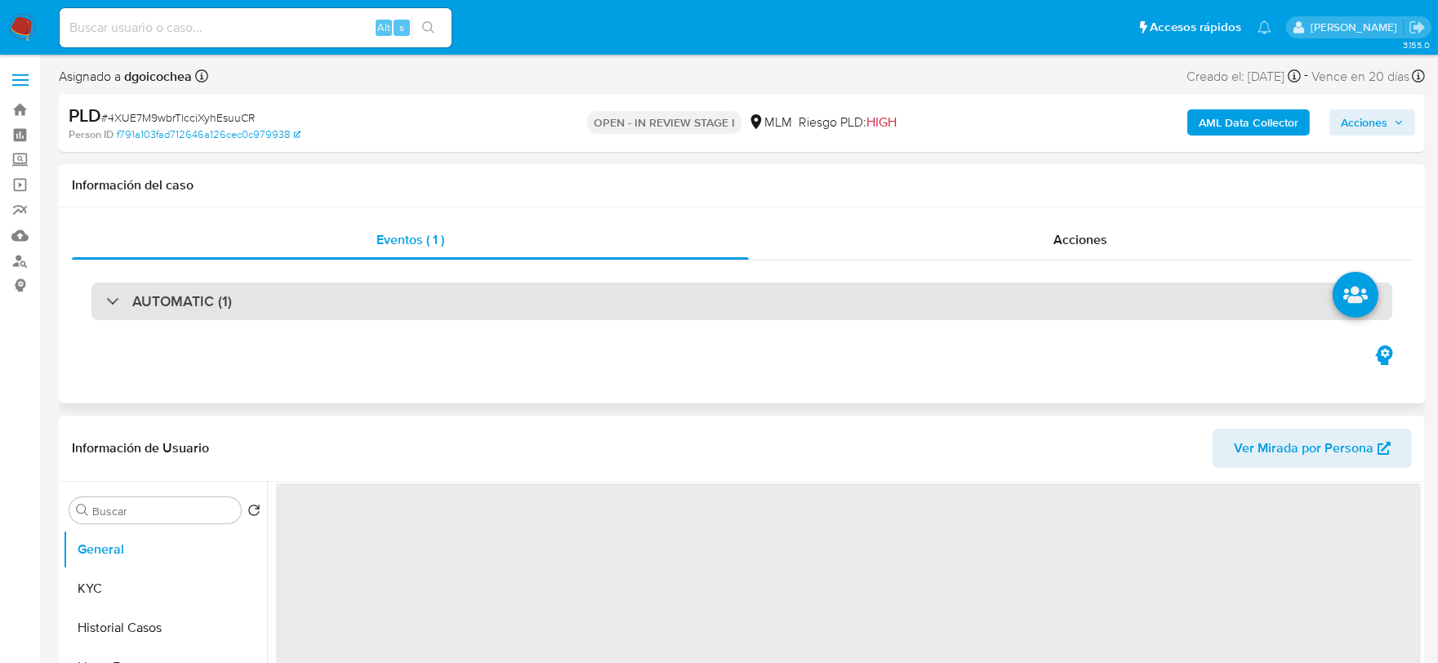
click at [231, 292] on div "AUTOMATIC (1)" at bounding box center [741, 302] width 1301 height 38
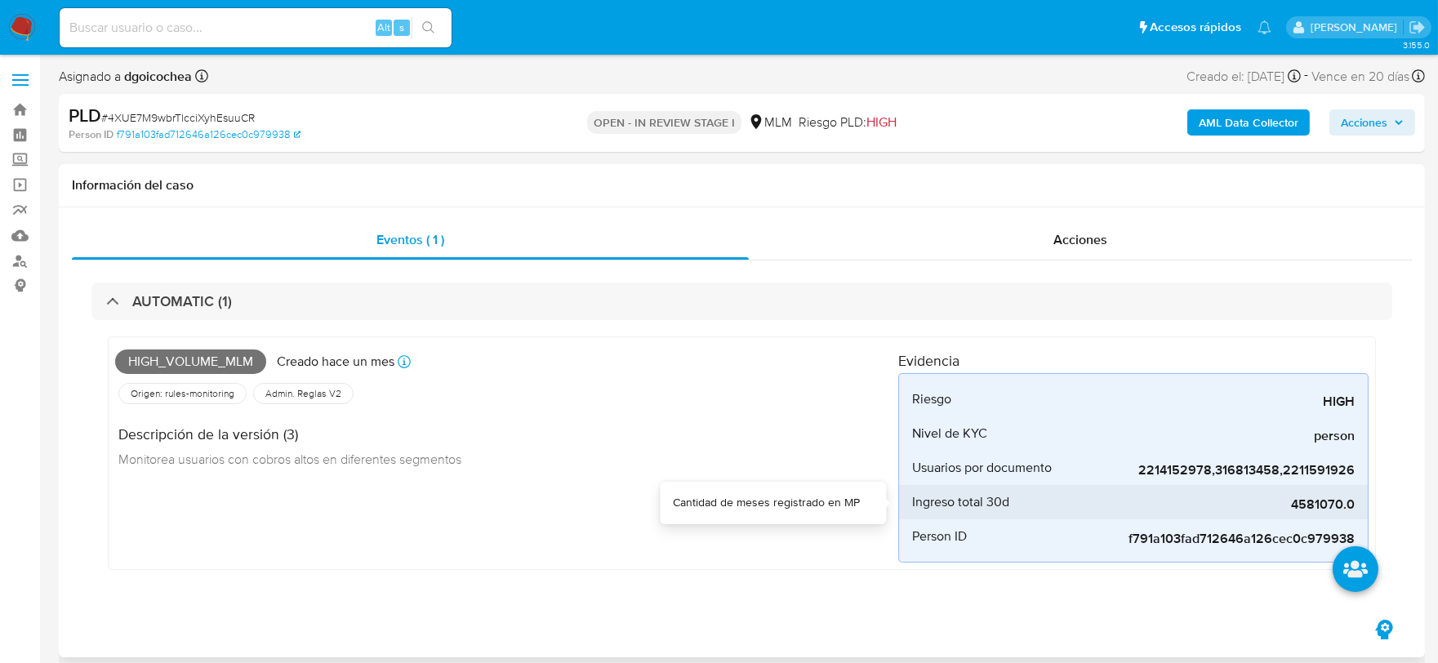
click at [1302, 501] on span "4581070.0" at bounding box center [1232, 504] width 245 height 16
select select "10"
click at [1302, 501] on span "4581070.0" at bounding box center [1232, 504] width 245 height 16
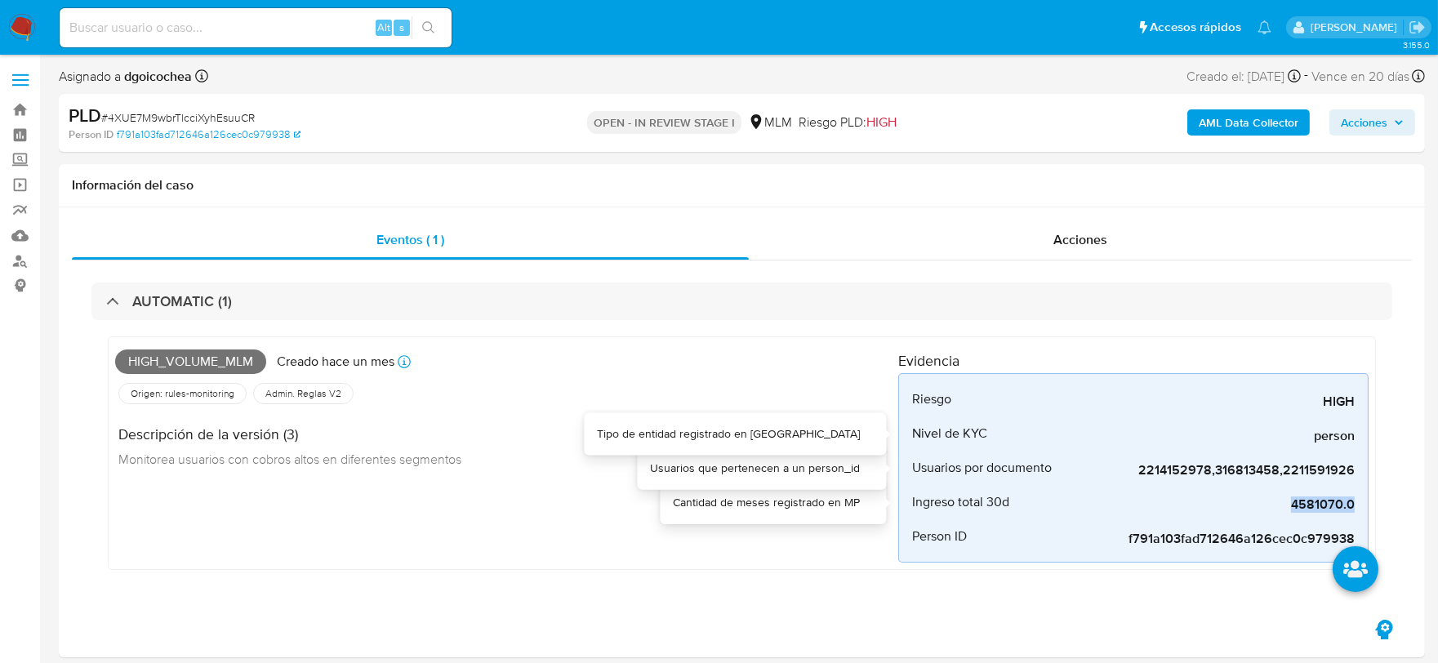
copy span "4581070.0"
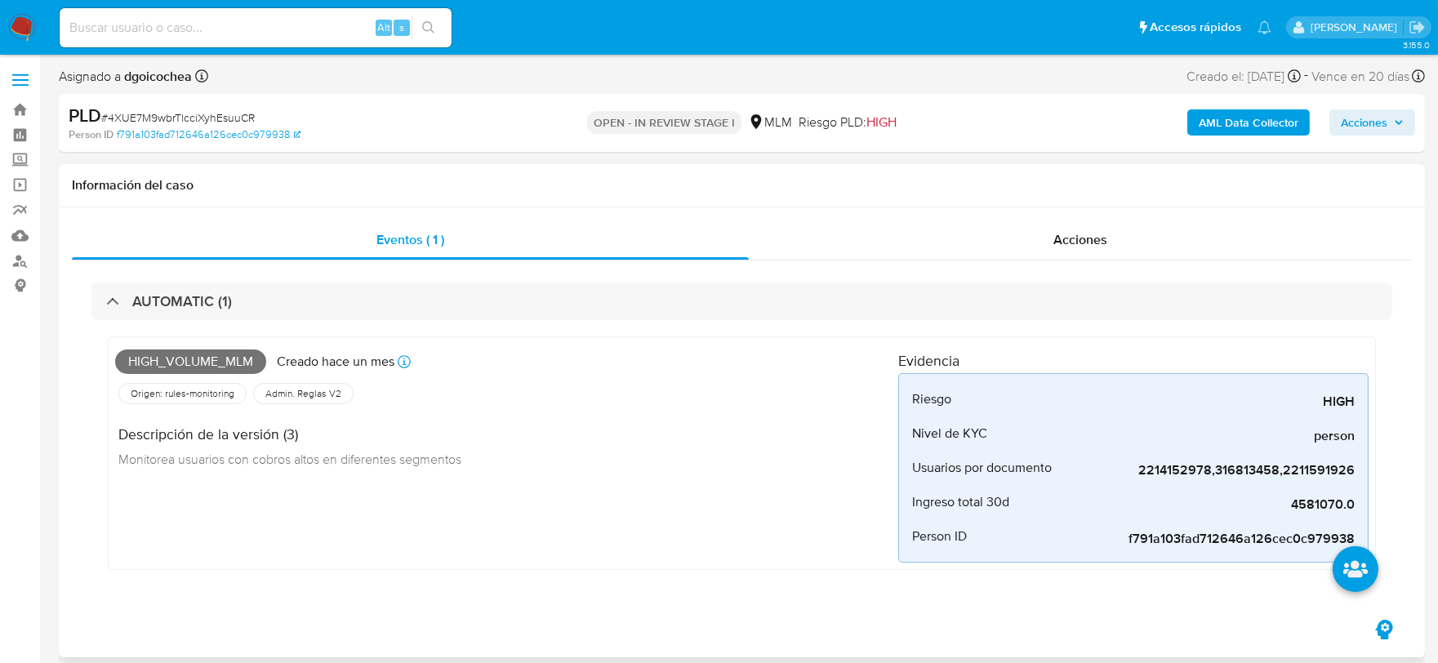
click at [596, 474] on div "Descripción de la versión (3) Monitorea usuarios con cobros altos en diferentes…" at bounding box center [506, 443] width 783 height 73
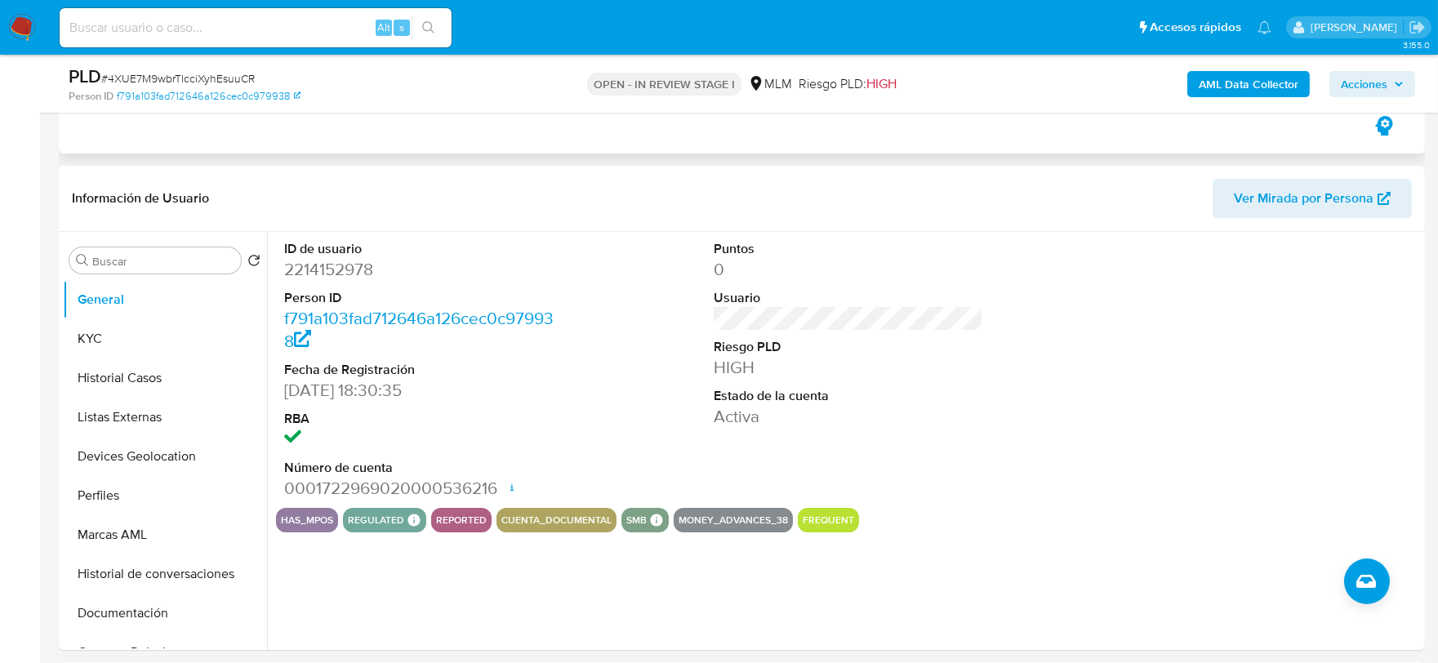
scroll to position [453, 0]
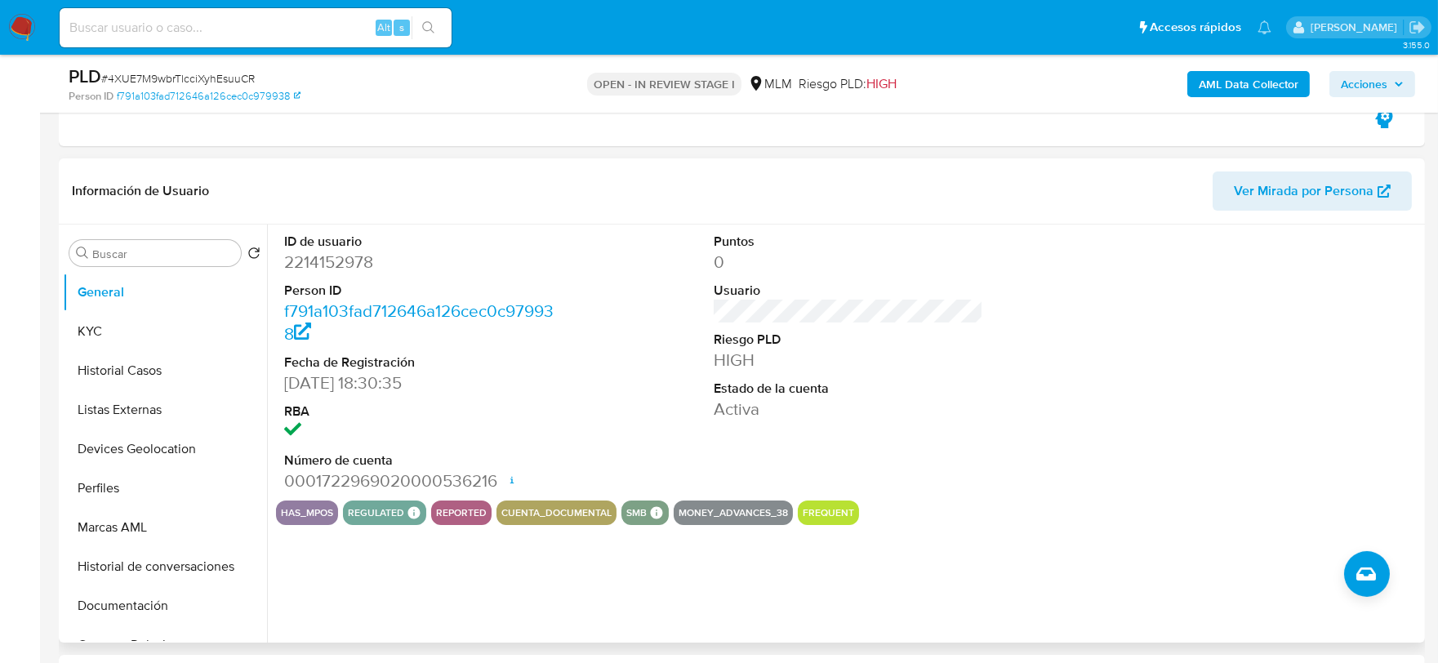
click at [946, 425] on div "Puntos 0 Usuario Riesgo PLD HIGH Estado de la cuenta Activa" at bounding box center [849, 363] width 287 height 276
click at [149, 337] on button "KYC" at bounding box center [158, 331] width 191 height 39
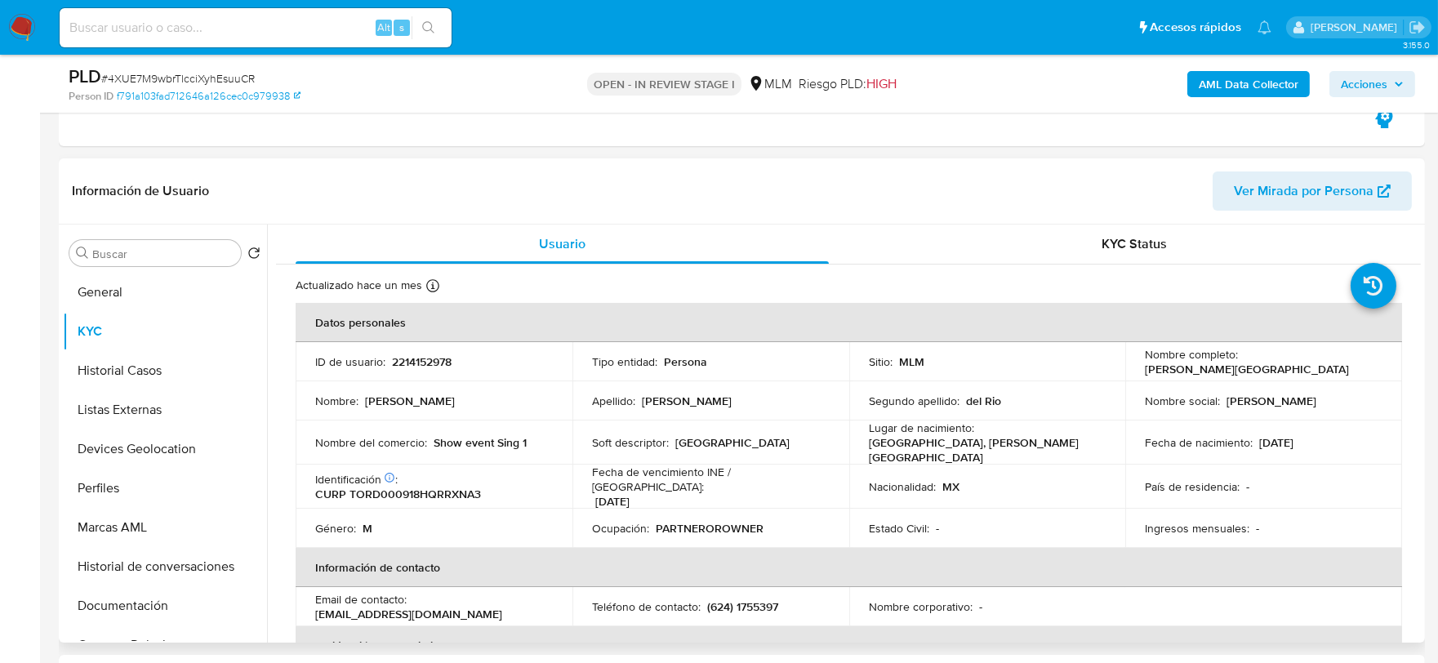
drag, startPoint x: 528, startPoint y: 439, endPoint x: 433, endPoint y: 438, distance: 94.7
click at [433, 438] on div "Nombre del comercio : Show event Sing 1" at bounding box center [434, 442] width 238 height 15
copy p "Show event Sing 1"
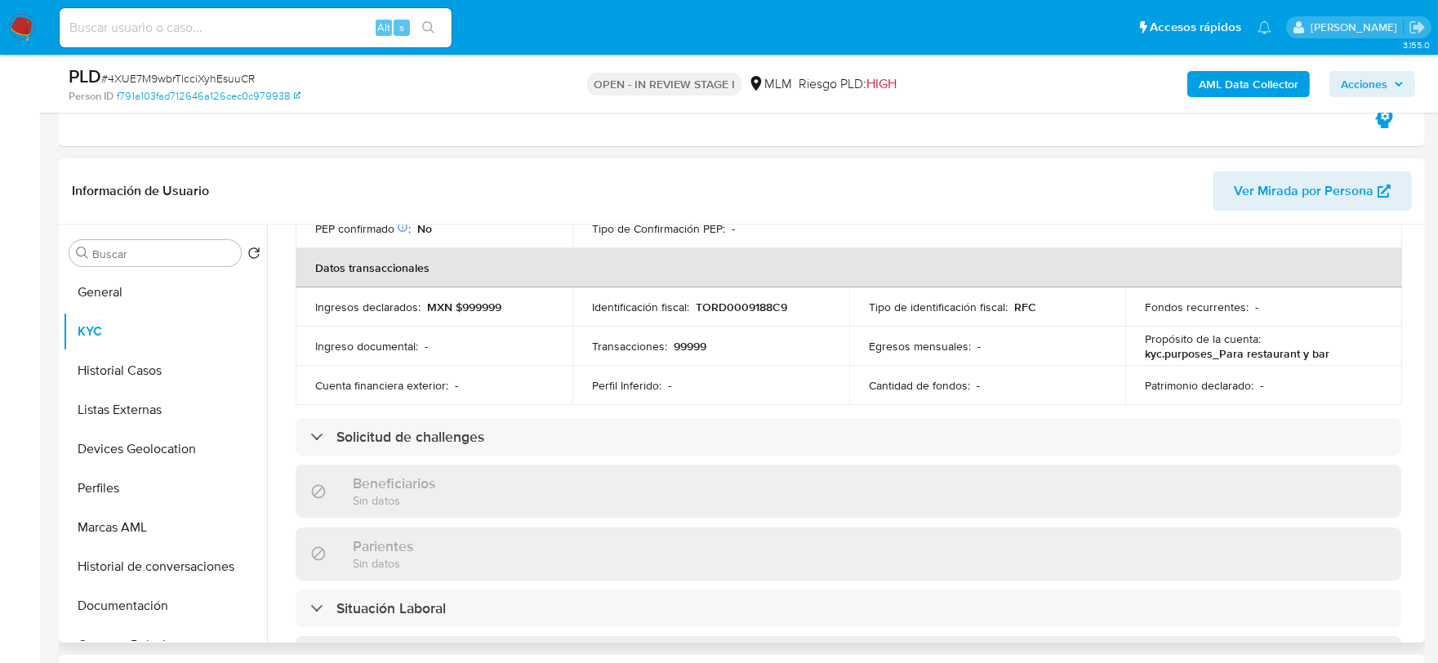
scroll to position [544, 0]
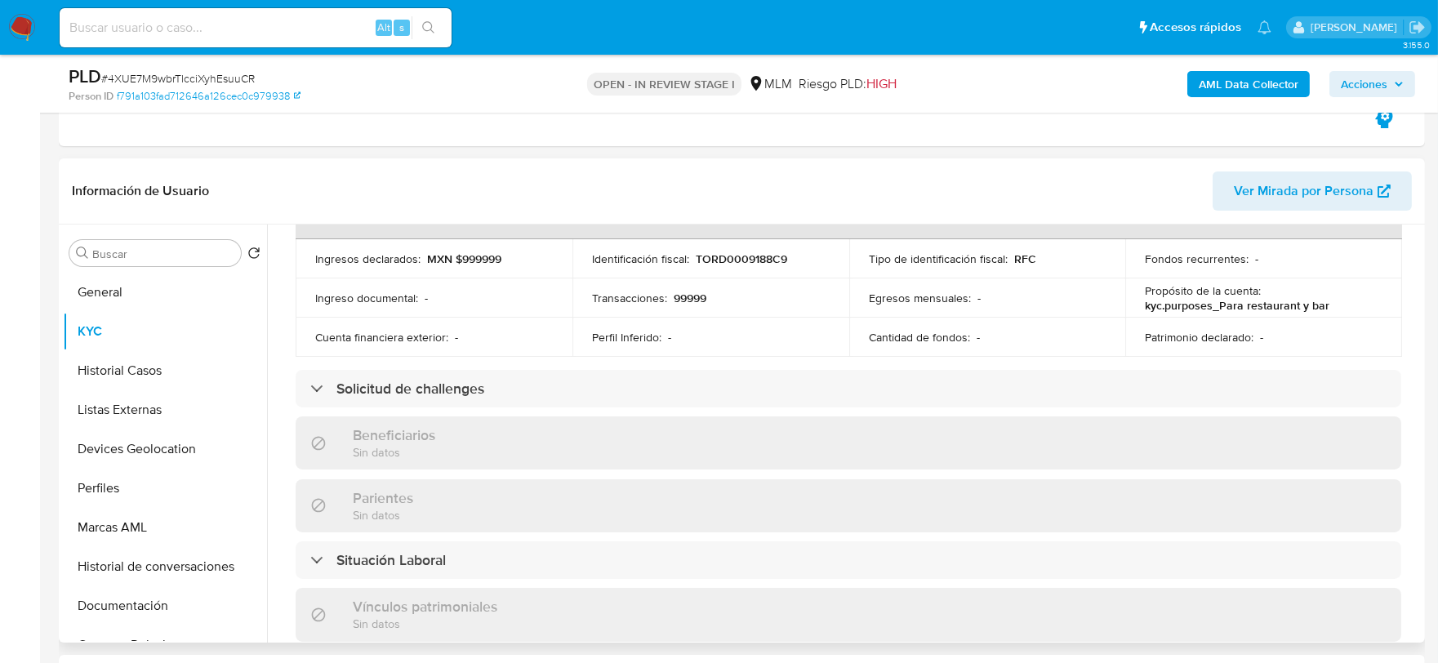
click at [274, 353] on div "Usuario KYC Status Actualizado hace un mes Creado: 14/01/2025 16:30:36 Actualiz…" at bounding box center [844, 434] width 1154 height 418
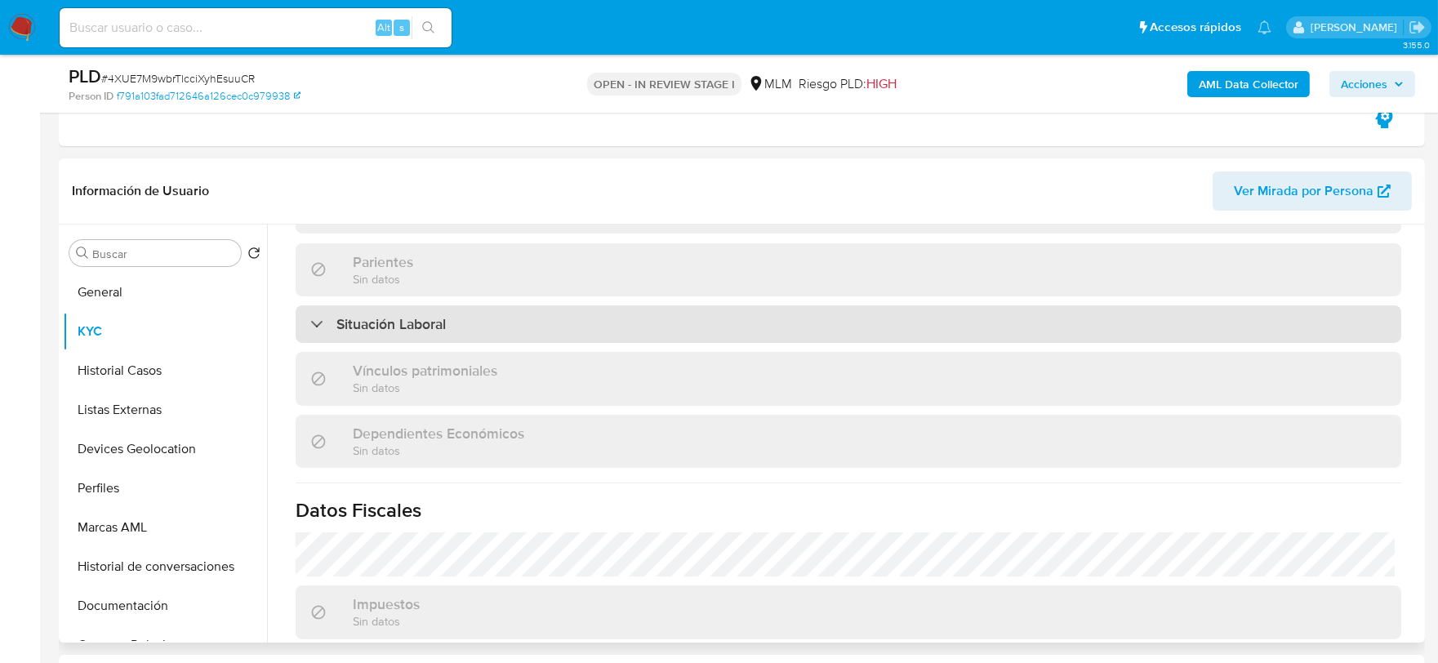
scroll to position [1010, 0]
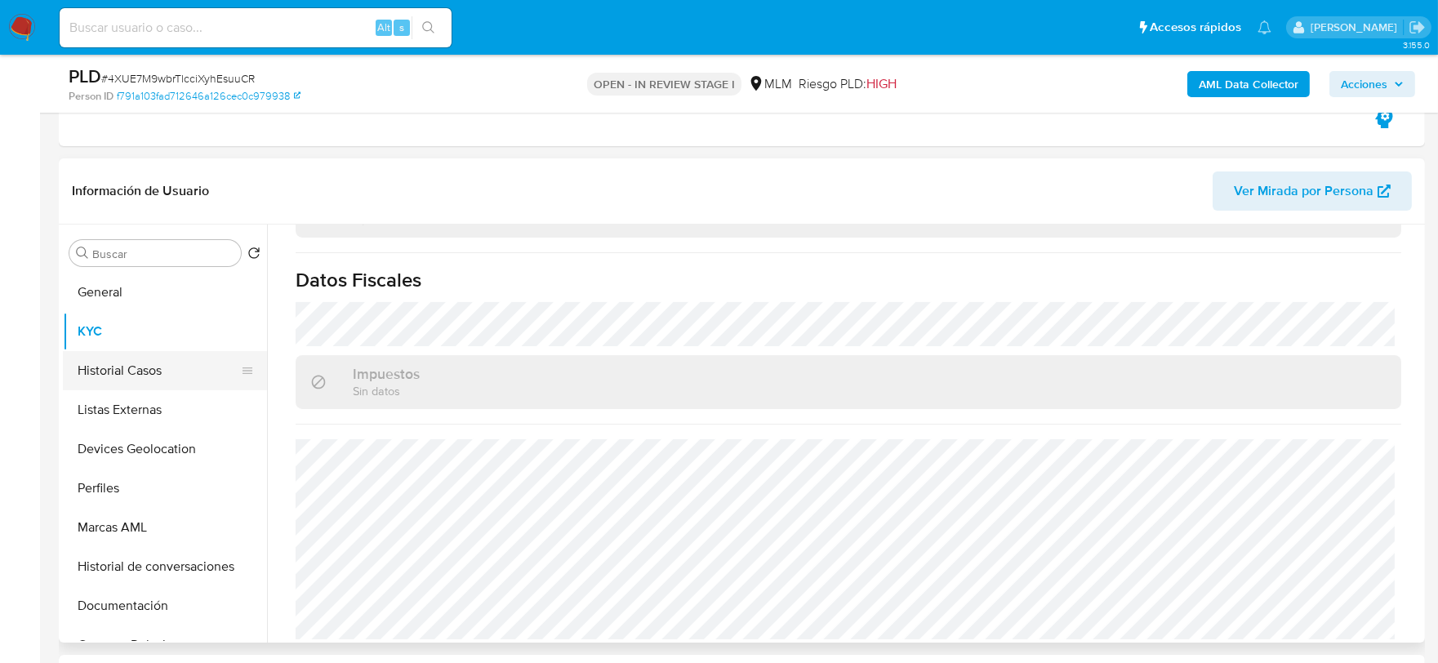
click at [78, 369] on button "Historial Casos" at bounding box center [158, 370] width 191 height 39
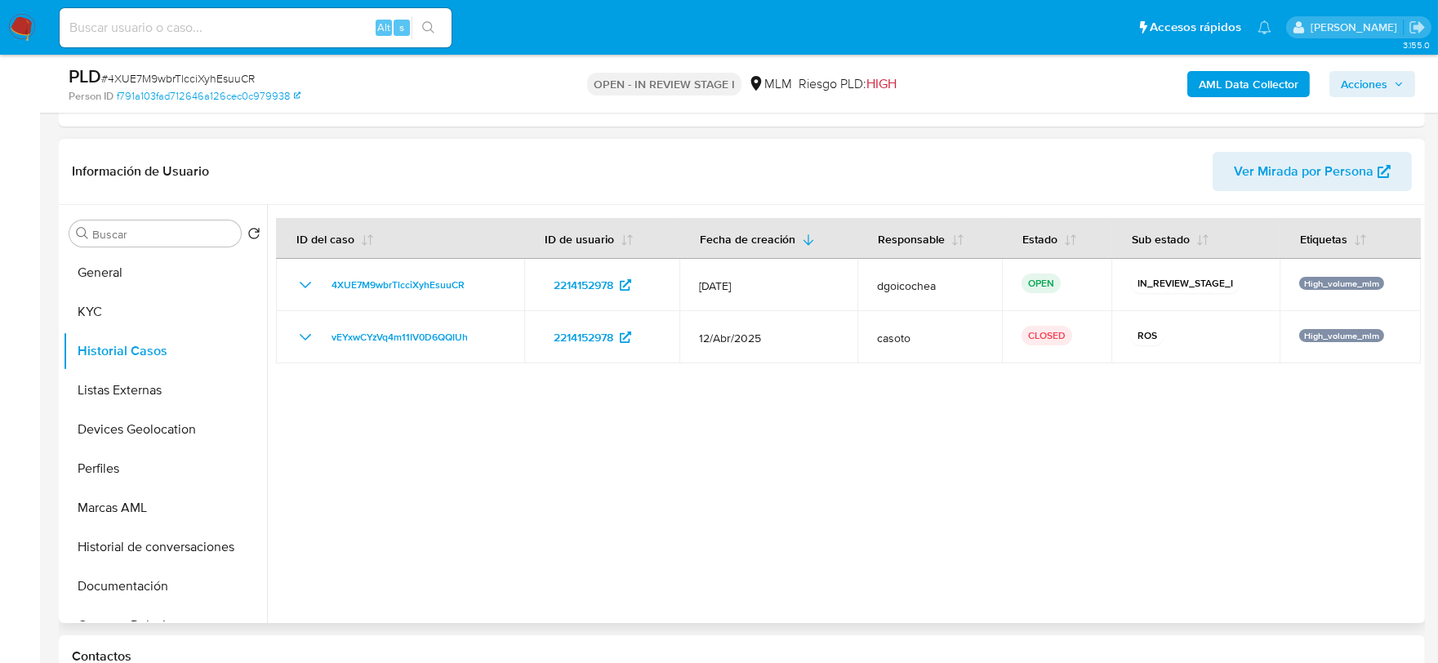
click at [531, 501] on div at bounding box center [844, 414] width 1154 height 418
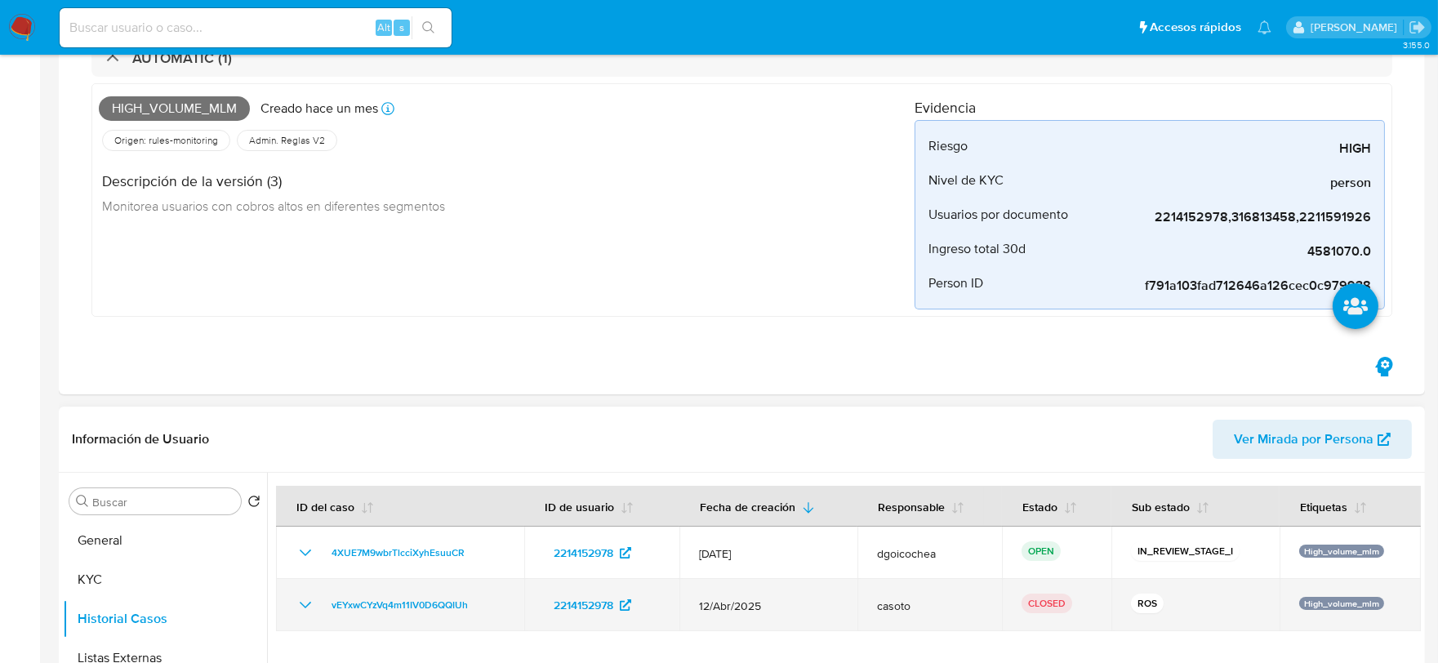
scroll to position [453, 0]
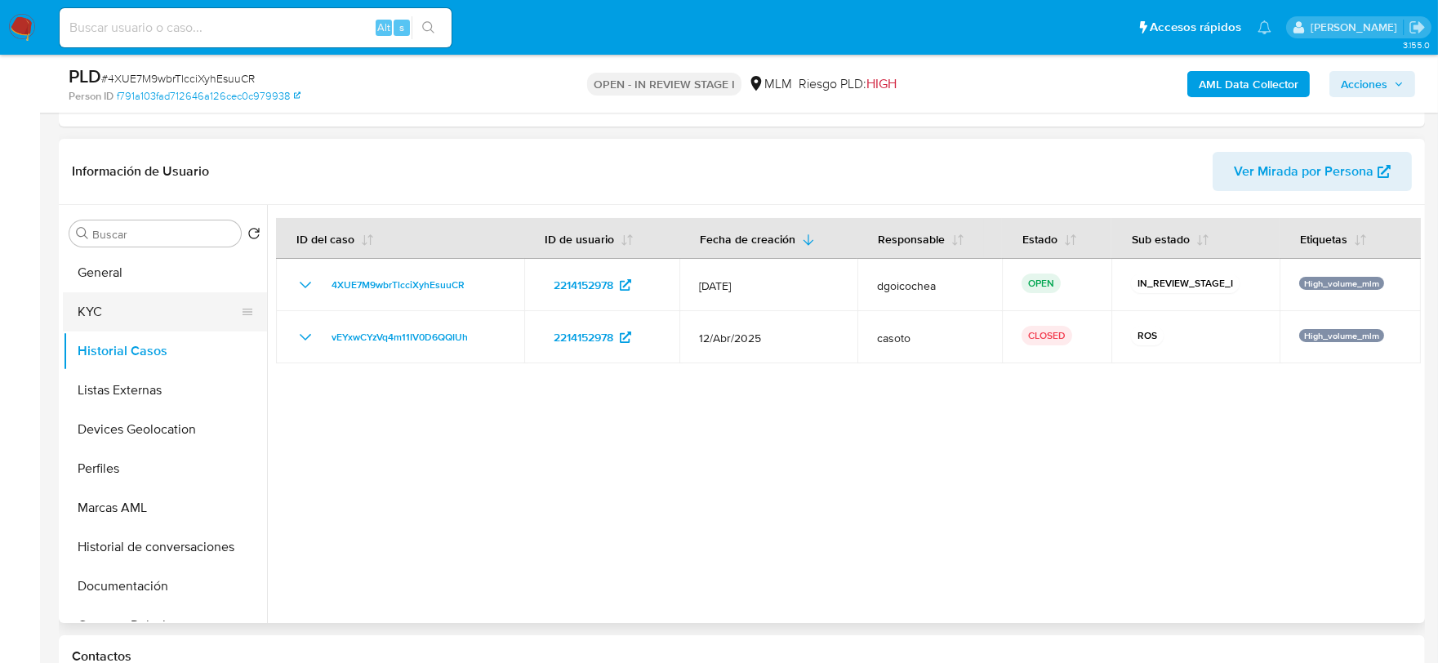
drag, startPoint x: 118, startPoint y: 315, endPoint x: 132, endPoint y: 313, distance: 14.1
click at [118, 315] on button "KYC" at bounding box center [158, 311] width 191 height 39
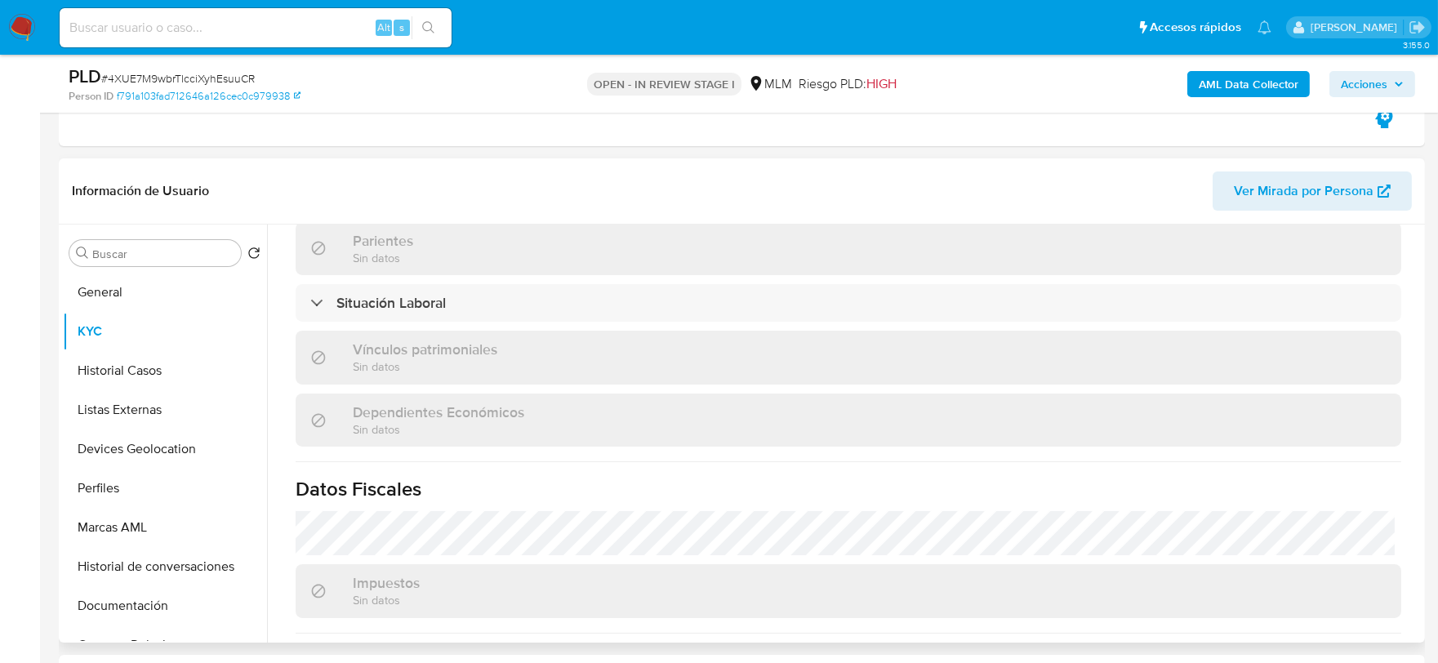
scroll to position [1010, 0]
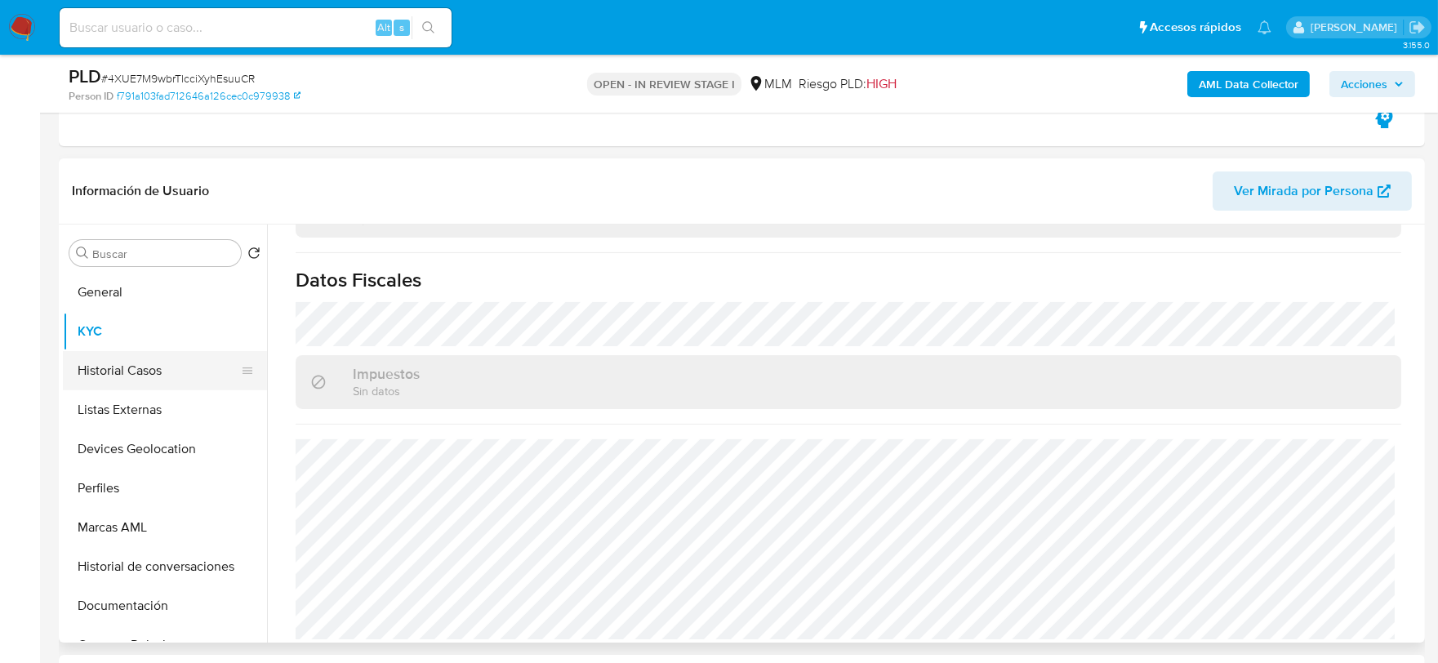
click at [117, 370] on button "Historial Casos" at bounding box center [158, 370] width 191 height 39
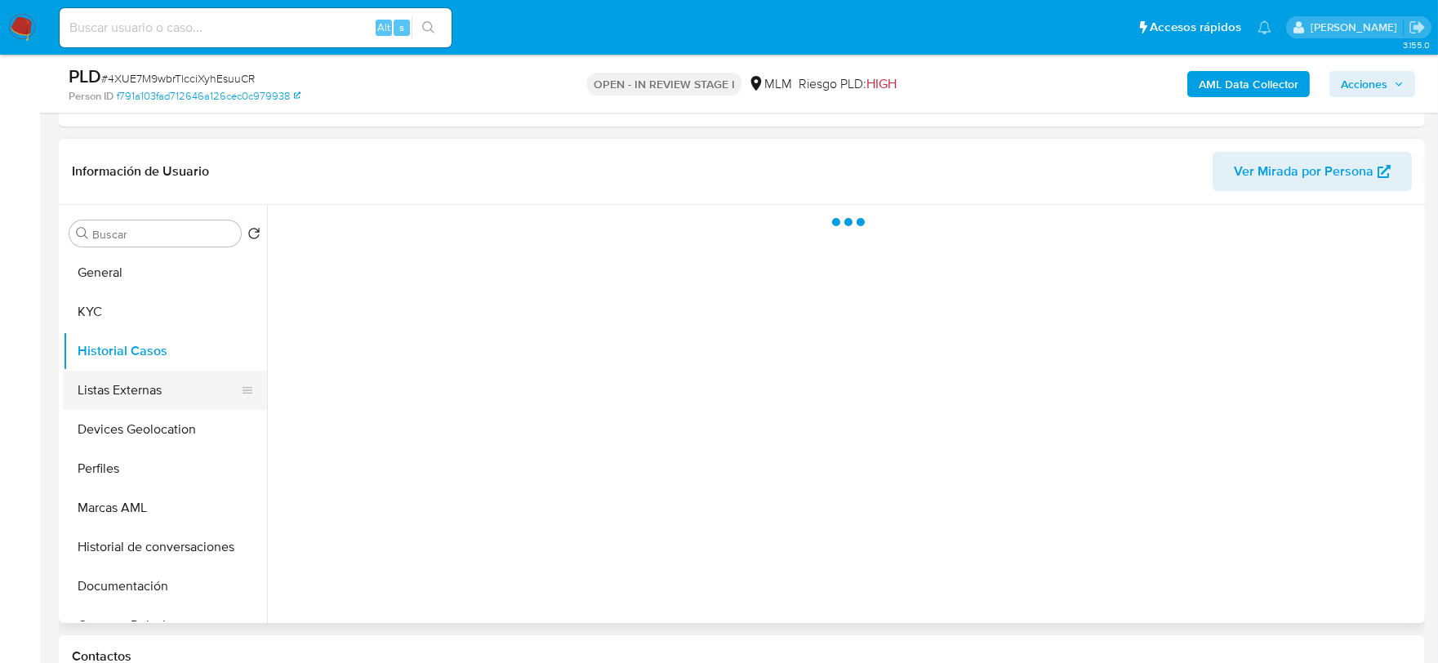
click at [123, 407] on button "Listas Externas" at bounding box center [158, 390] width 191 height 39
click at [127, 394] on button "Listas Externas" at bounding box center [158, 390] width 191 height 39
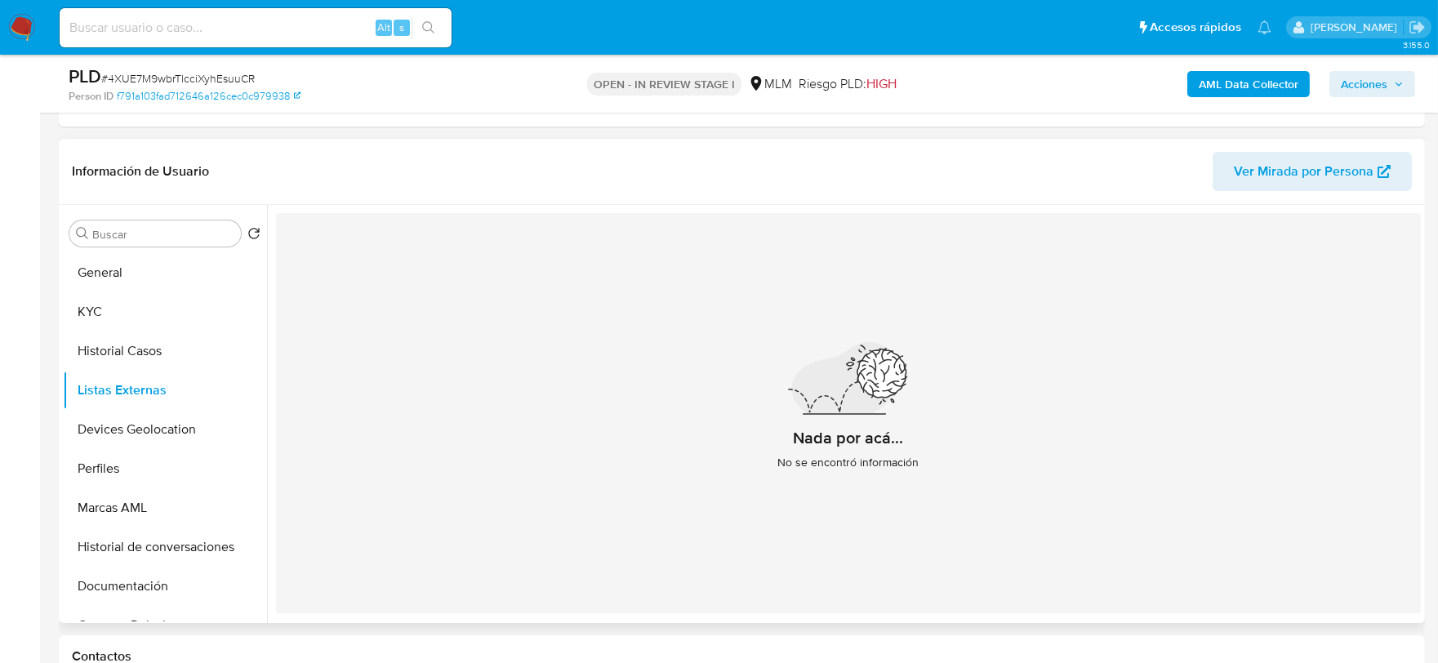
click at [545, 446] on div "Nada por acá... No se encontró información" at bounding box center [848, 413] width 1145 height 400
click at [134, 434] on button "Devices Geolocation" at bounding box center [158, 429] width 191 height 39
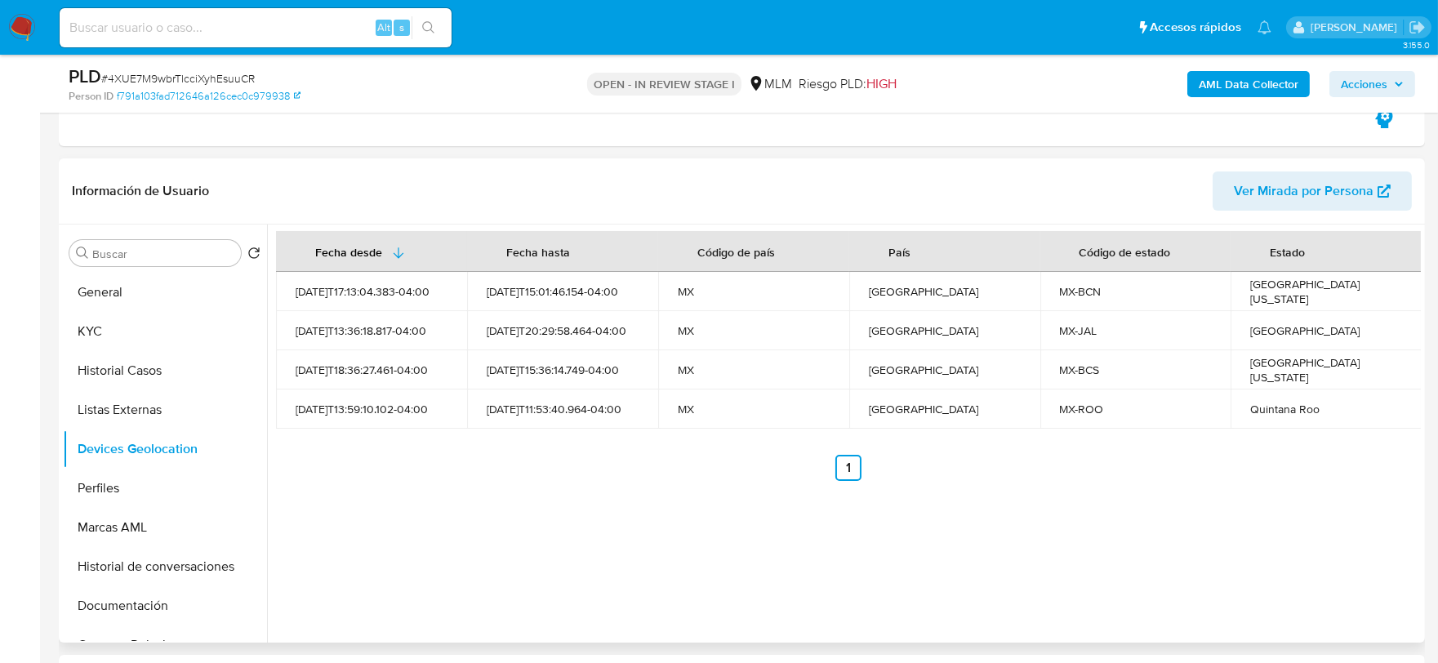
click at [771, 547] on div "Fecha desde Fecha hasta Código de país País Código de estado Estado 2025-03-13T…" at bounding box center [844, 434] width 1154 height 418
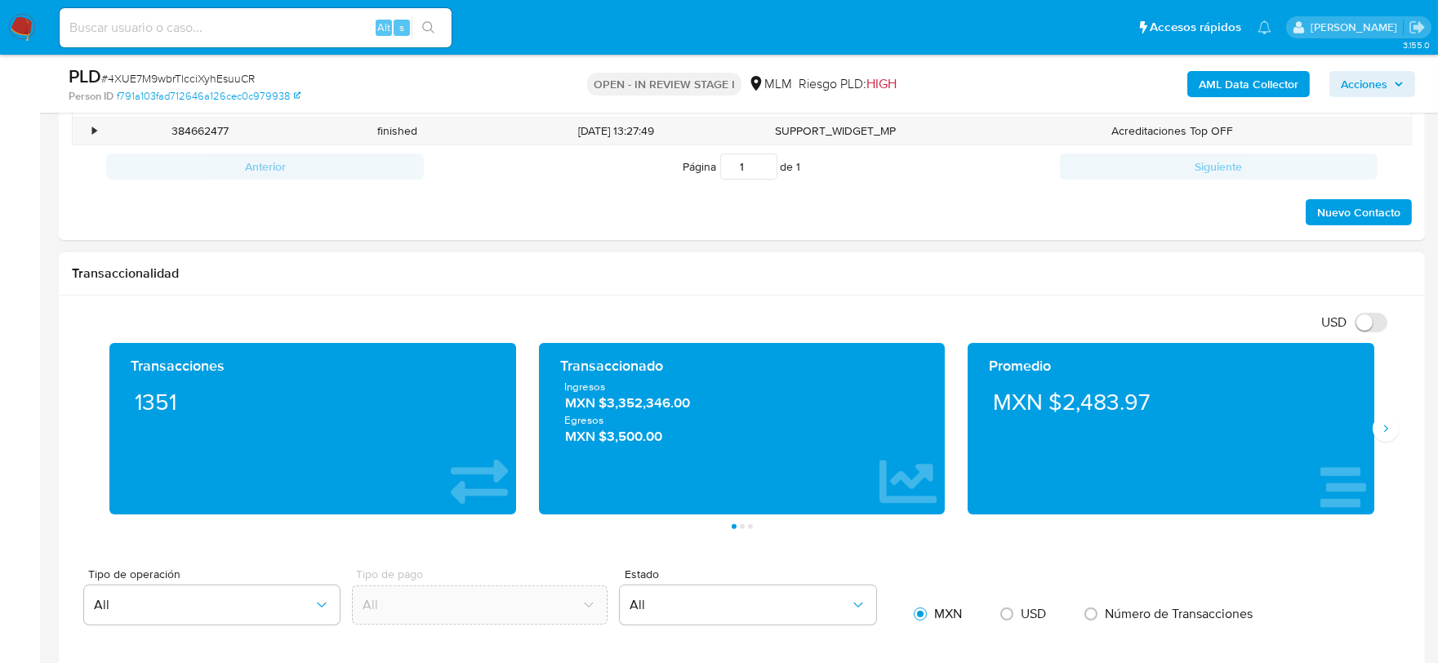
scroll to position [1179, 0]
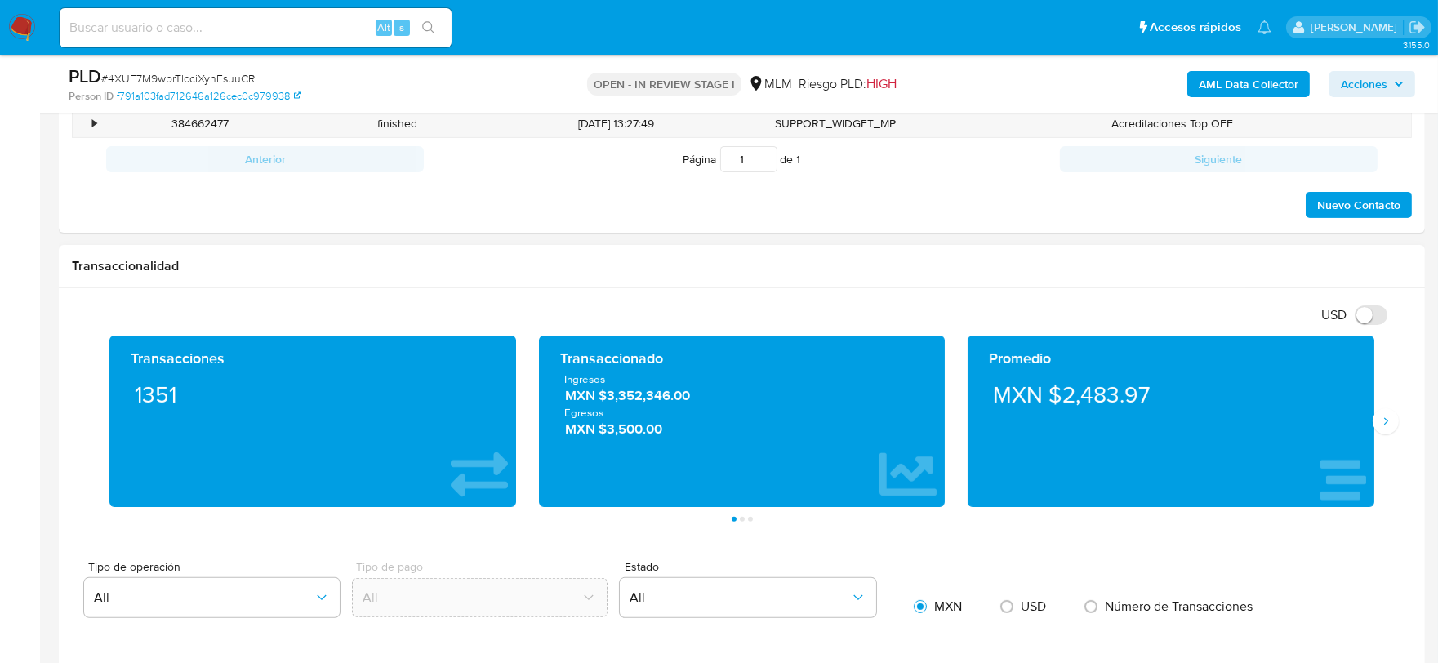
drag, startPoint x: 1387, startPoint y: 412, endPoint x: 1352, endPoint y: 406, distance: 34.9
click at [1387, 412] on button "Siguiente" at bounding box center [1386, 421] width 26 height 26
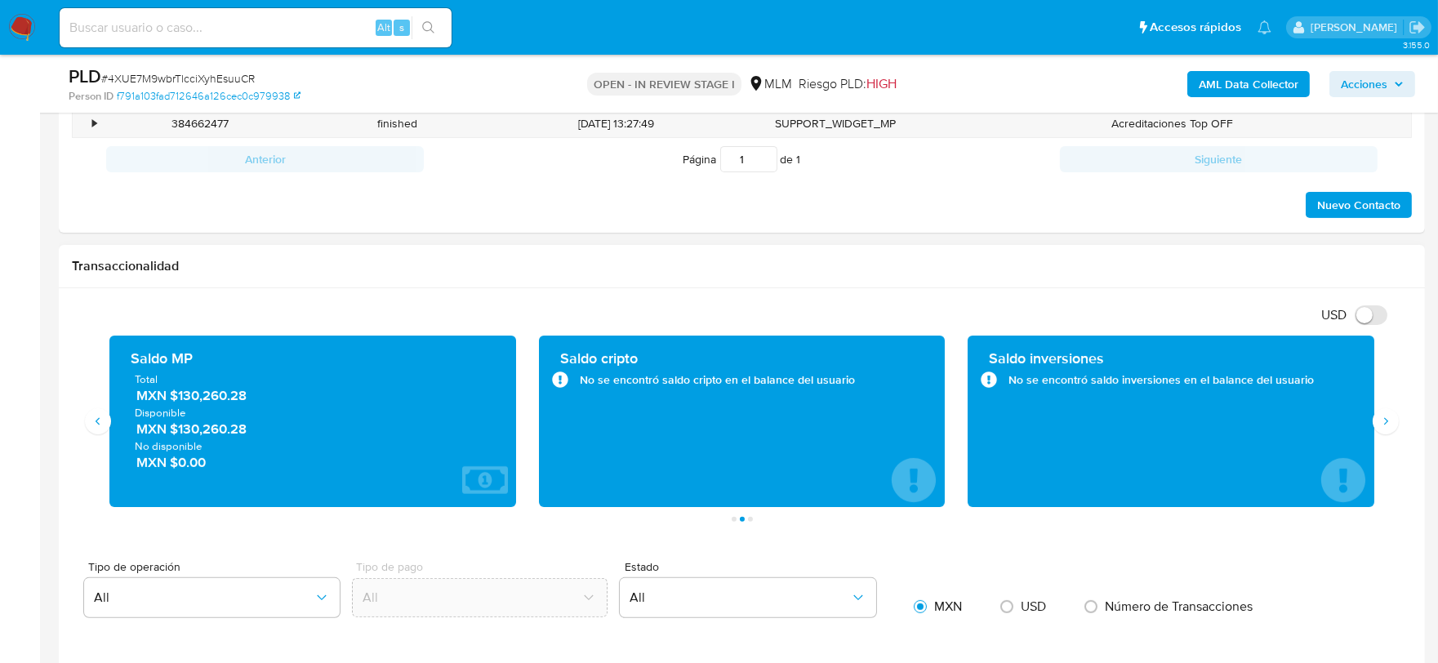
drag, startPoint x: 265, startPoint y: 398, endPoint x: 178, endPoint y: 398, distance: 87.4
click at [178, 398] on span "MXN $130,260.28" at bounding box center [313, 396] width 354 height 19
click at [421, 306] on div "USD Cambiar entre moneda local y dolar" at bounding box center [736, 314] width 1328 height 27
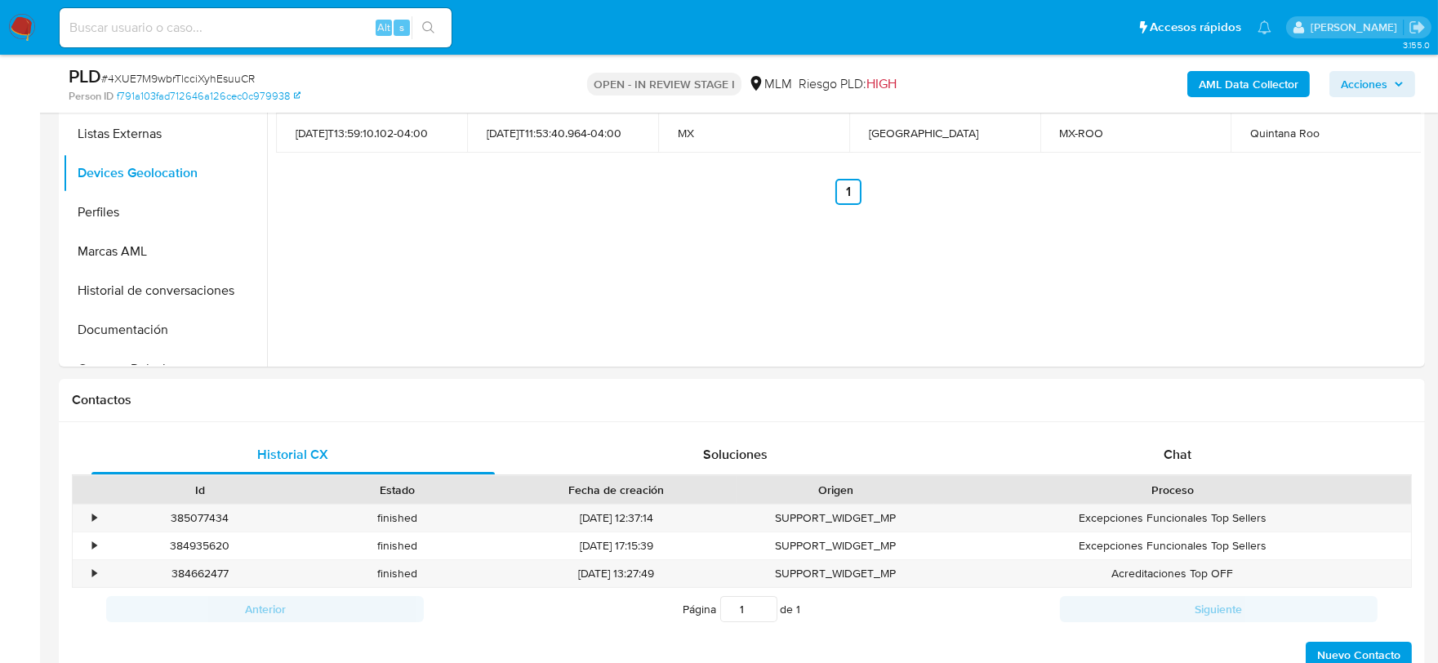
scroll to position [725, 0]
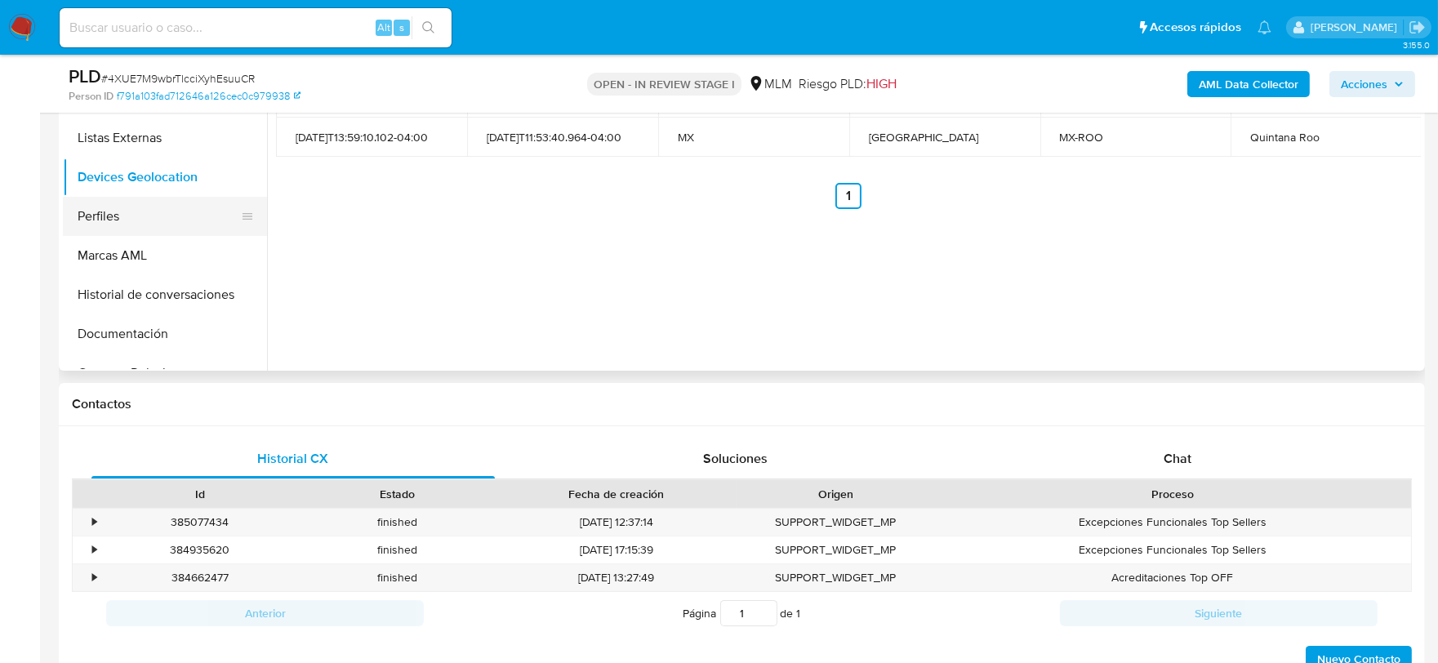
click at [135, 206] on button "Perfiles" at bounding box center [158, 216] width 191 height 39
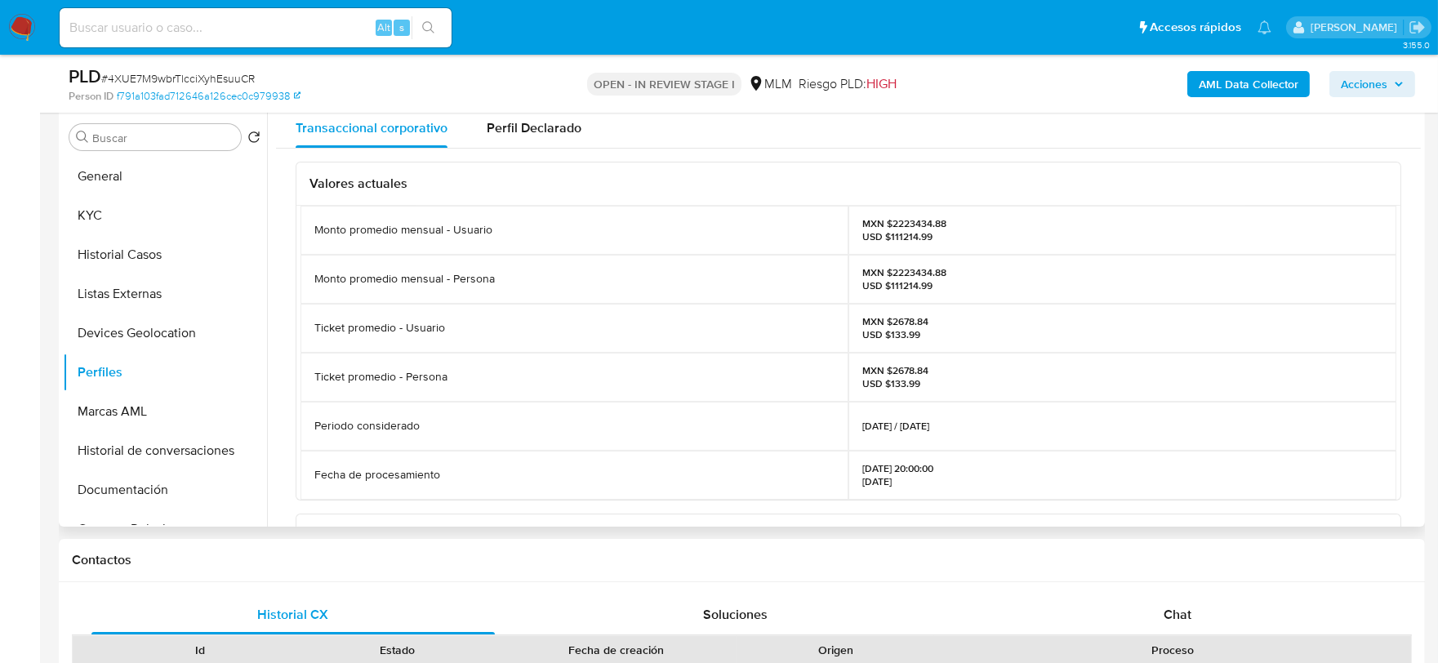
scroll to position [544, 0]
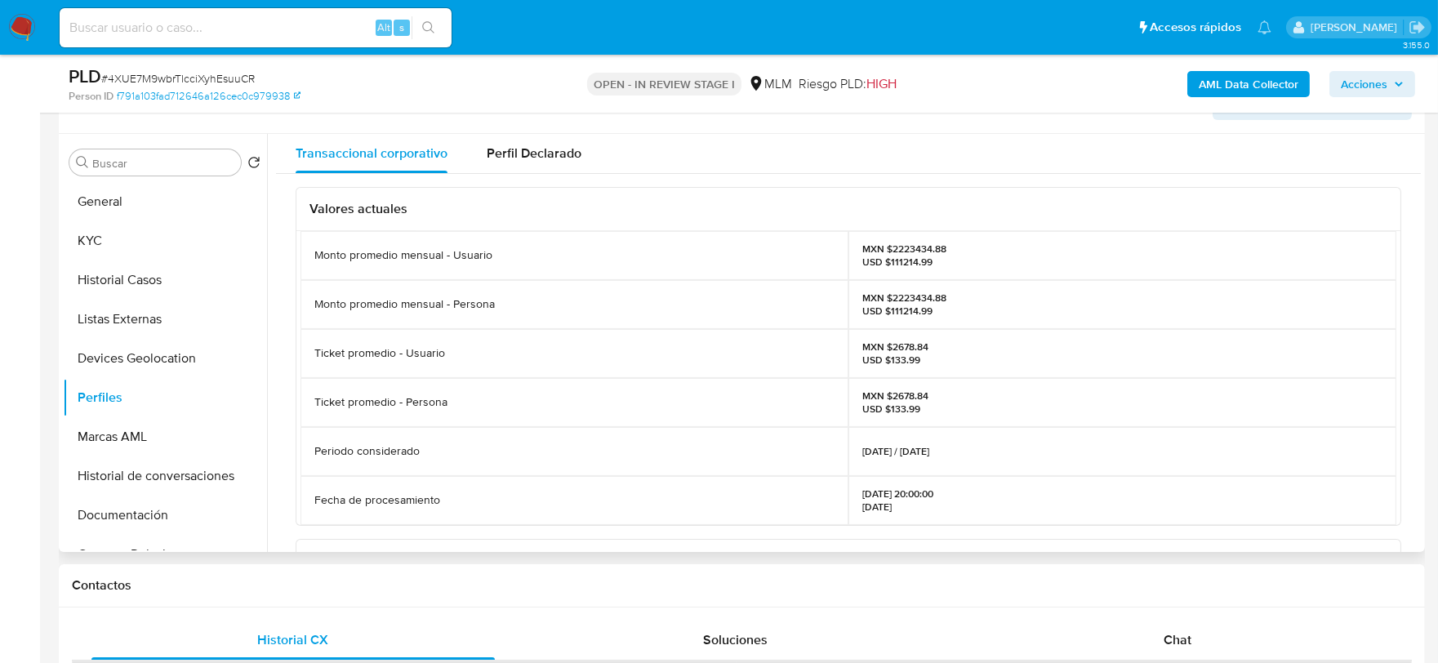
click at [273, 355] on div "Transaccional corporativo Perfil Declarado Valores actuales Monto promedio mens…" at bounding box center [844, 343] width 1154 height 418
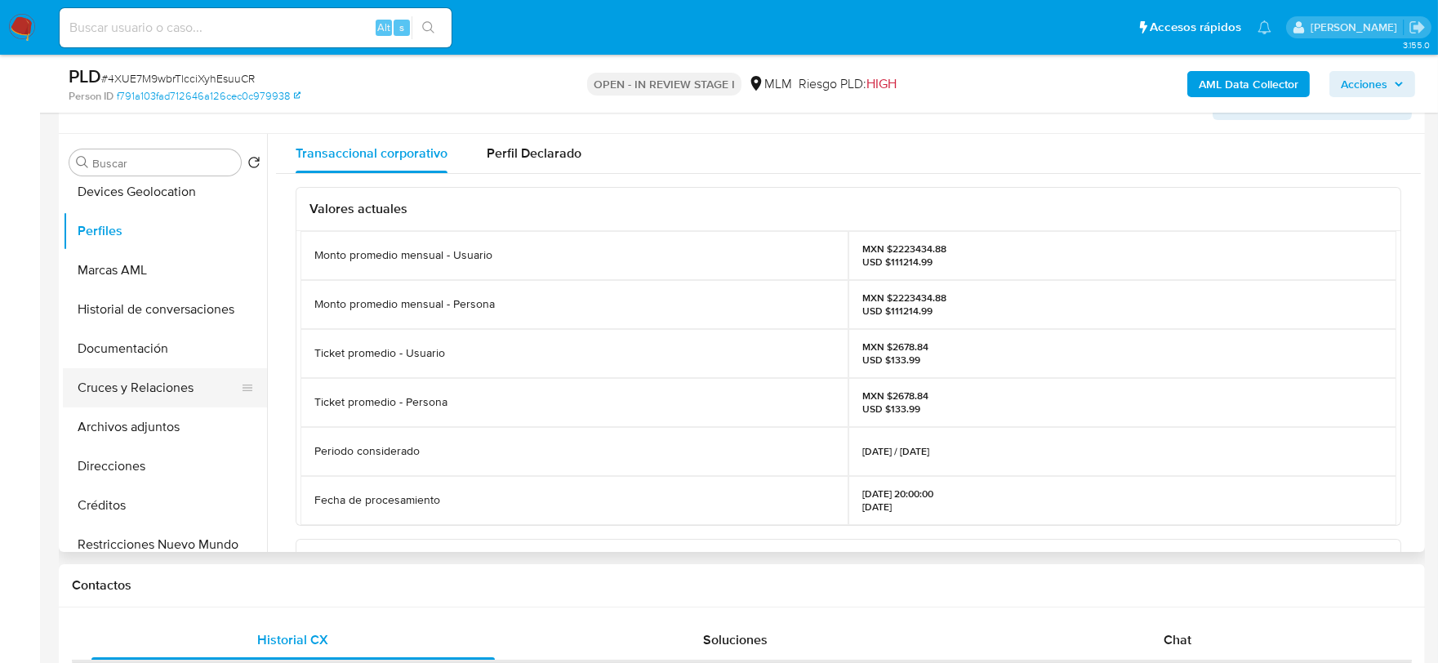
scroll to position [181, 0]
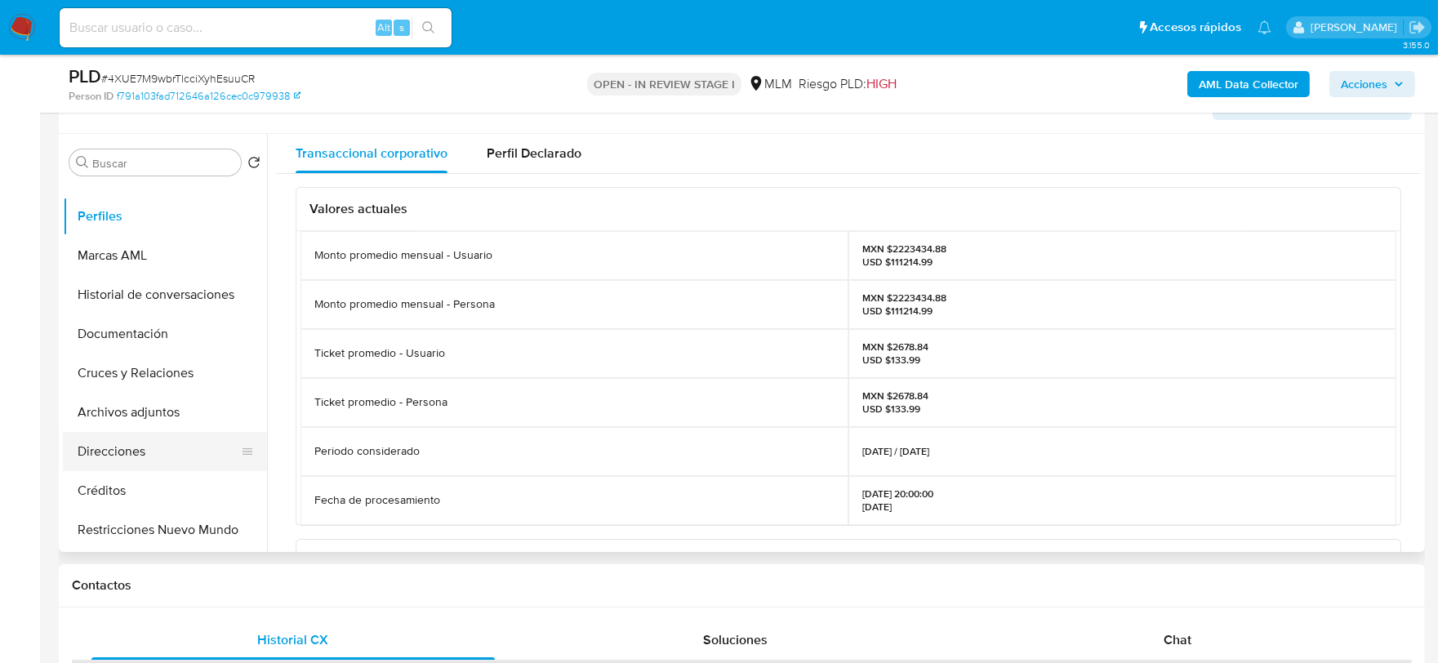
click at [148, 457] on button "Direcciones" at bounding box center [158, 451] width 191 height 39
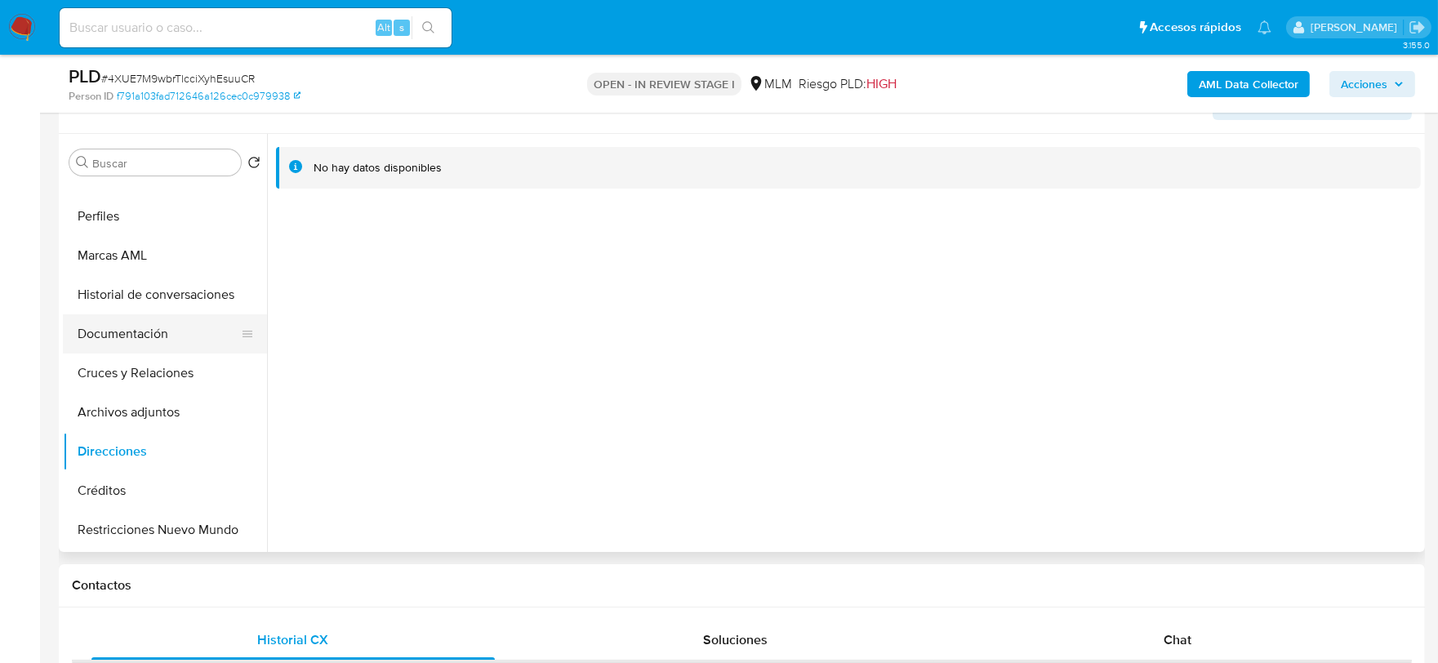
click at [145, 329] on button "Documentación" at bounding box center [158, 333] width 191 height 39
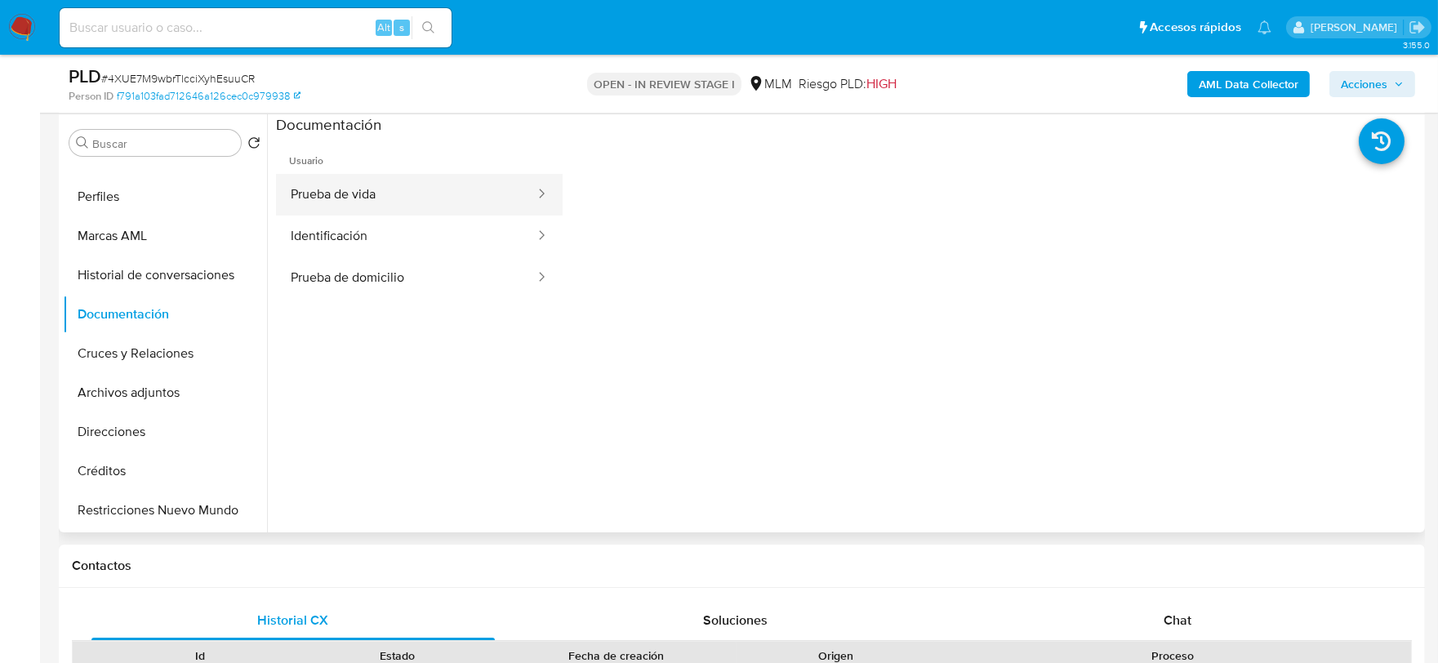
click at [415, 189] on button "Prueba de vida" at bounding box center [406, 195] width 260 height 42
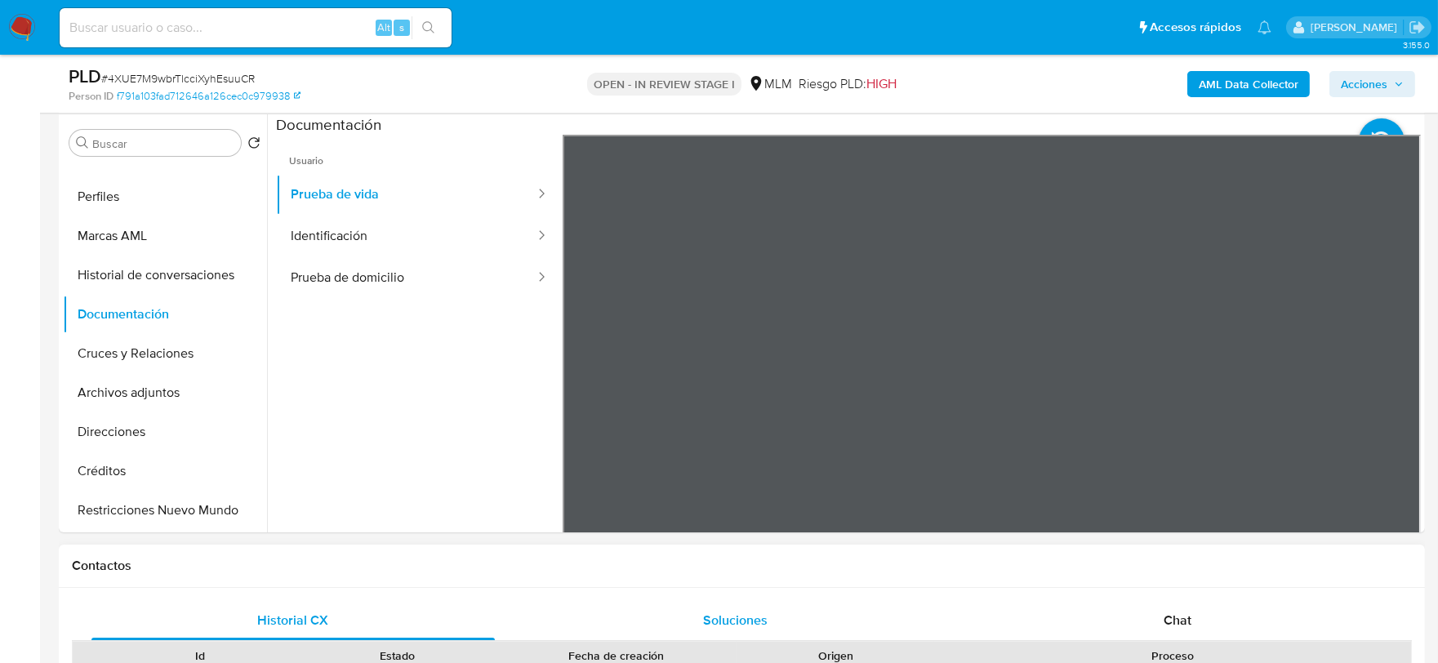
click at [404, 234] on button "Identificación" at bounding box center [406, 237] width 260 height 42
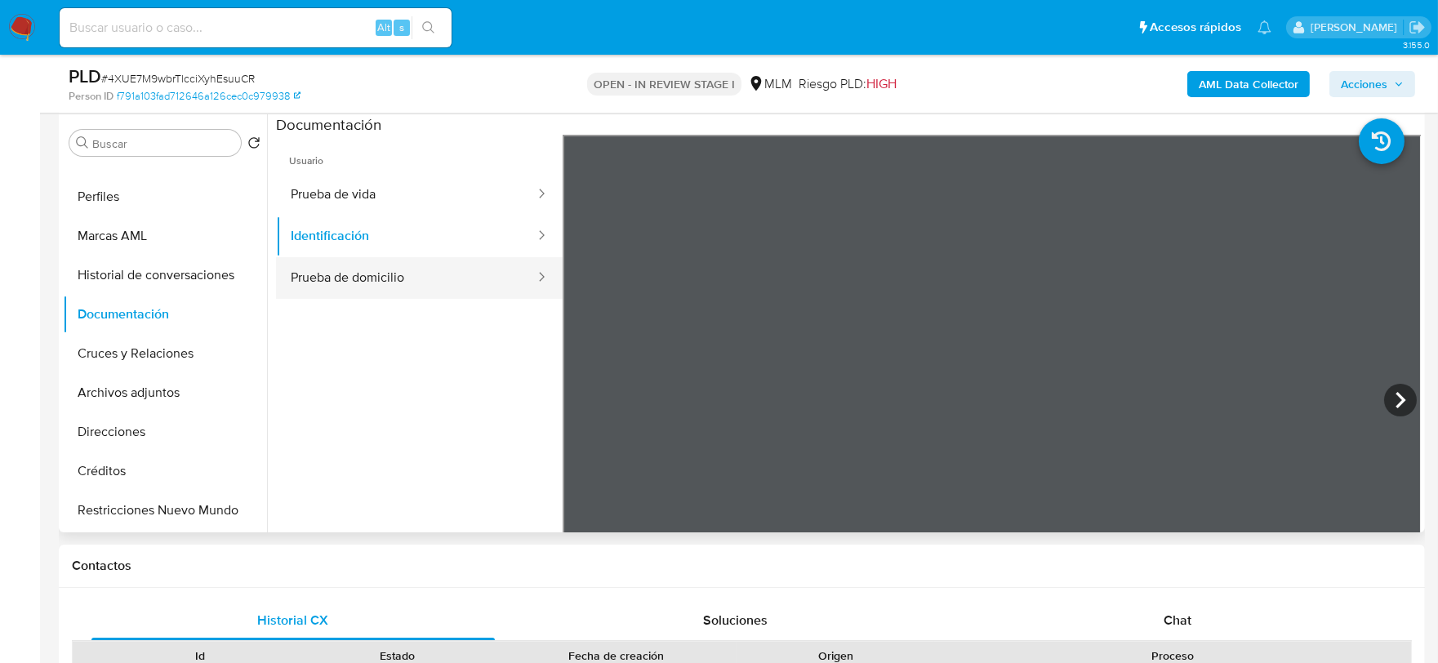
click at [449, 265] on button "Prueba de domicilio" at bounding box center [406, 278] width 260 height 42
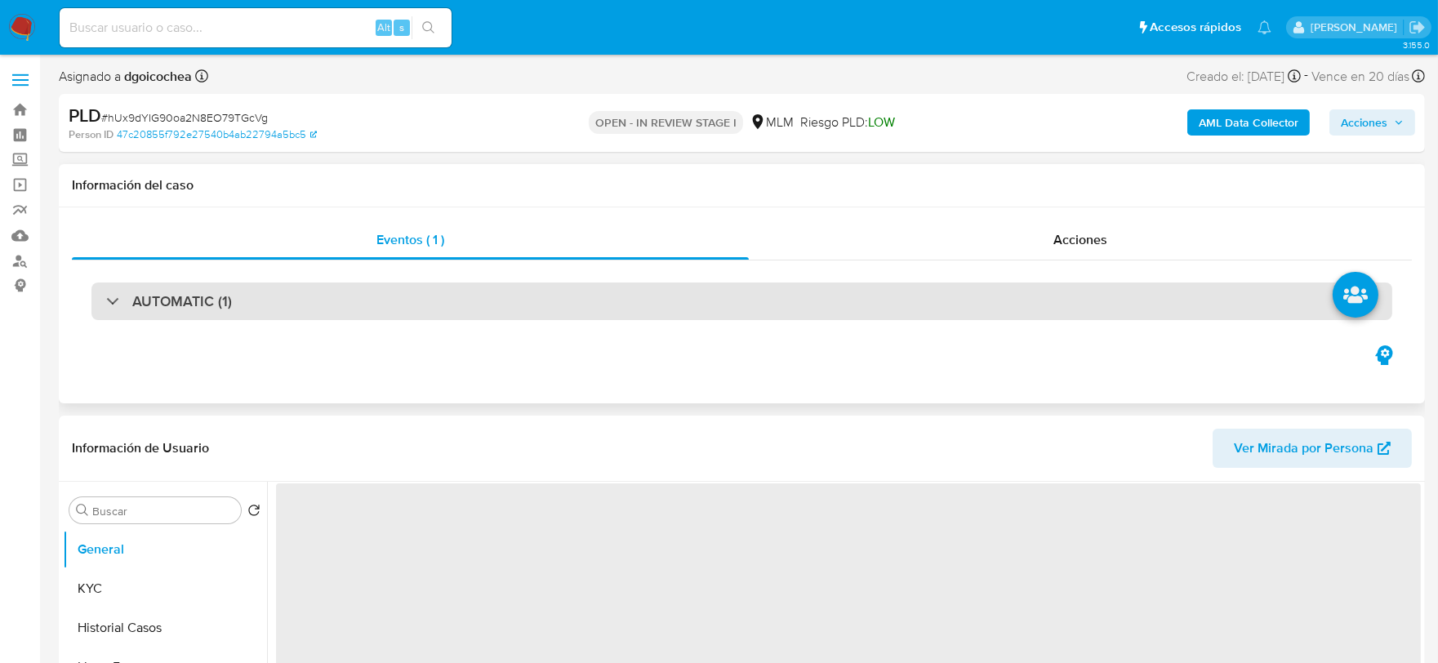
click at [246, 309] on div "AUTOMATIC (1)" at bounding box center [741, 302] width 1301 height 38
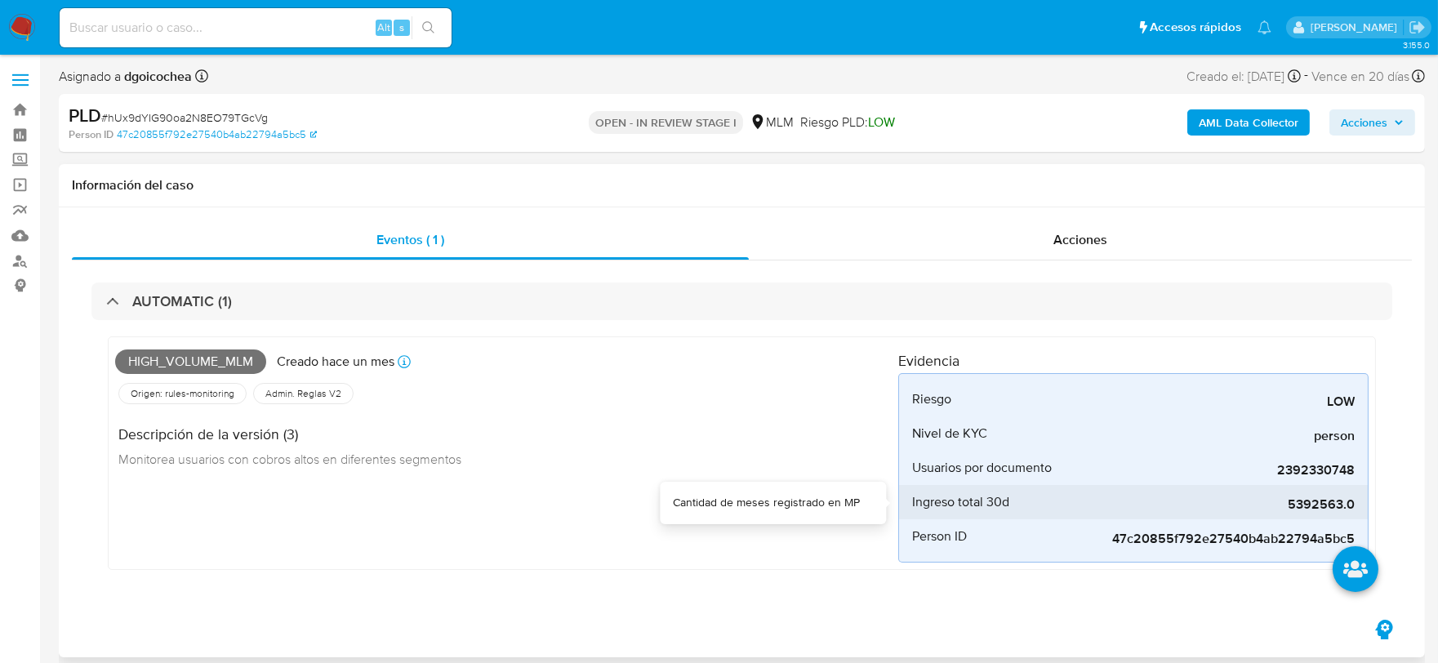
click at [1319, 498] on span "5392563.0" at bounding box center [1232, 504] width 245 height 16
select select "10"
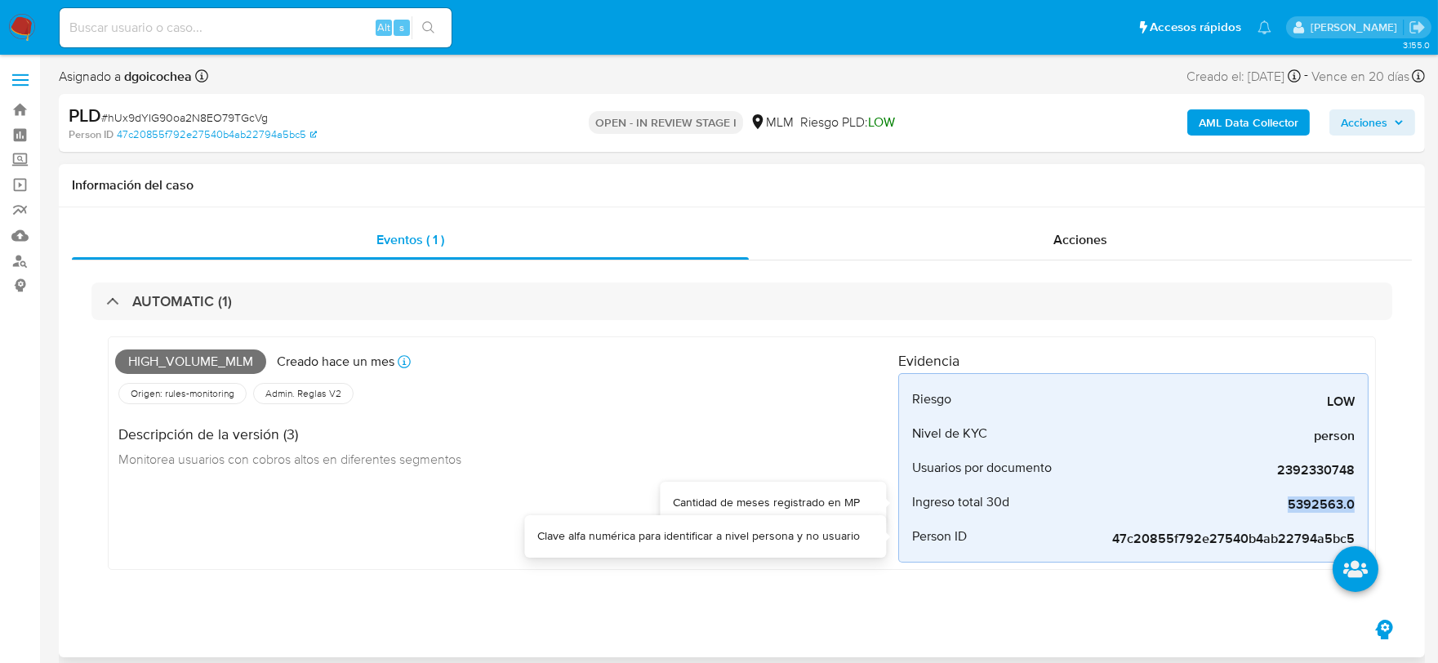
copy span "5392563.0"
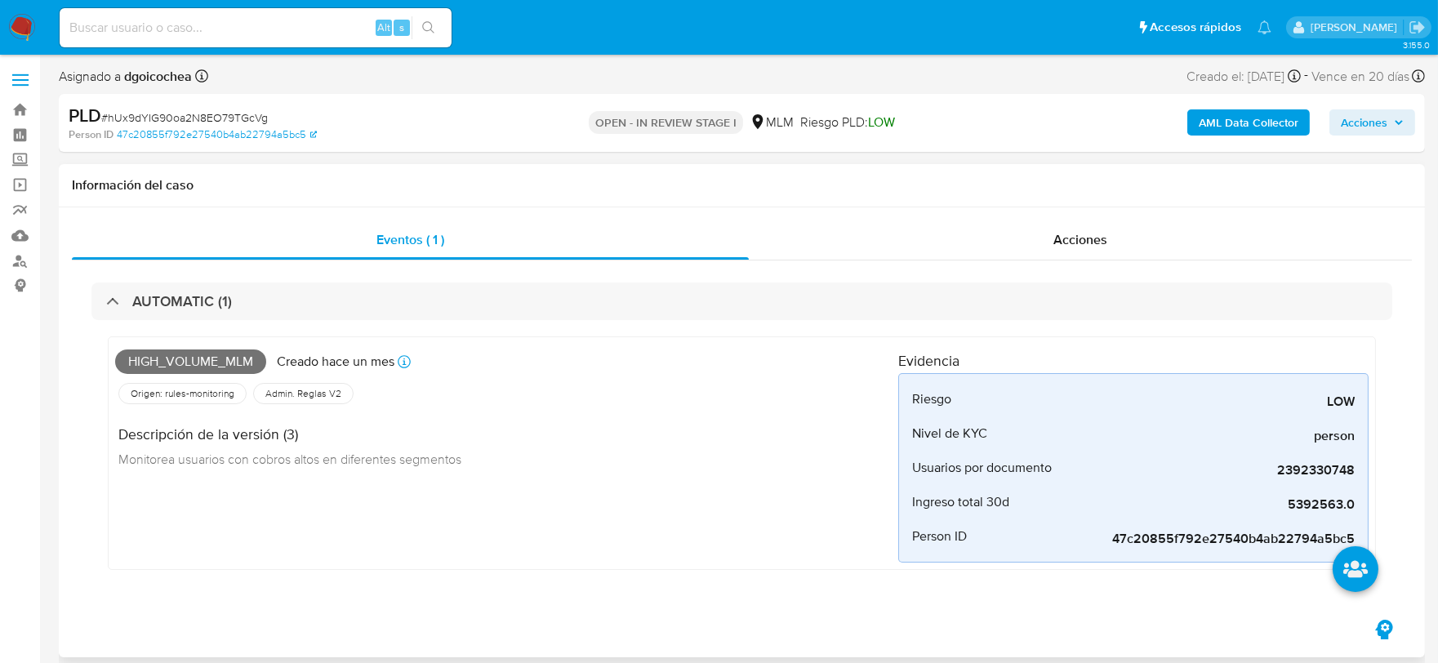
click at [557, 487] on div "High_volume_mlm Creado [DATE] Creado: [DATE] 03:07:21 Origen: rules-monitoring …" at bounding box center [506, 453] width 783 height 219
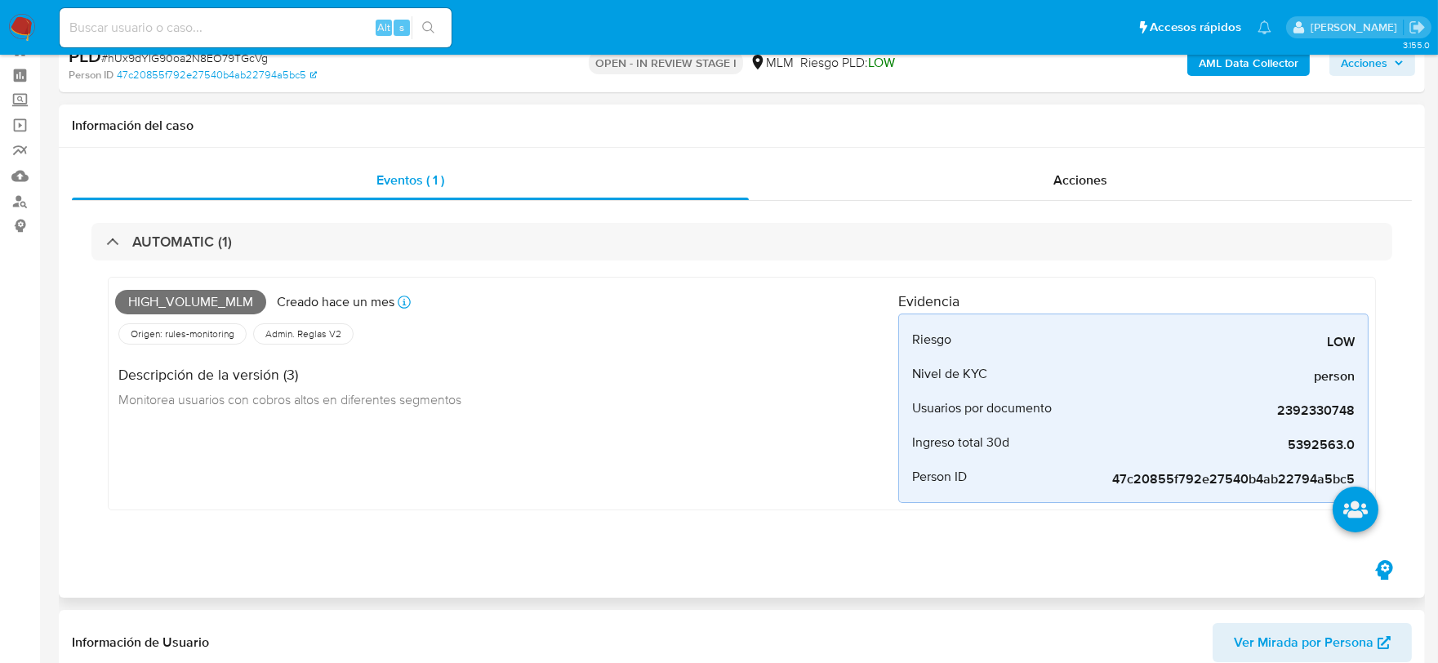
scroll to position [91, 0]
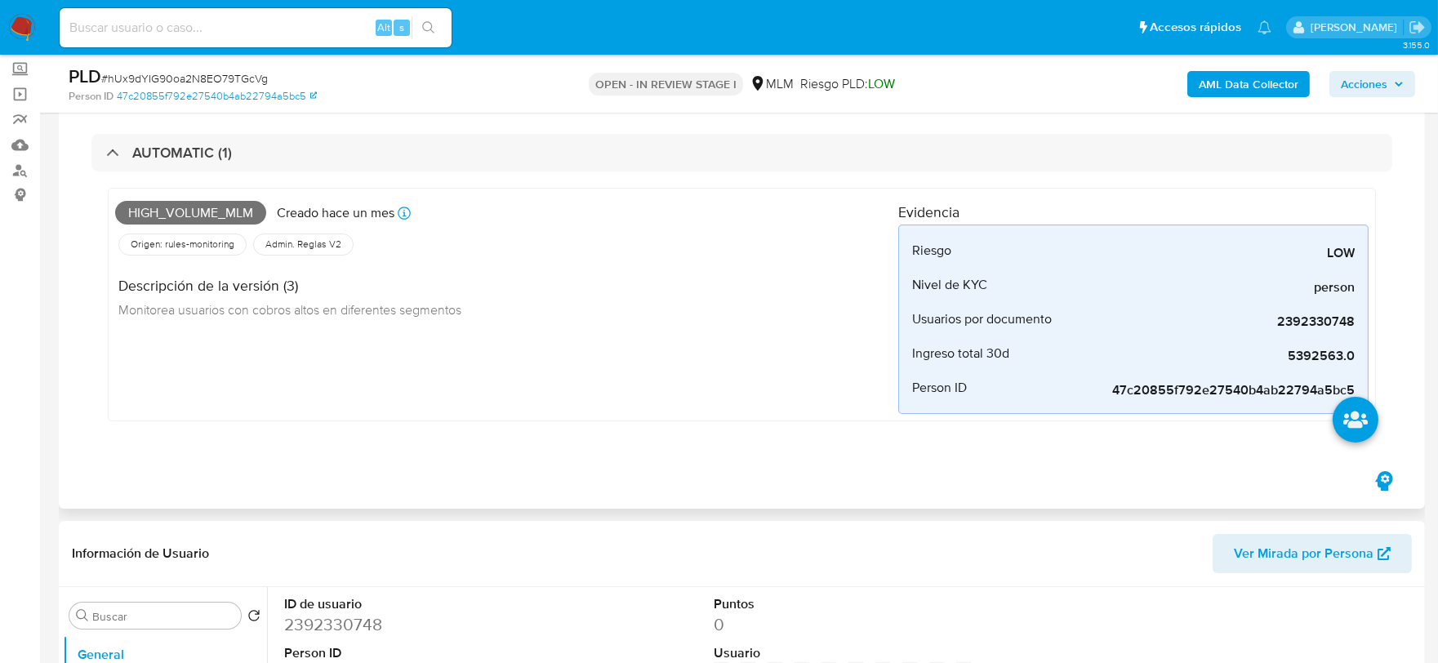
click at [606, 431] on div "High_volume_mlm Creado [DATE] Creado: [DATE] 03:07:21 Origen: rules-monitoring …" at bounding box center [741, 308] width 1301 height 274
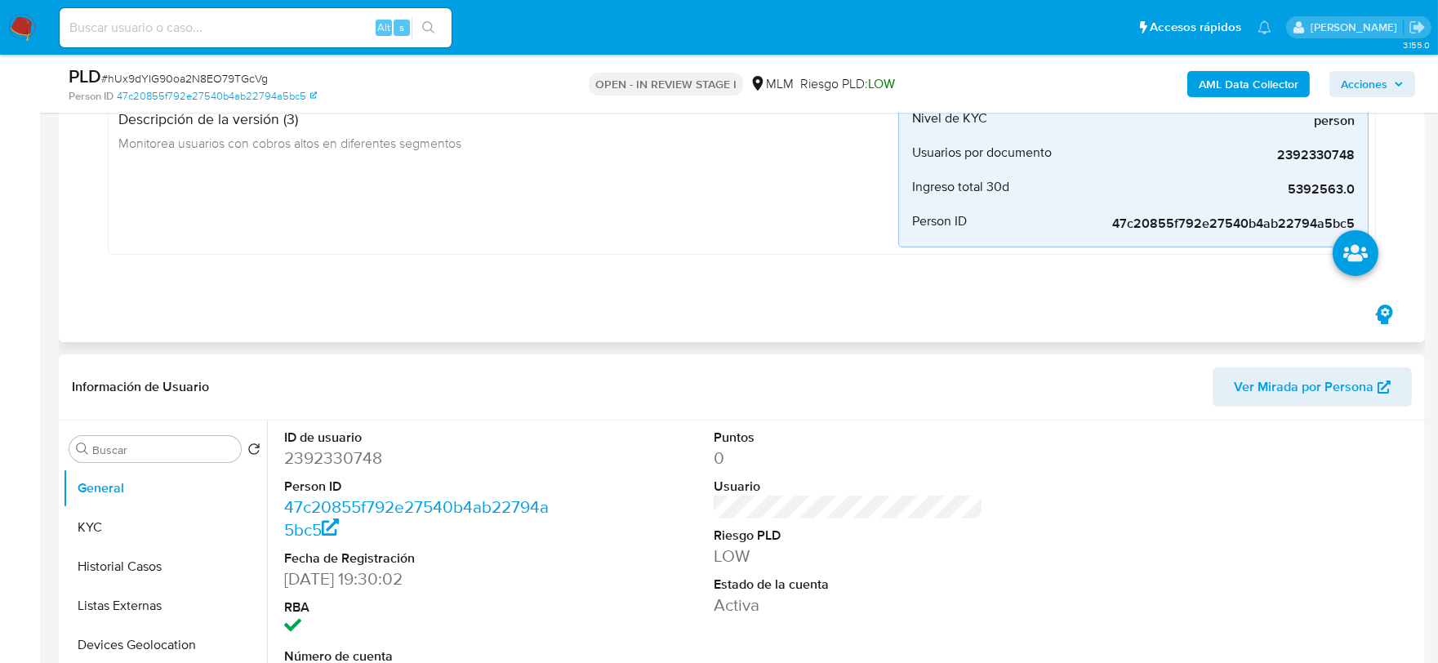
scroll to position [453, 0]
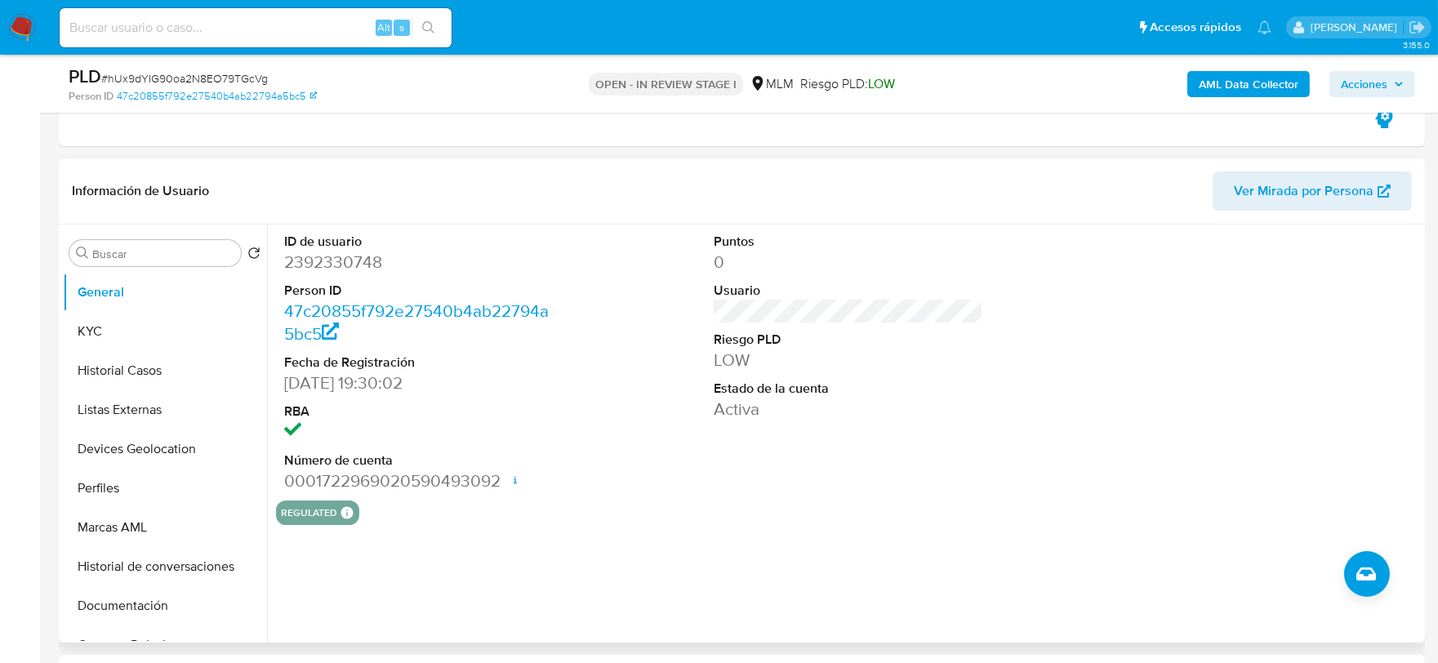
click at [1017, 472] on div "ID de usuario 2392330748 Person ID 47c20855f792e27540b4ab22794a5bc5 Fecha de Re…" at bounding box center [848, 363] width 1145 height 276
click at [98, 330] on button "KYC" at bounding box center [158, 331] width 191 height 39
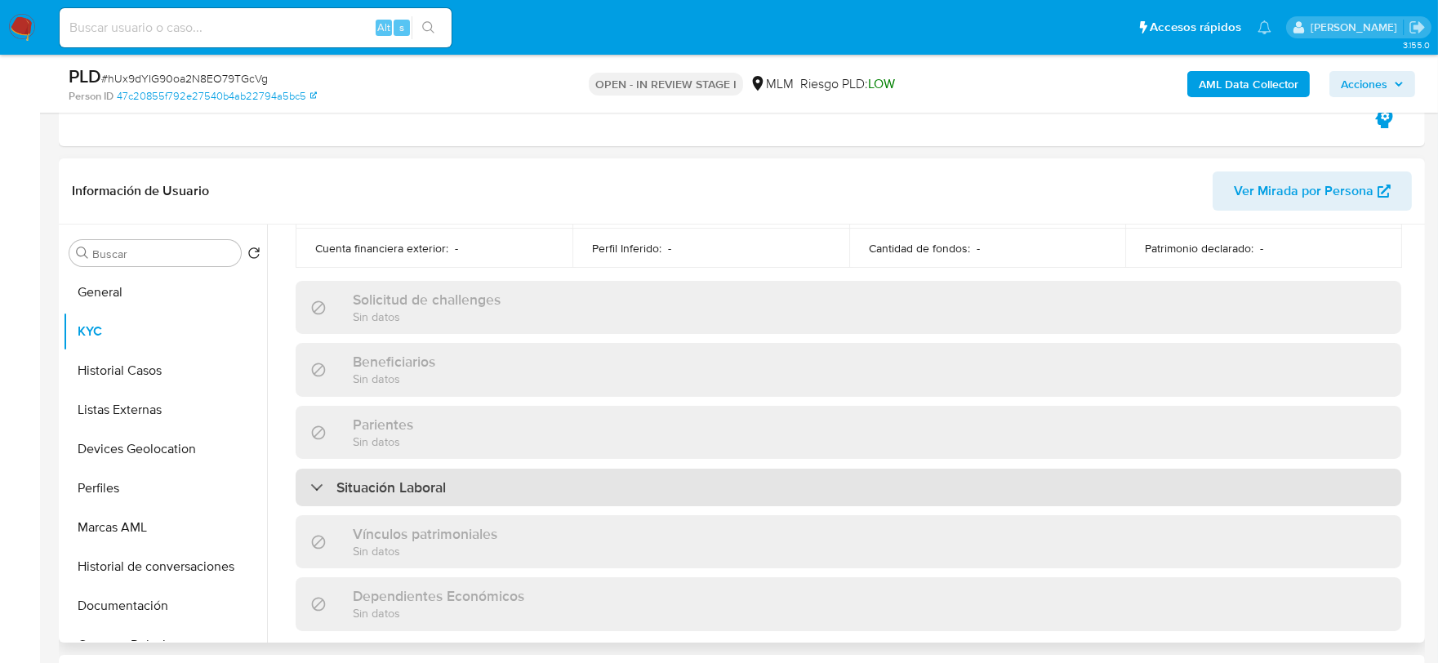
scroll to position [634, 0]
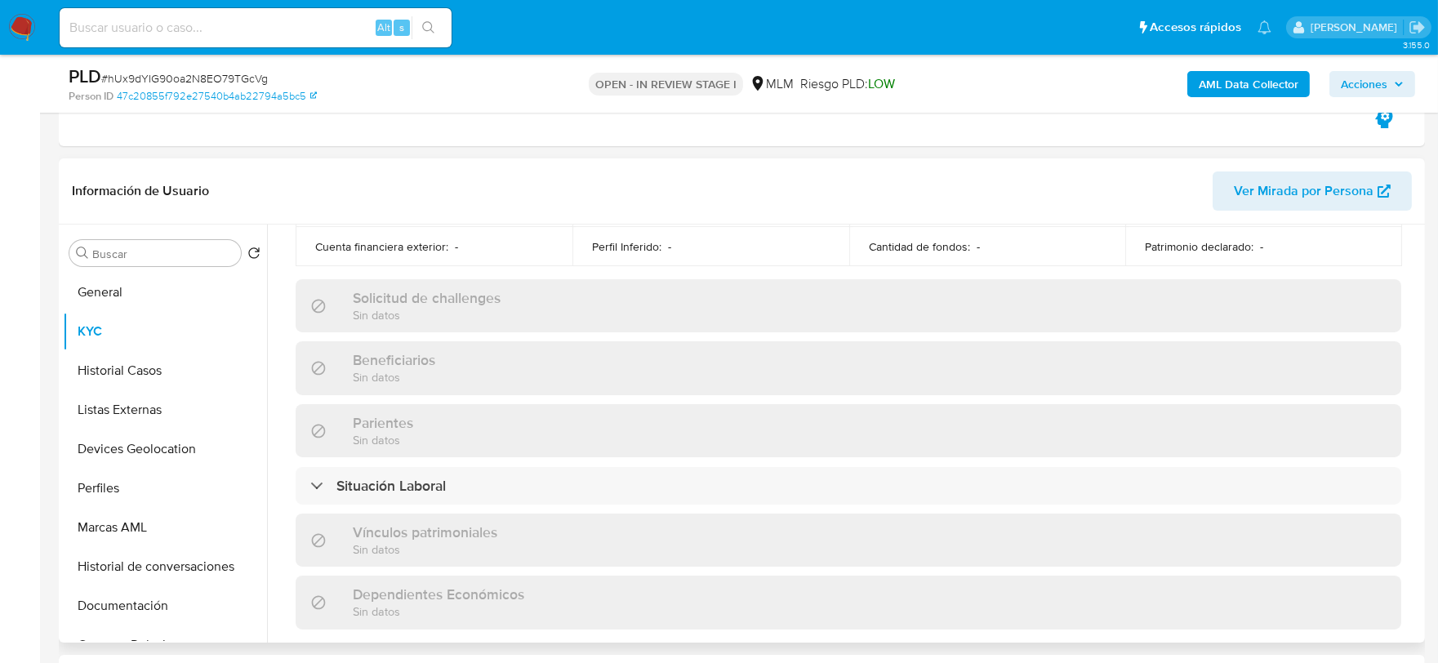
click at [274, 344] on div "Usuario KYC Status Actualizado [DATE] Creado: [DATE] 18:30:03 Actualizado: [DAT…" at bounding box center [844, 434] width 1154 height 418
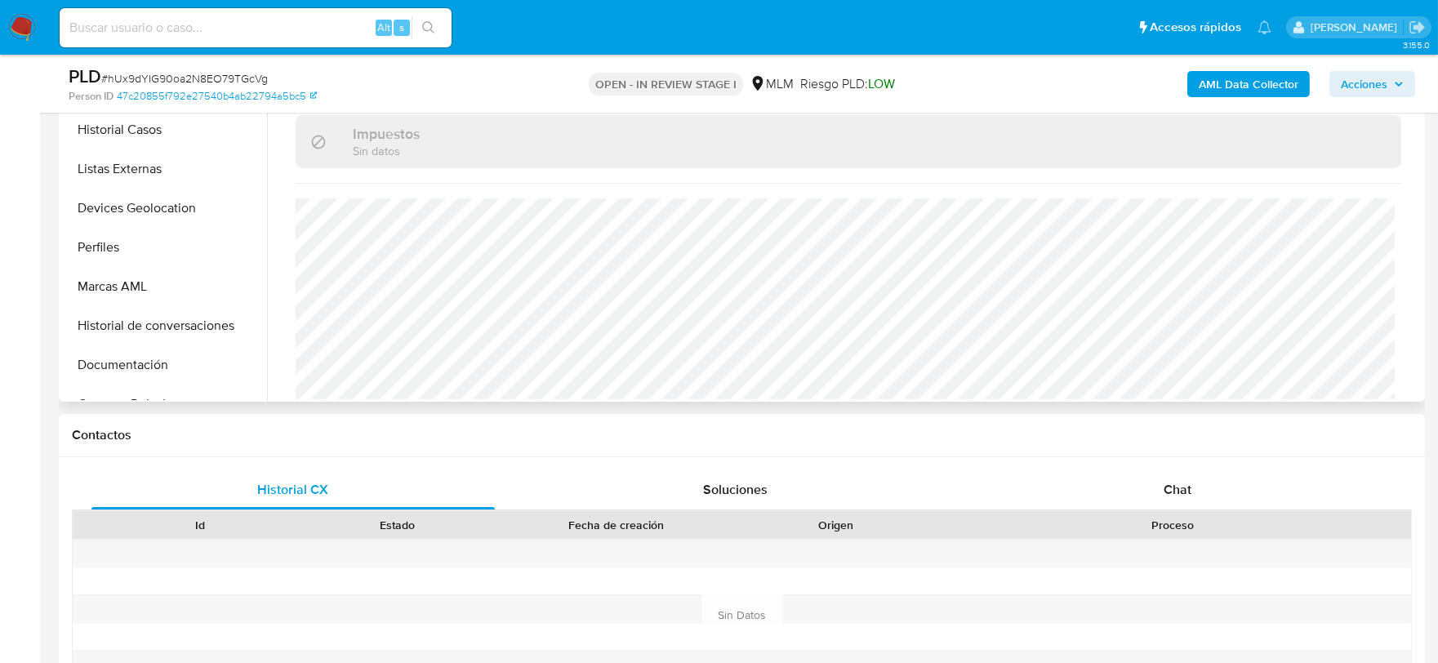
scroll to position [544, 0]
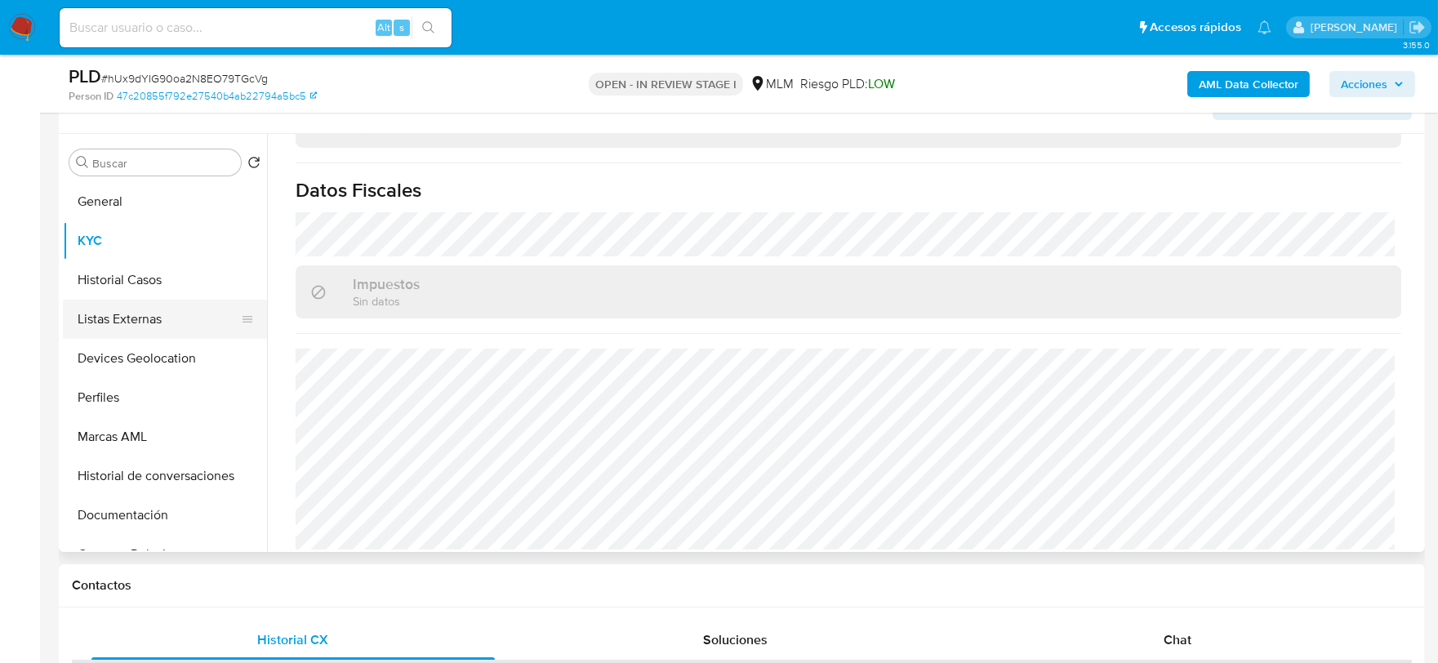
click at [119, 304] on button "Listas Externas" at bounding box center [158, 319] width 191 height 39
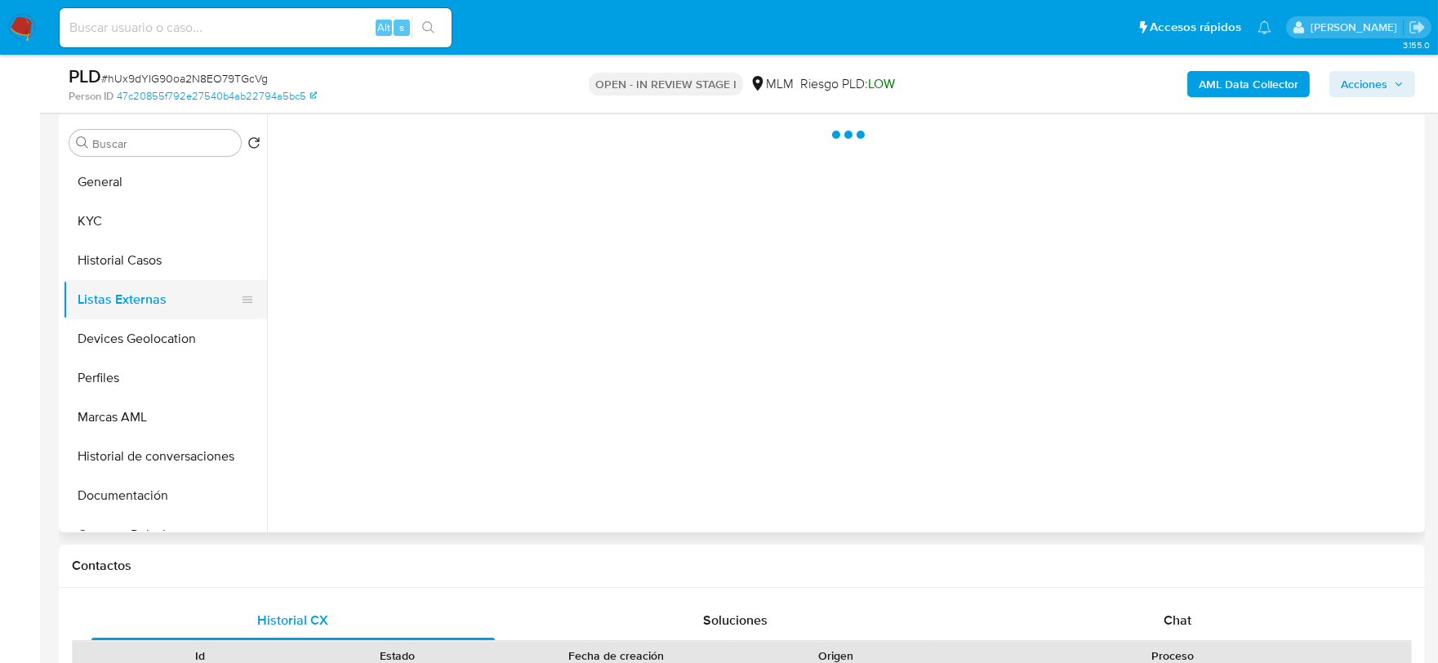
scroll to position [0, 0]
click at [132, 280] on button "Listas Externas" at bounding box center [158, 299] width 191 height 39
click at [142, 264] on button "Historial Casos" at bounding box center [158, 260] width 191 height 39
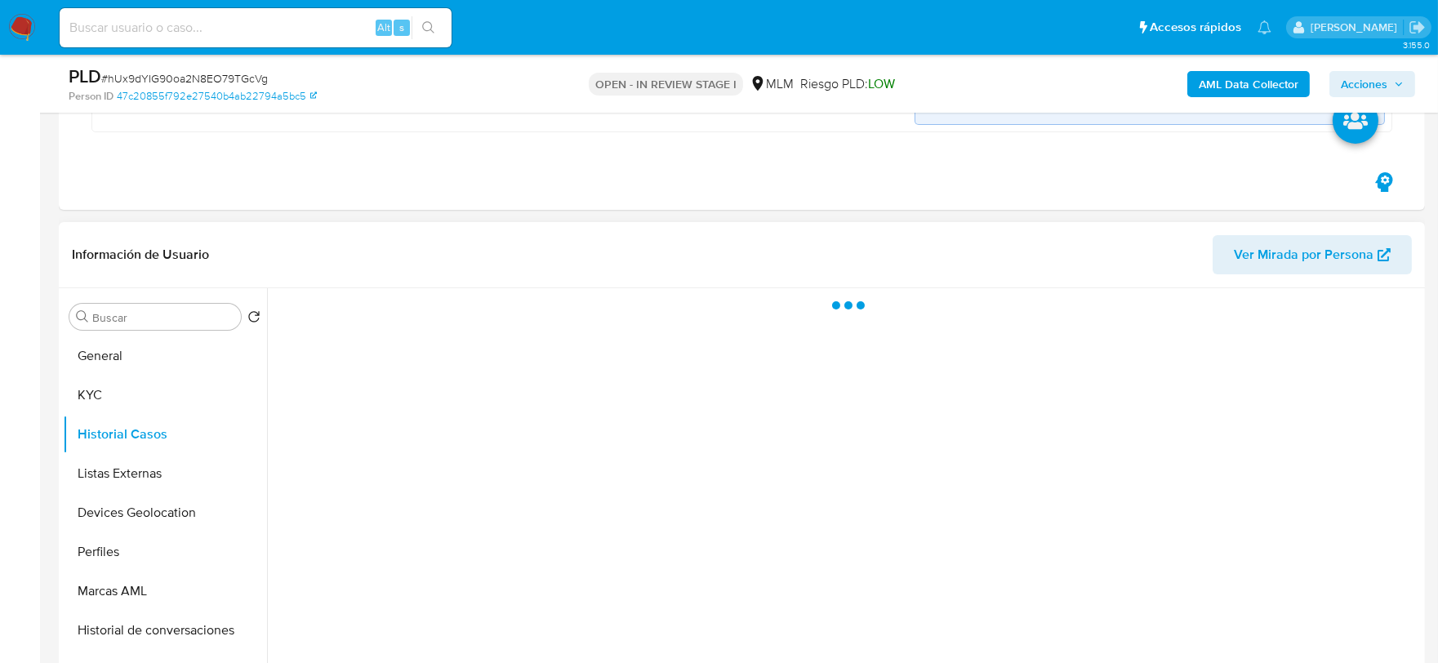
scroll to position [363, 0]
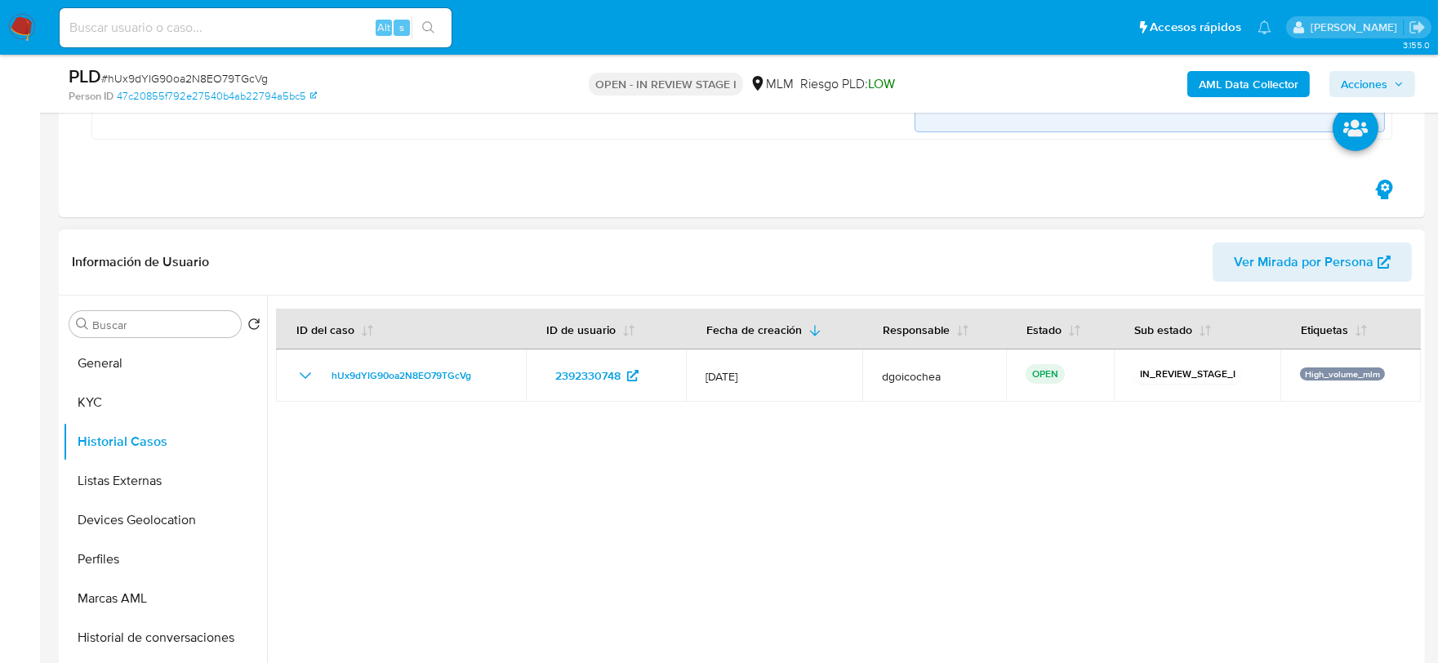
click at [655, 496] on div at bounding box center [844, 505] width 1154 height 418
click at [140, 487] on button "Listas Externas" at bounding box center [158, 480] width 191 height 39
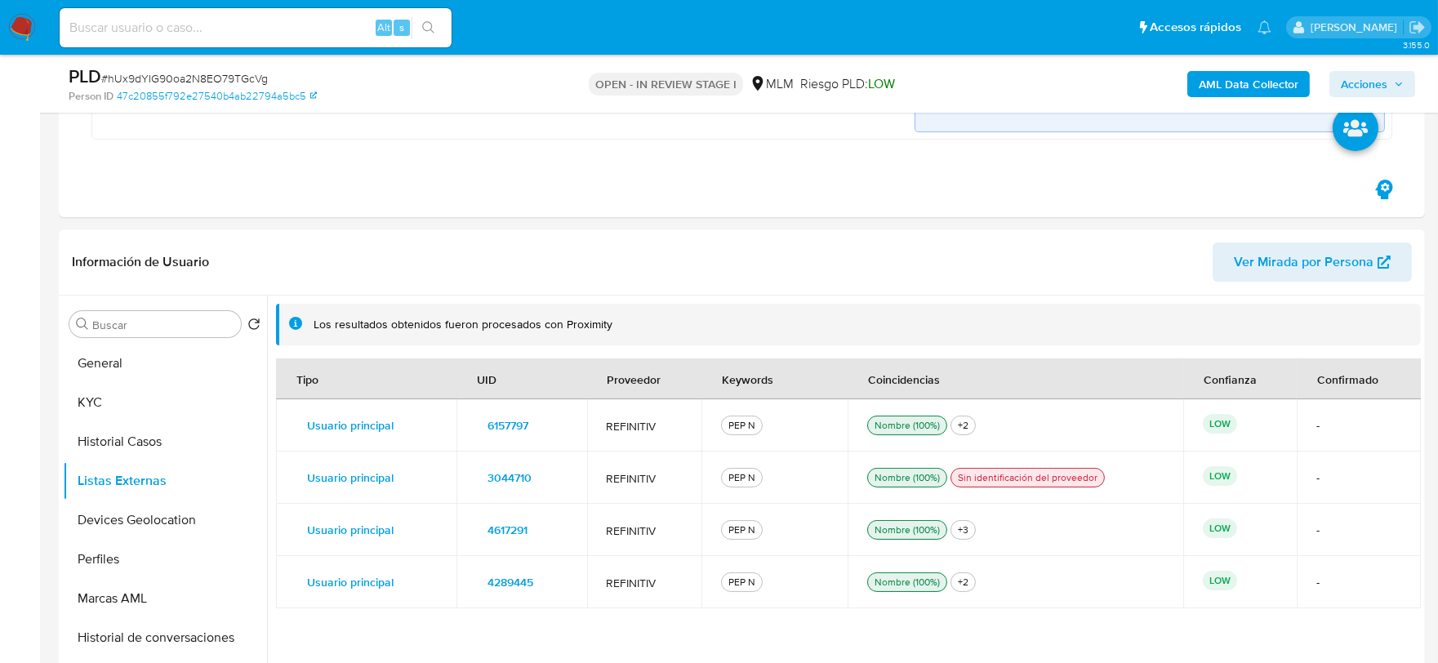
click at [550, 541] on div "4617291" at bounding box center [521, 530] width 91 height 26
